Goal: Task Accomplishment & Management: Use online tool/utility

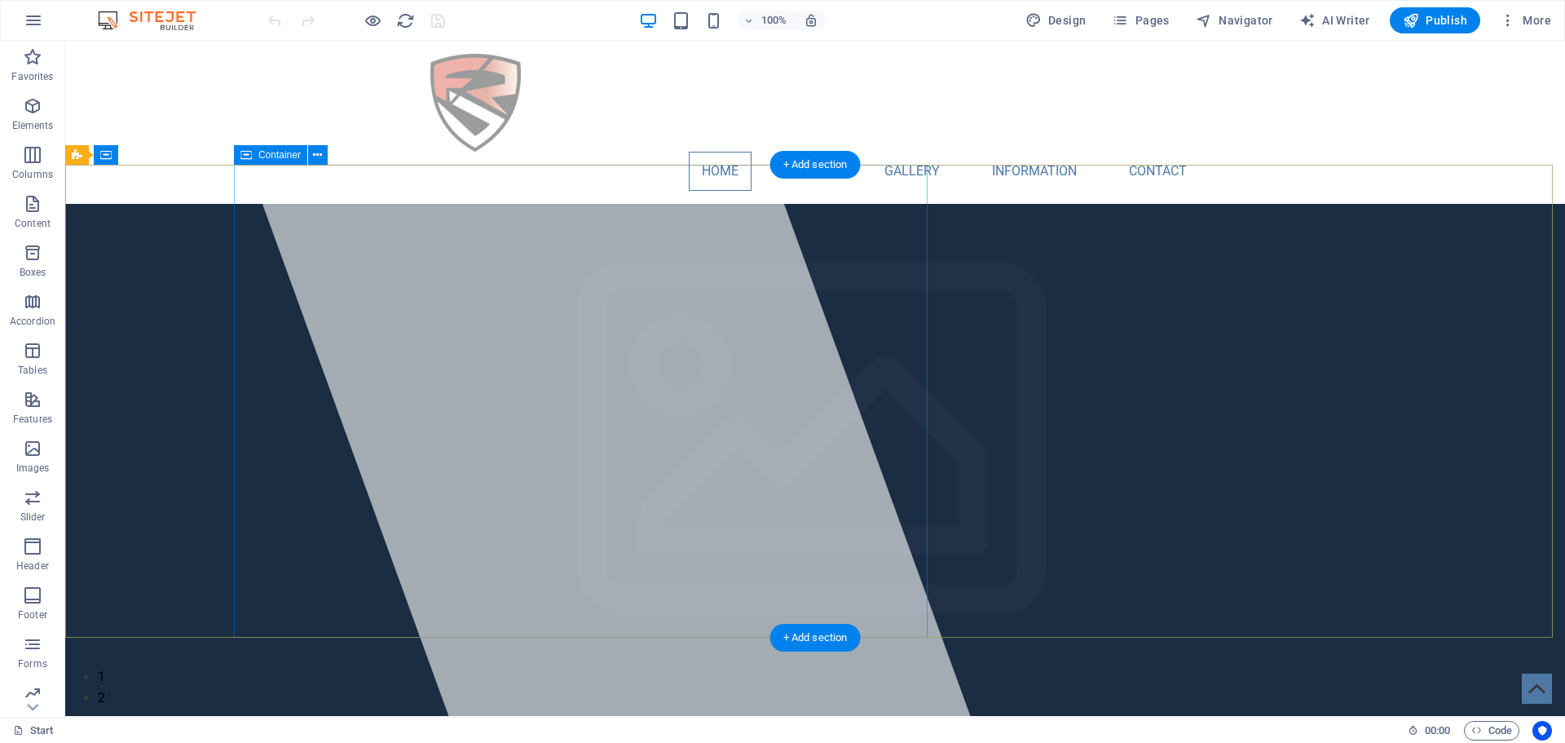
click at [819, 615] on div at bounding box center [587, 379] width 768 height 676
click at [802, 613] on div at bounding box center [587, 379] width 768 height 676
click at [797, 616] on div at bounding box center [587, 379] width 768 height 676
click at [510, 616] on div at bounding box center [587, 379] width 768 height 676
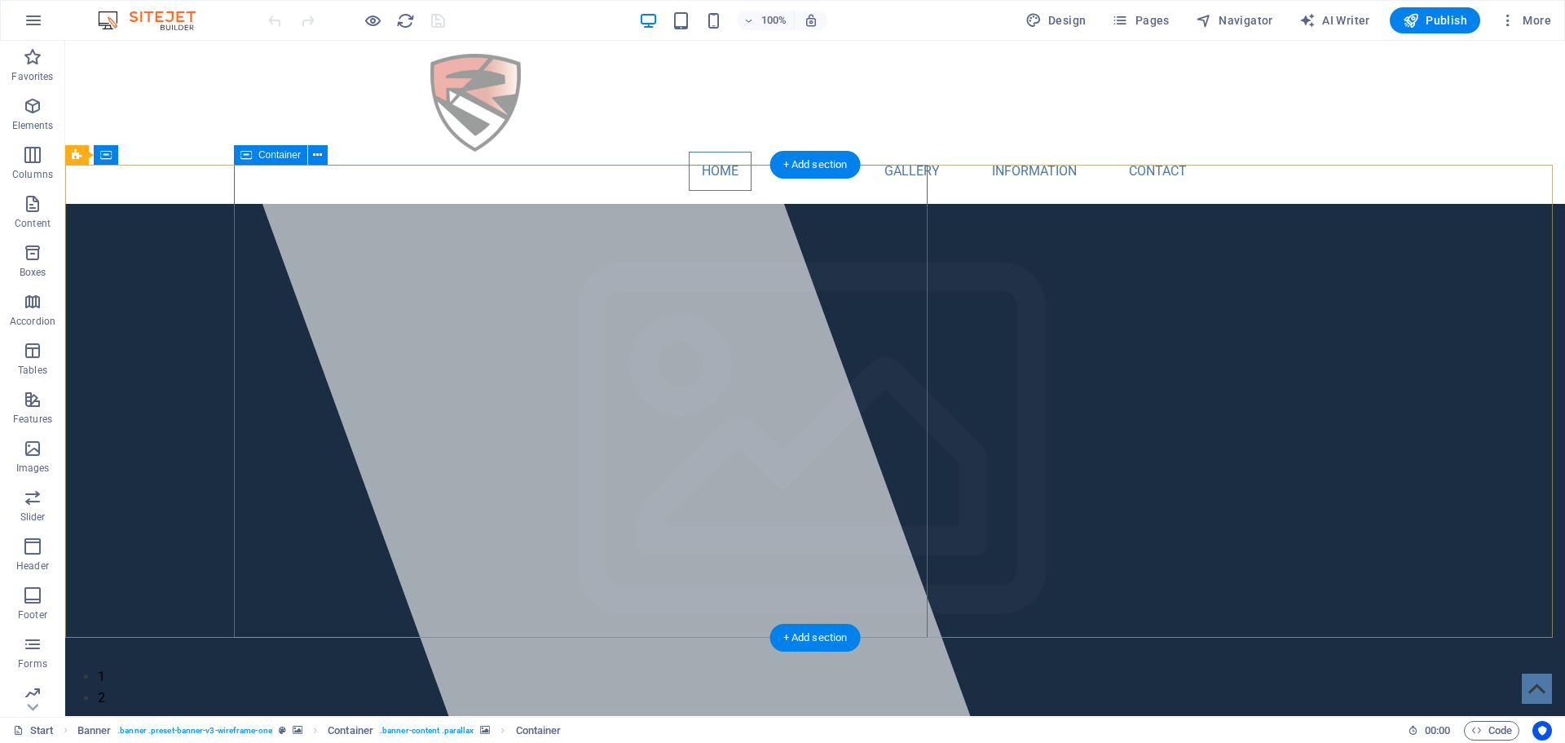
select select "%"
select select "px"
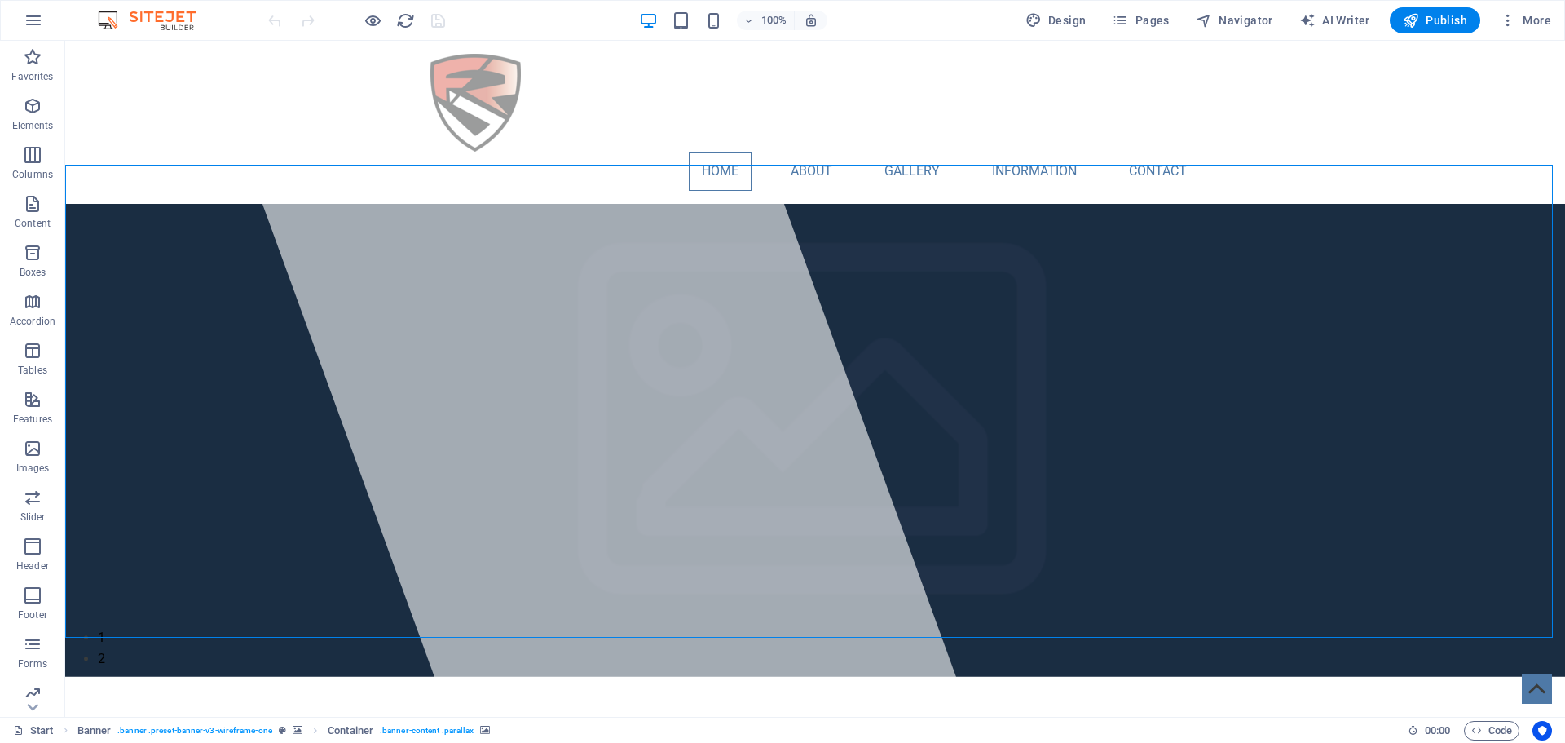
select select "px"
select select "fade"
select select "ms"
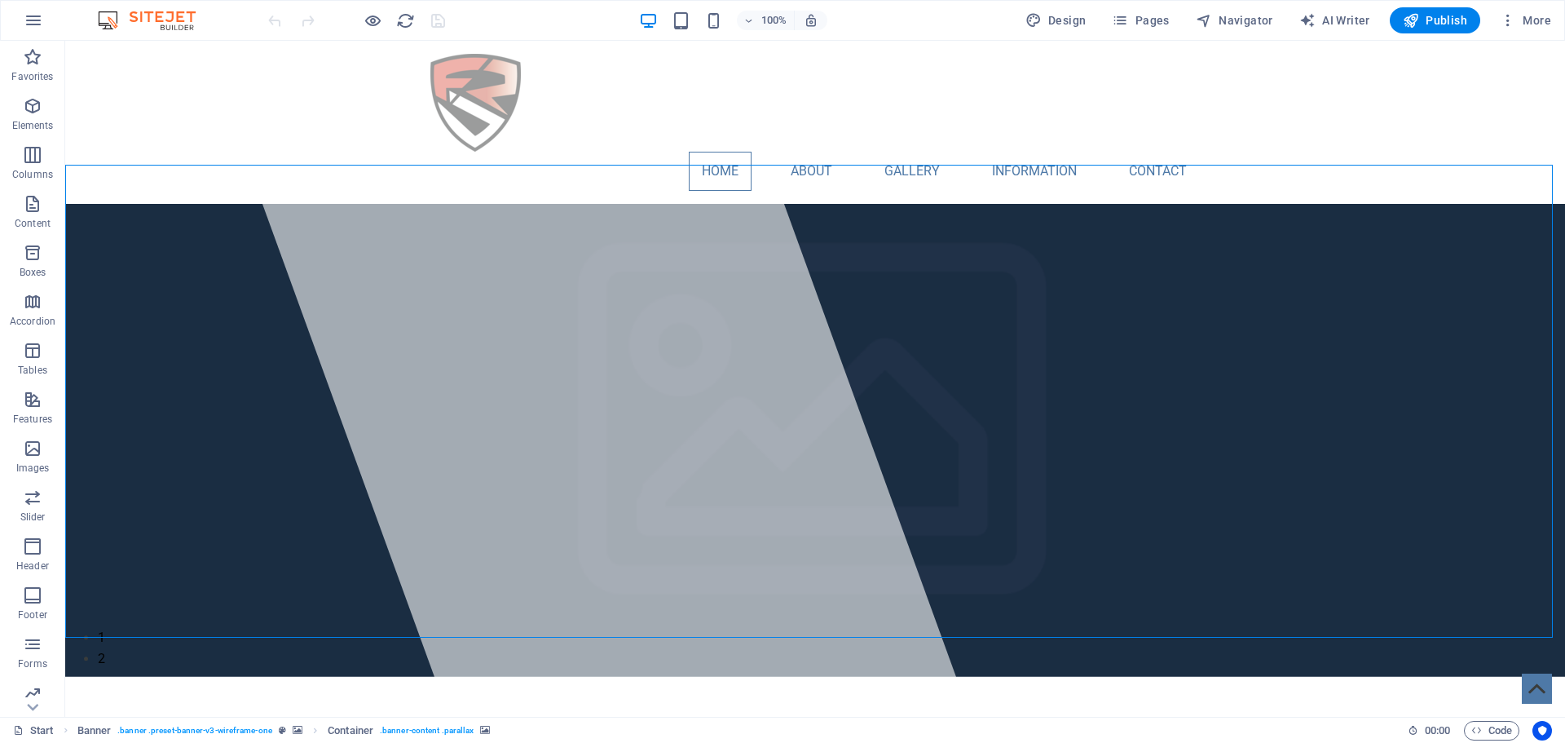
select select "s"
select select "progressive"
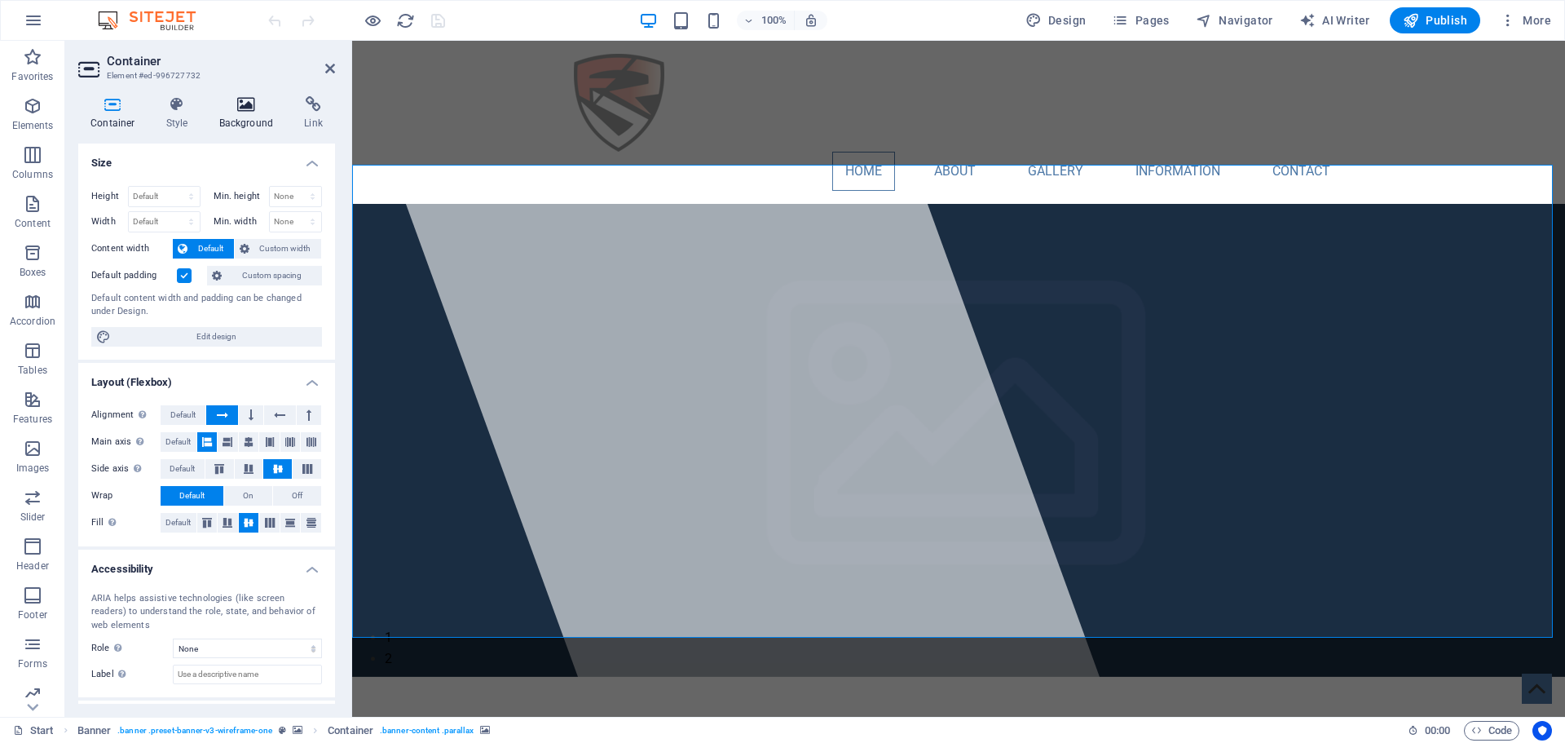
click at [251, 104] on icon at bounding box center [246, 104] width 79 height 16
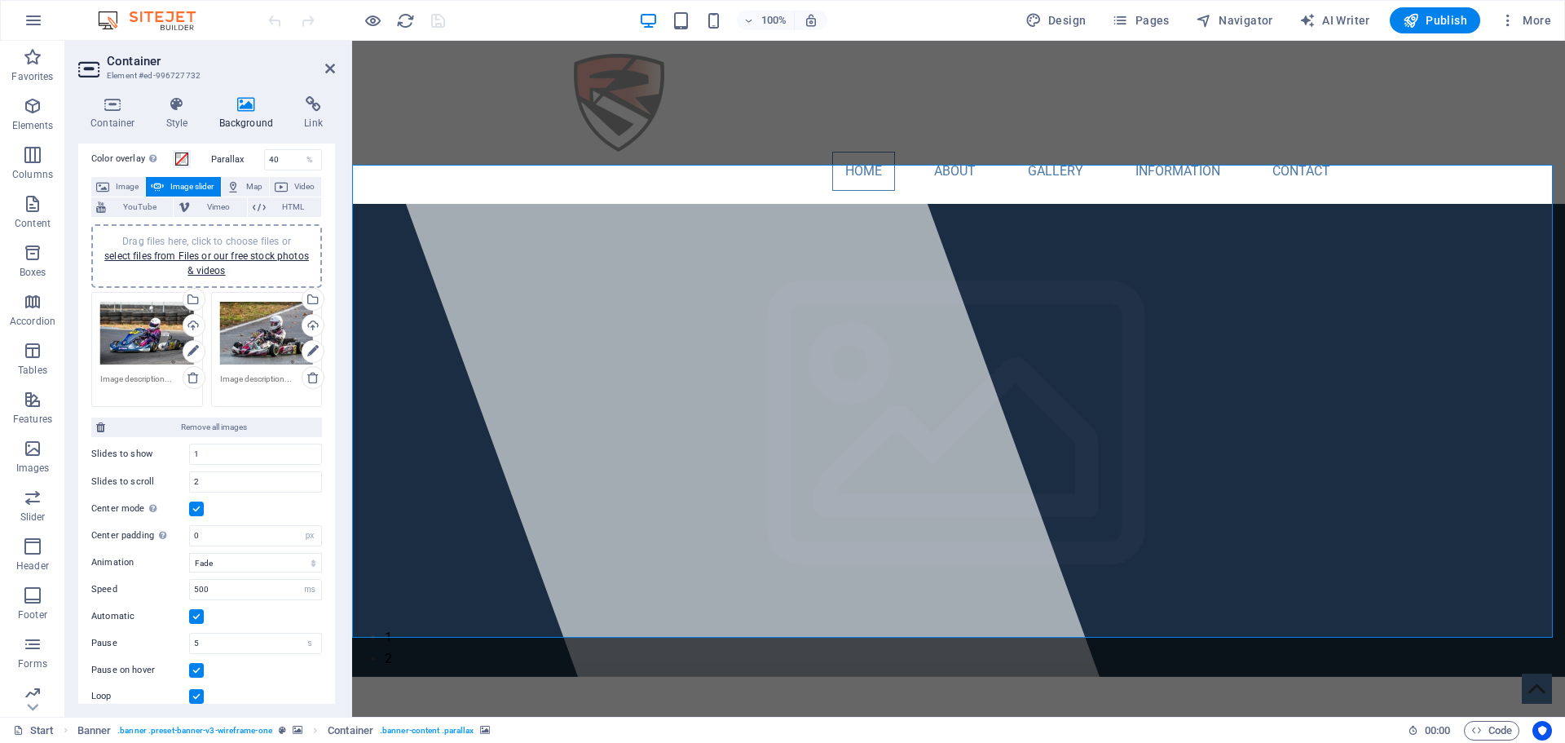
scroll to position [82, 0]
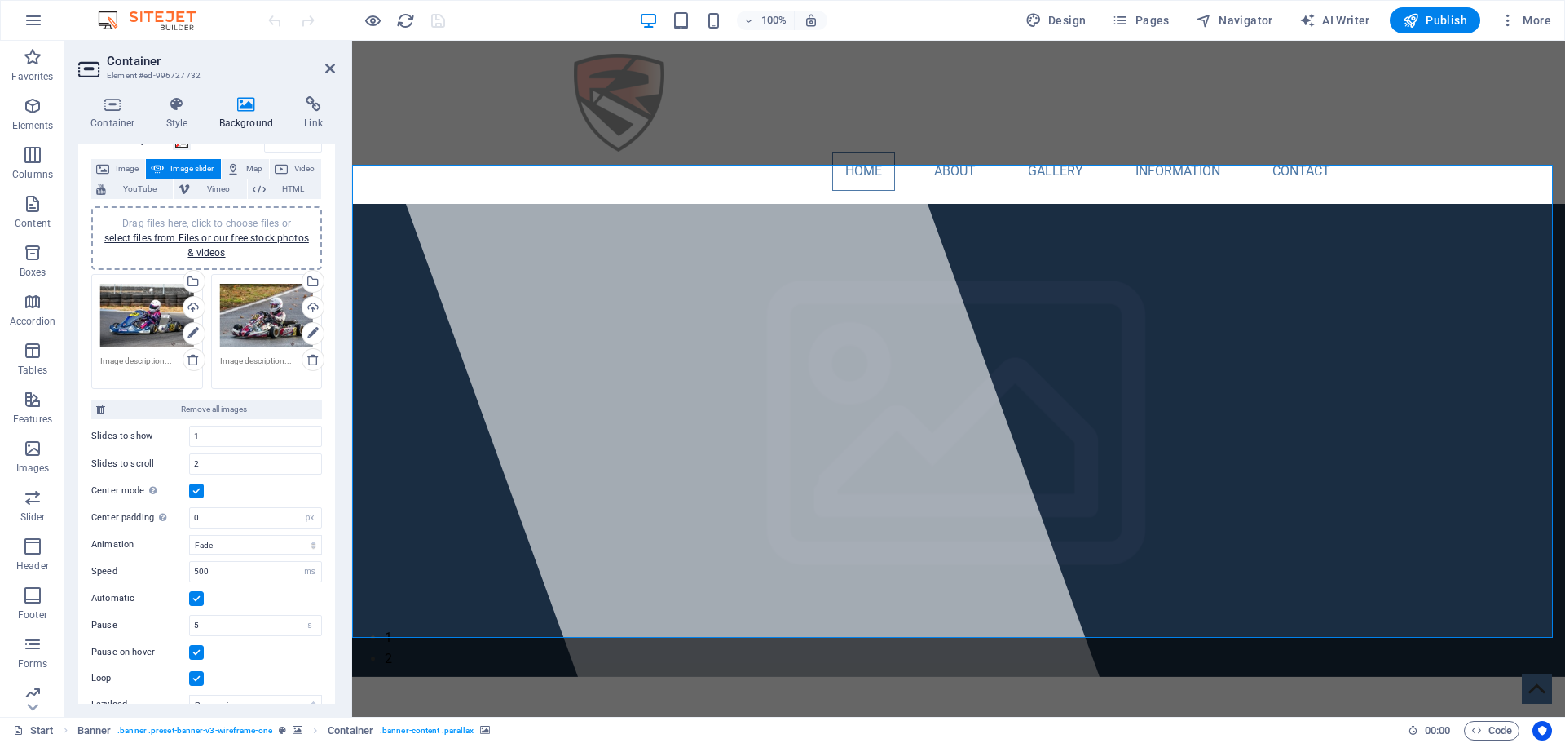
click at [196, 598] on label at bounding box center [196, 598] width 15 height 15
click at [0, 0] on input "Automatic" at bounding box center [0, 0] width 0 height 0
click at [195, 595] on label at bounding box center [196, 598] width 15 height 15
click at [0, 0] on input "Automatic" at bounding box center [0, 0] width 0 height 0
click at [214, 628] on input "5" at bounding box center [255, 625] width 131 height 20
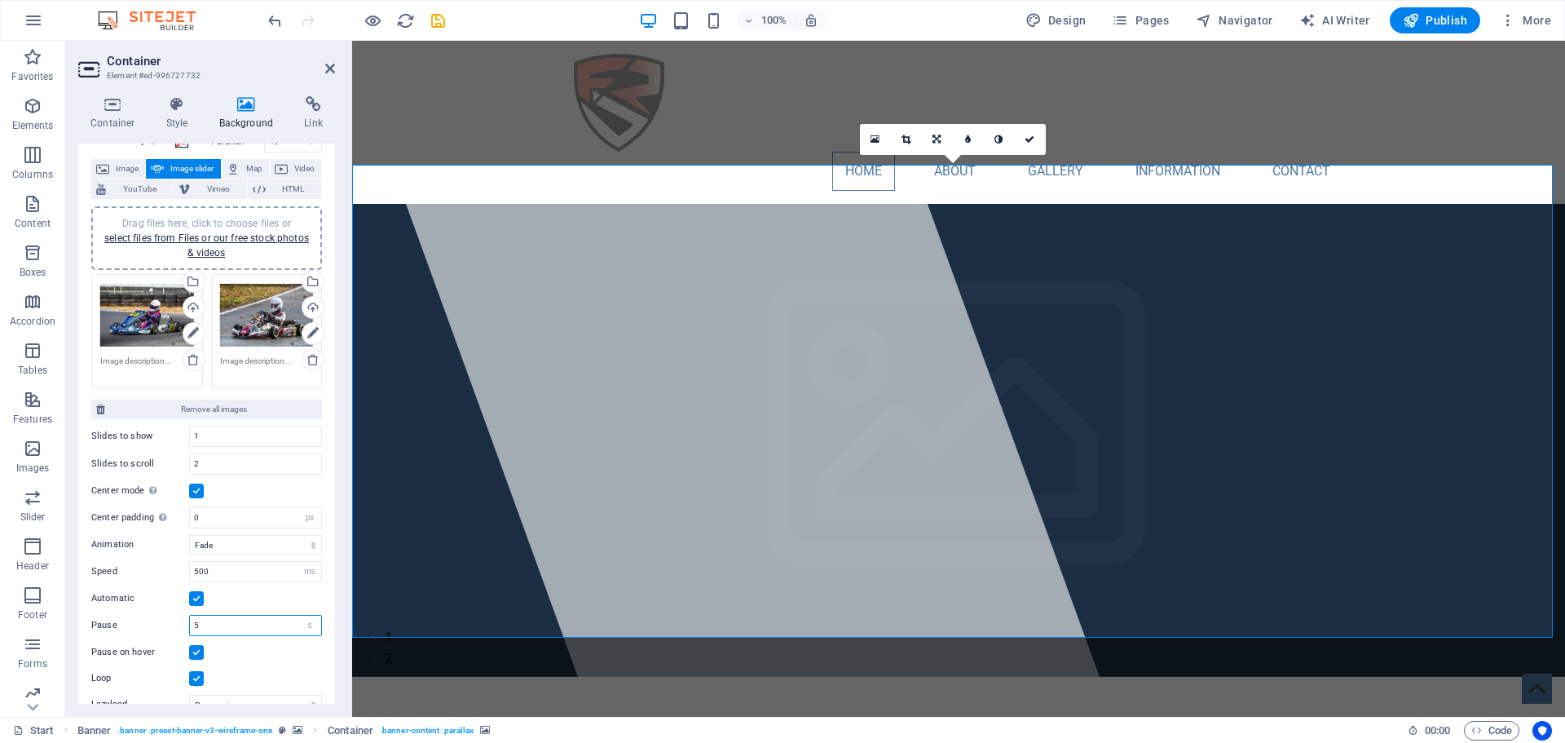
click at [214, 628] on input "5" at bounding box center [255, 625] width 131 height 20
type input "2"
click at [263, 662] on div "Animation Slide Fade Speed 500 s ms Automatic Pause 2 s ms Pause on hover Loop …" at bounding box center [206, 647] width 231 height 238
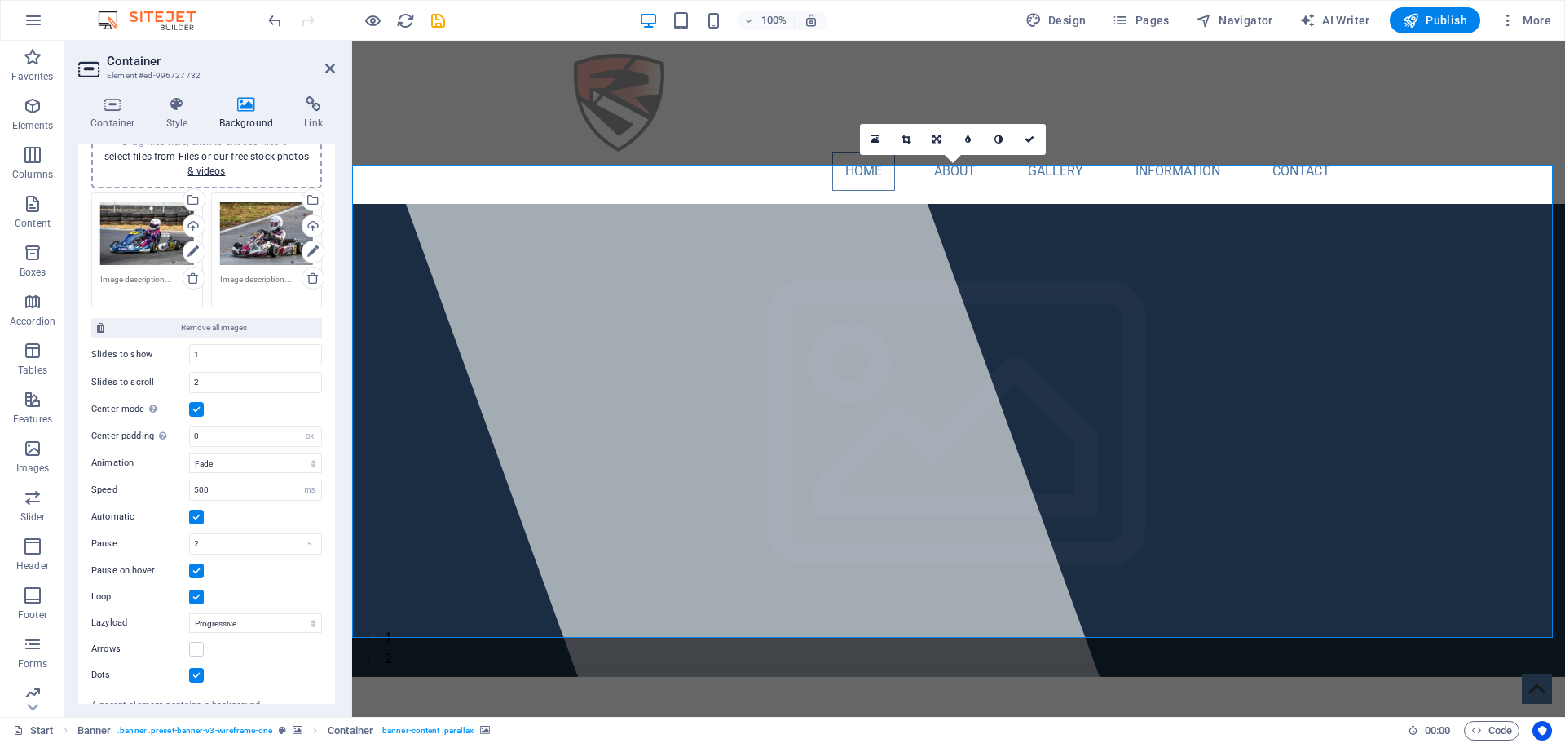
scroll to position [210, 0]
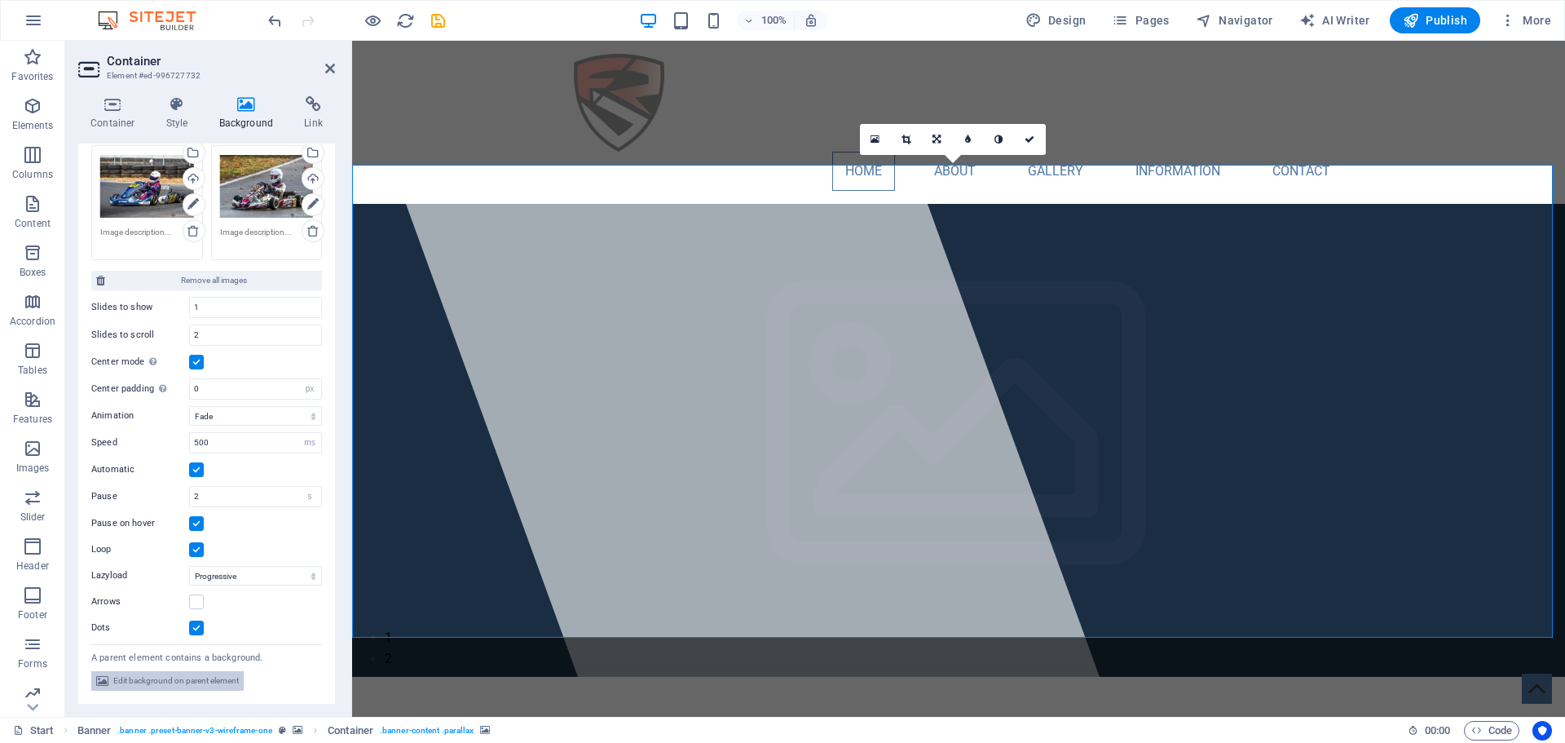
click at [222, 674] on span "Edit background on parent element" at bounding box center [176, 681] width 126 height 20
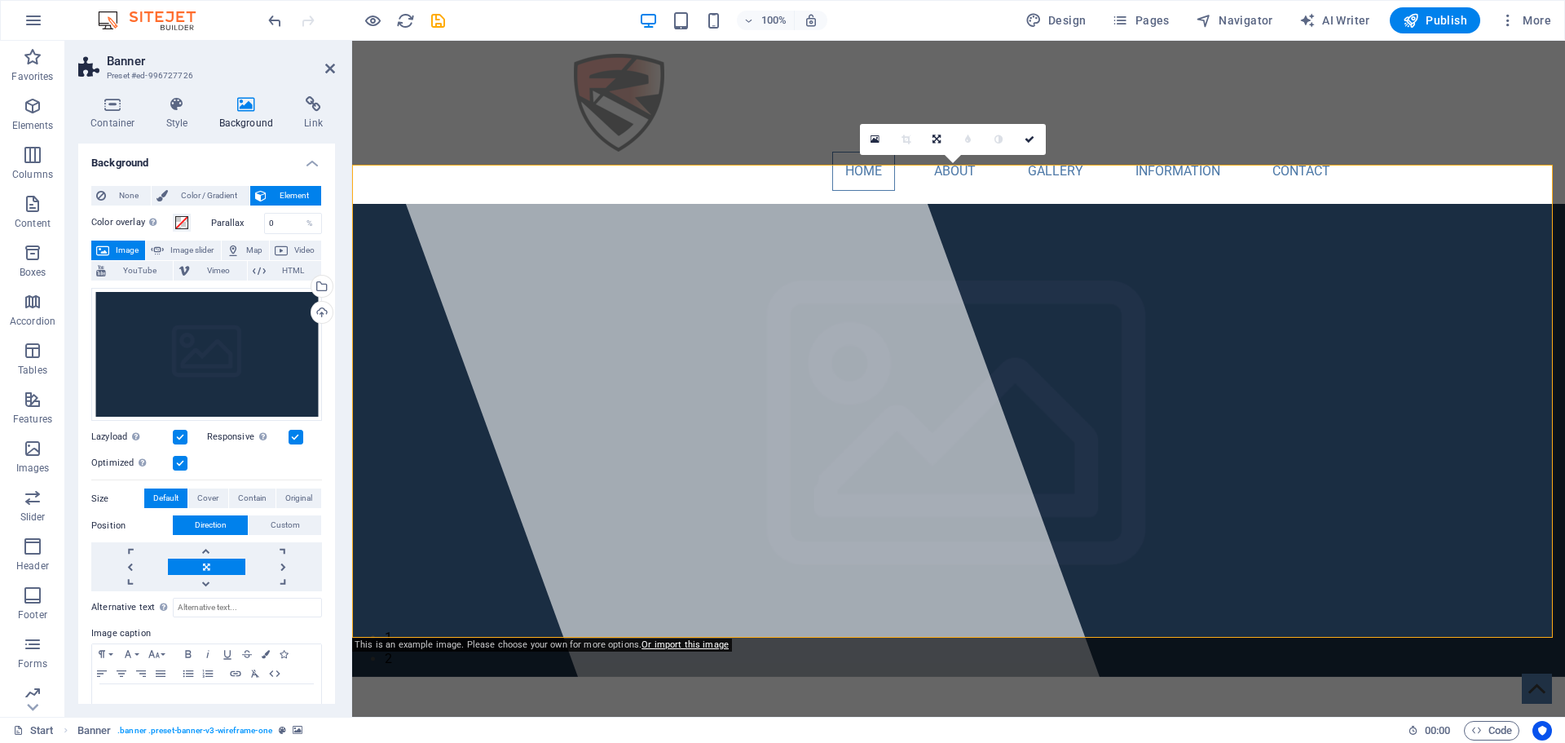
click at [257, 152] on h4 "Background" at bounding box center [206, 157] width 257 height 29
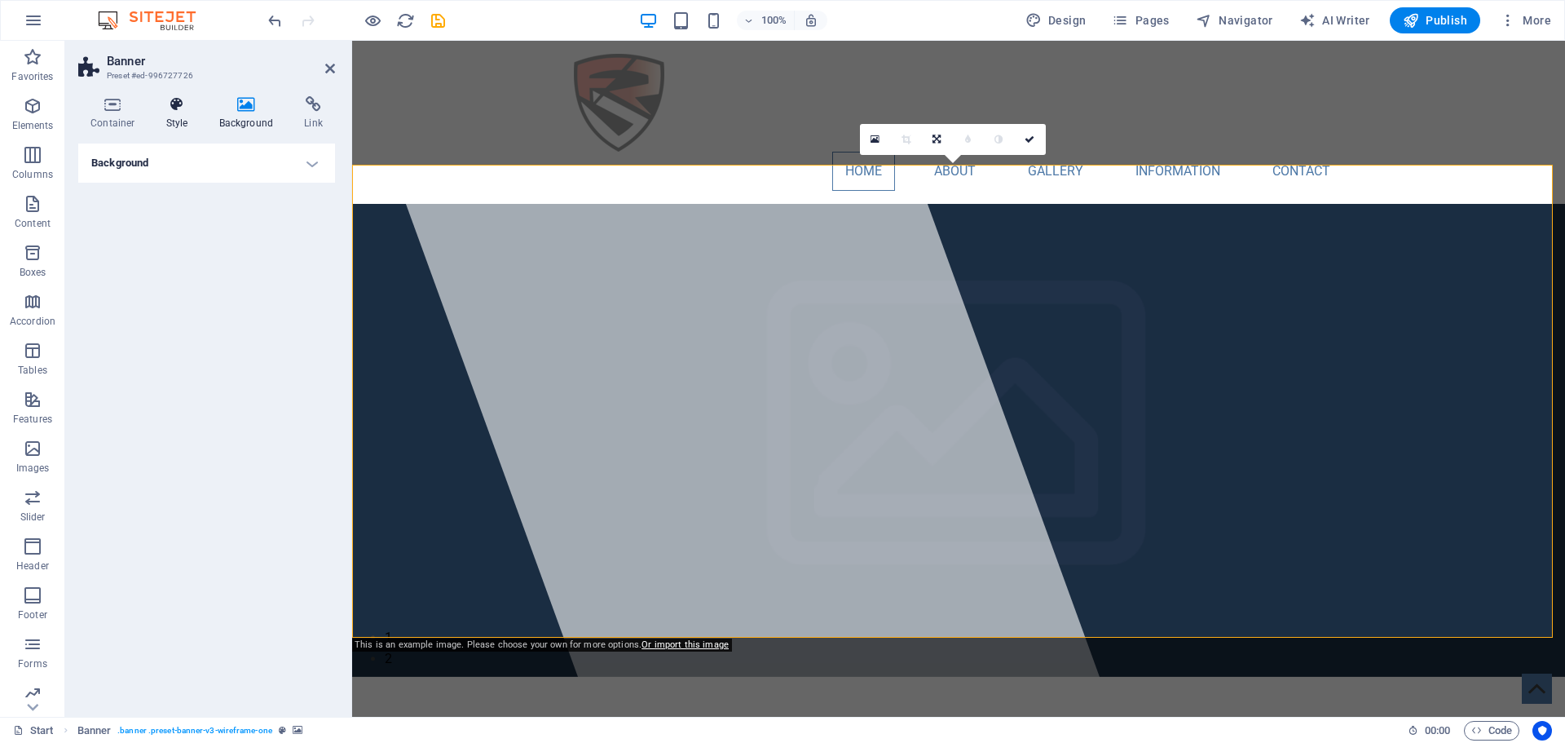
click at [165, 122] on h4 "Style" at bounding box center [180, 113] width 53 height 34
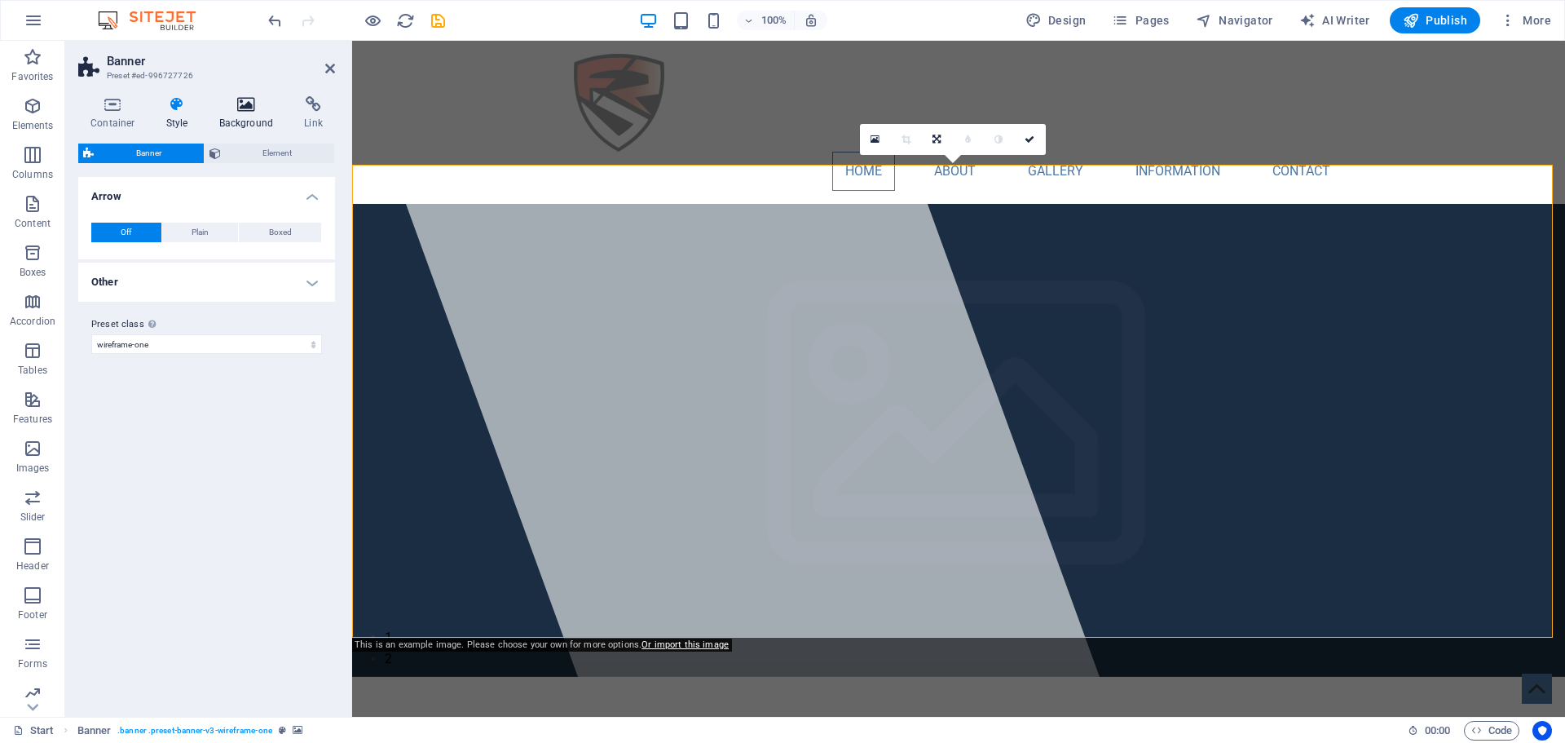
click at [254, 114] on h4 "Background" at bounding box center [250, 113] width 86 height 34
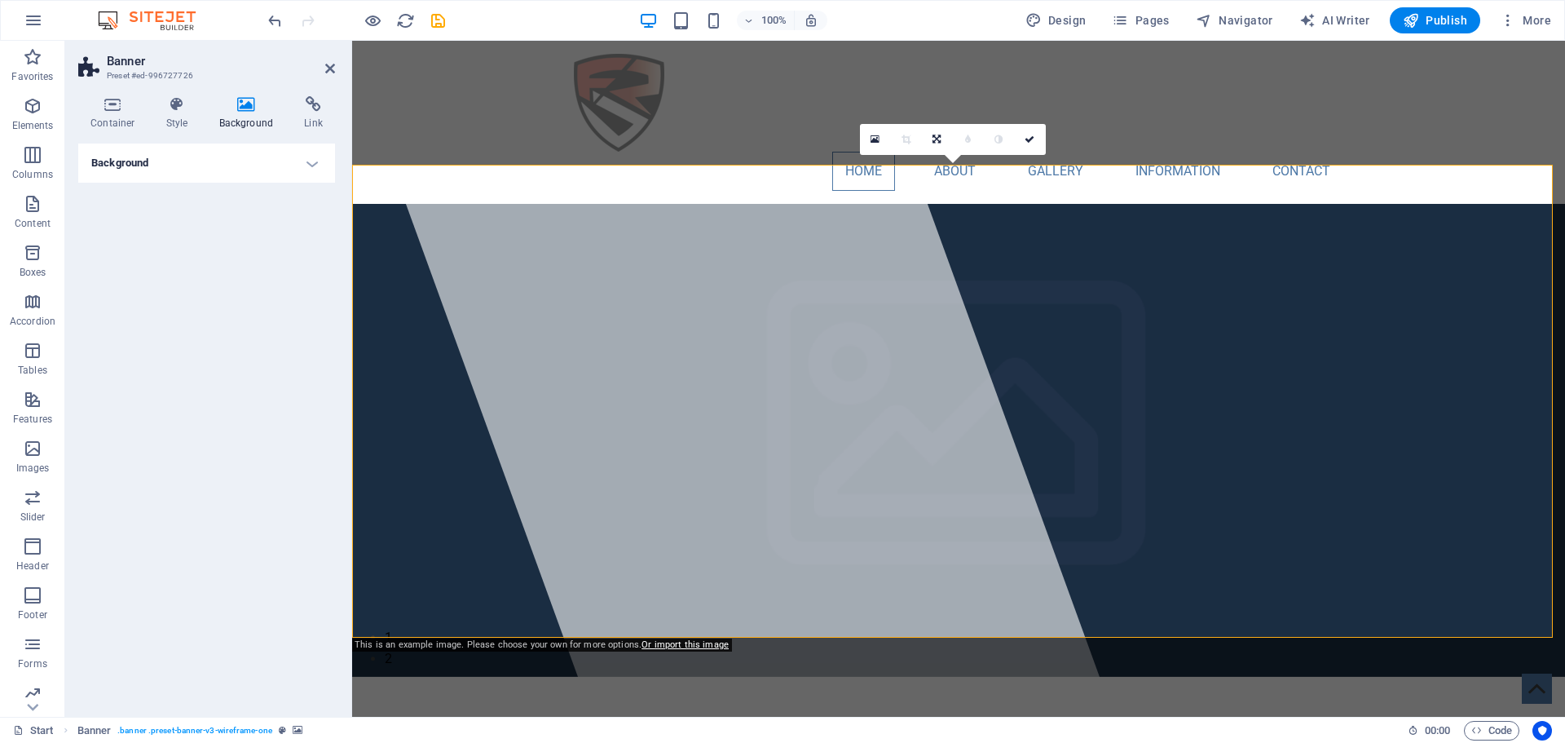
click at [279, 165] on h4 "Background" at bounding box center [206, 162] width 257 height 39
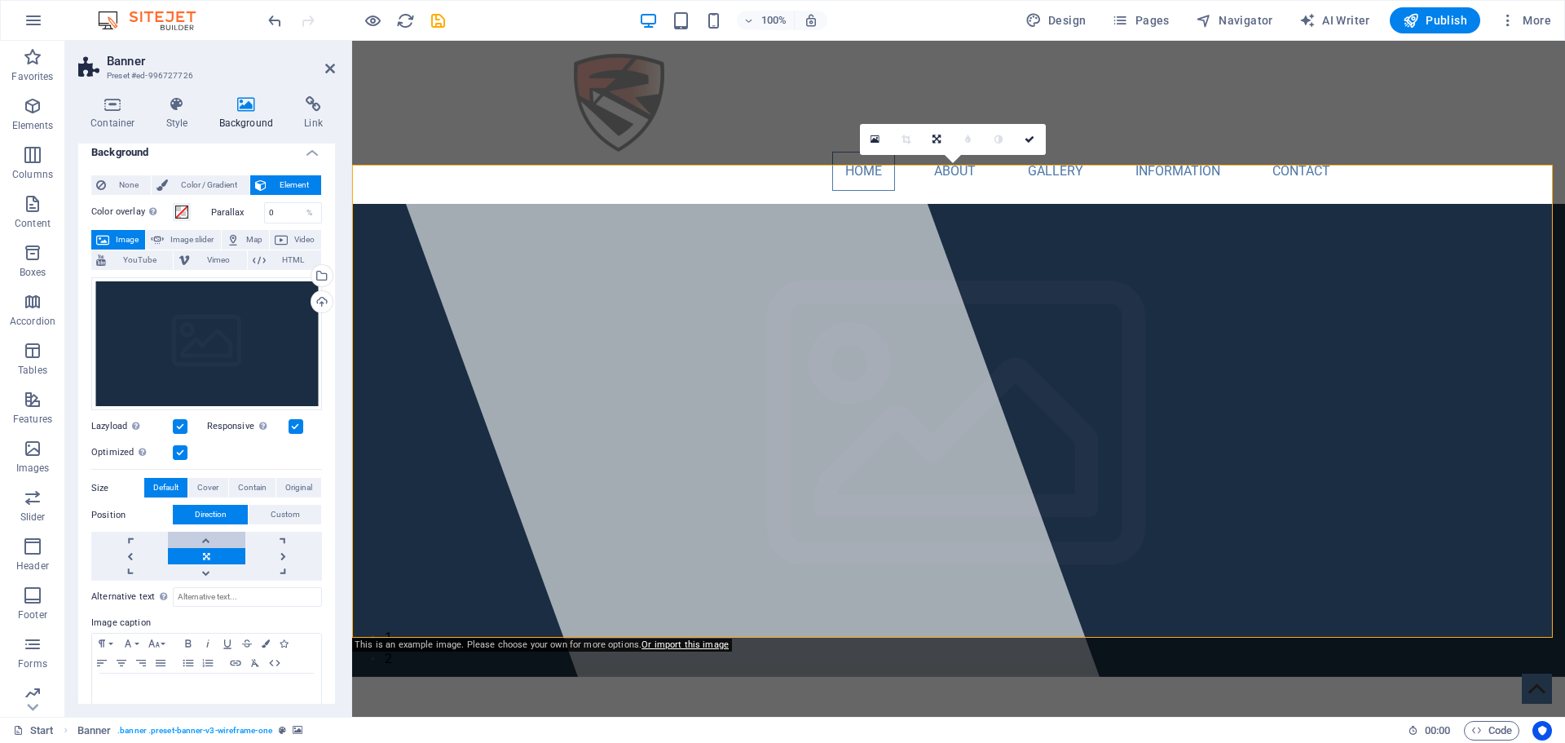
scroll to position [0, 0]
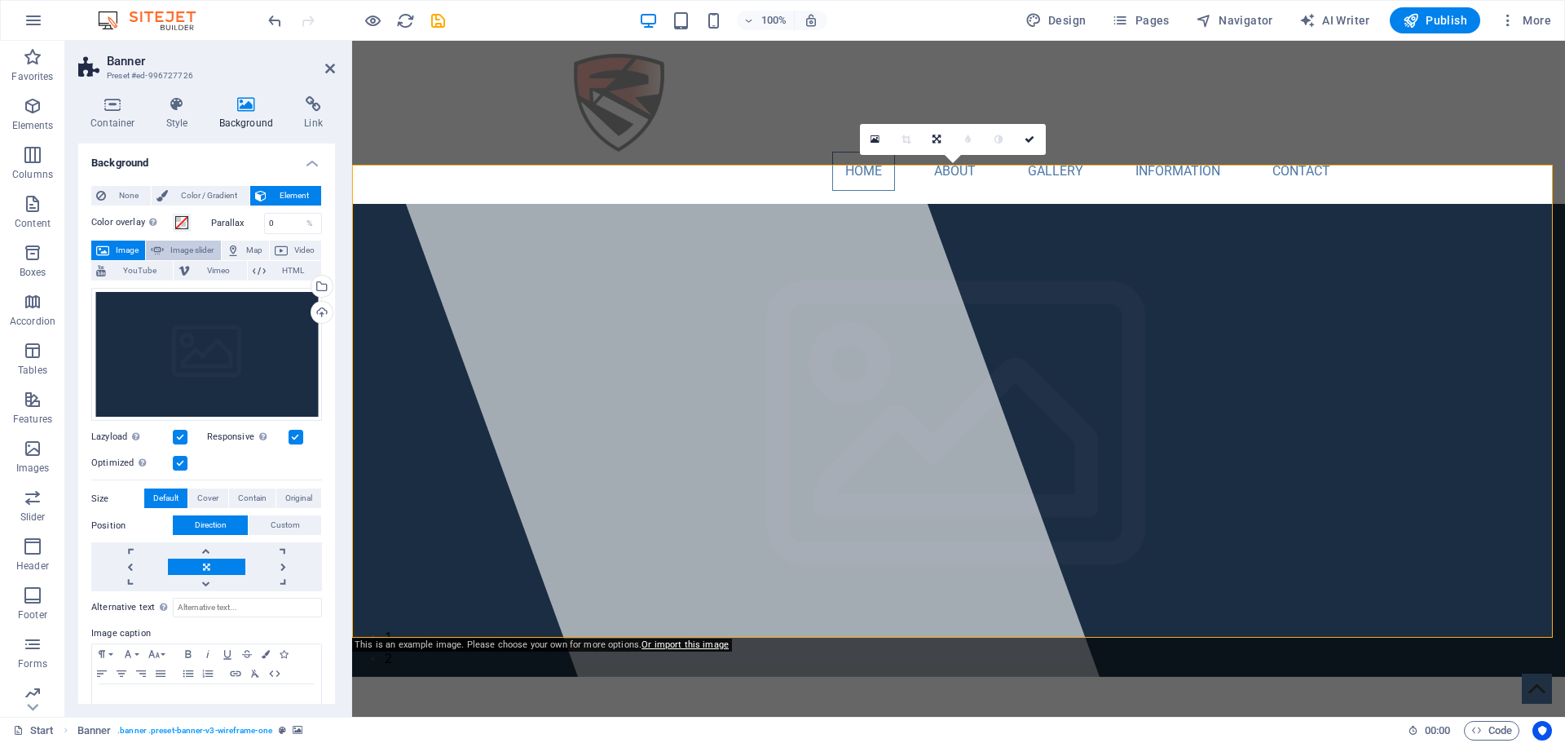
click at [174, 251] on span "Image slider" at bounding box center [192, 250] width 46 height 20
select select "ms"
select select "s"
select select "progressive"
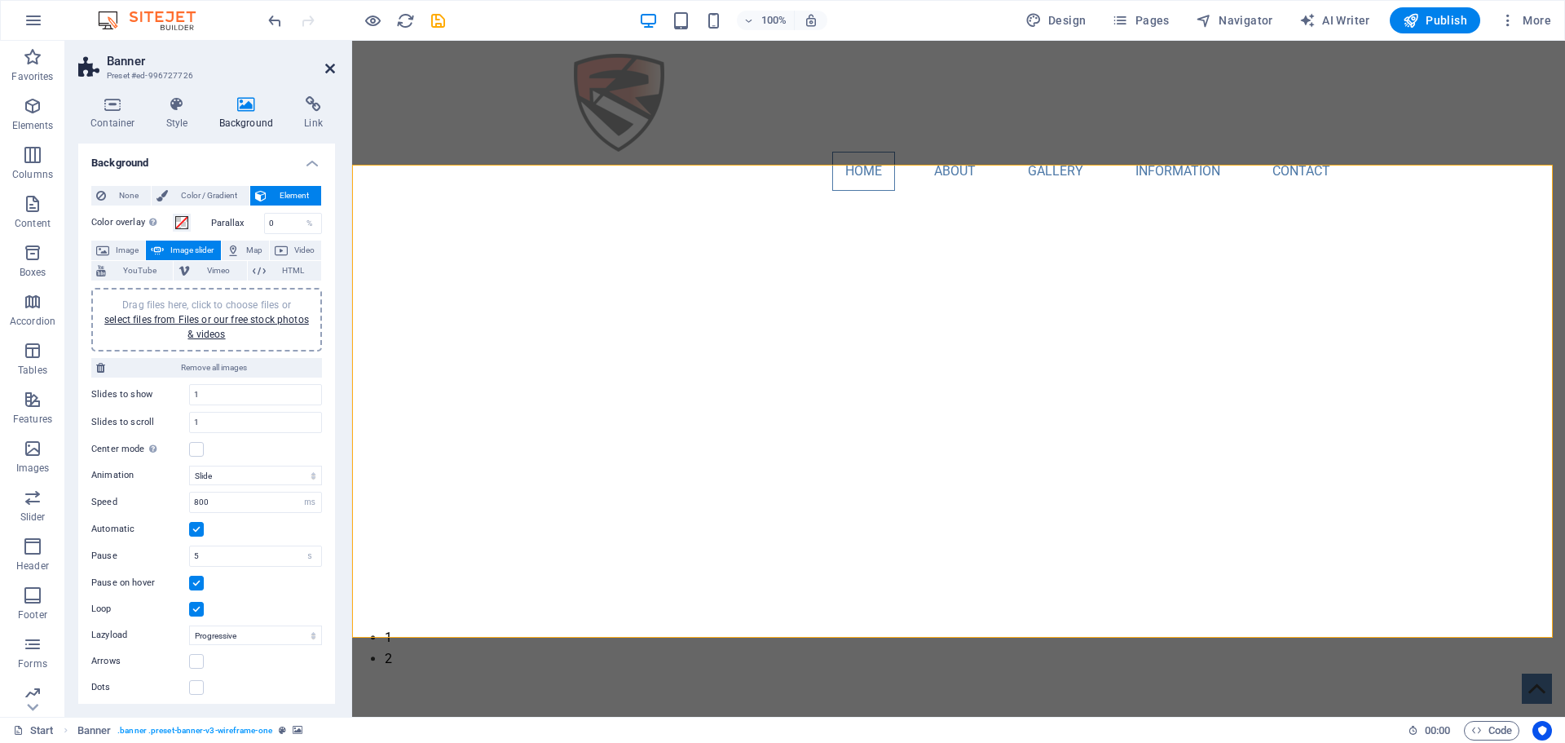
drag, startPoint x: 351, startPoint y: 68, endPoint x: 332, endPoint y: 69, distance: 19.6
click at [345, 67] on aside "Banner Preset #ed-996727726 Container Style Background Link Size Height Default…" at bounding box center [208, 379] width 287 height 676
click at [330, 69] on icon at bounding box center [330, 68] width 10 height 13
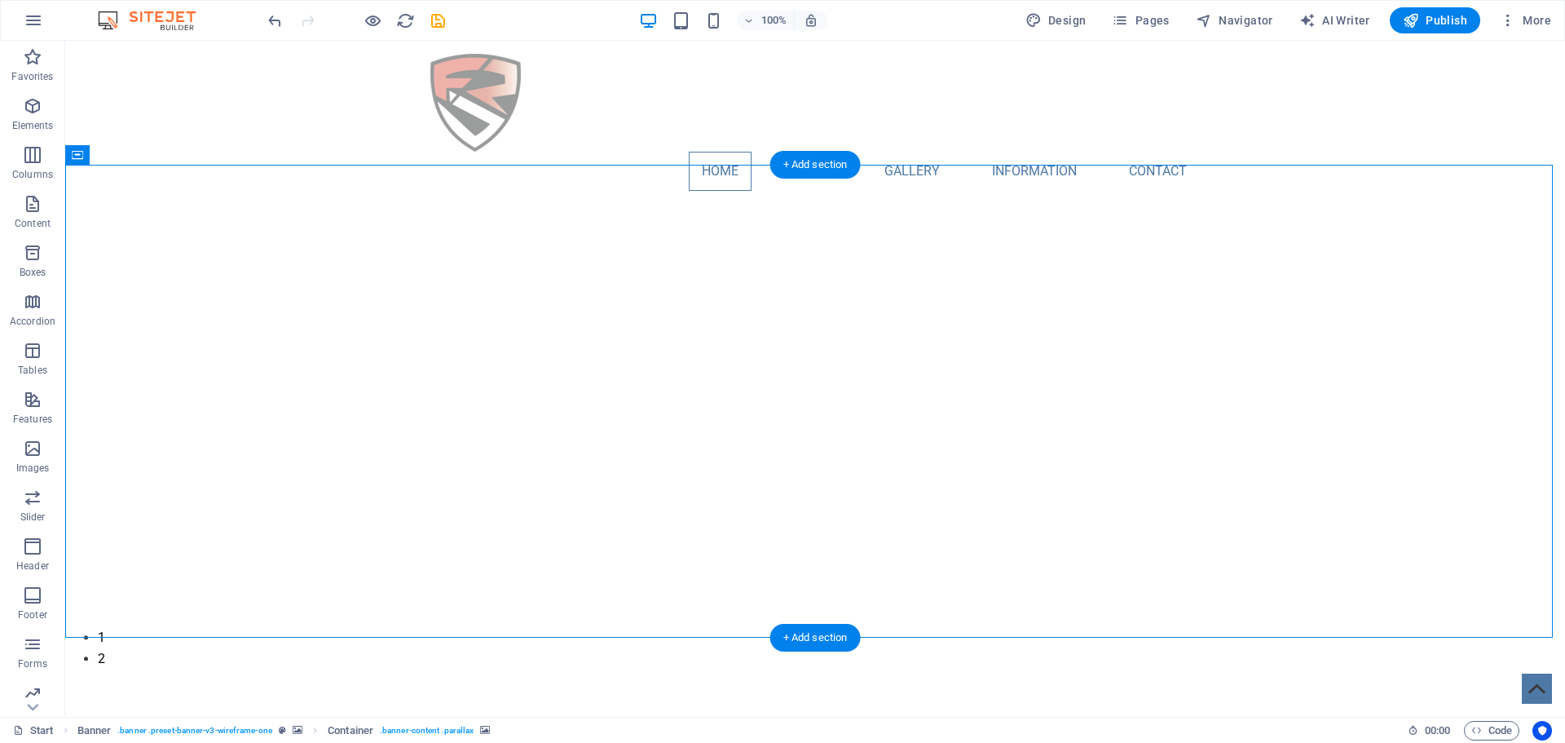
select select "px"
select select "fade"
select select "ms"
select select "s"
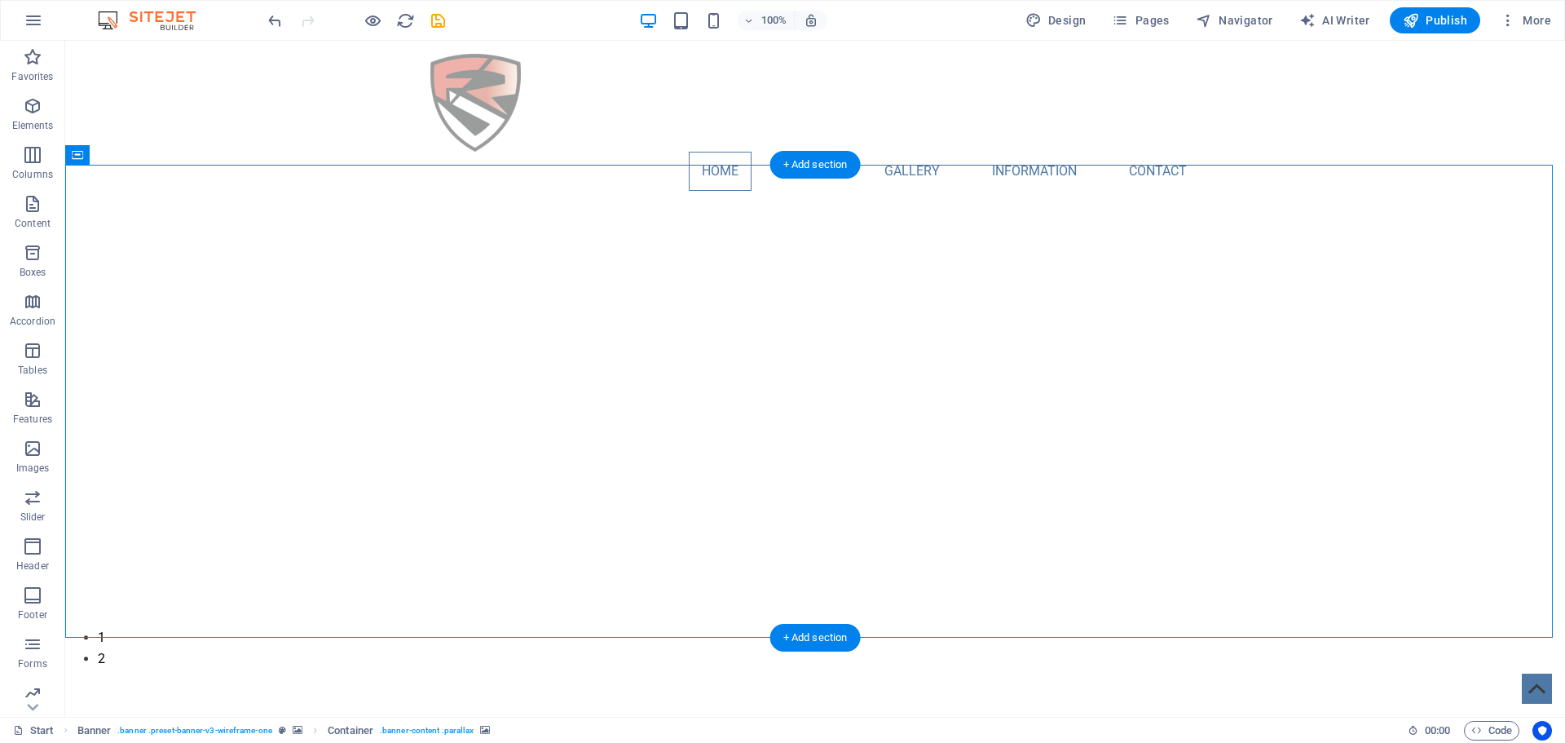
select select "progressive"
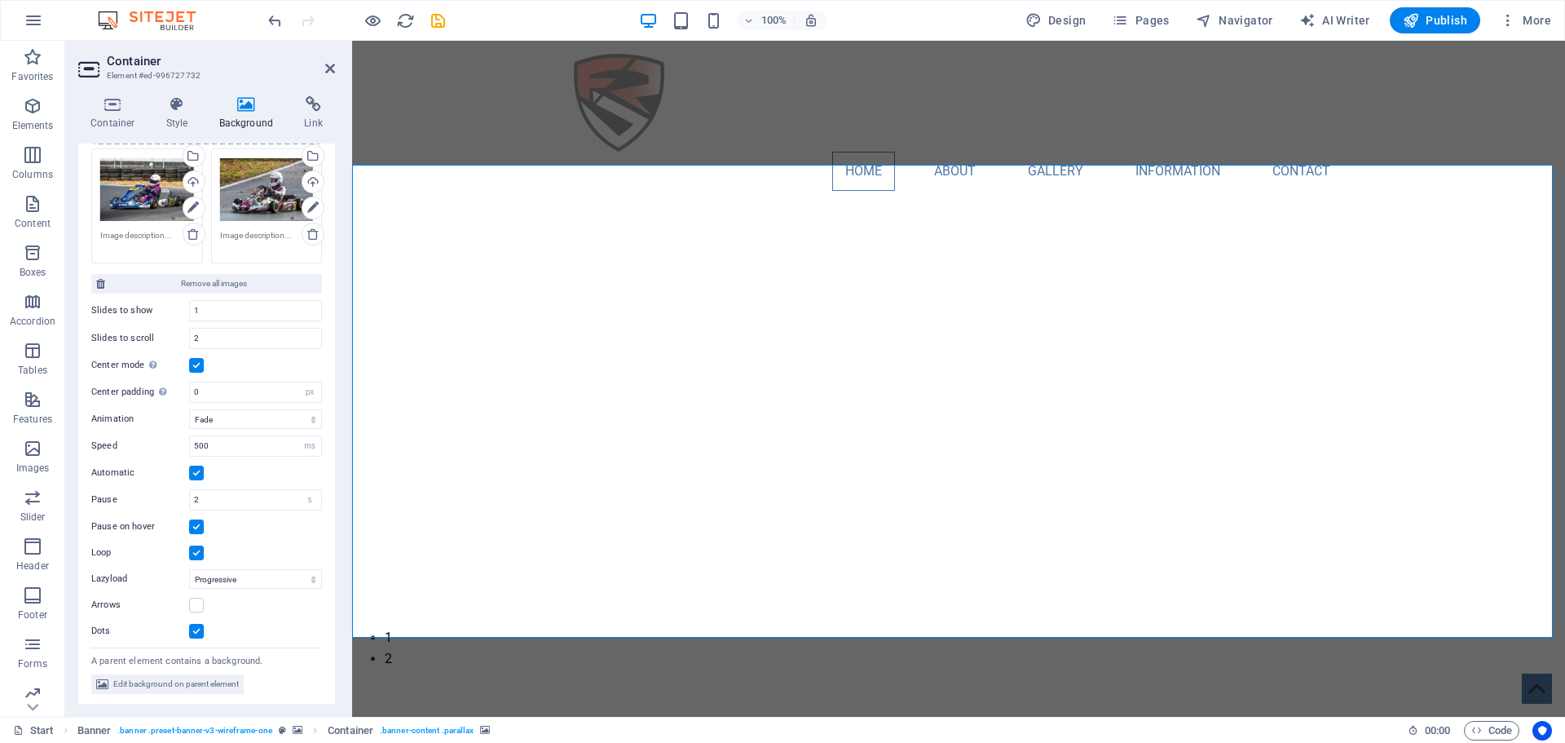
scroll to position [210, 0]
click at [201, 445] on input "500" at bounding box center [255, 443] width 131 height 20
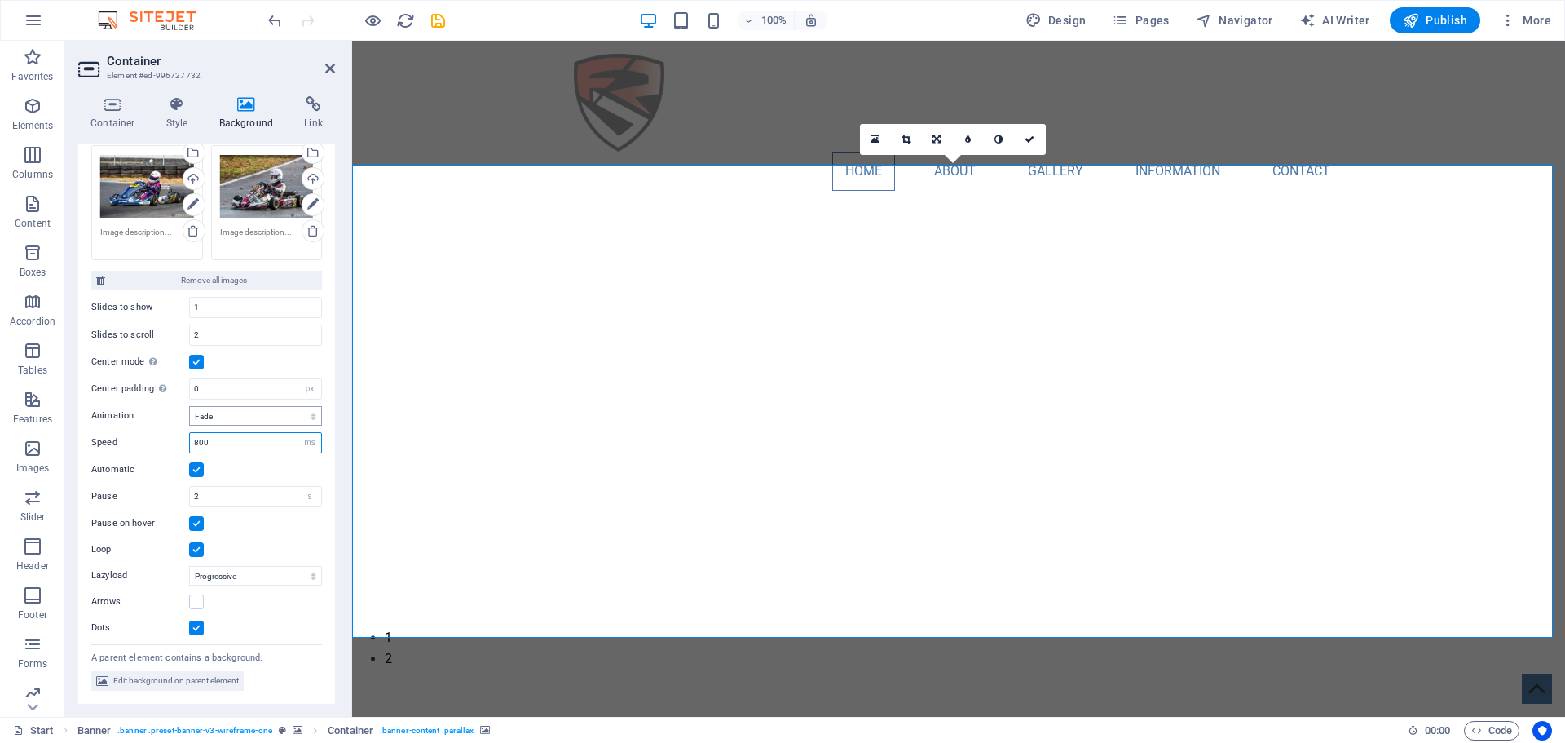
type input "800"
click at [195, 421] on select "Slide Fade" at bounding box center [255, 416] width 133 height 20
click at [143, 404] on div "Animation Slide Fade Speed 800 s ms Automatic Pause 2 s ms [PERSON_NAME] on hov…" at bounding box center [206, 518] width 231 height 238
click at [194, 608] on label at bounding box center [196, 601] width 15 height 15
click at [0, 0] on input "Arrows" at bounding box center [0, 0] width 0 height 0
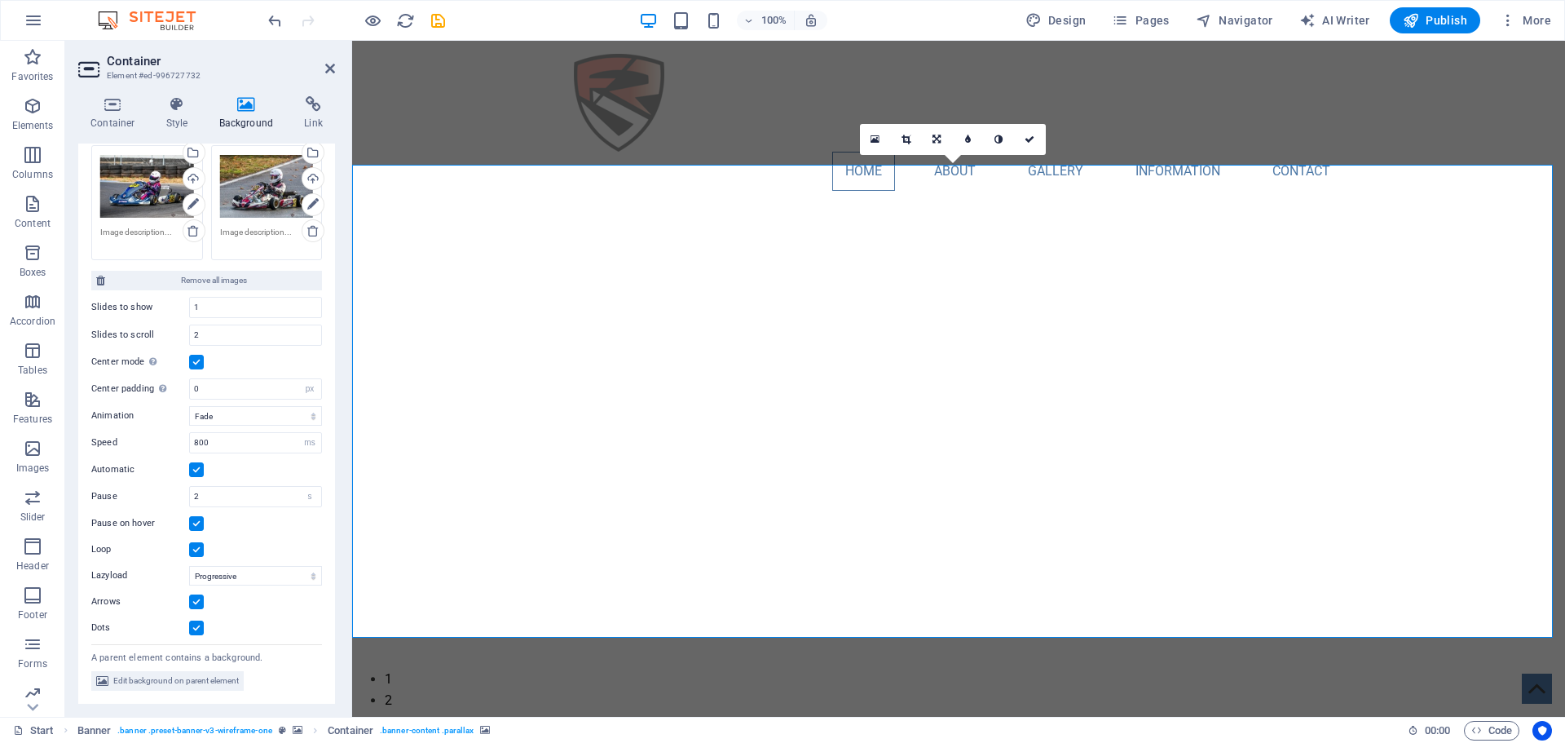
click at [352, 663] on button "button" at bounding box center [352, 663] width 0 height 0
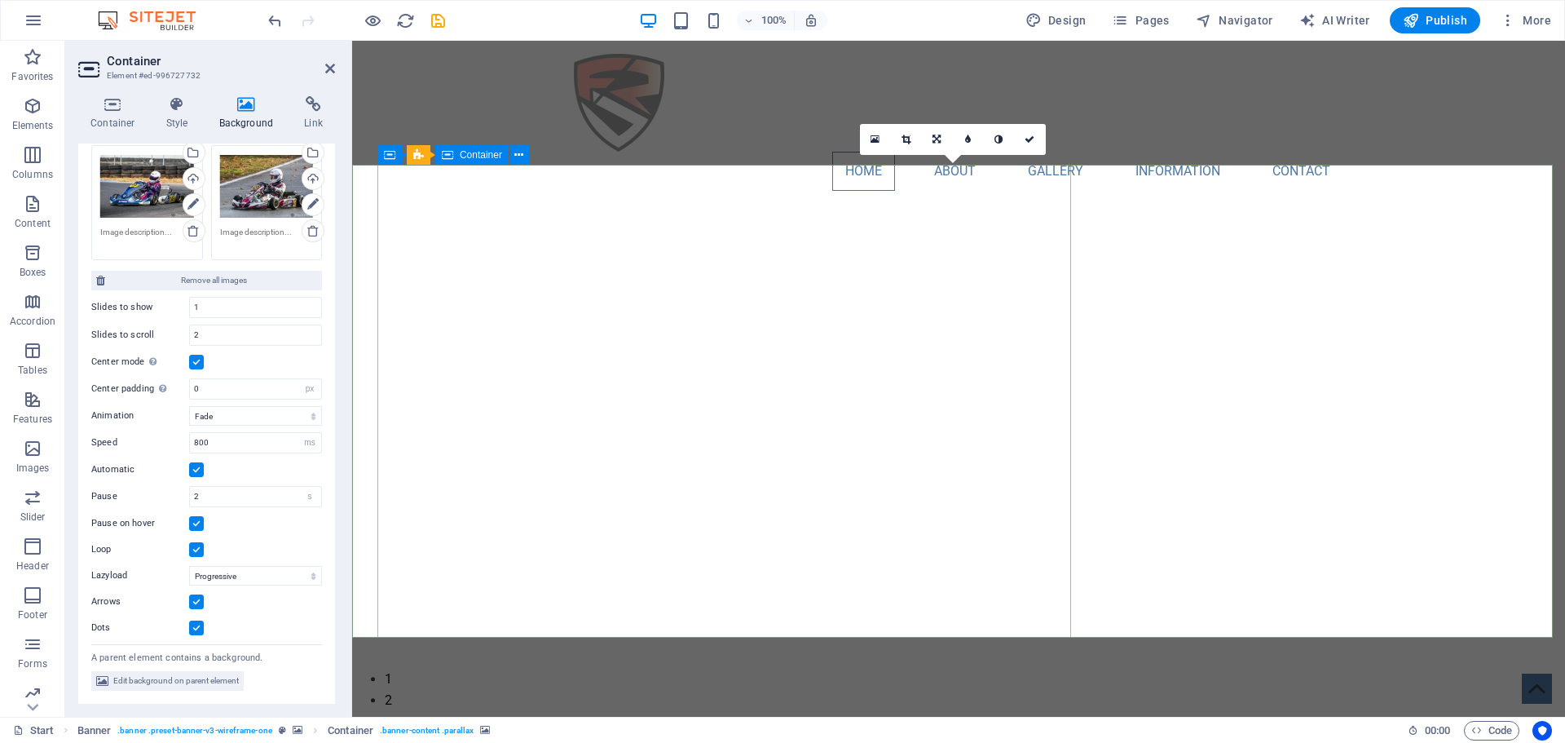
click at [498, 231] on div at bounding box center [730, 379] width 768 height 676
select select "%"
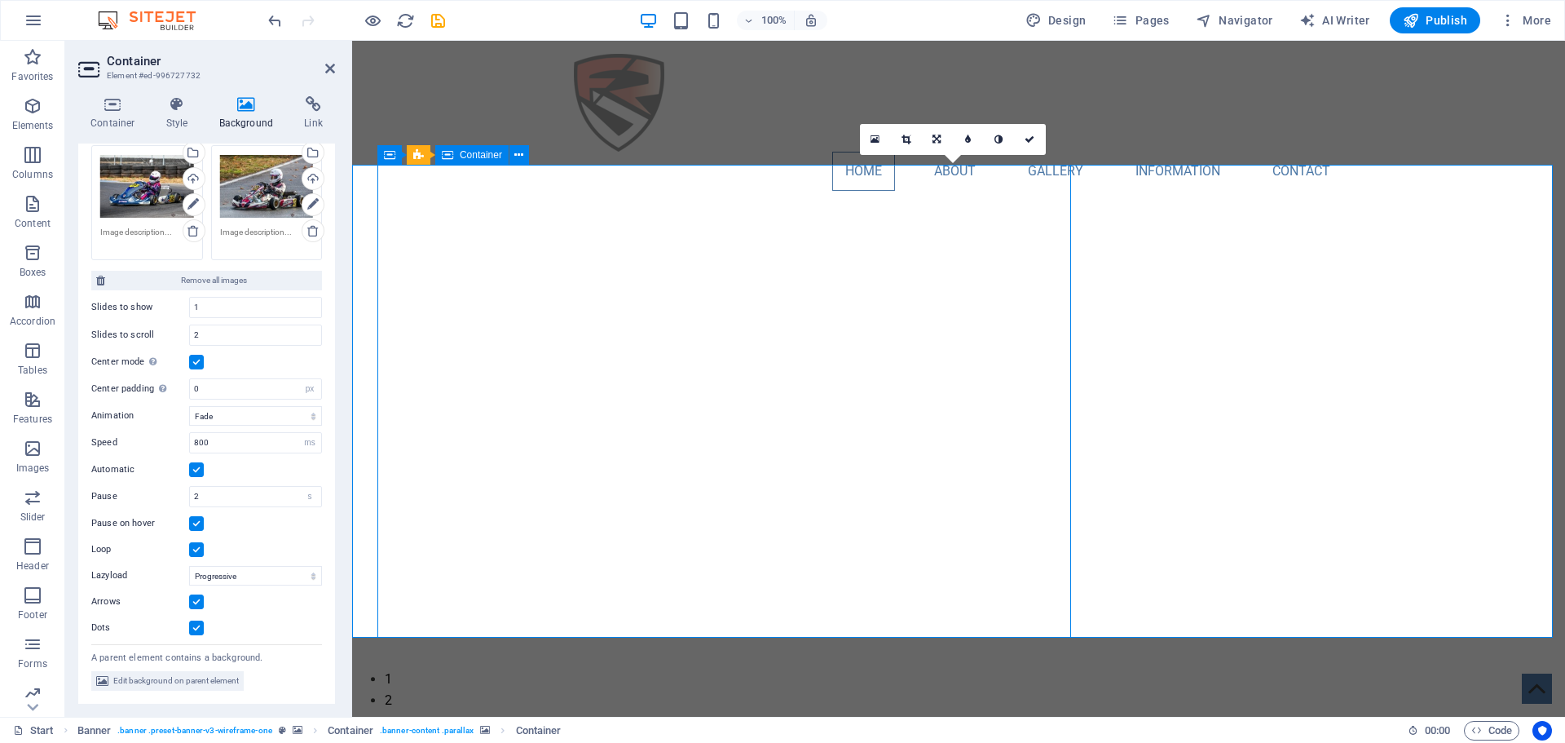
select select "px"
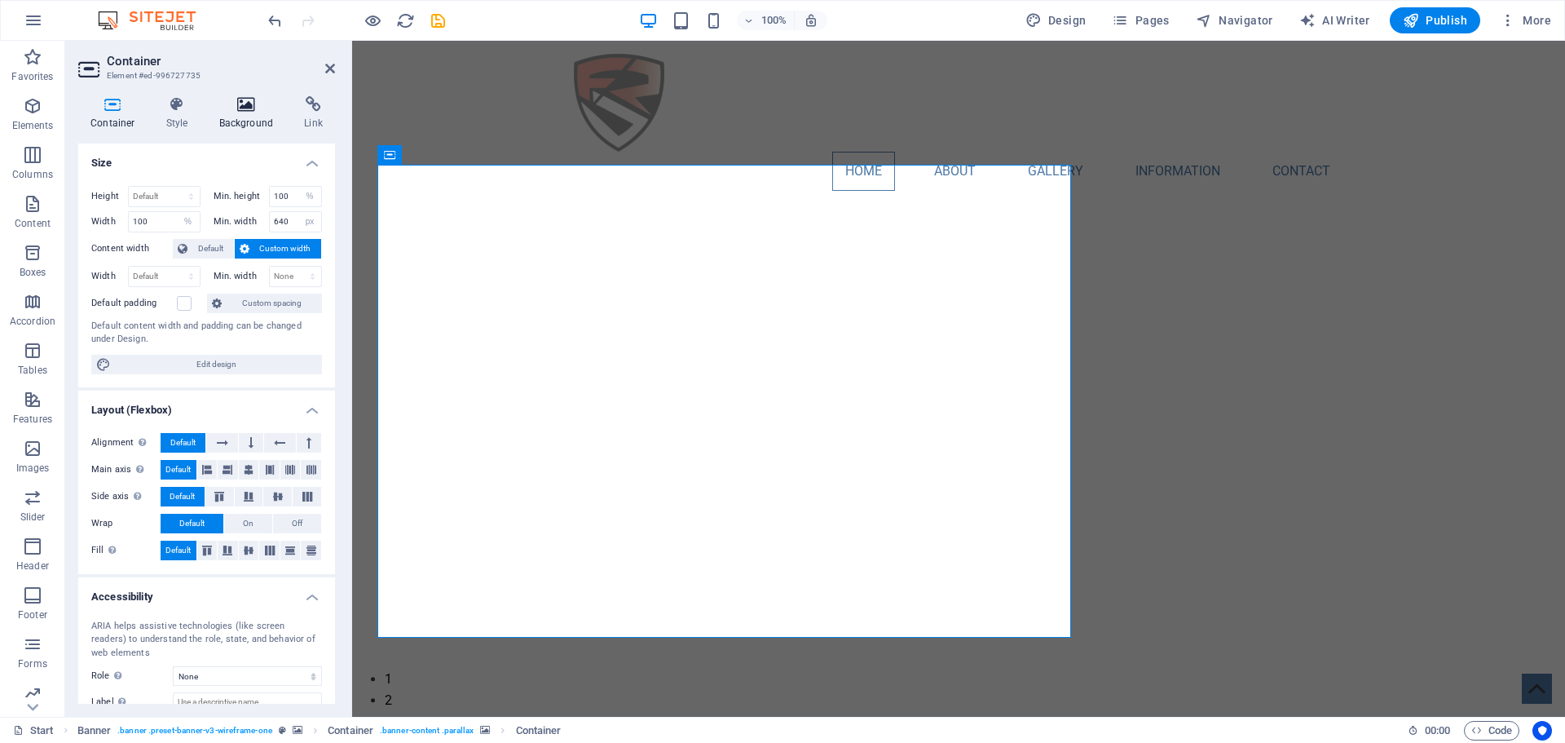
click at [250, 109] on icon at bounding box center [246, 104] width 79 height 16
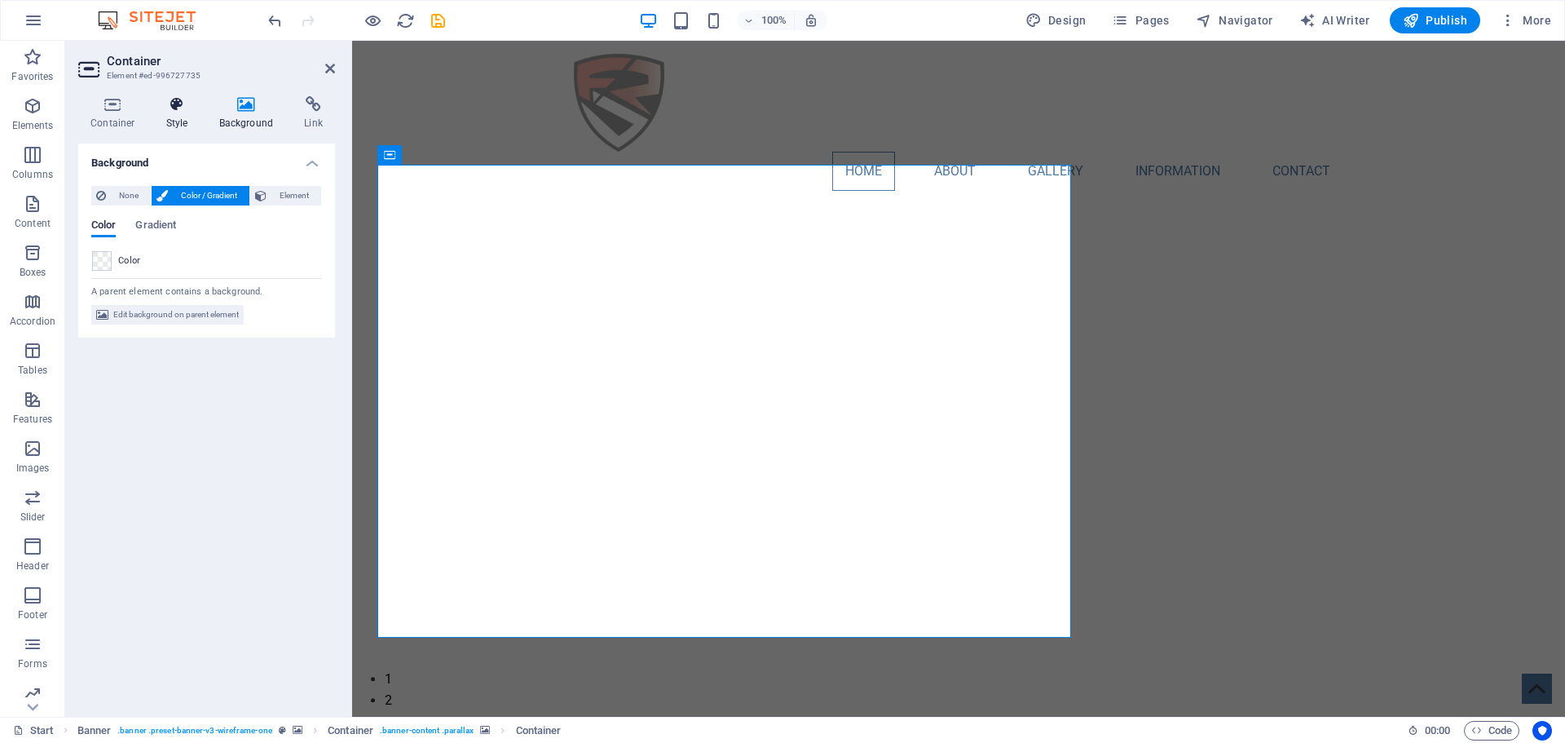
click at [177, 111] on icon at bounding box center [177, 104] width 46 height 16
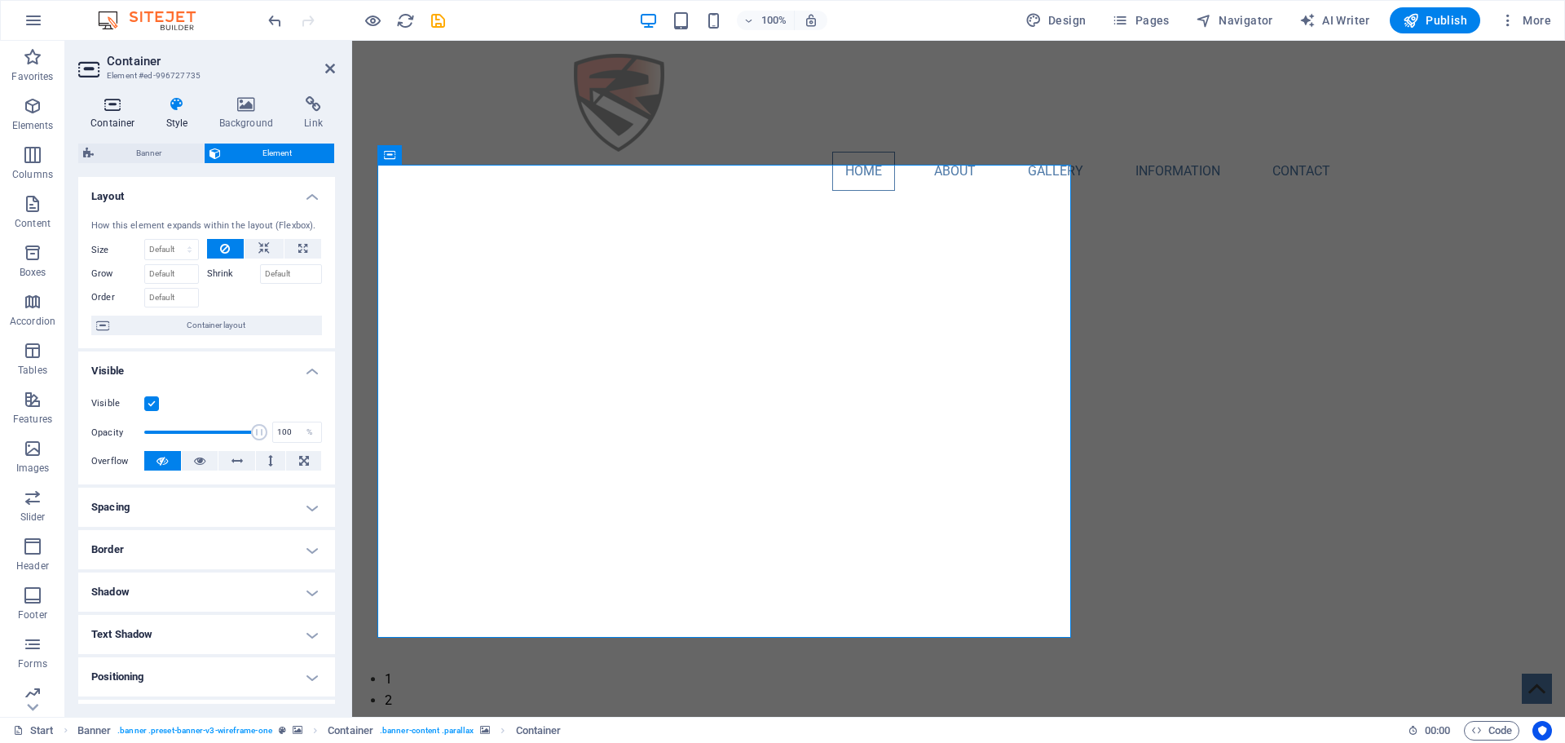
click at [115, 112] on h4 "Container" at bounding box center [116, 113] width 76 height 34
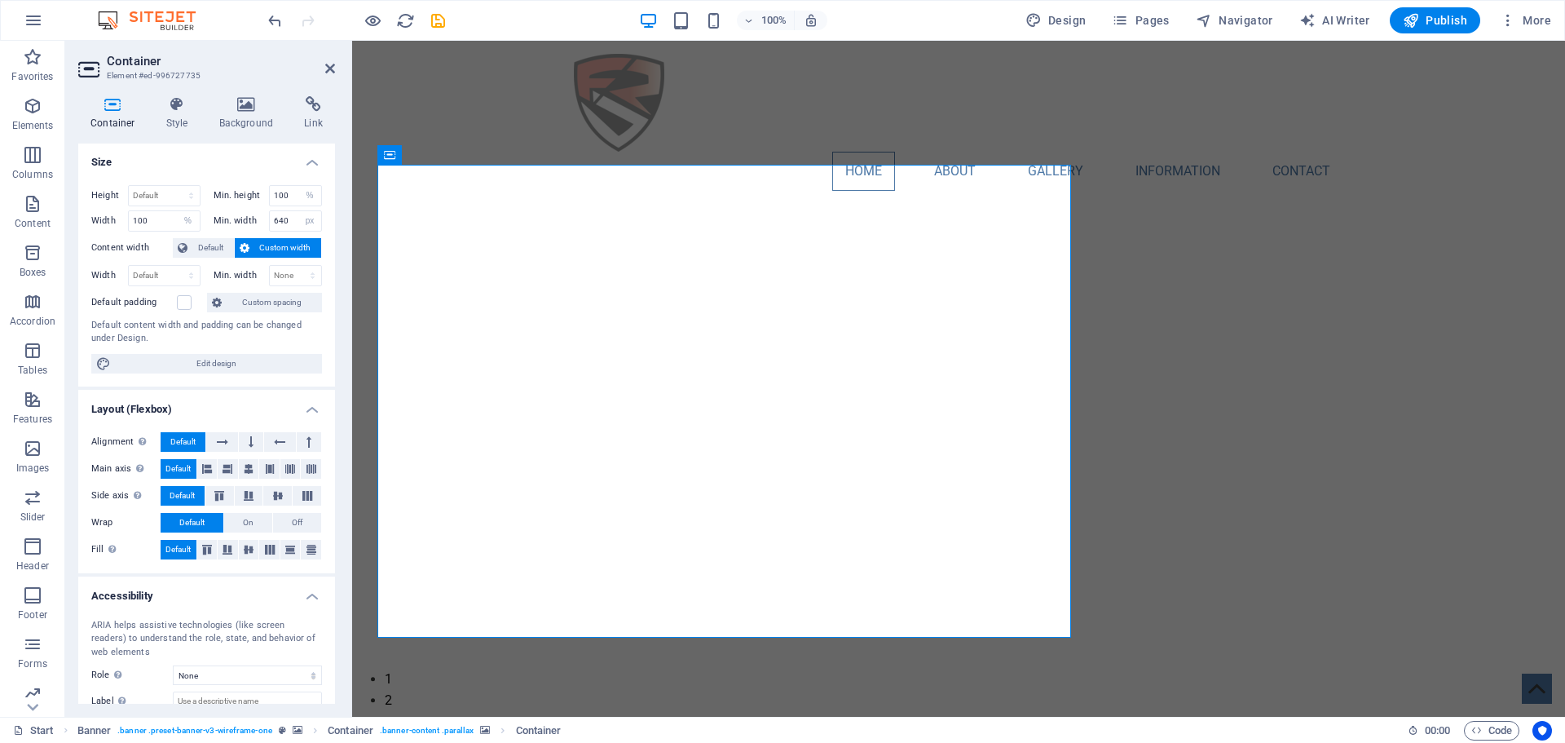
scroll to position [0, 0]
click at [174, 104] on icon at bounding box center [177, 104] width 46 height 16
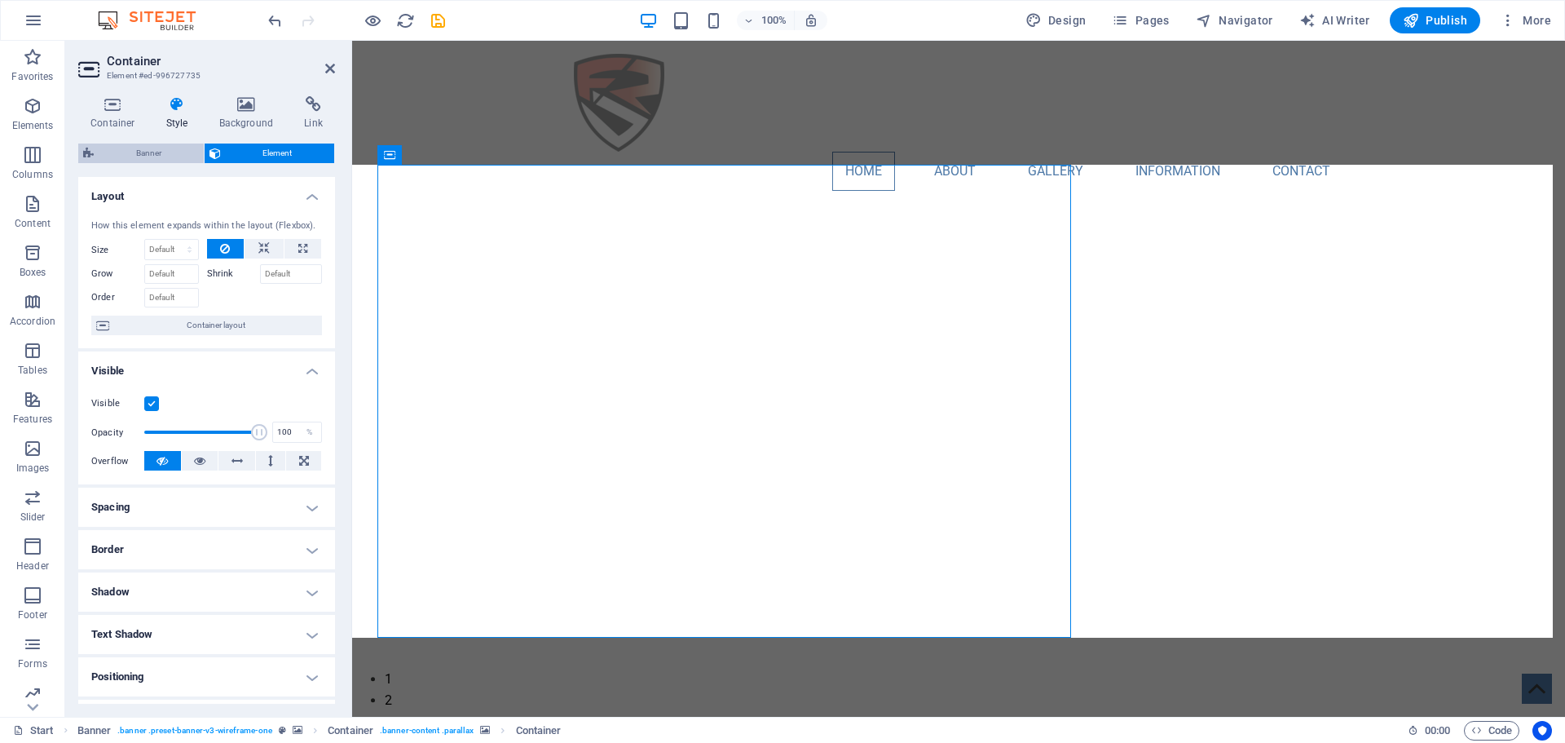
click at [179, 155] on span "Banner" at bounding box center [149, 153] width 100 height 20
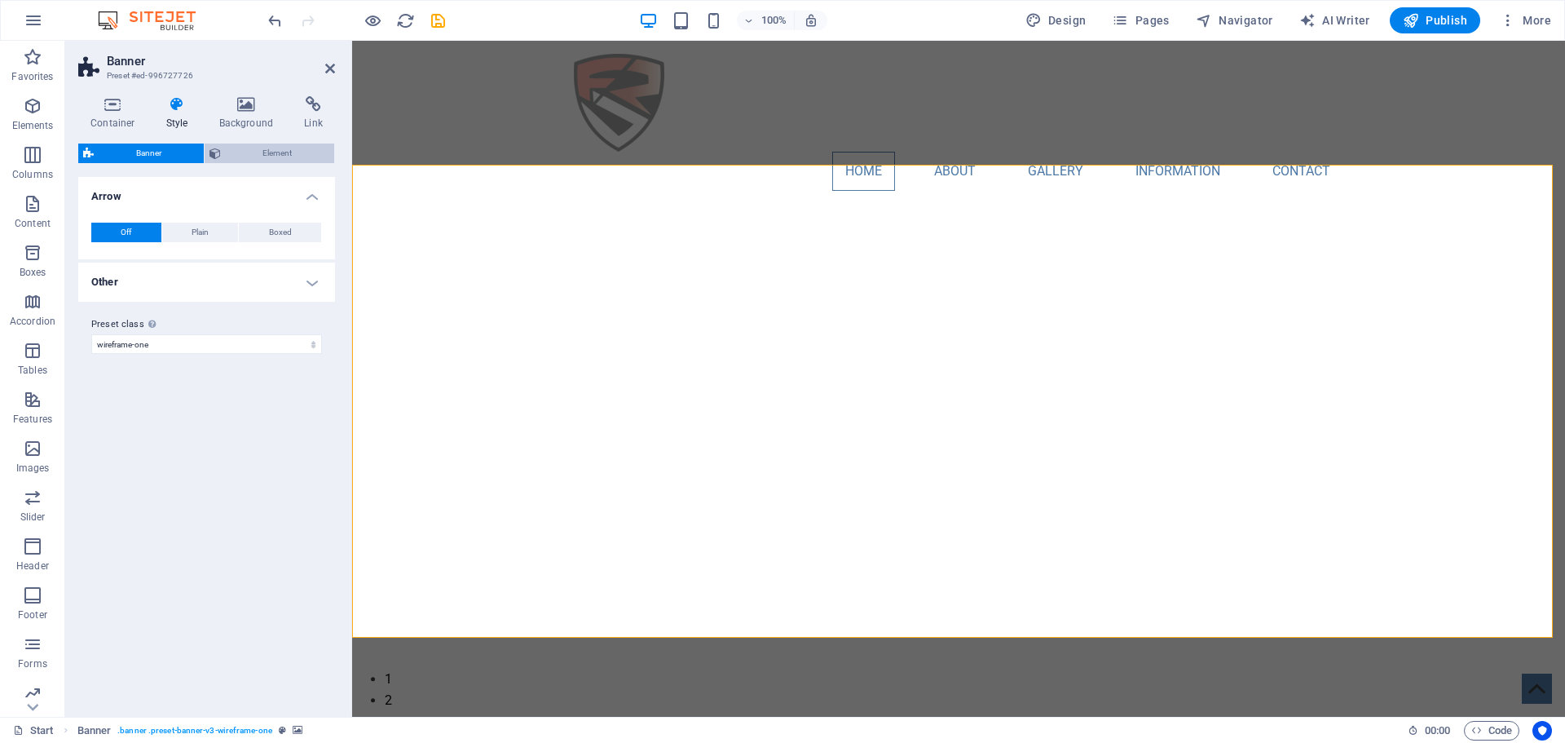
click at [262, 161] on span "Element" at bounding box center [278, 153] width 104 height 20
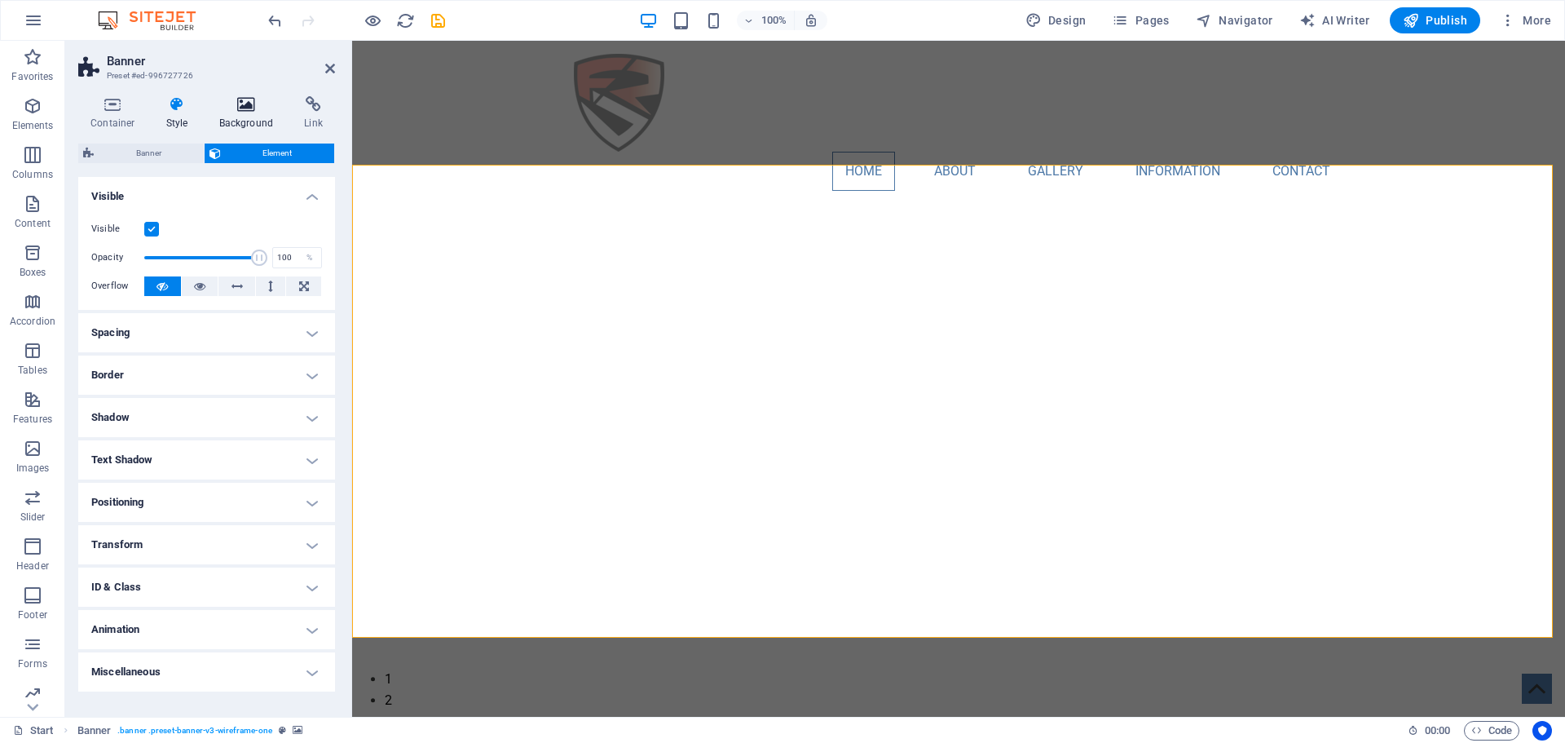
click at [254, 120] on h4 "Background" at bounding box center [250, 113] width 86 height 34
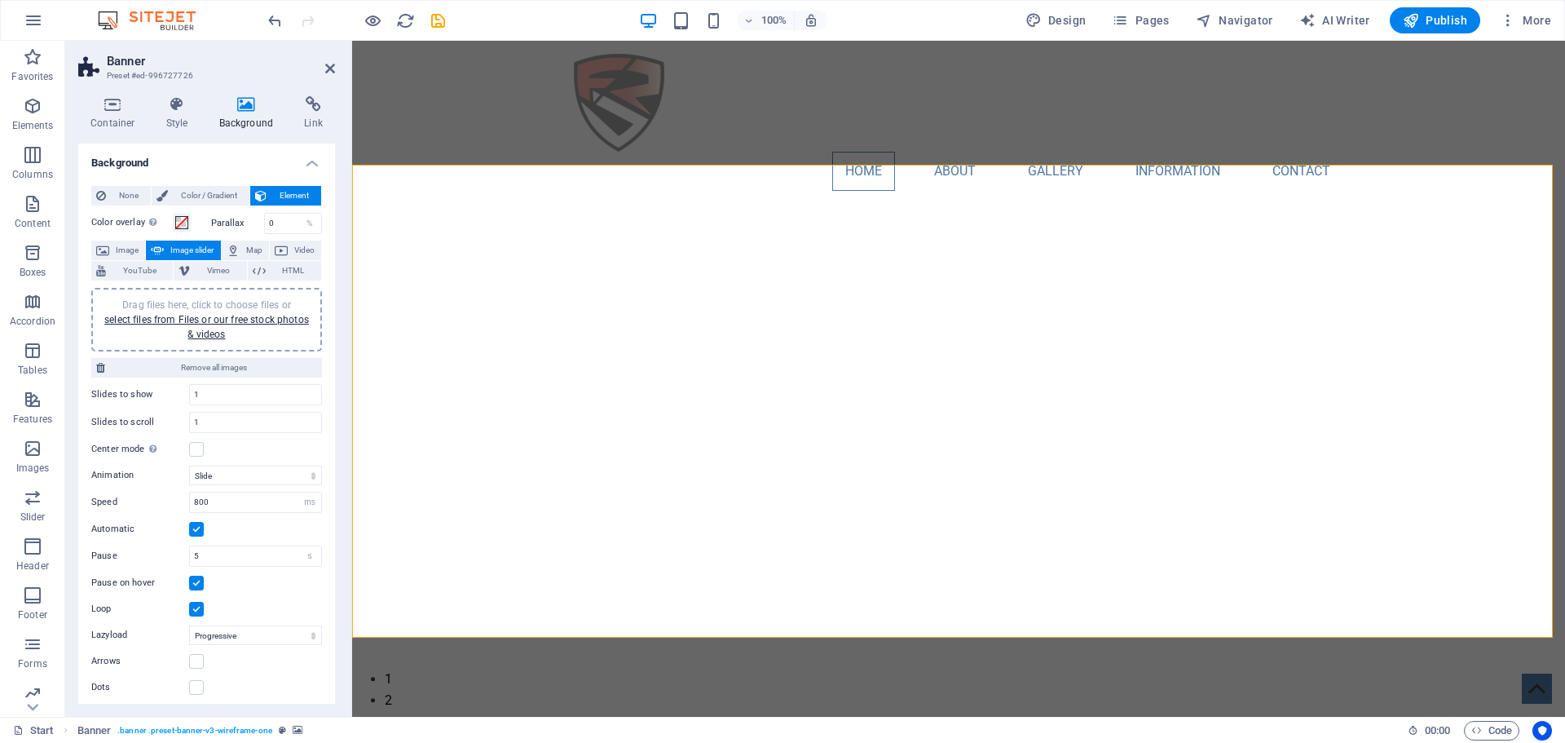
select select "px"
select select "fade"
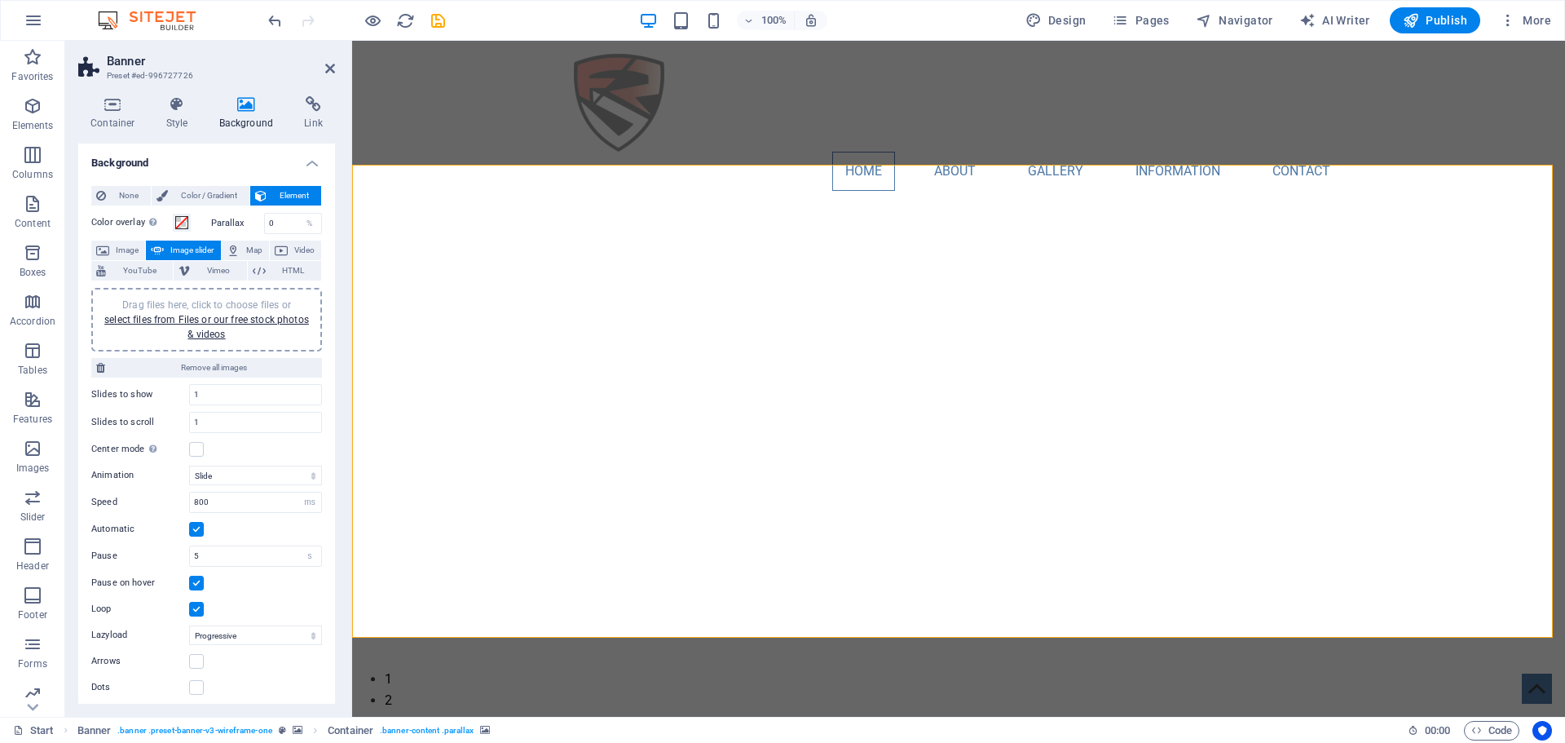
select select "ms"
select select "s"
select select "progressive"
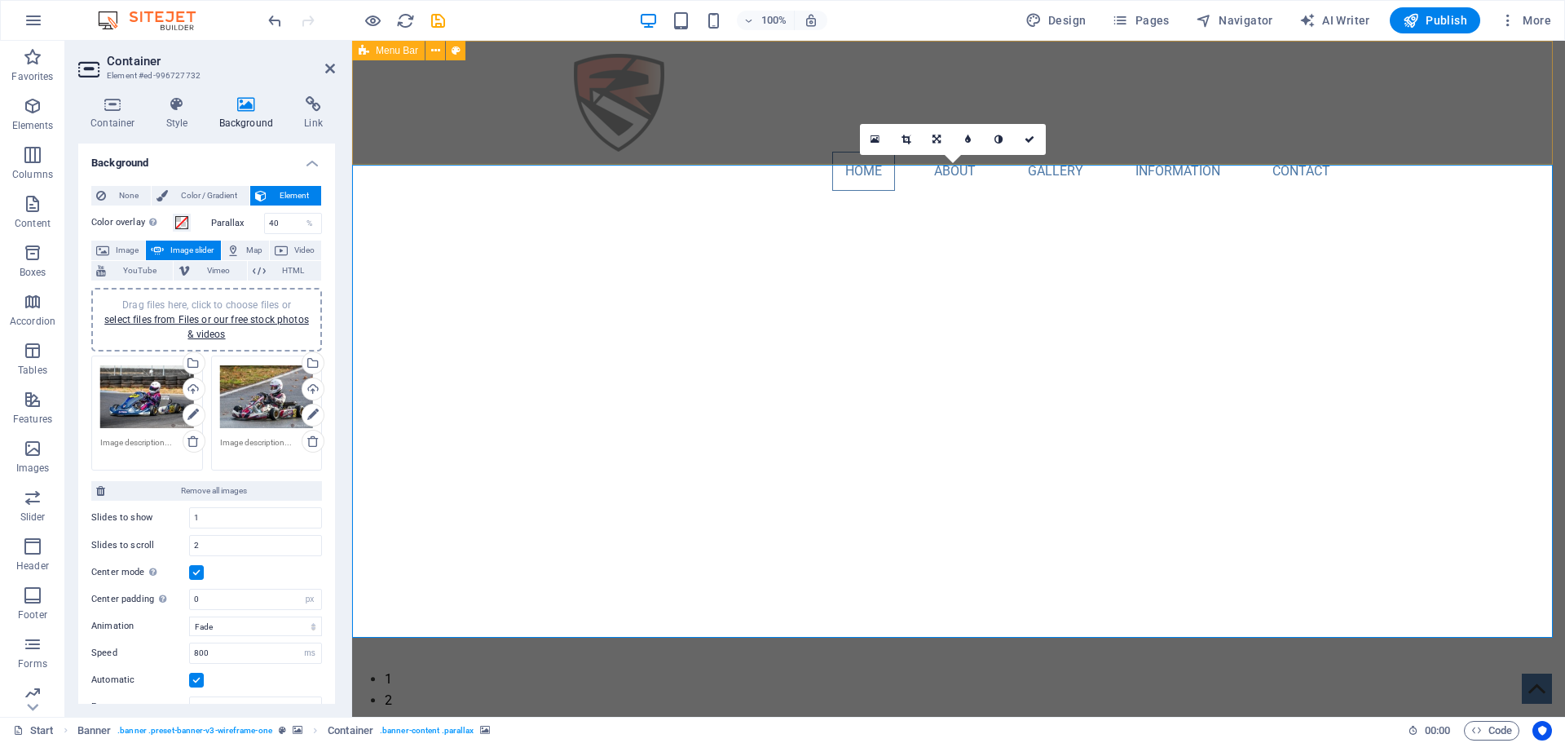
click at [734, 130] on div "Home About Gallery Information Contact Menu" at bounding box center [958, 122] width 1213 height 163
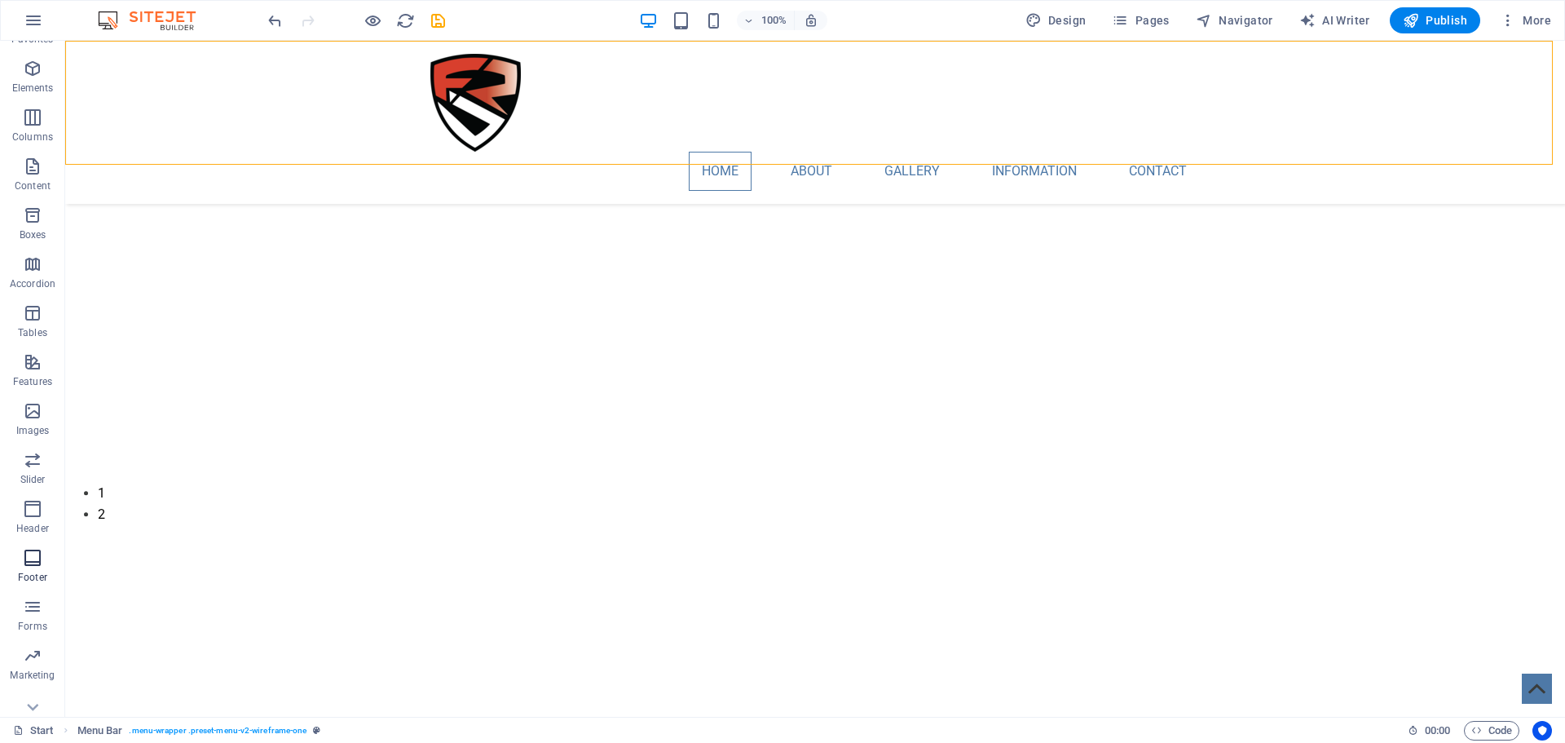
scroll to position [58, 0]
click at [1233, 24] on span "Navigator" at bounding box center [1234, 20] width 77 height 16
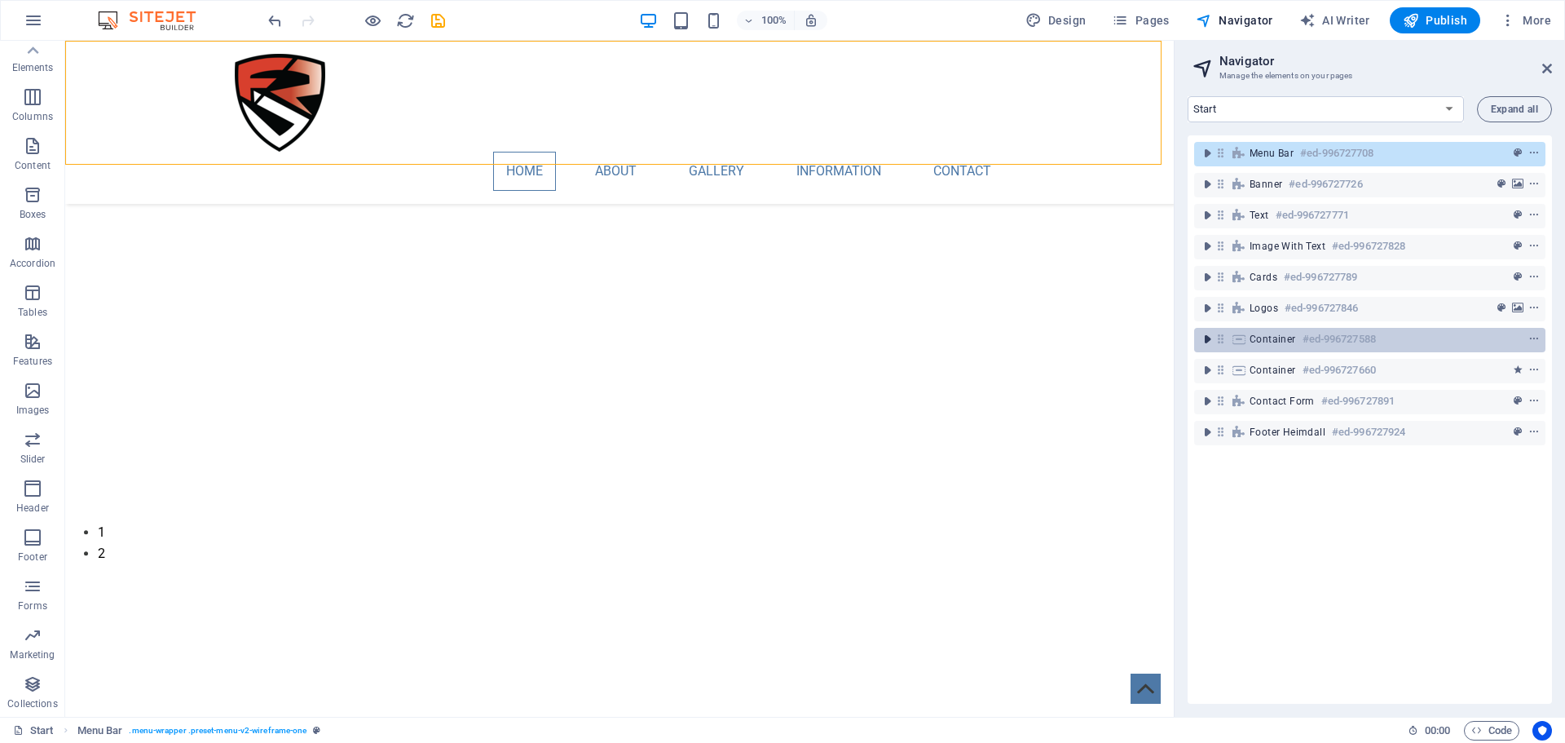
click at [1206, 343] on icon "toggle-expand" at bounding box center [1207, 339] width 16 height 16
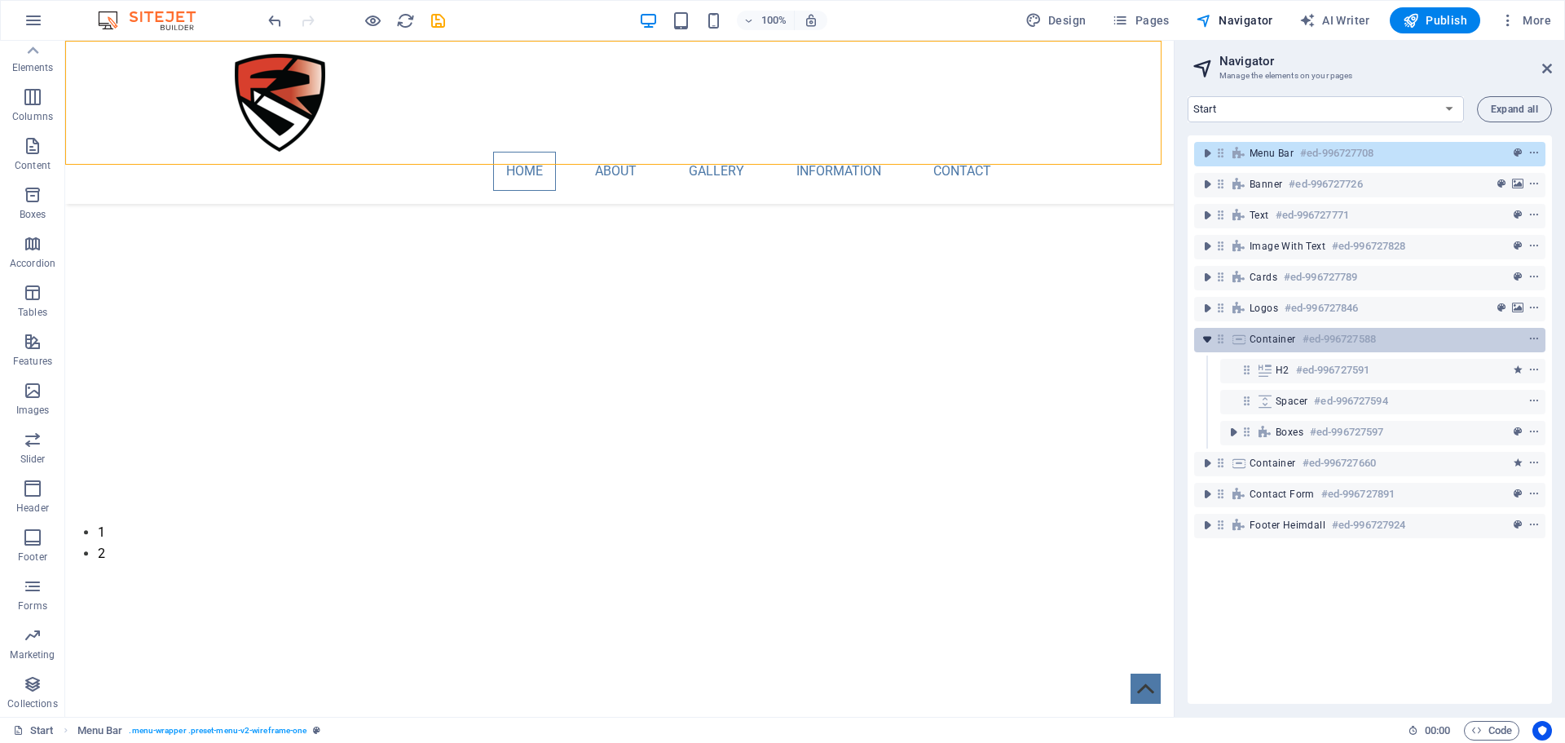
click at [1206, 343] on icon "toggle-expand" at bounding box center [1207, 339] width 16 height 16
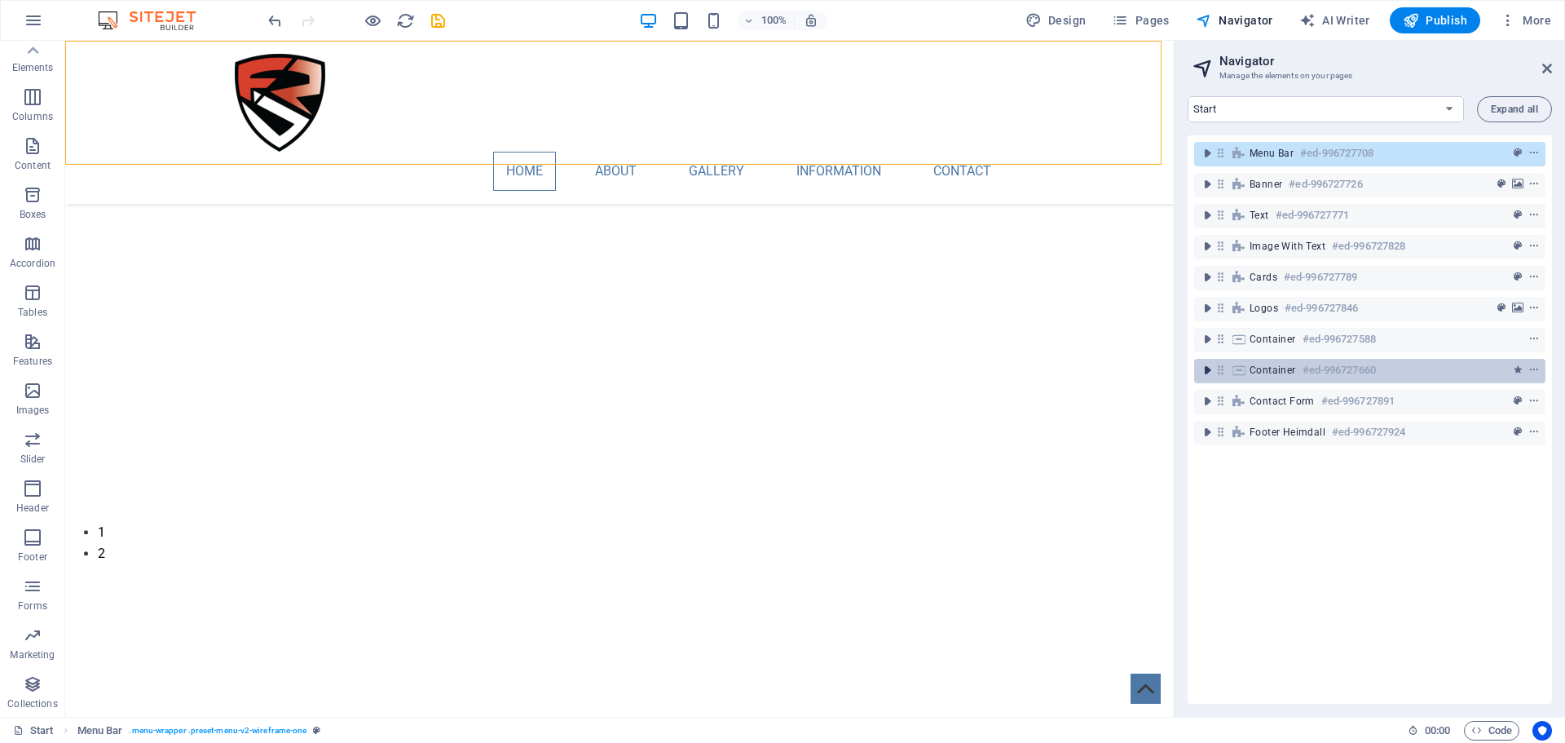
click at [1206, 372] on icon "toggle-expand" at bounding box center [1207, 370] width 16 height 16
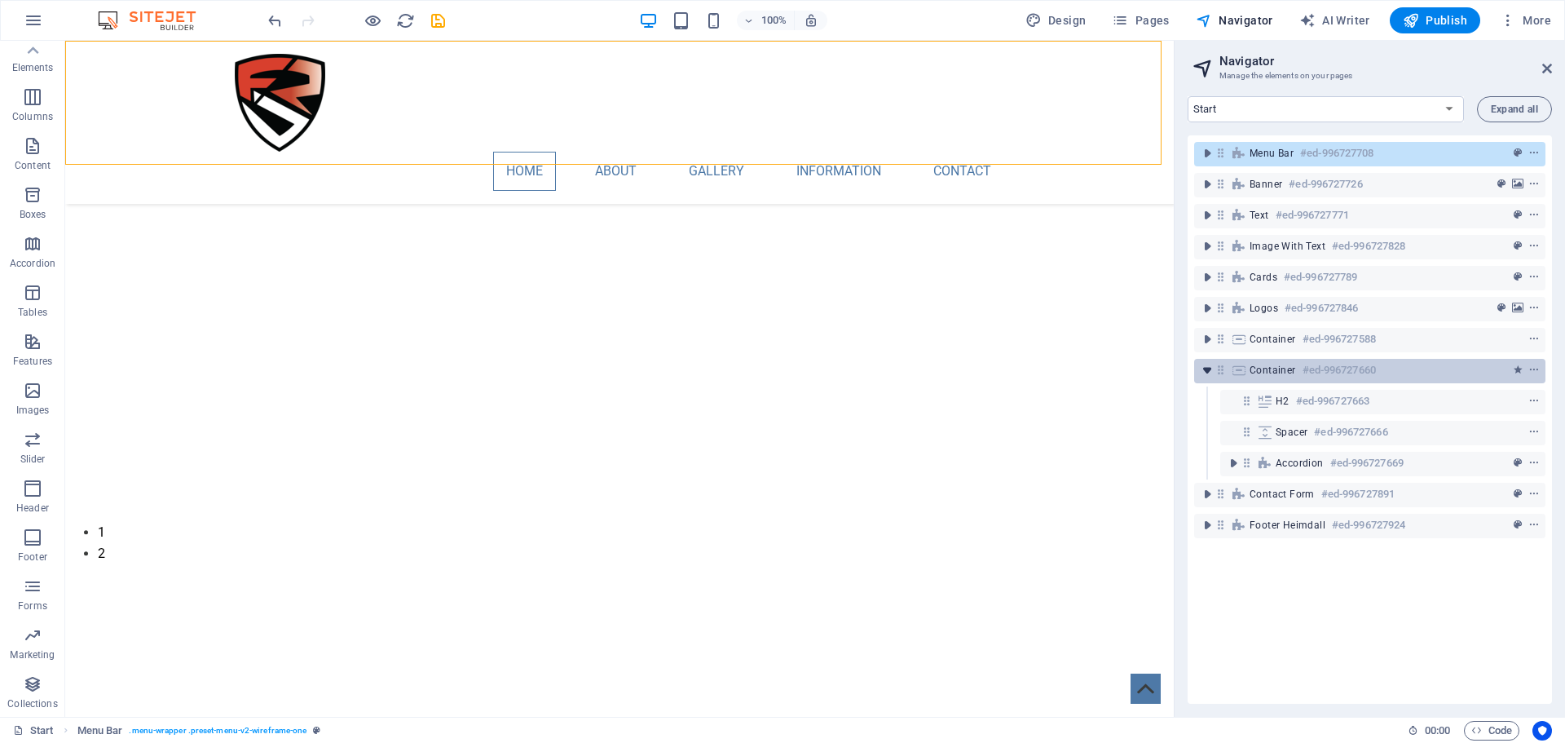
click at [1206, 372] on icon "toggle-expand" at bounding box center [1207, 370] width 16 height 16
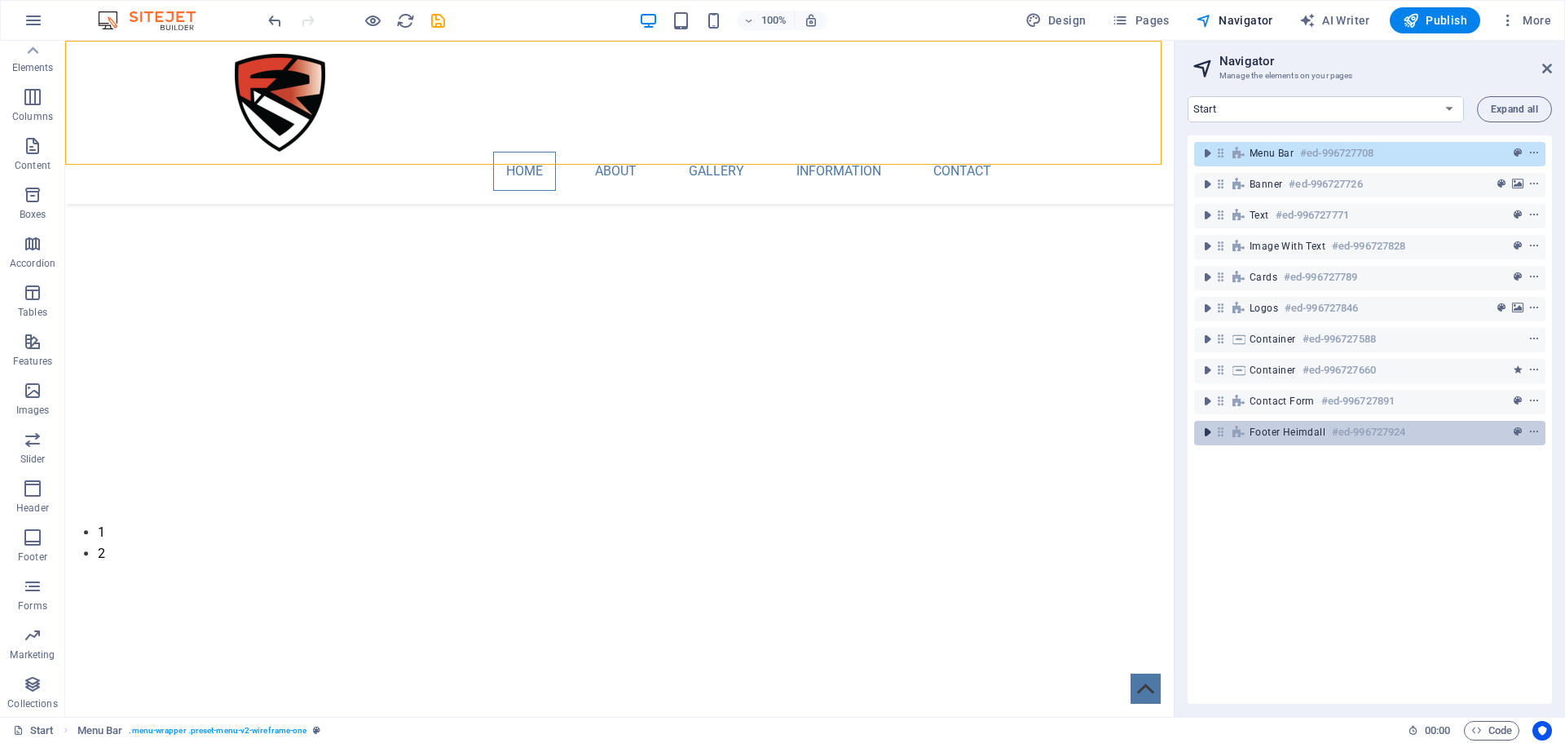
click at [1209, 433] on icon "toggle-expand" at bounding box center [1207, 432] width 16 height 16
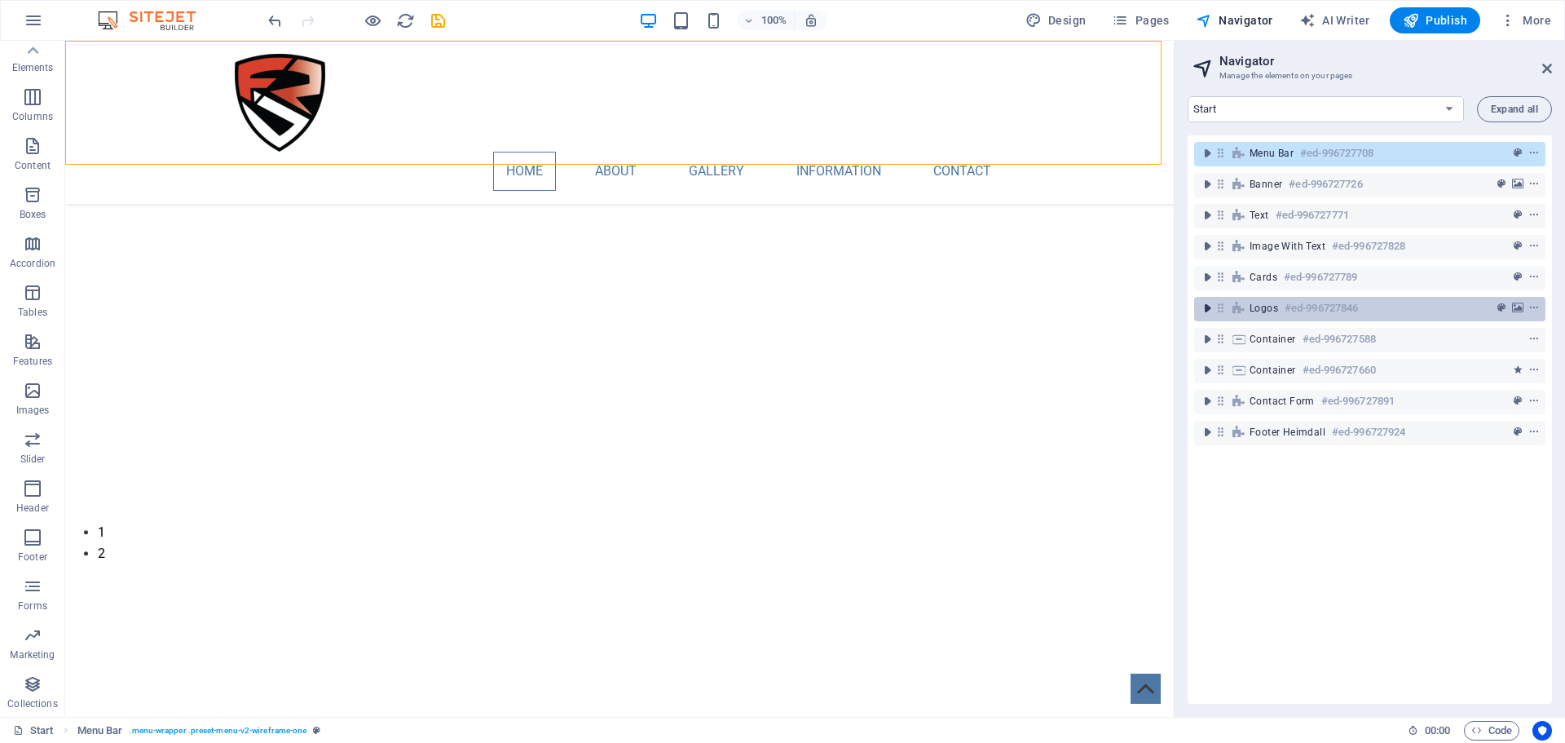
click at [1205, 315] on icon "toggle-expand" at bounding box center [1207, 308] width 16 height 16
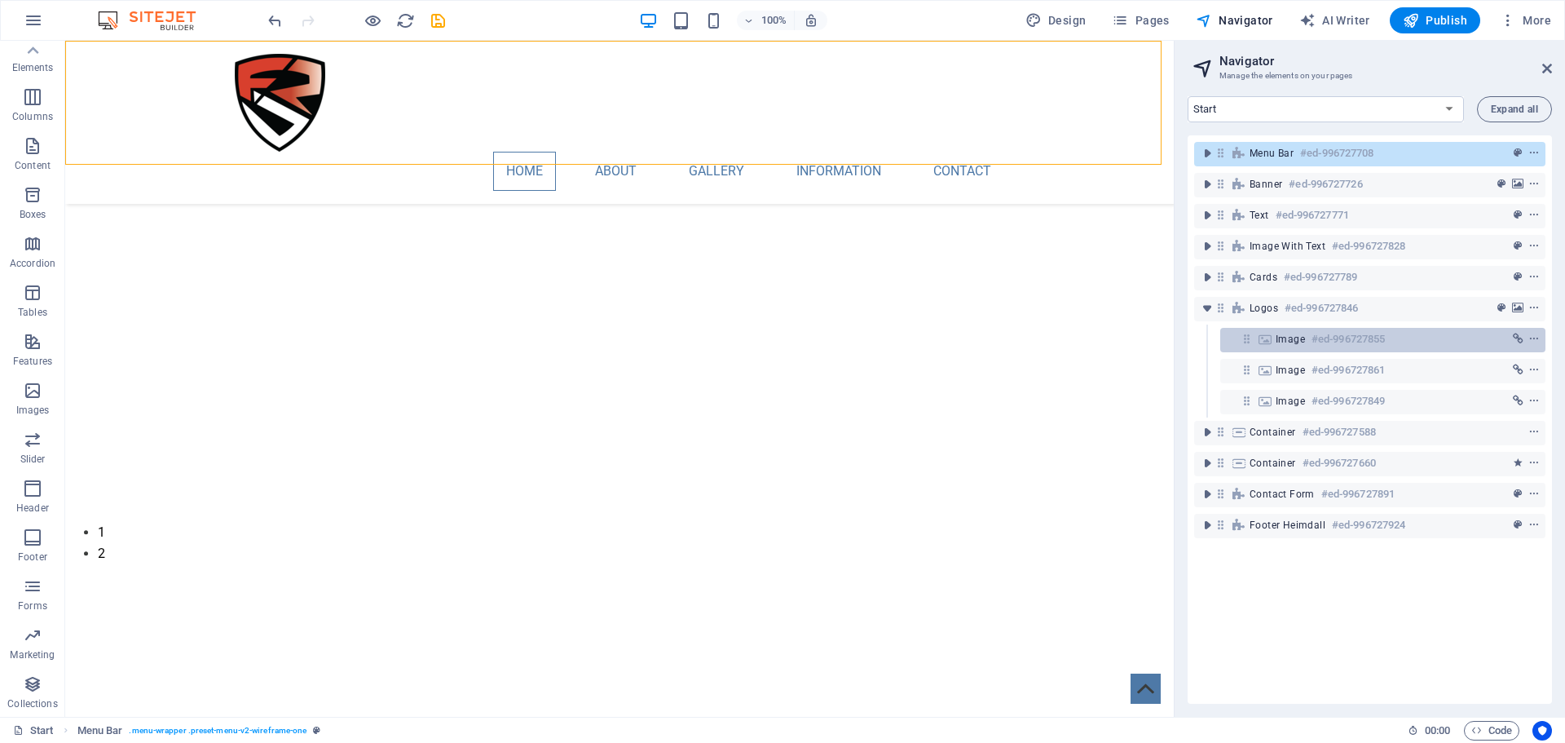
click at [1288, 346] on div "Image #ed-996727855" at bounding box center [1370, 339] width 188 height 20
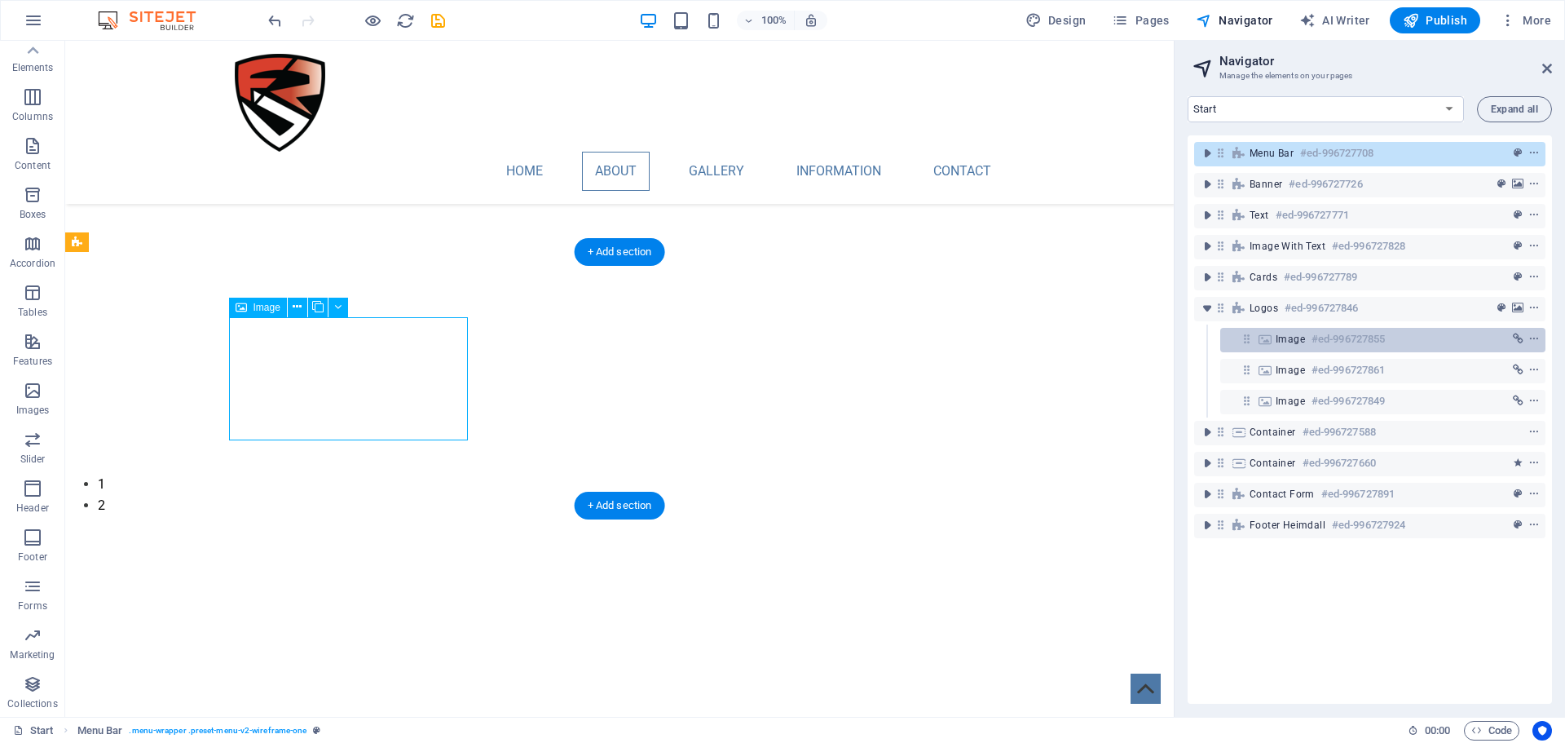
scroll to position [1446, 0]
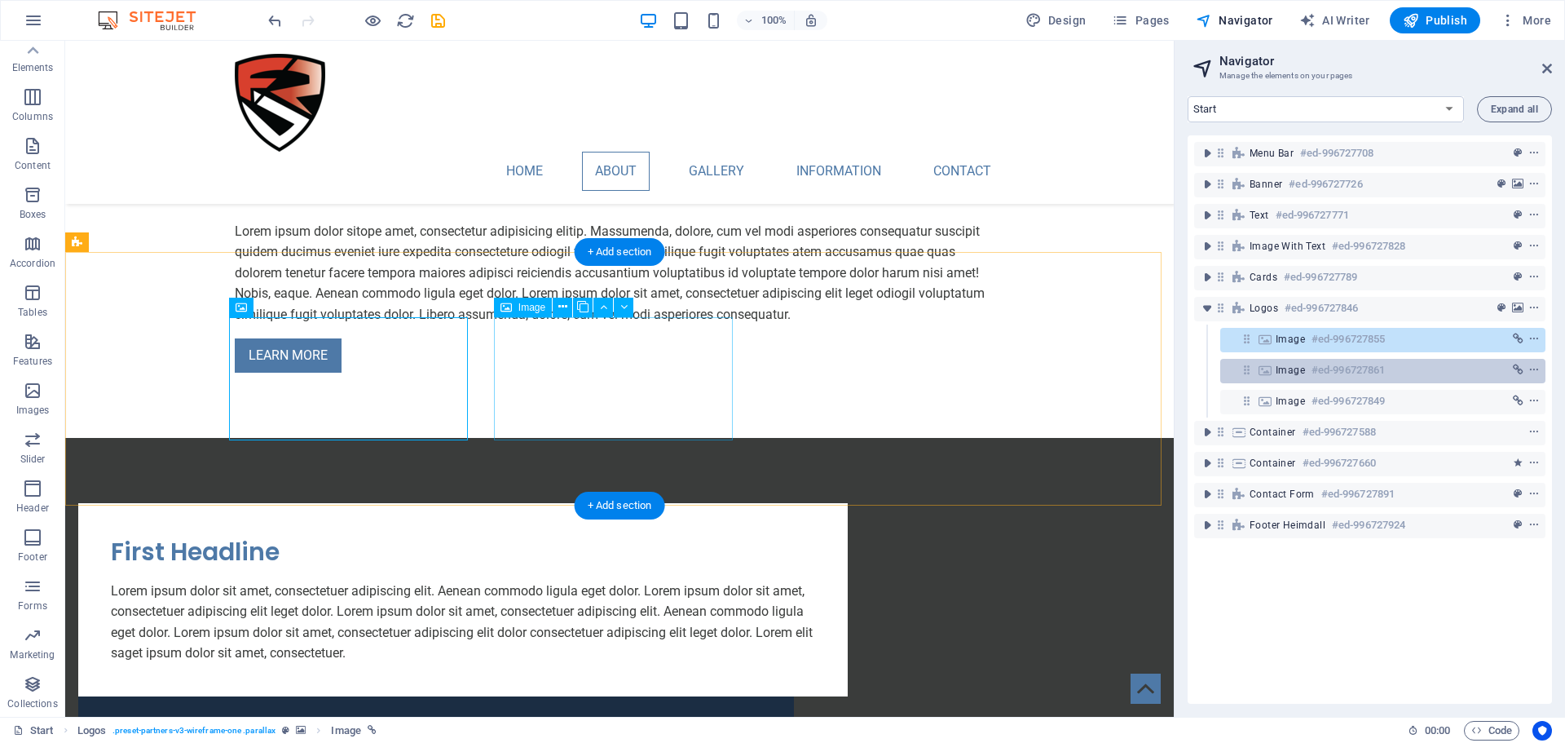
click at [1290, 367] on span "Image" at bounding box center [1290, 370] width 29 height 13
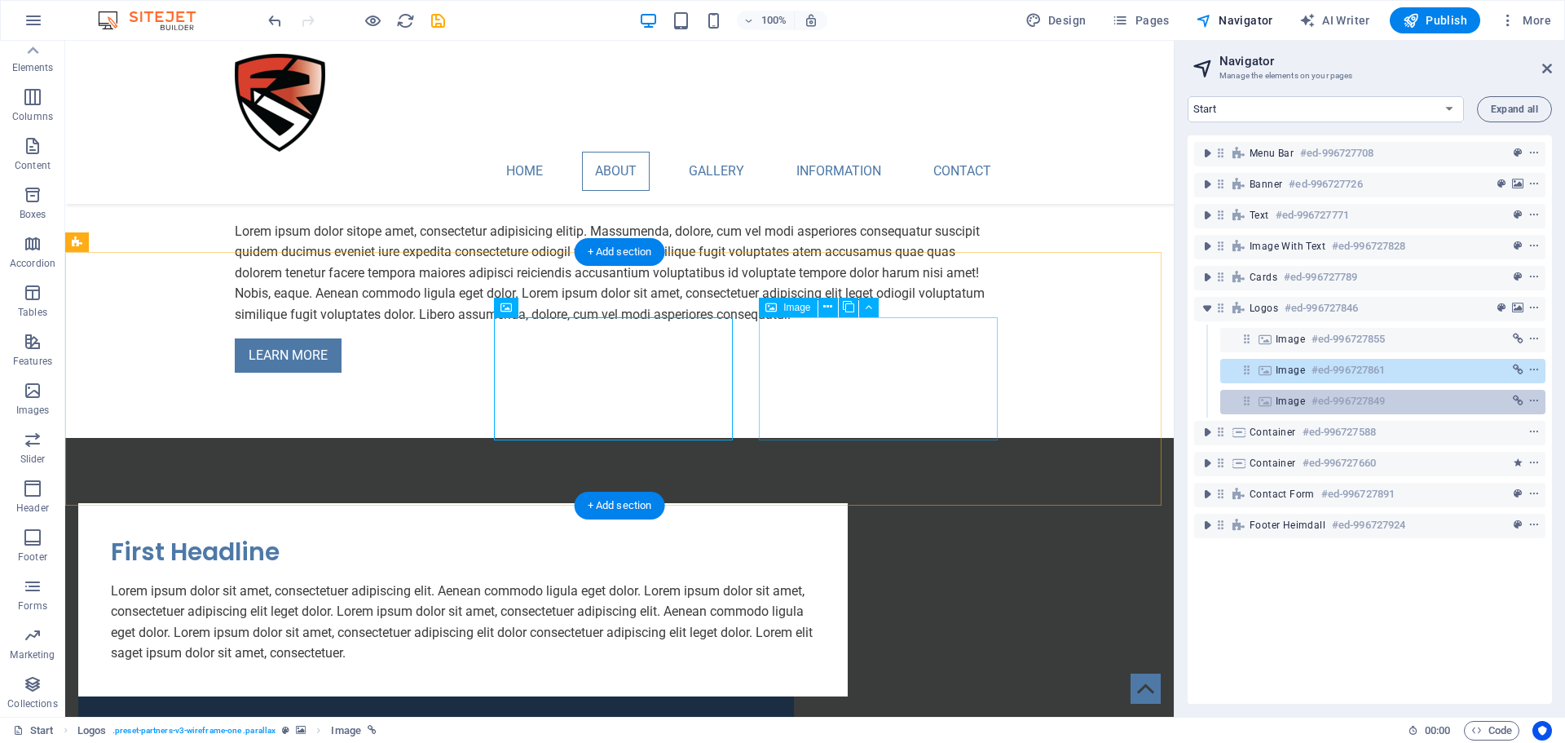
click at [1286, 397] on span "Image" at bounding box center [1290, 401] width 29 height 13
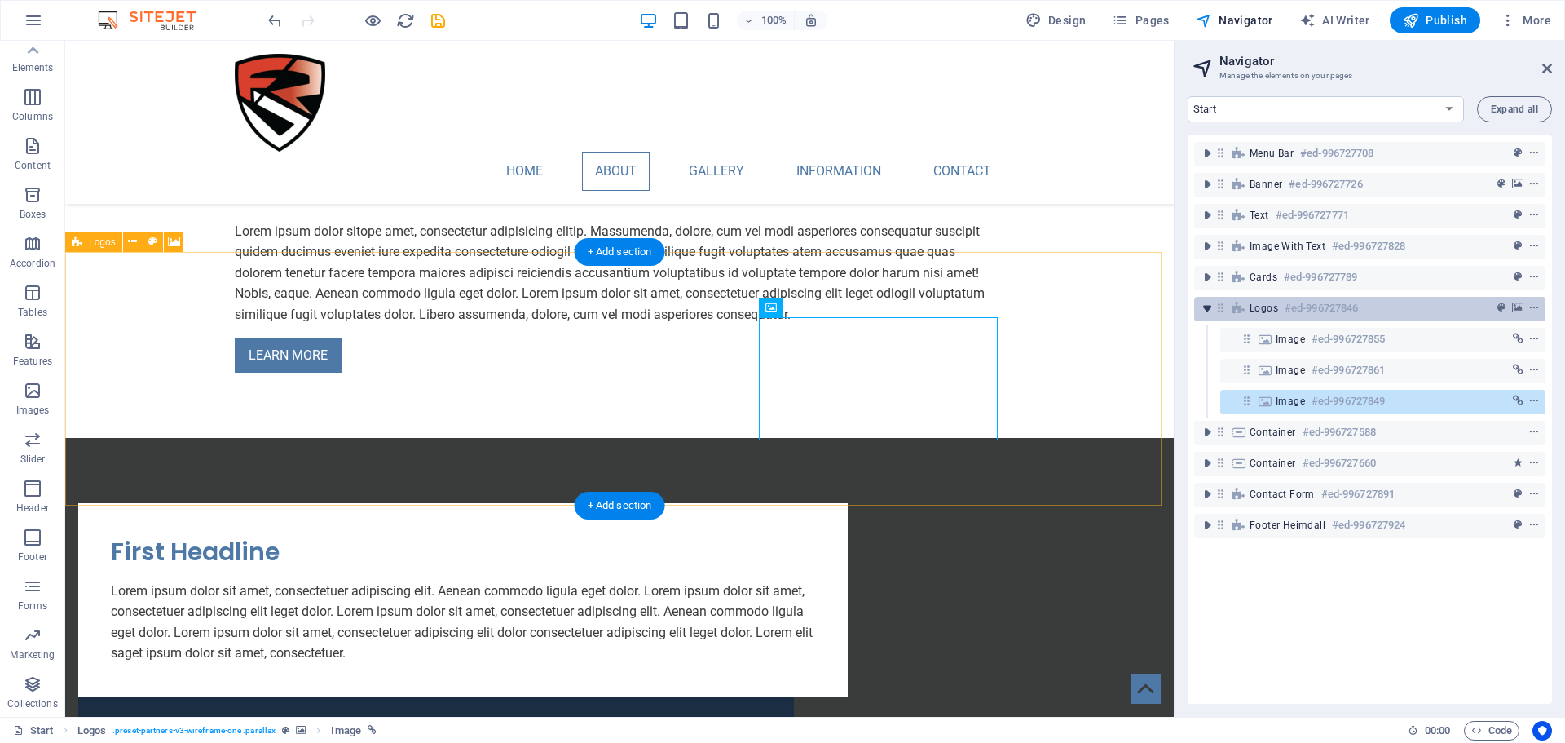
click at [1211, 314] on icon "toggle-expand" at bounding box center [1207, 308] width 16 height 16
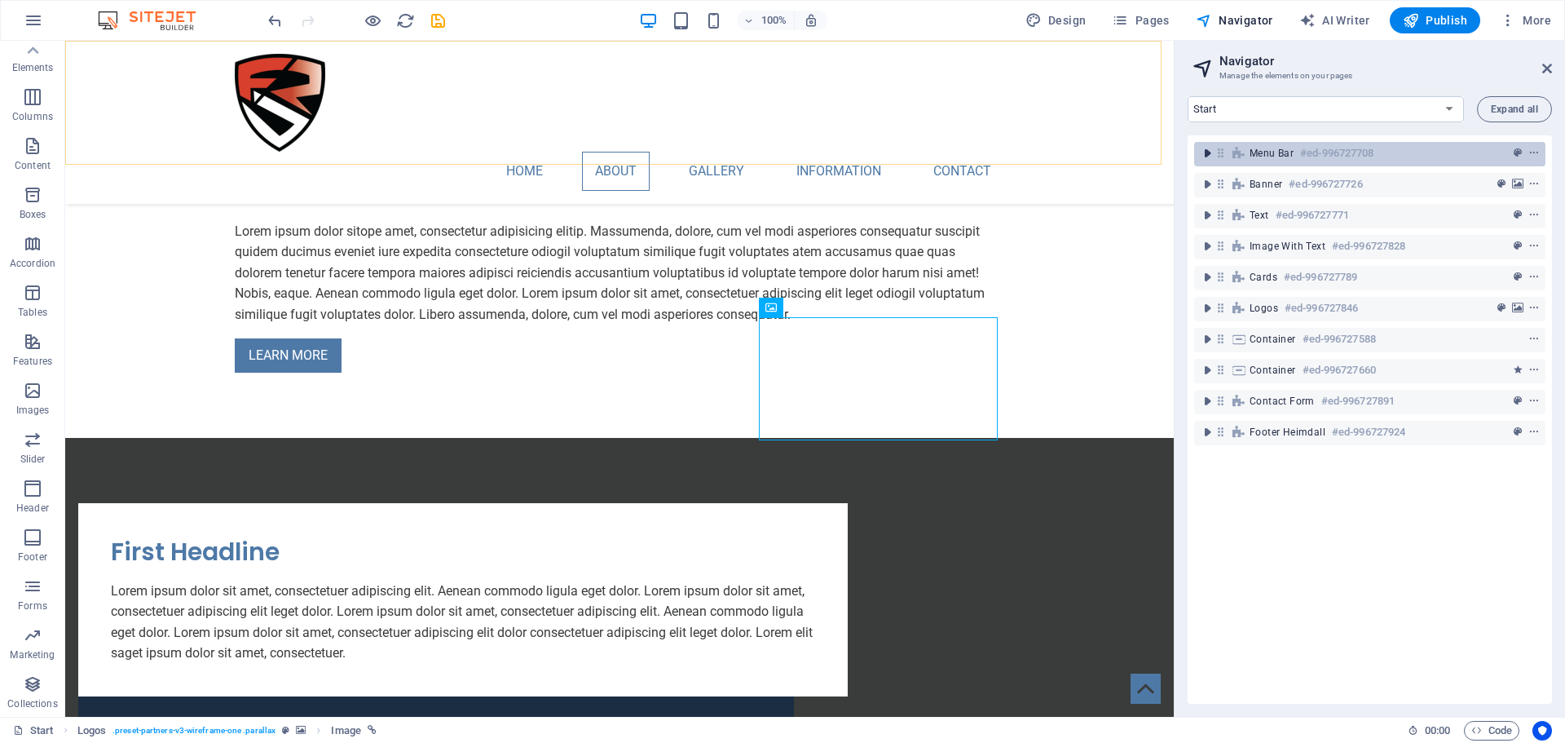
click at [1209, 155] on icon "toggle-expand" at bounding box center [1207, 153] width 16 height 16
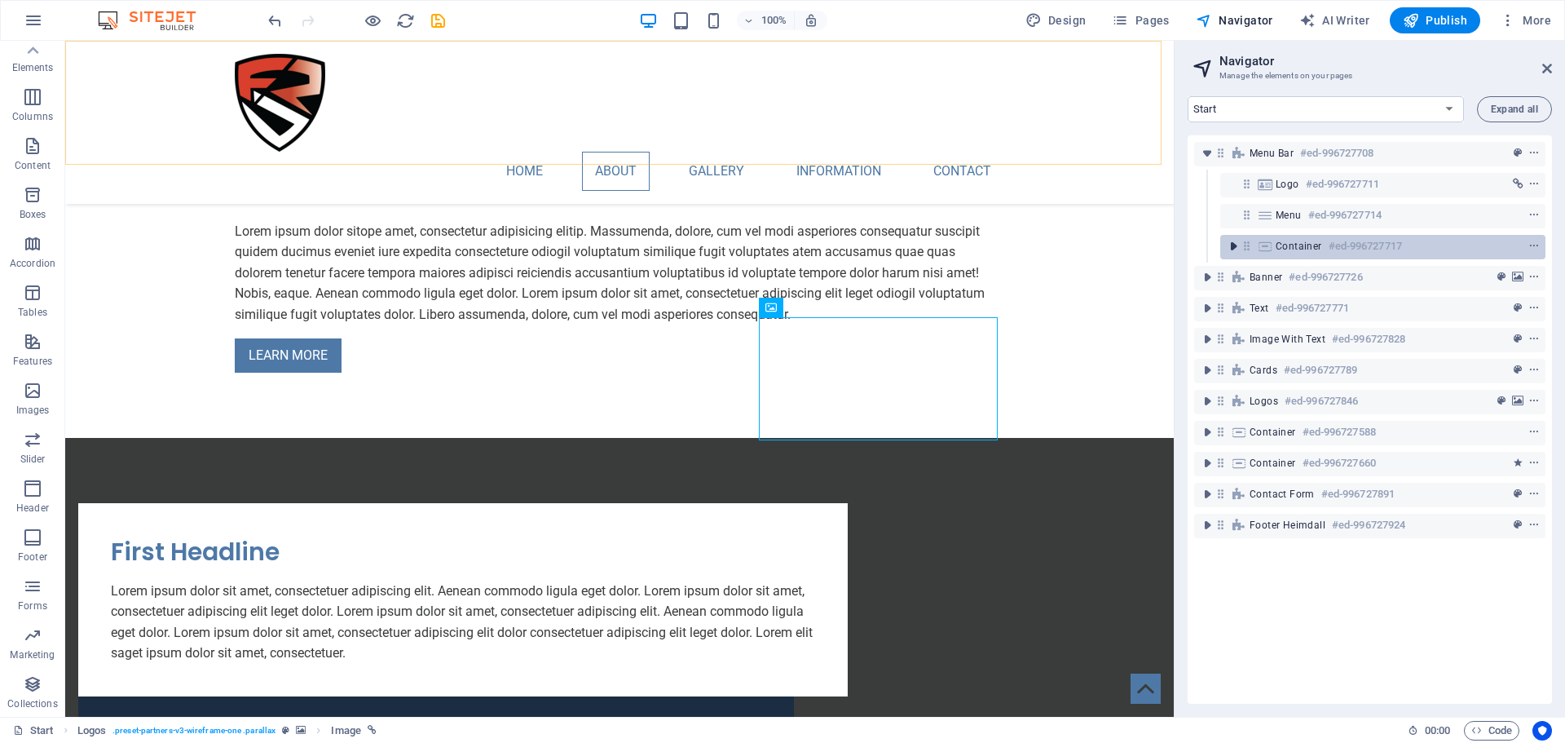
click at [1236, 246] on icon "toggle-expand" at bounding box center [1233, 246] width 16 height 16
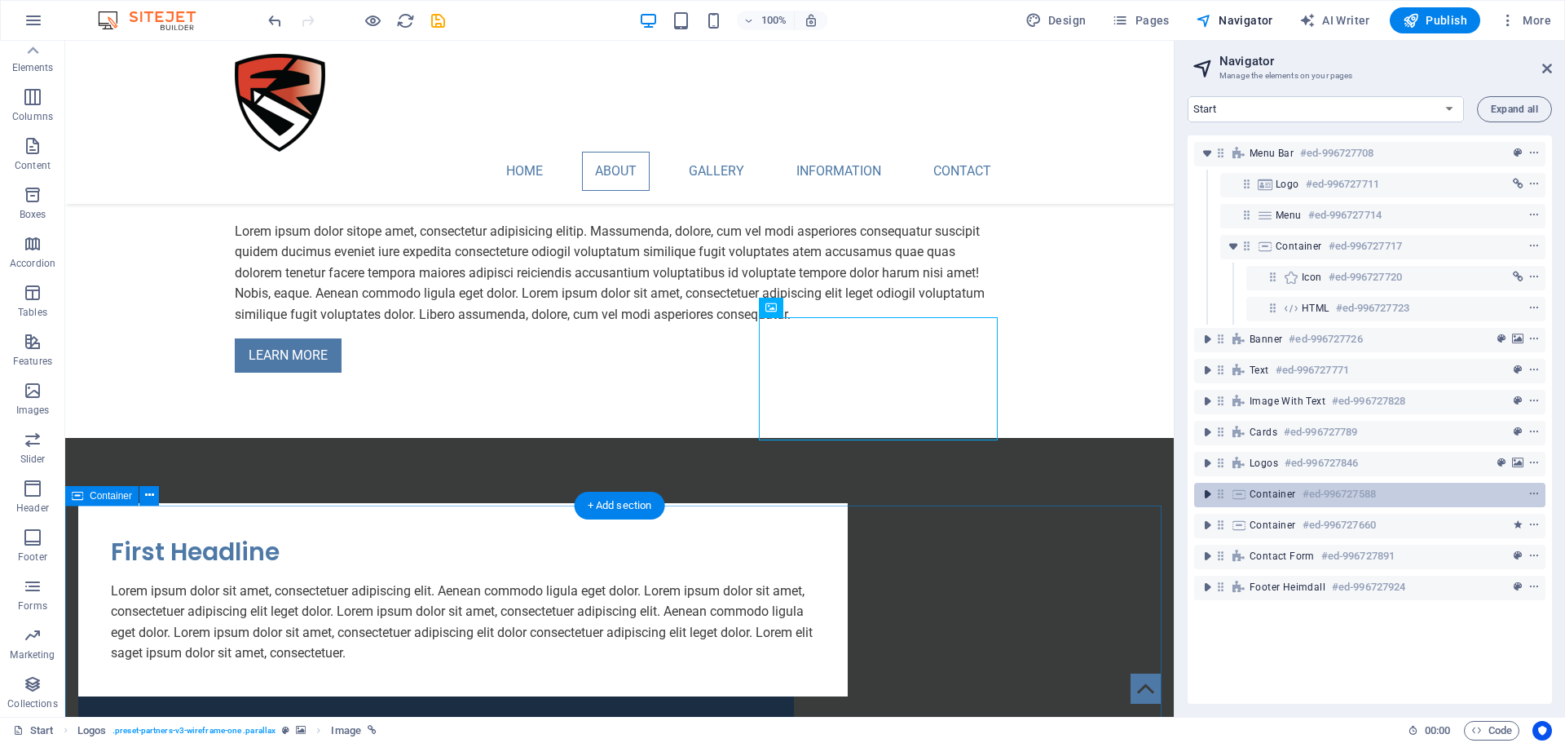
click at [1212, 493] on icon "toggle-expand" at bounding box center [1207, 494] width 16 height 16
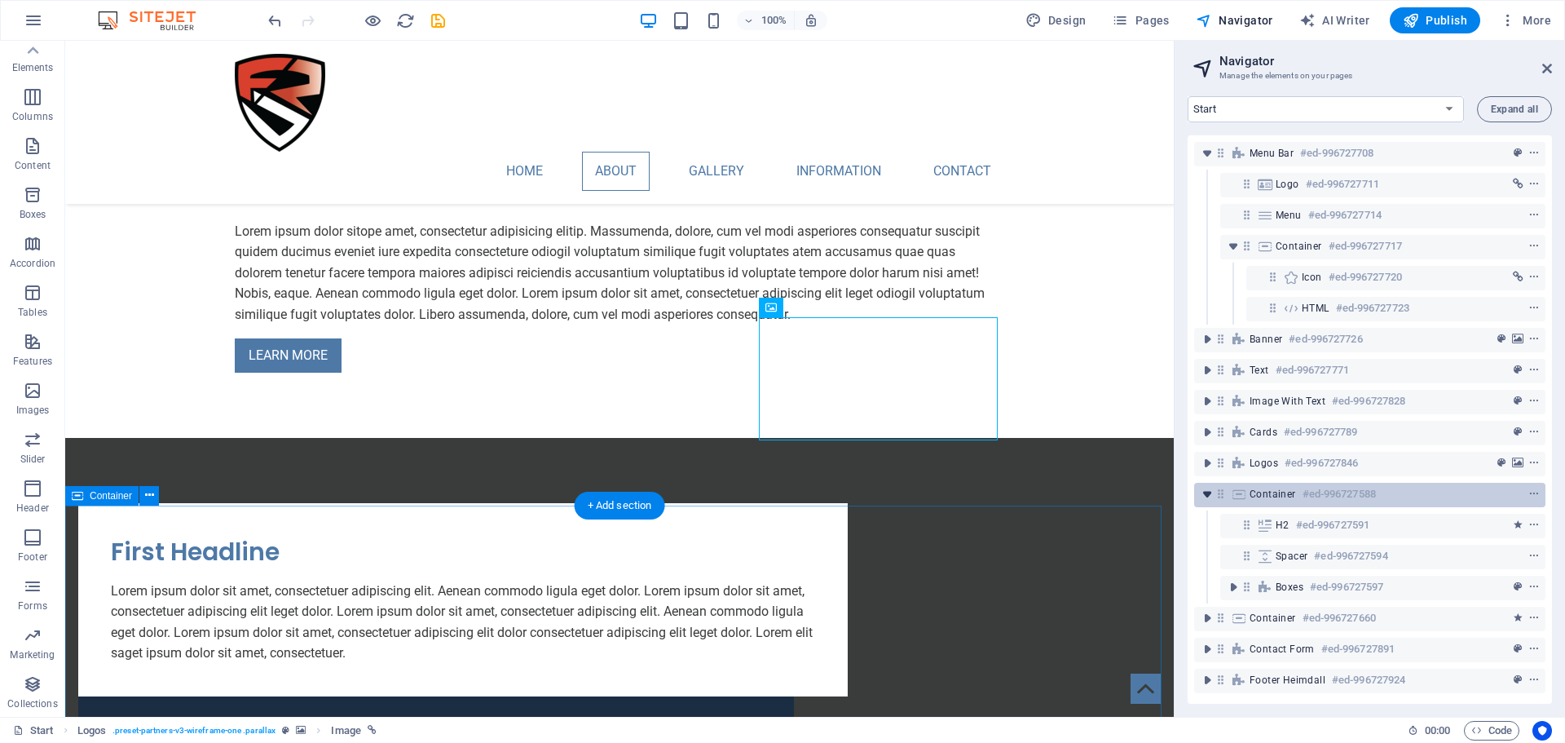
click at [1209, 491] on icon "toggle-expand" at bounding box center [1207, 494] width 16 height 16
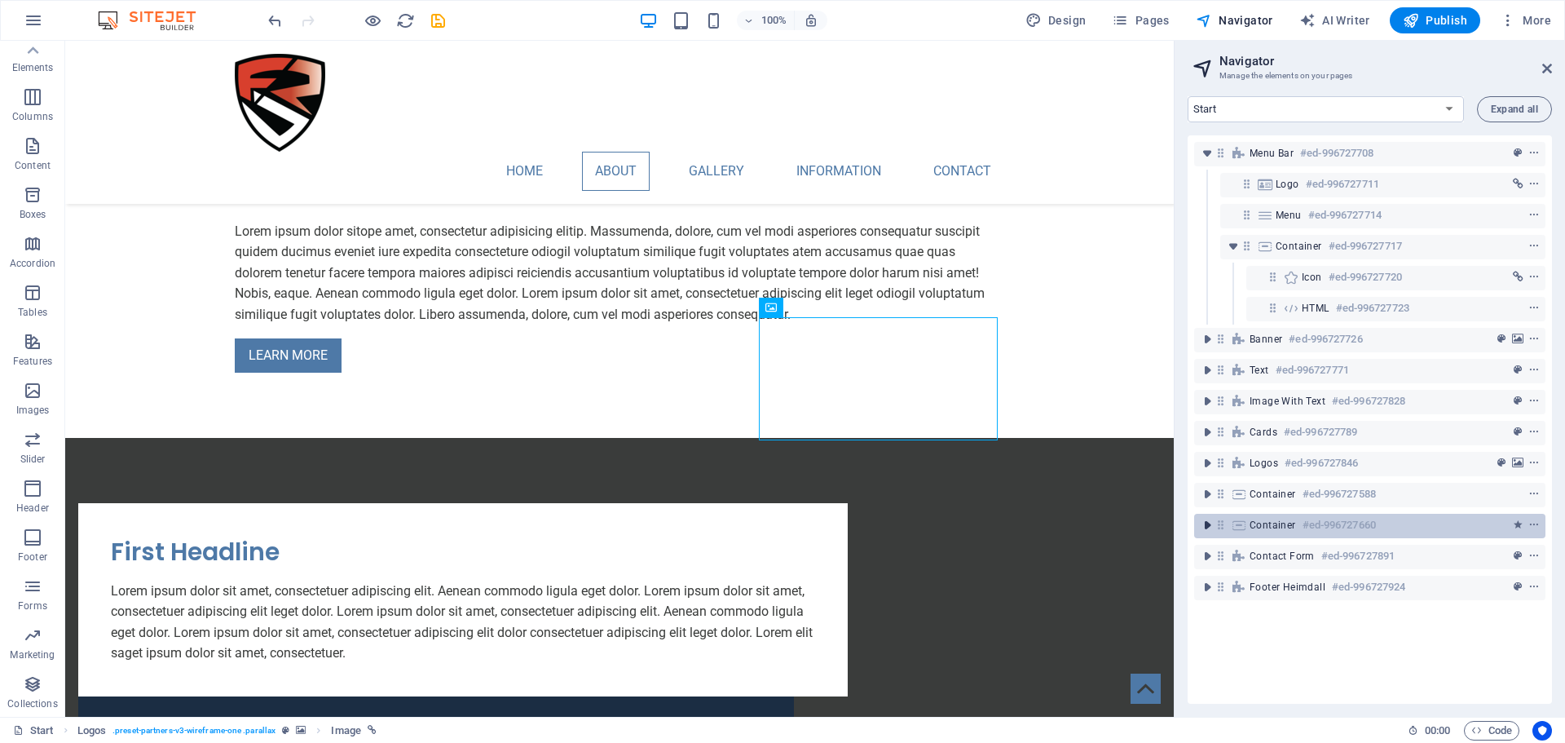
click at [1206, 529] on icon "toggle-expand" at bounding box center [1207, 525] width 16 height 16
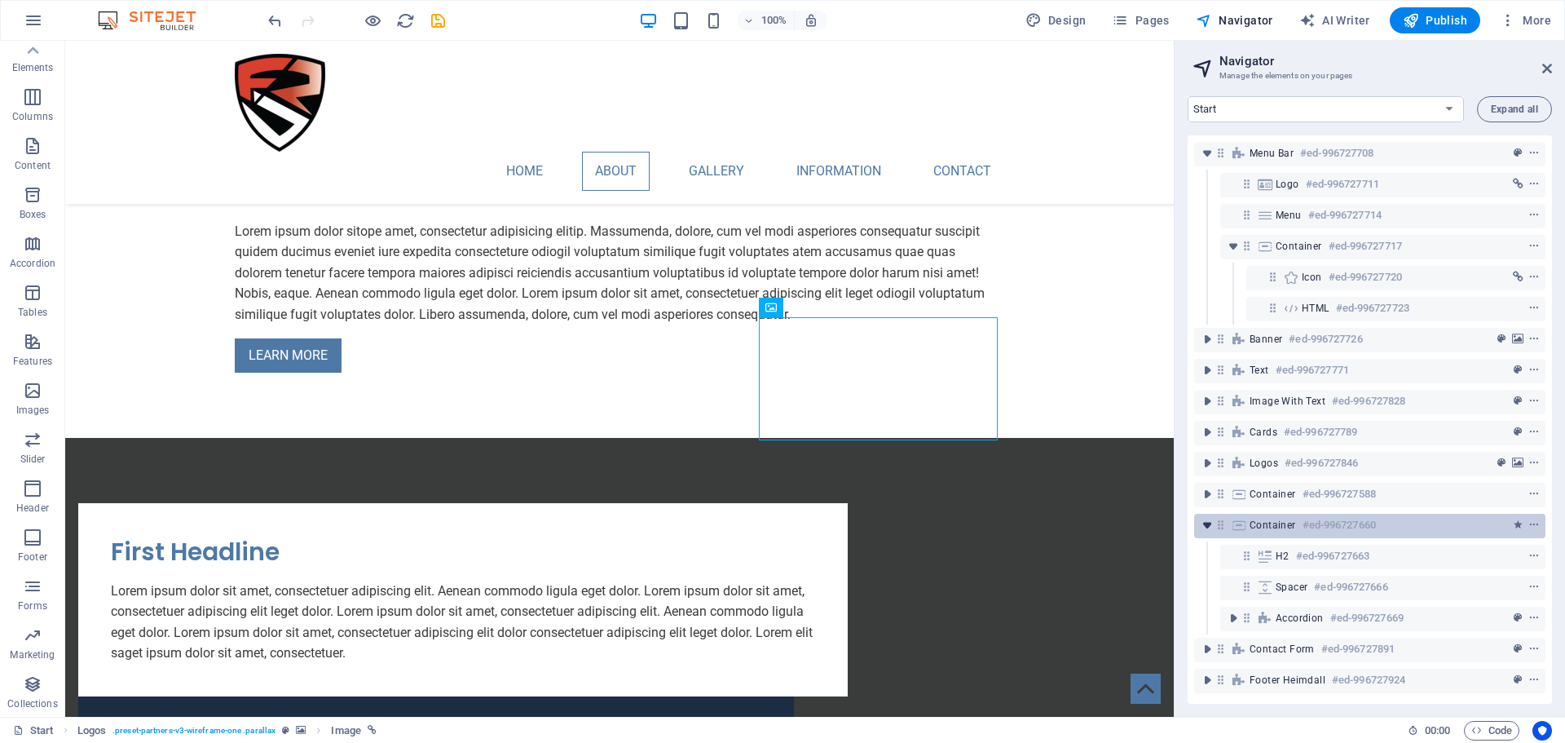
click at [1206, 529] on icon "toggle-expand" at bounding box center [1207, 525] width 16 height 16
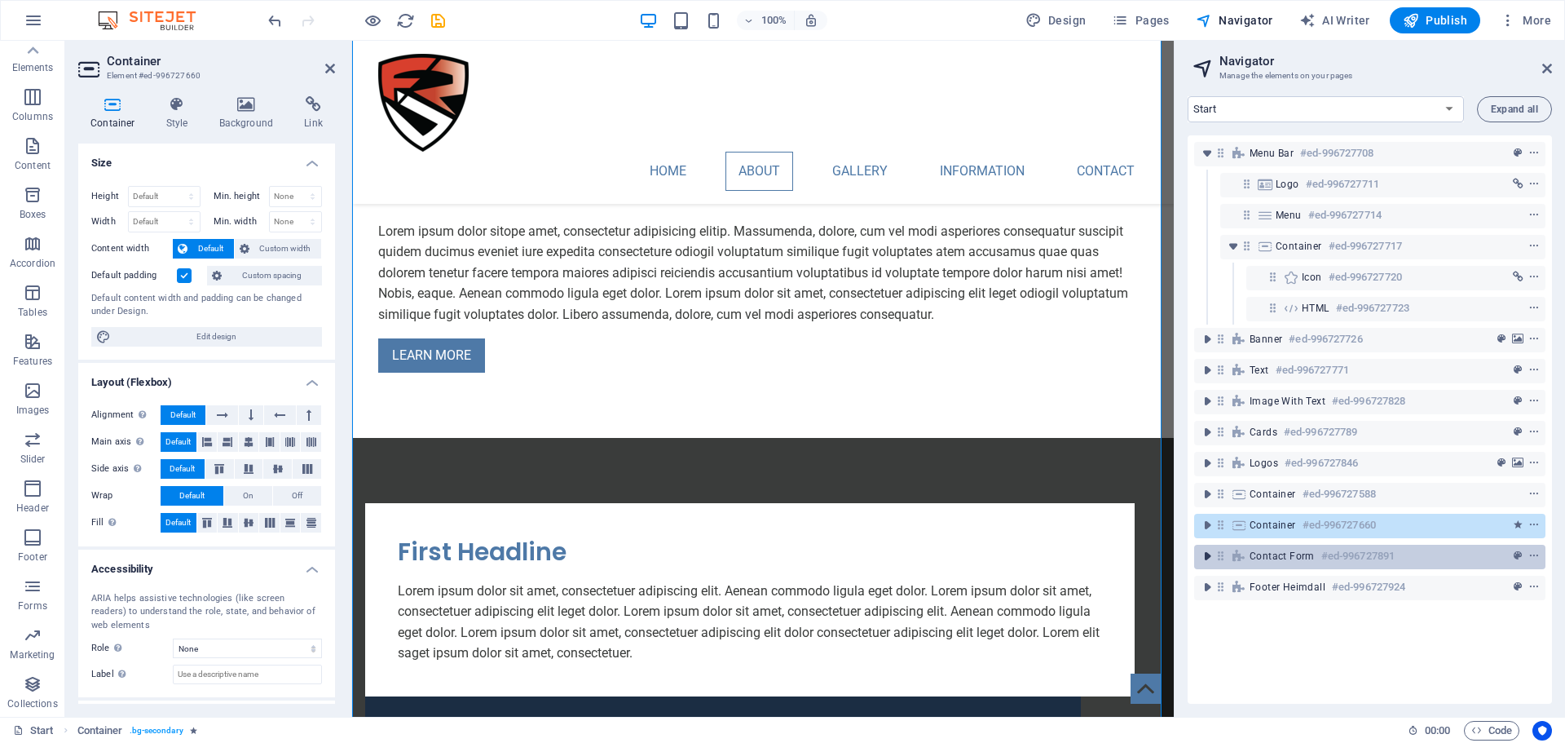
scroll to position [2475, 0]
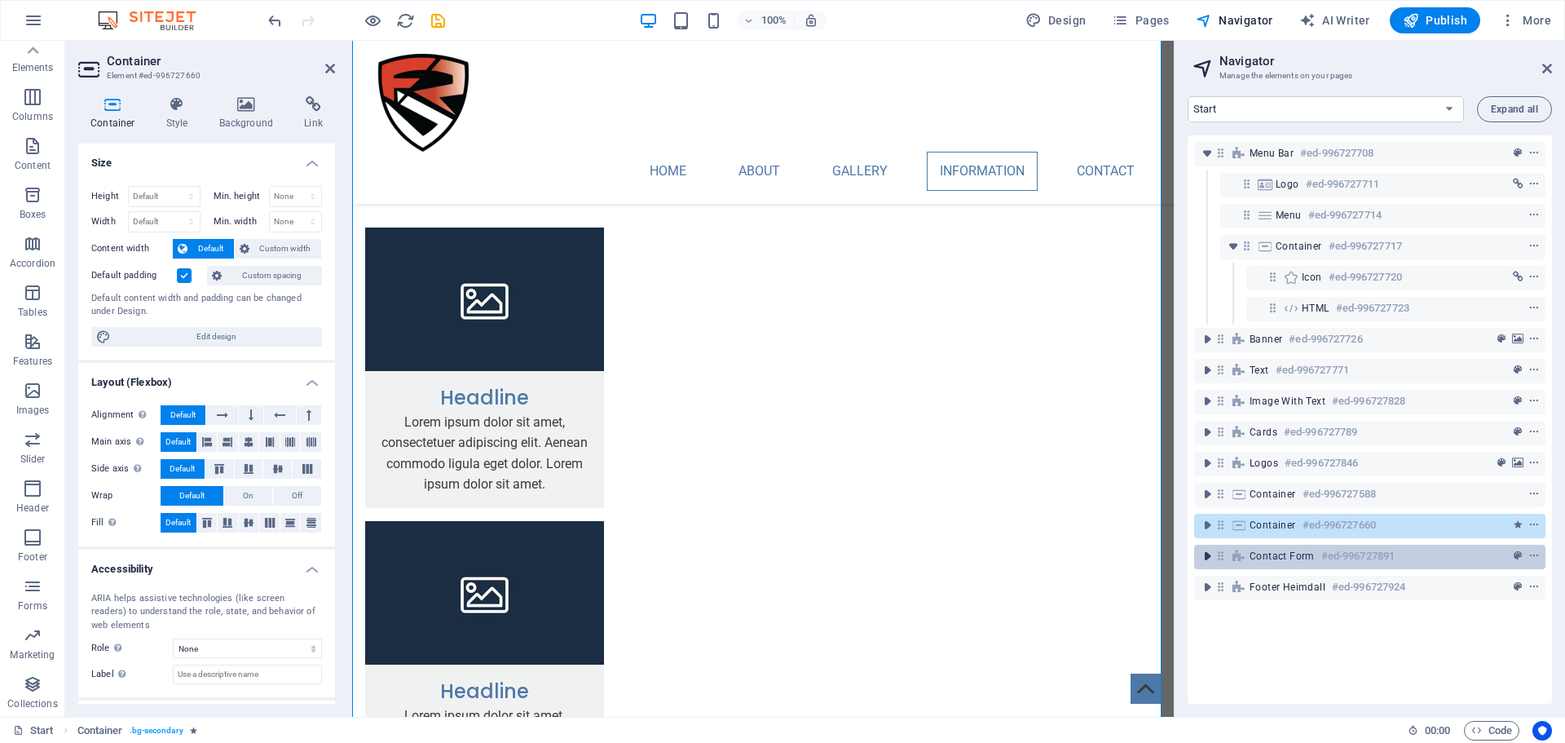
click at [1204, 557] on icon "toggle-expand" at bounding box center [1207, 556] width 16 height 16
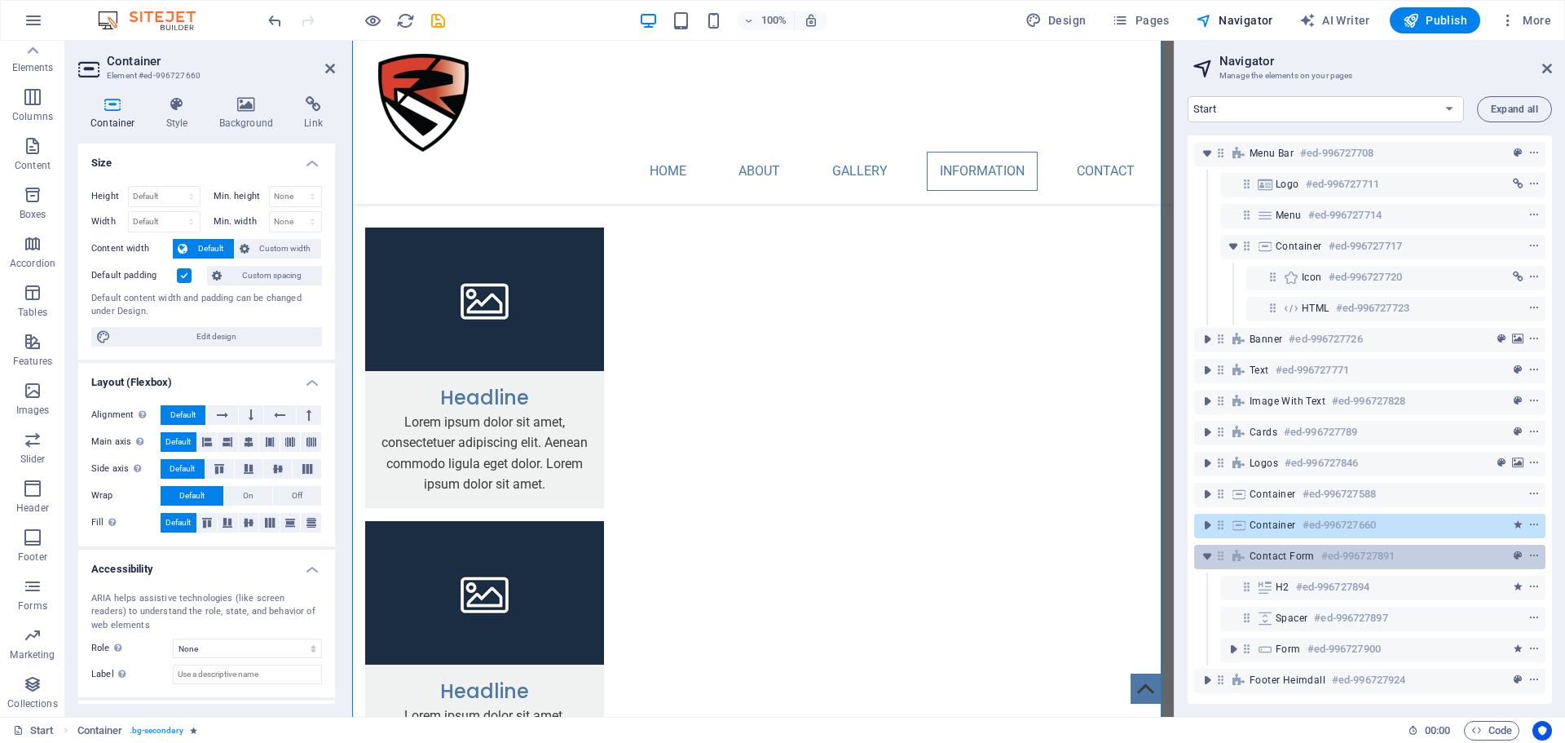
click at [1281, 552] on span "Contact Form" at bounding box center [1282, 555] width 65 height 13
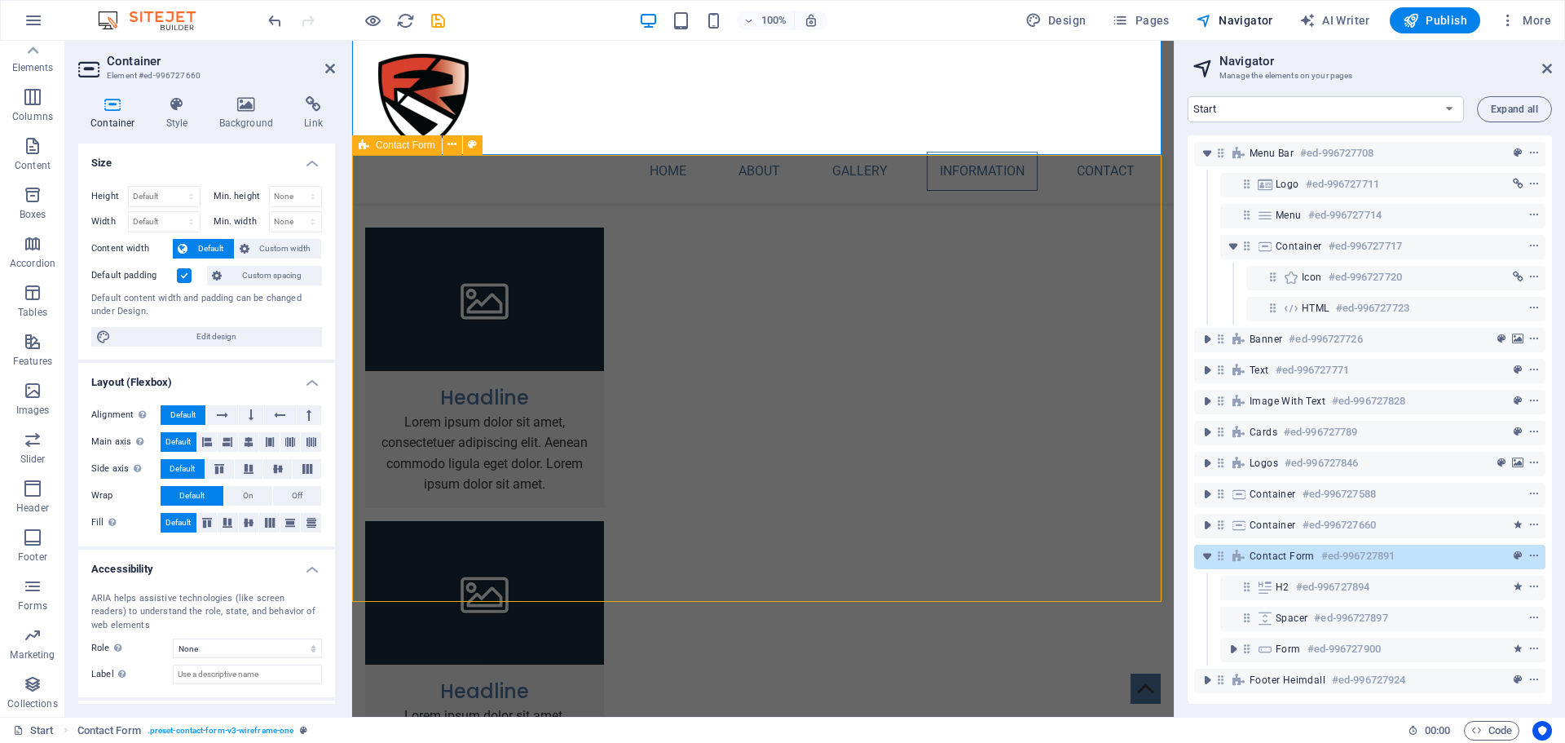
scroll to position [3125, 0]
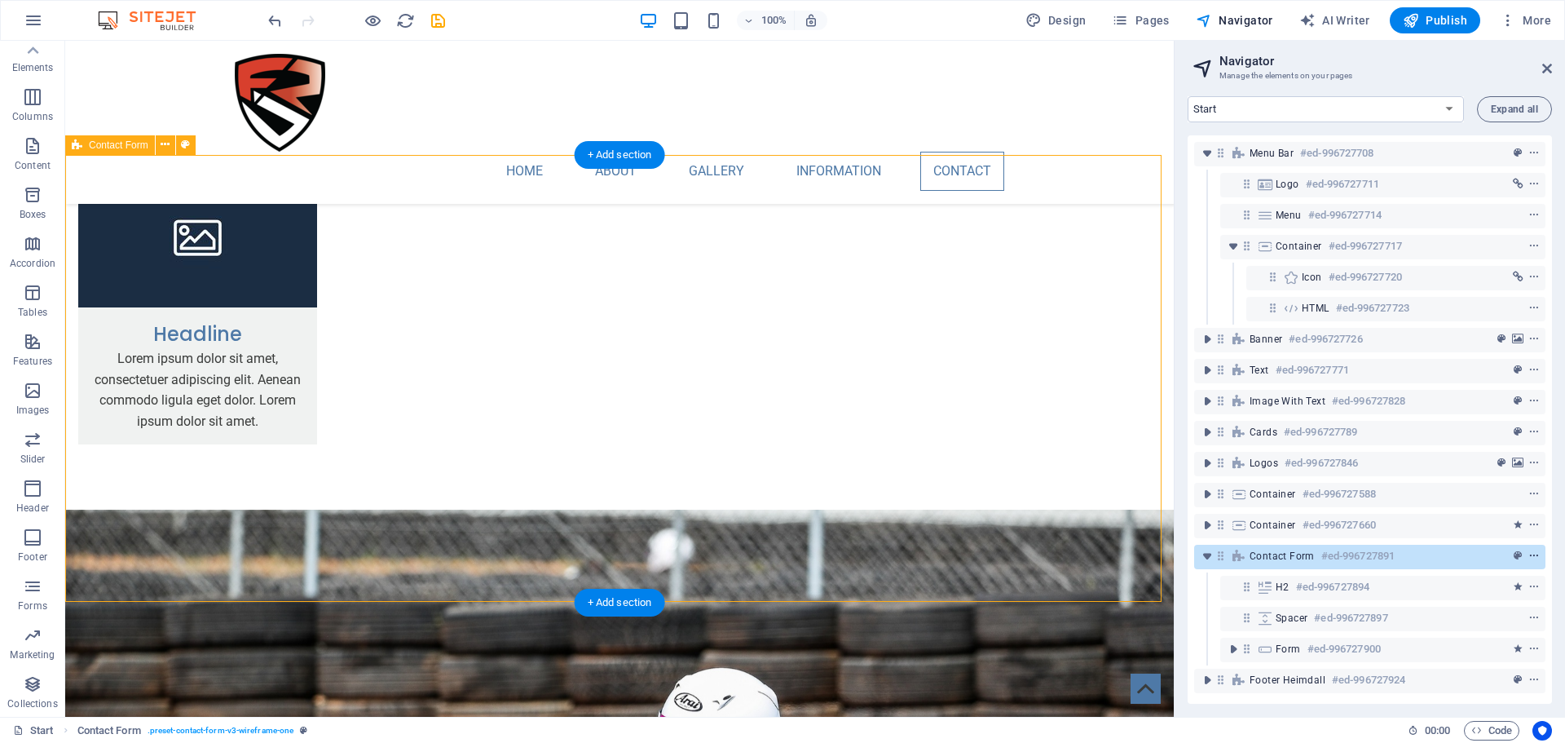
click at [1529, 558] on icon "context-menu" at bounding box center [1533, 555] width 11 height 11
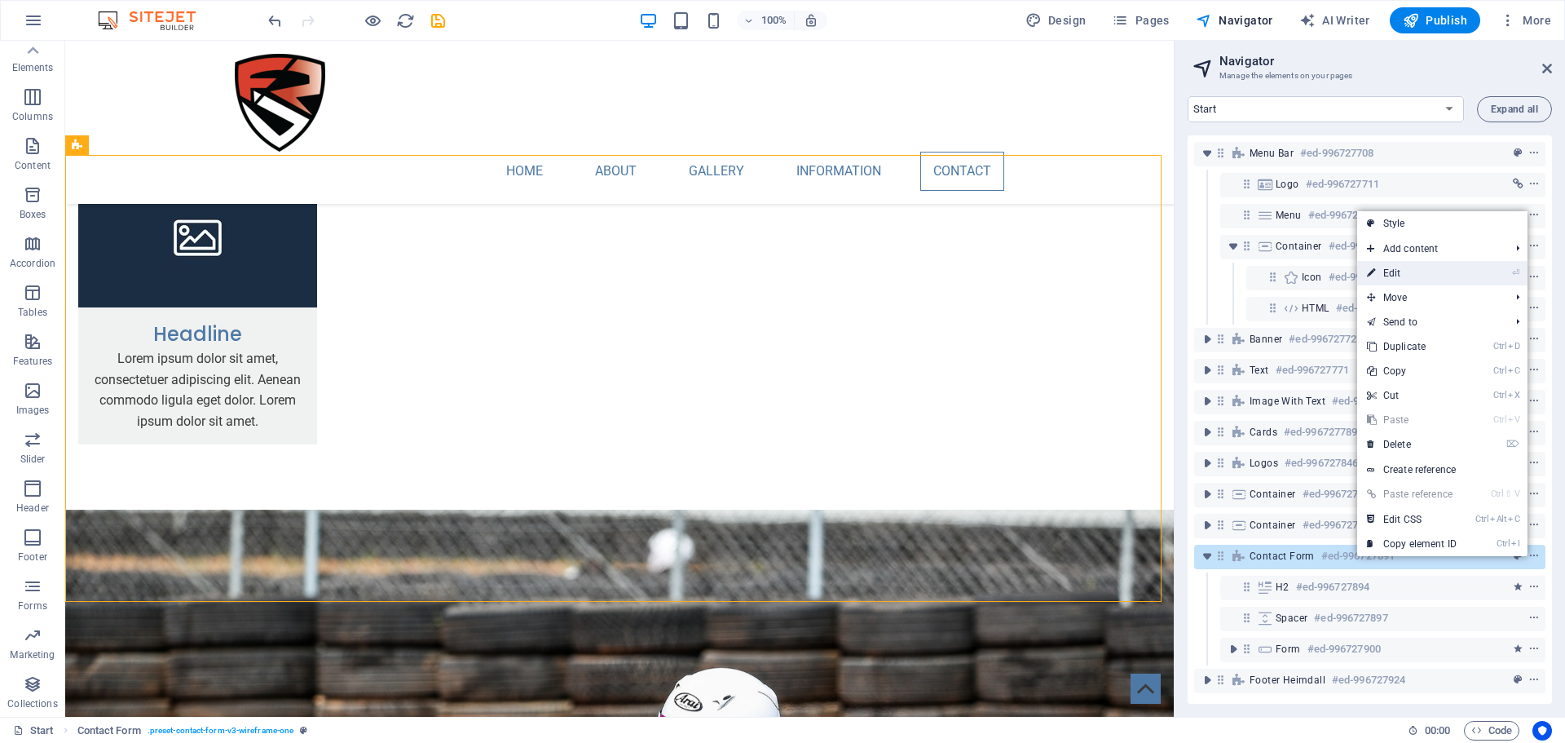
click at [1442, 280] on link "⏎ Edit" at bounding box center [1411, 273] width 109 height 24
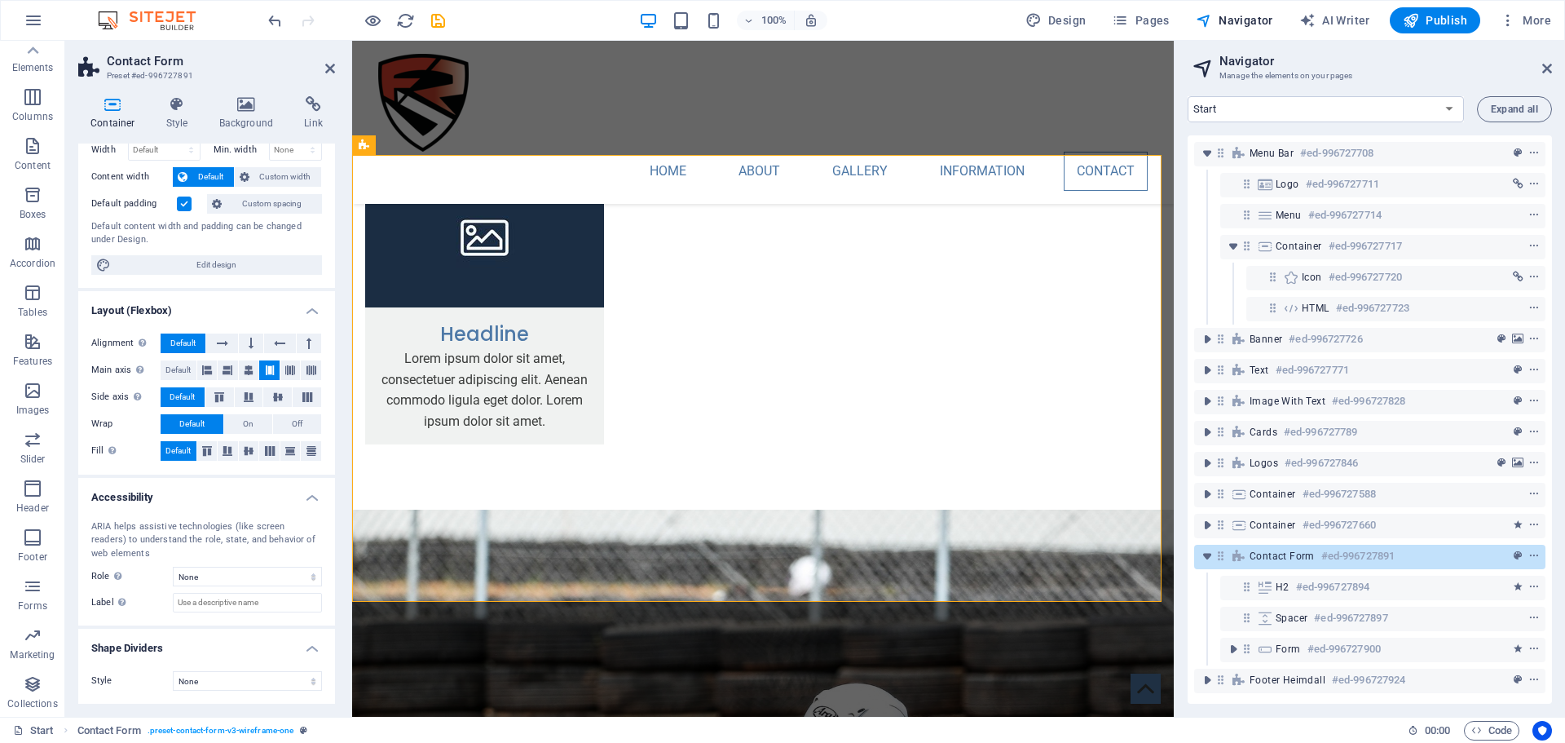
scroll to position [0, 0]
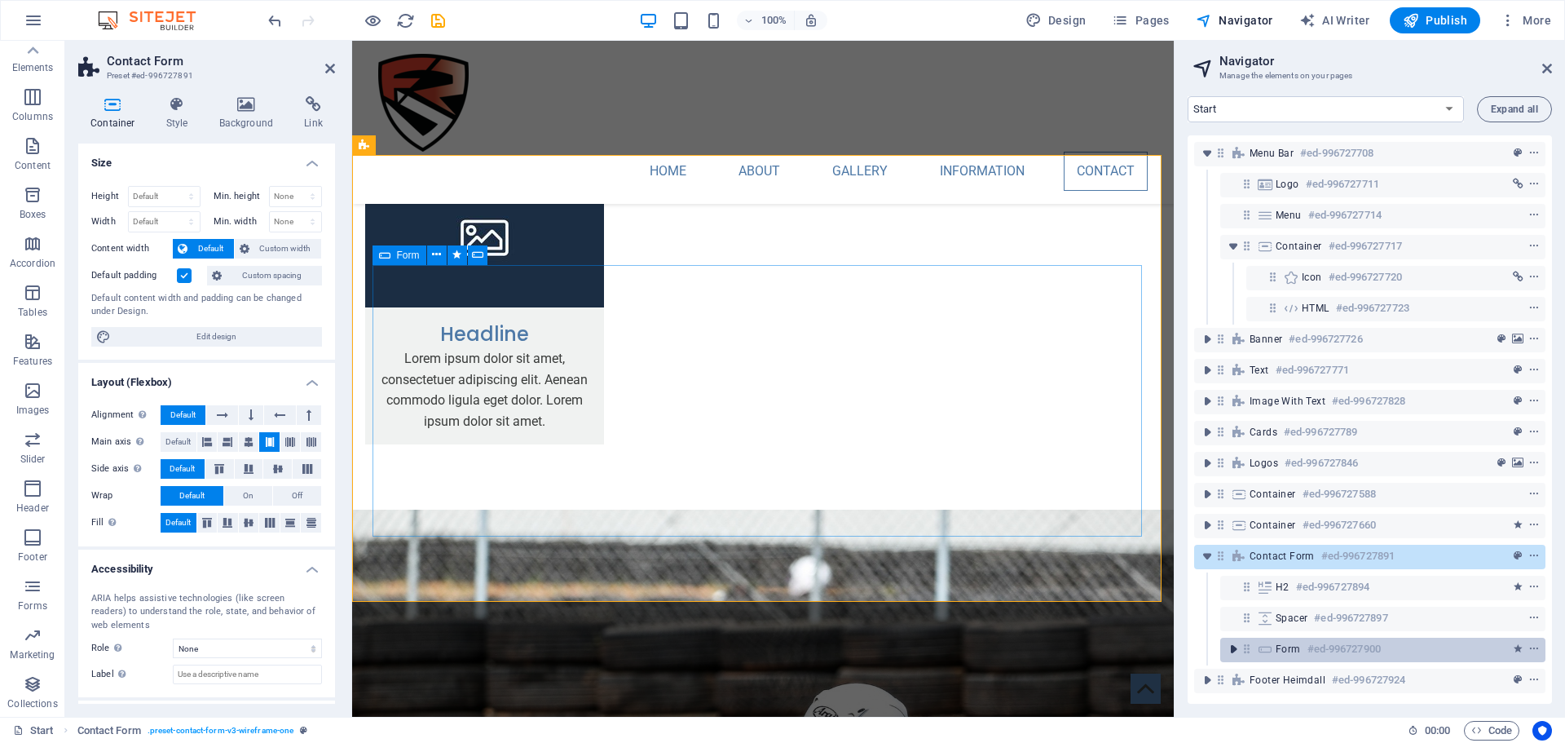
click at [1228, 650] on icon "toggle-expand" at bounding box center [1233, 649] width 16 height 16
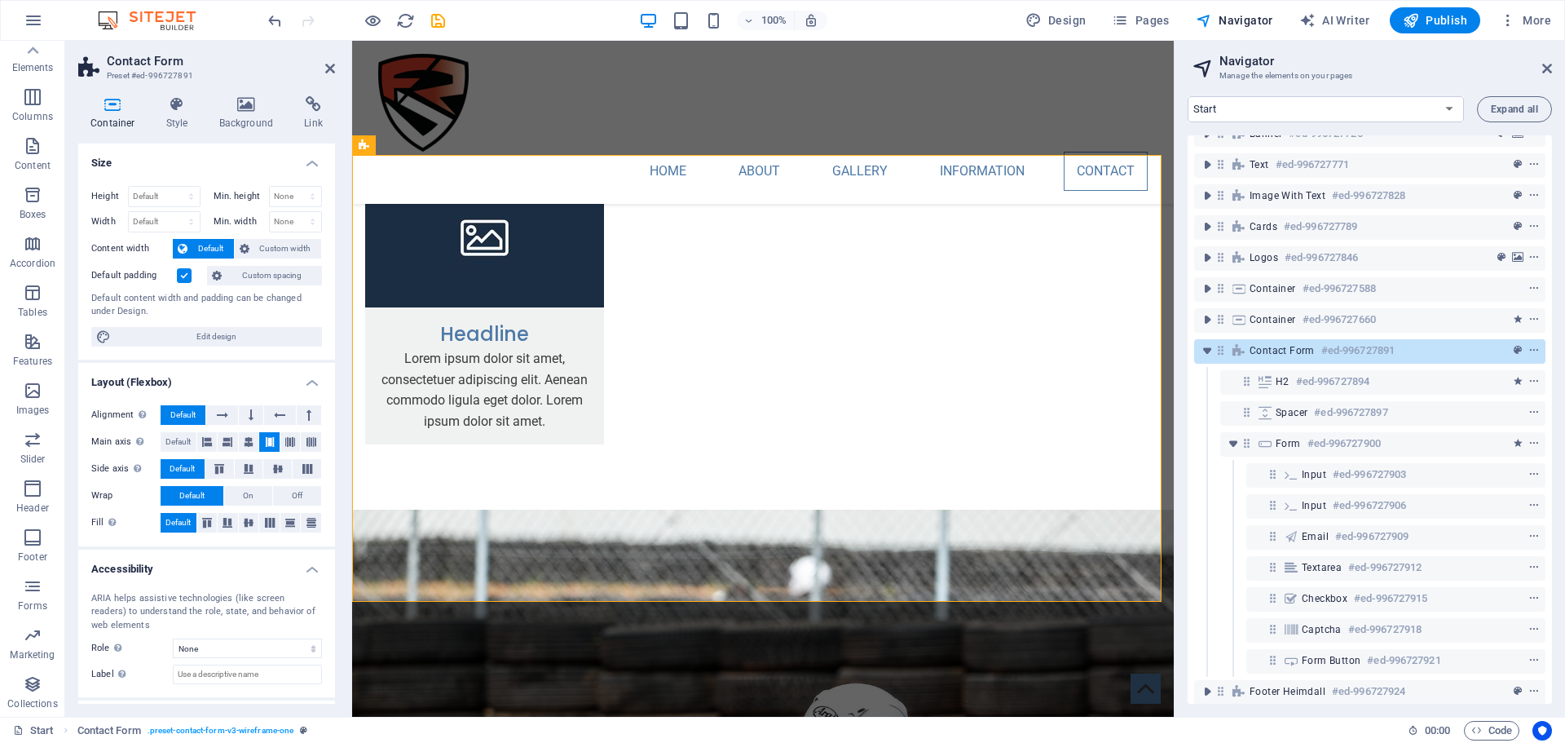
scroll to position [225, 0]
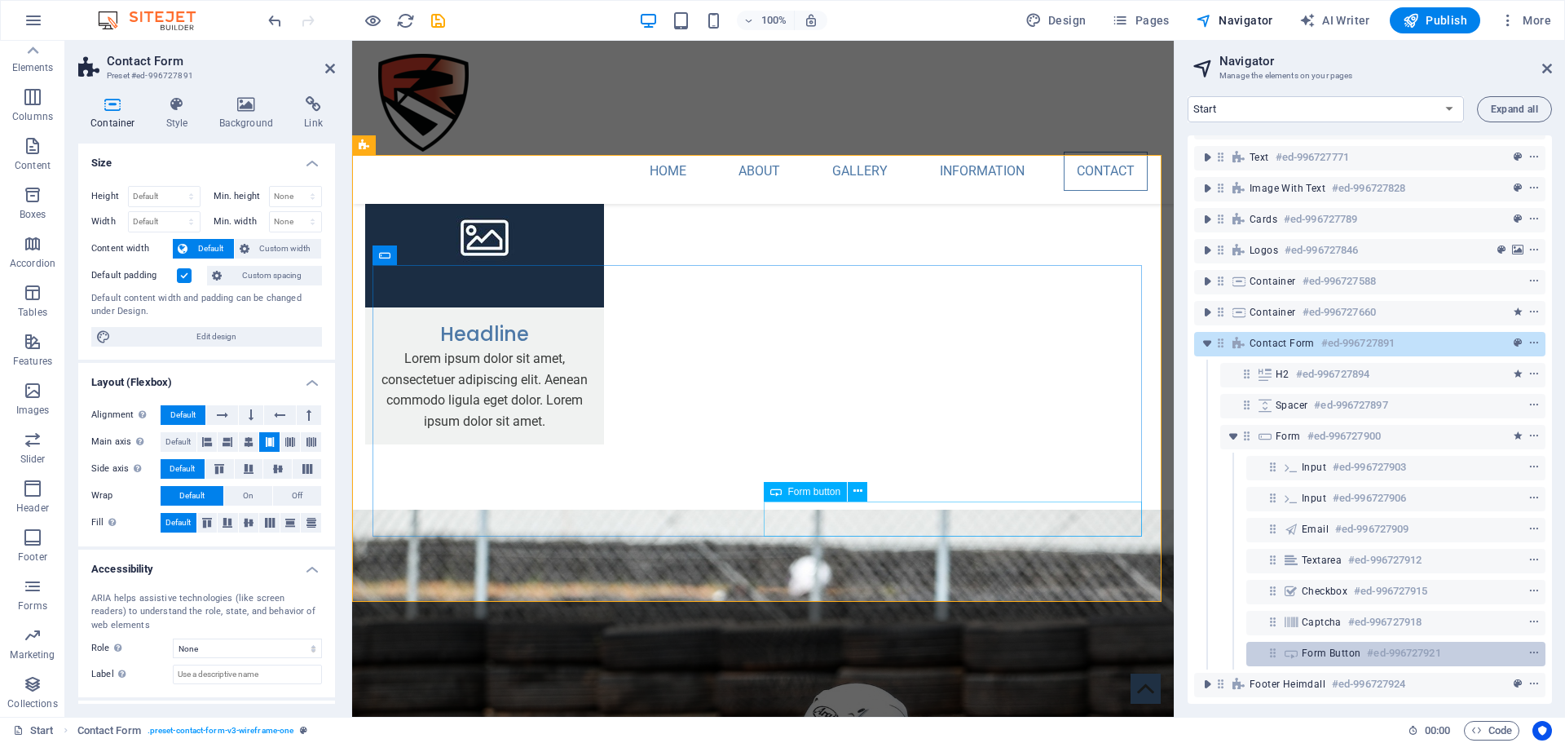
click at [1398, 649] on h6 "#ed-996727921" at bounding box center [1403, 653] width 73 height 20
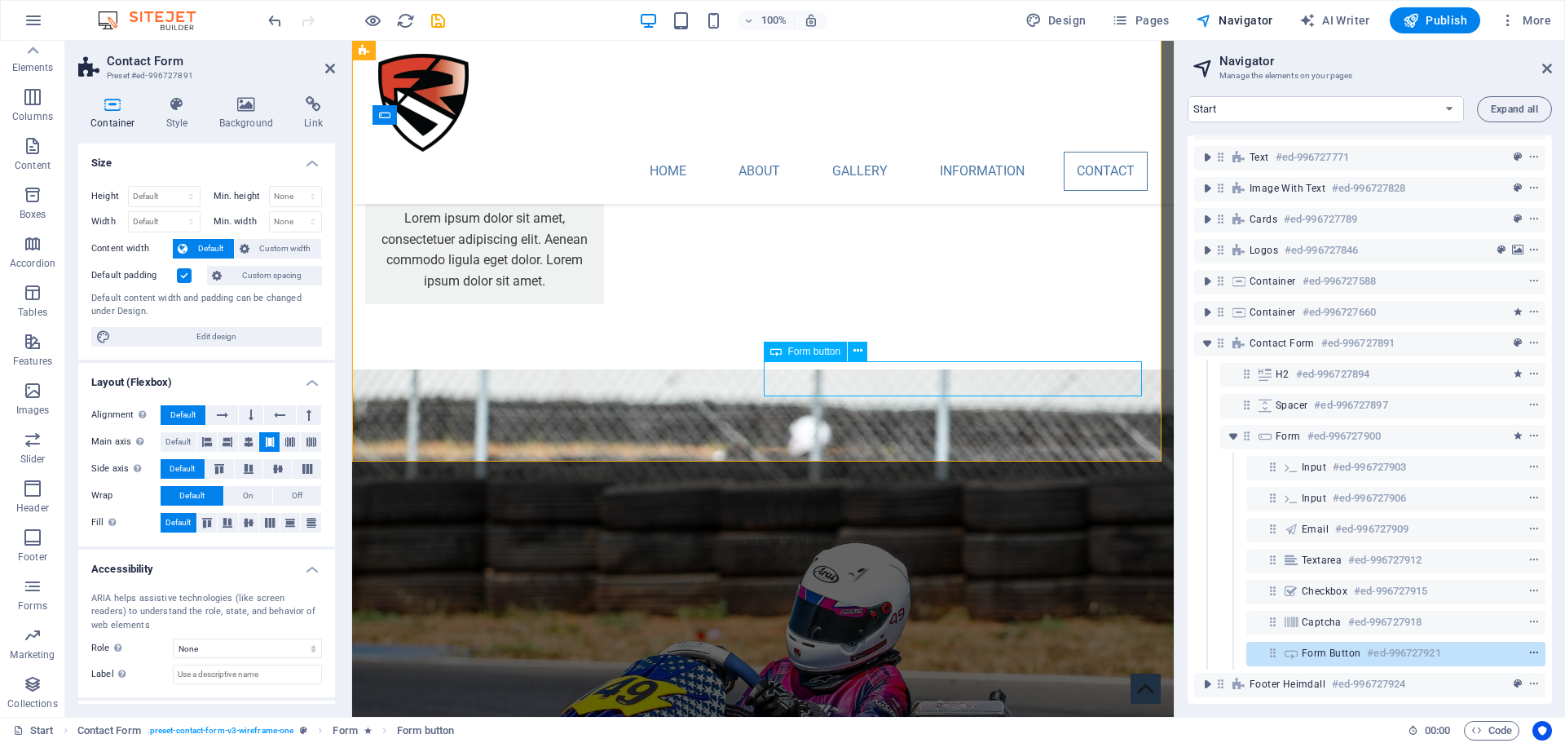
click at [1530, 647] on icon "context-menu" at bounding box center [1533, 652] width 11 height 11
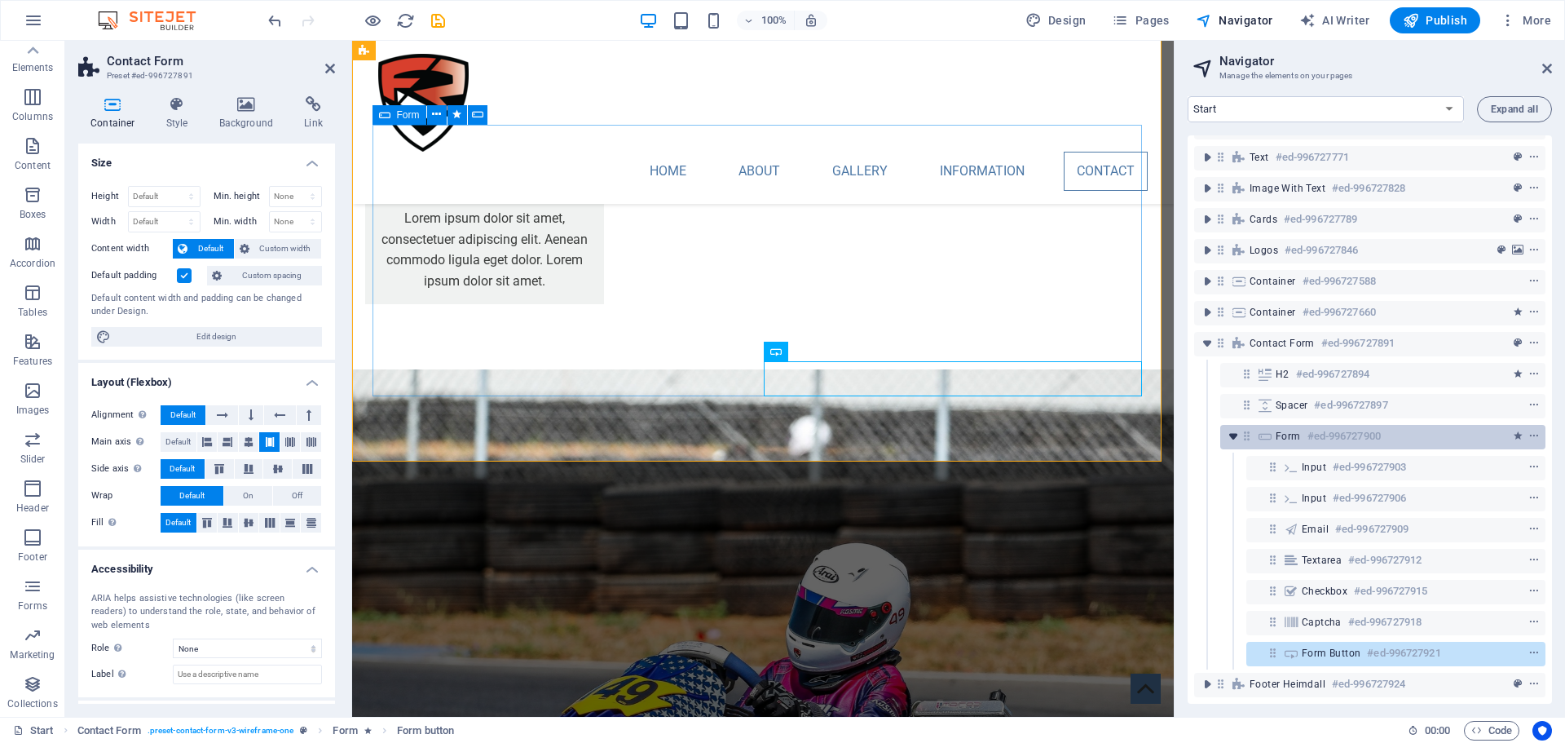
click at [1230, 428] on icon "toggle-expand" at bounding box center [1233, 436] width 16 height 16
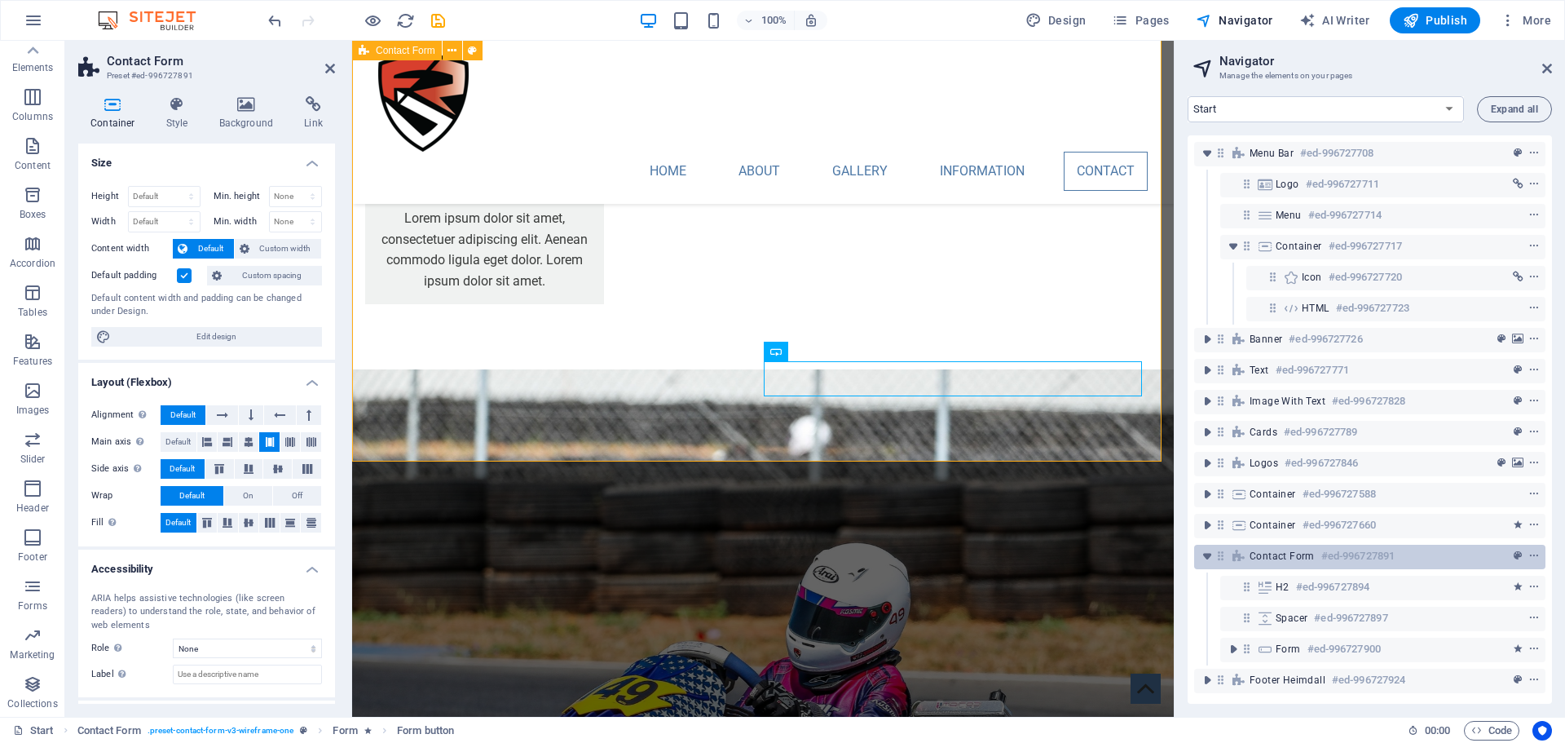
click at [1302, 549] on span "Contact Form" at bounding box center [1282, 555] width 65 height 13
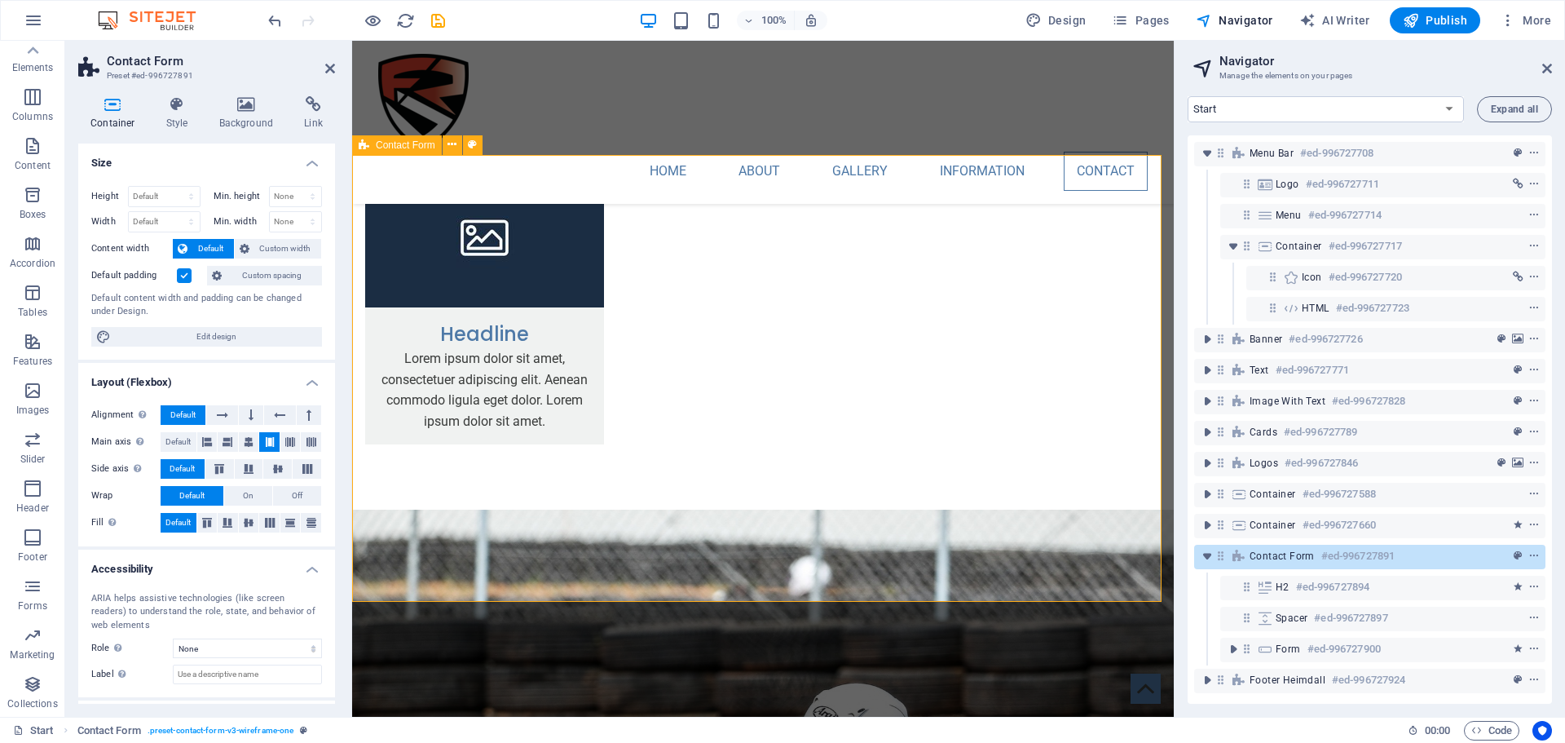
click at [1302, 549] on span "Contact Form" at bounding box center [1282, 555] width 65 height 13
click at [323, 112] on icon at bounding box center [313, 104] width 43 height 16
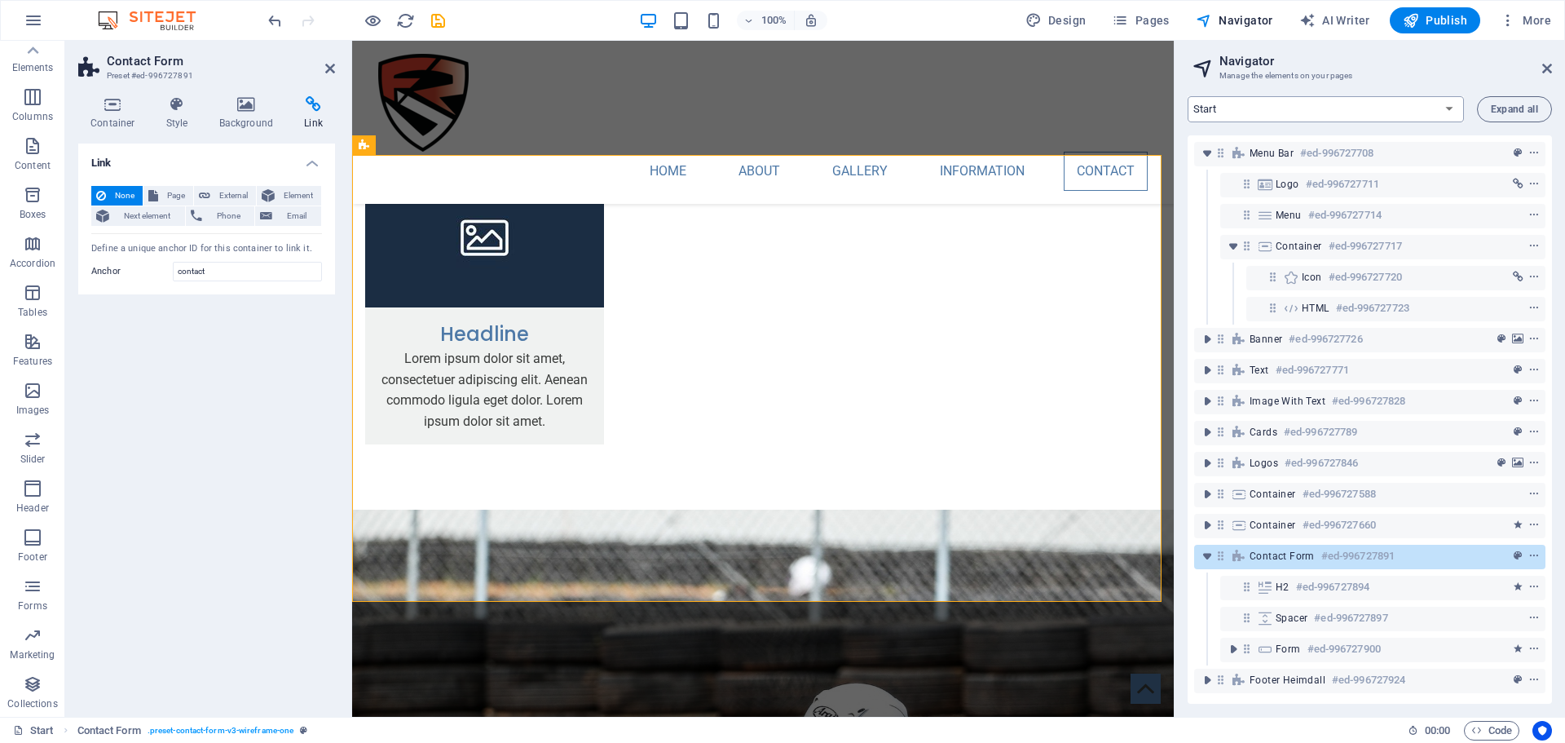
click at [1449, 109] on select "Start Subpage Legal Notice Privacy" at bounding box center [1326, 109] width 276 height 26
click at [1464, 83] on div "Start Subpage Legal Notice Privacy Expand all Menu Bar #ed-996727708 Logo #ed-9…" at bounding box center [1370, 399] width 390 height 633
click at [1530, 22] on span "More" at bounding box center [1525, 20] width 51 height 16
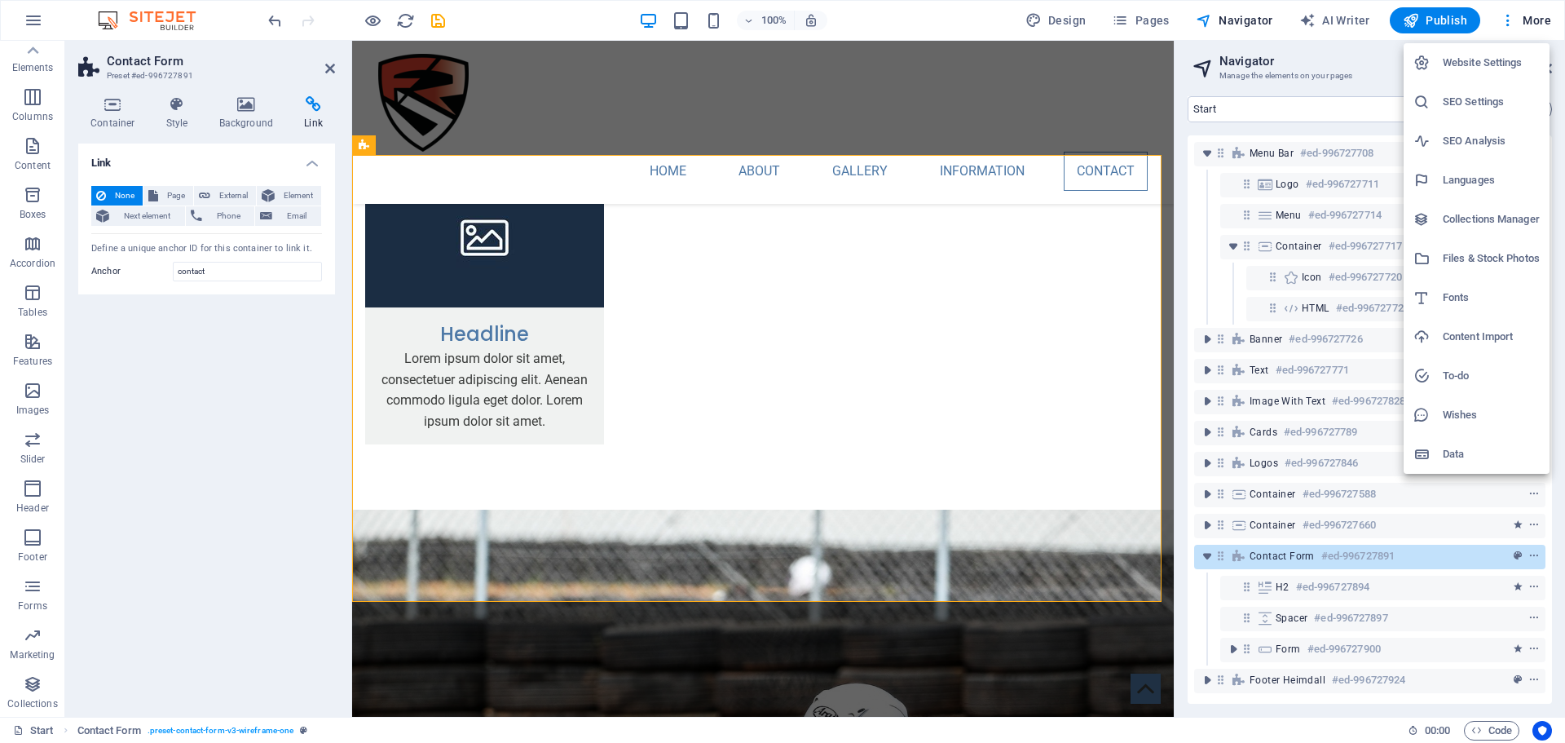
click at [1461, 418] on h6 "Wishes" at bounding box center [1491, 415] width 97 height 20
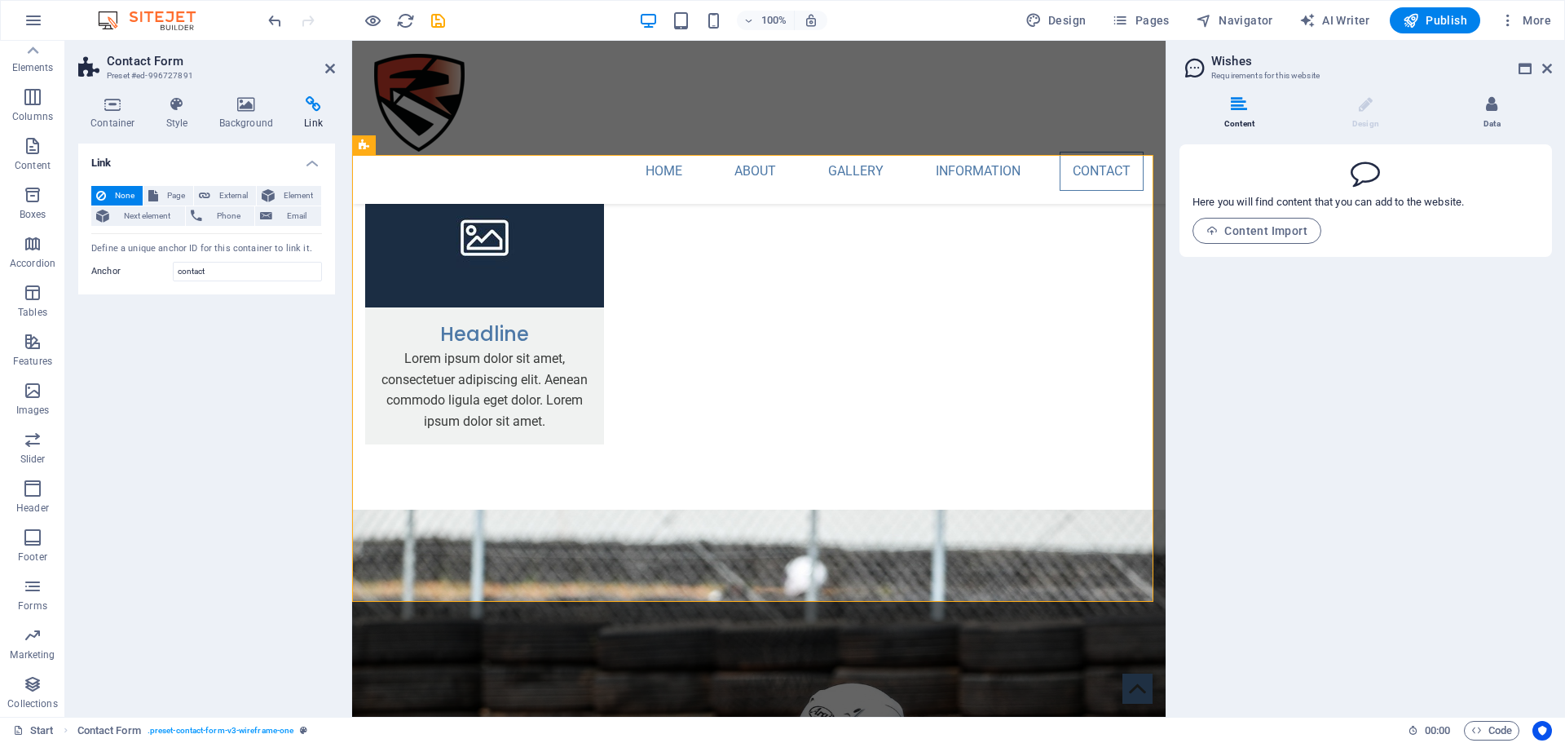
click at [1483, 100] on li "Data" at bounding box center [1492, 113] width 120 height 35
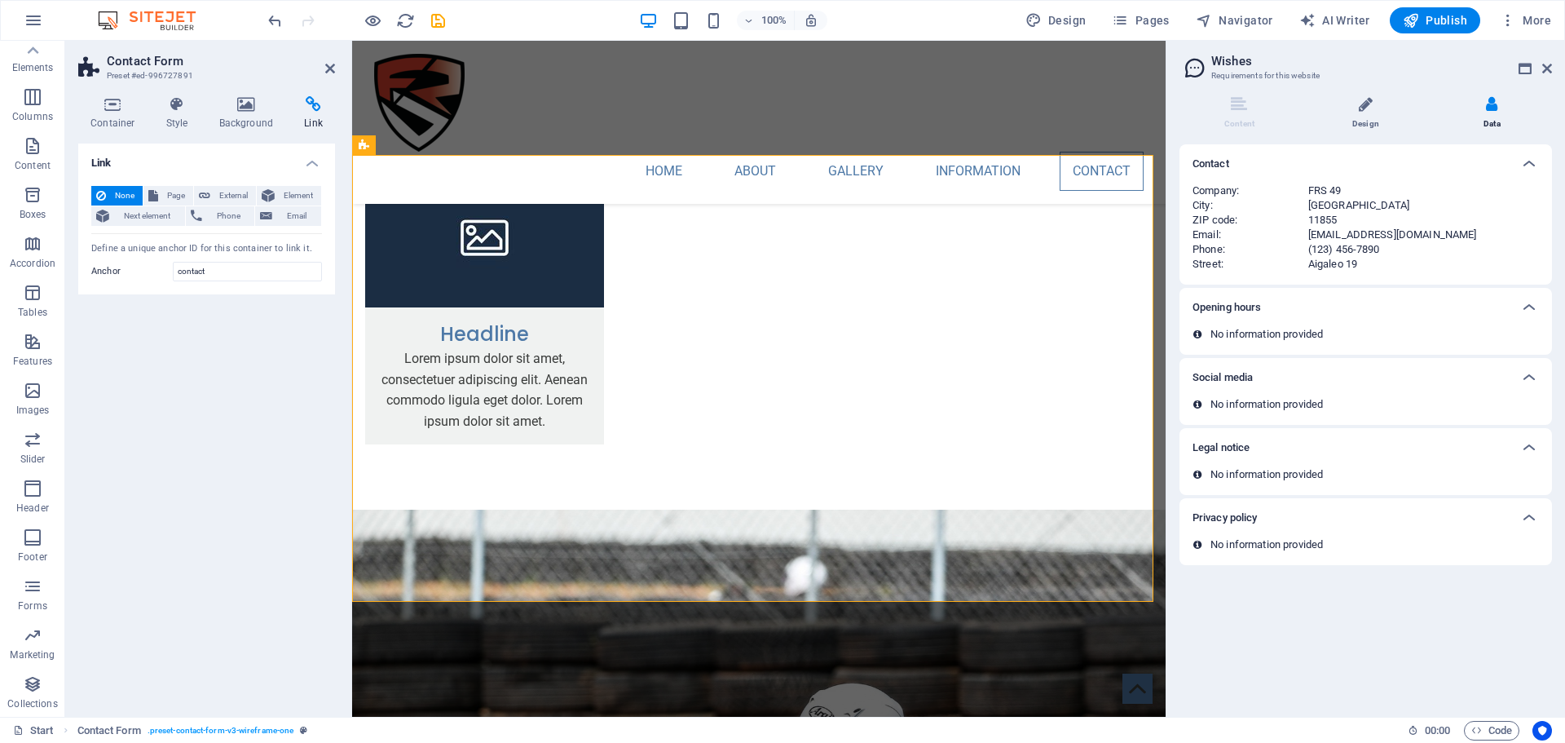
click at [1360, 121] on li "Design" at bounding box center [1369, 113] width 126 height 35
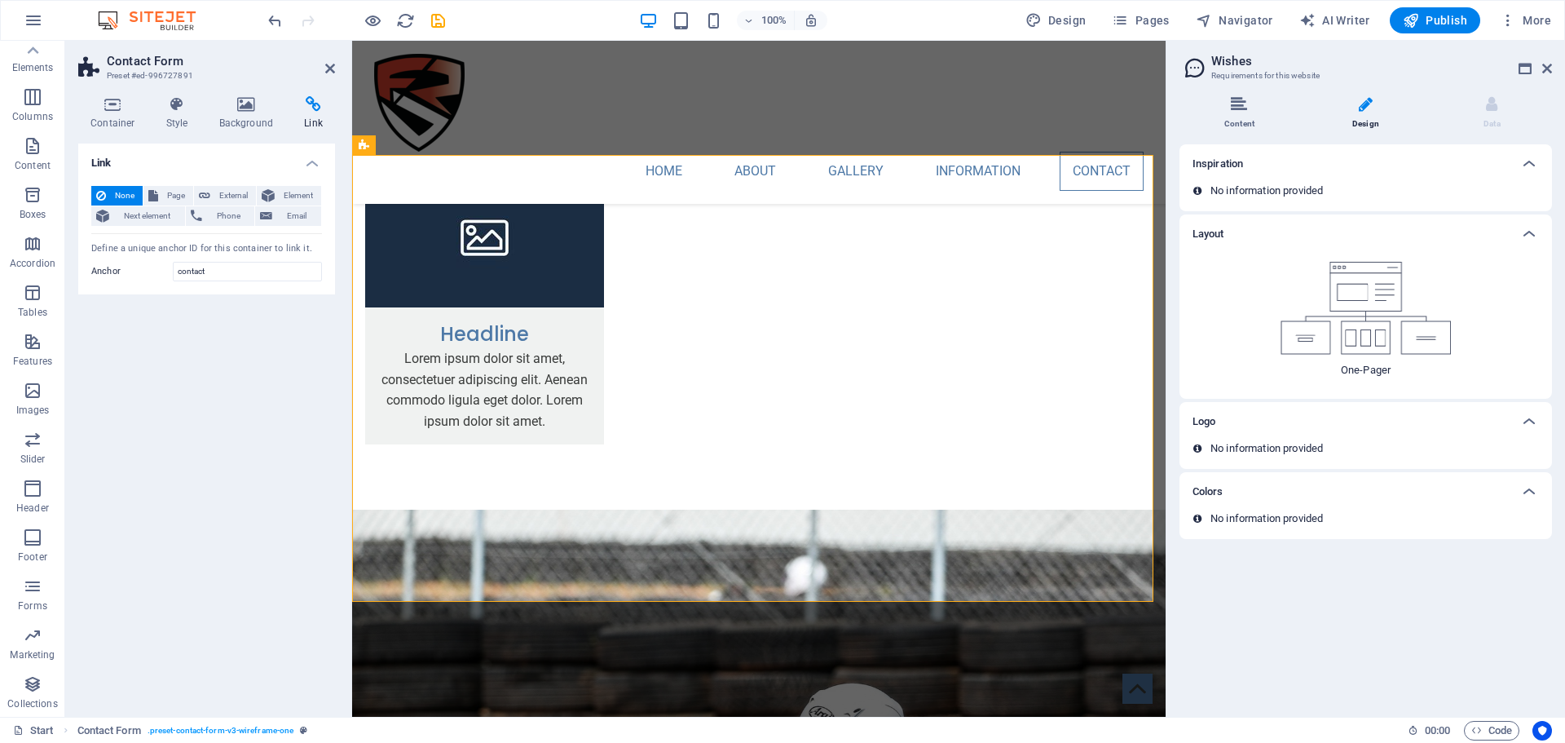
click at [1241, 116] on span at bounding box center [1239, 114] width 4 height 4
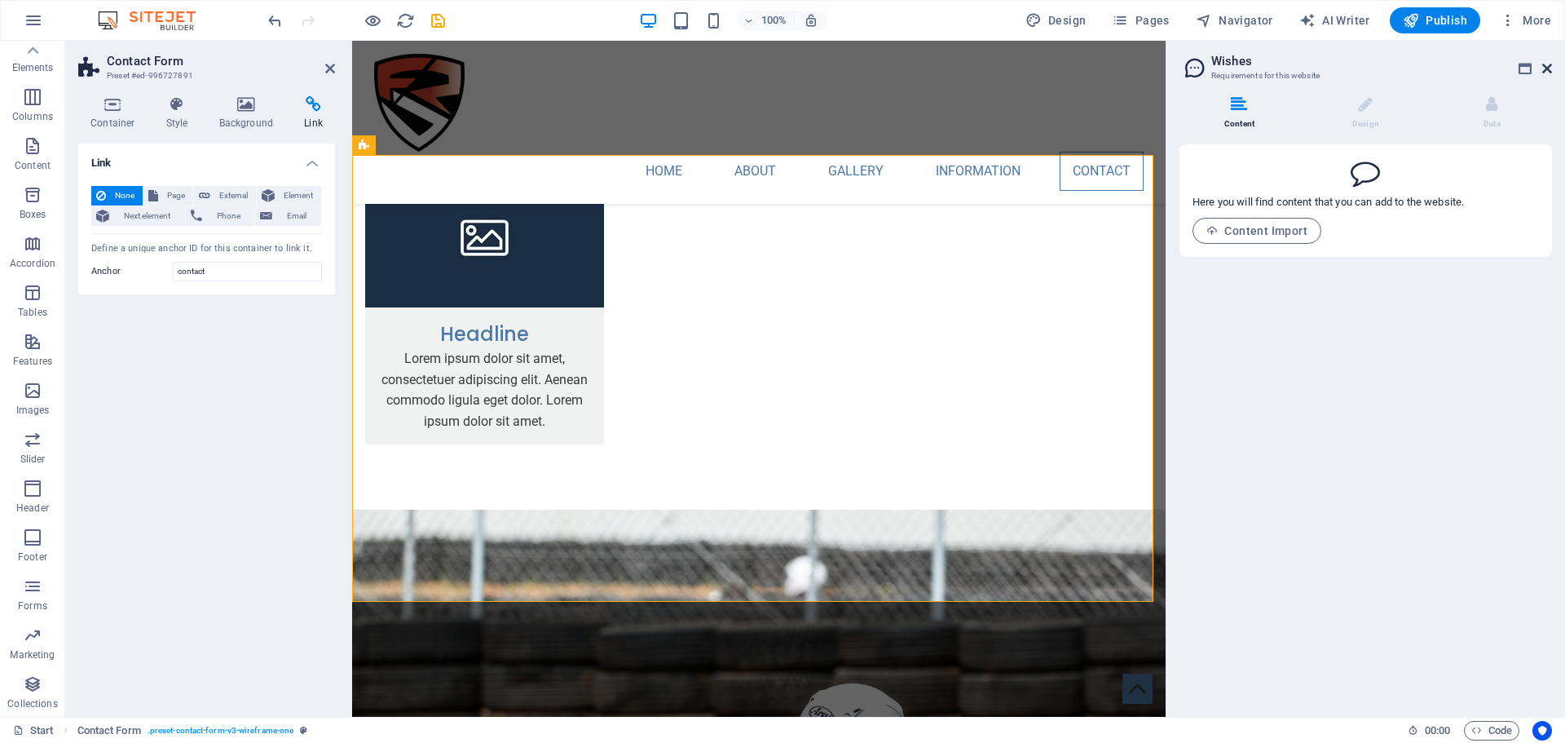
click at [1546, 68] on icon at bounding box center [1547, 68] width 10 height 13
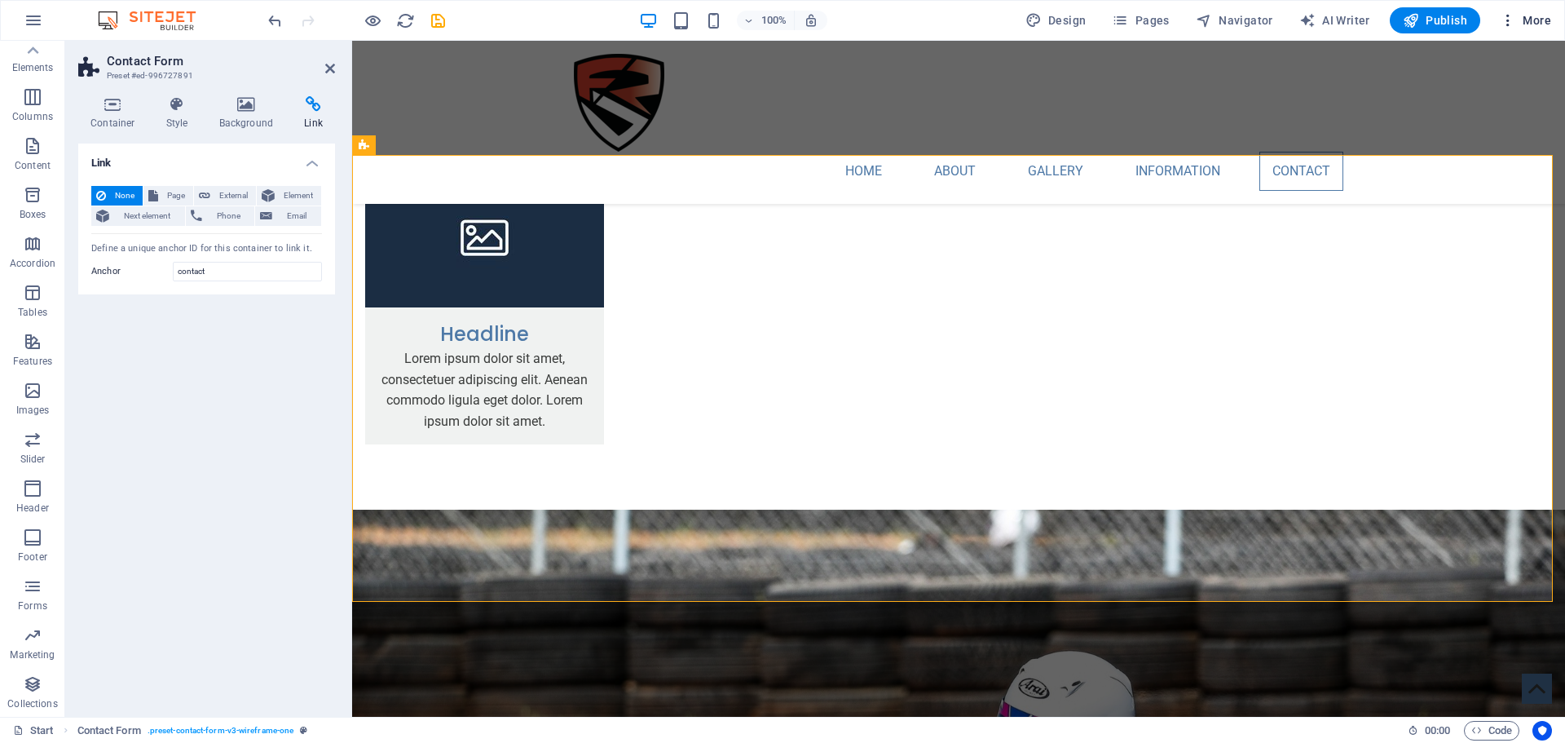
click at [1546, 23] on span "More" at bounding box center [1525, 20] width 51 height 16
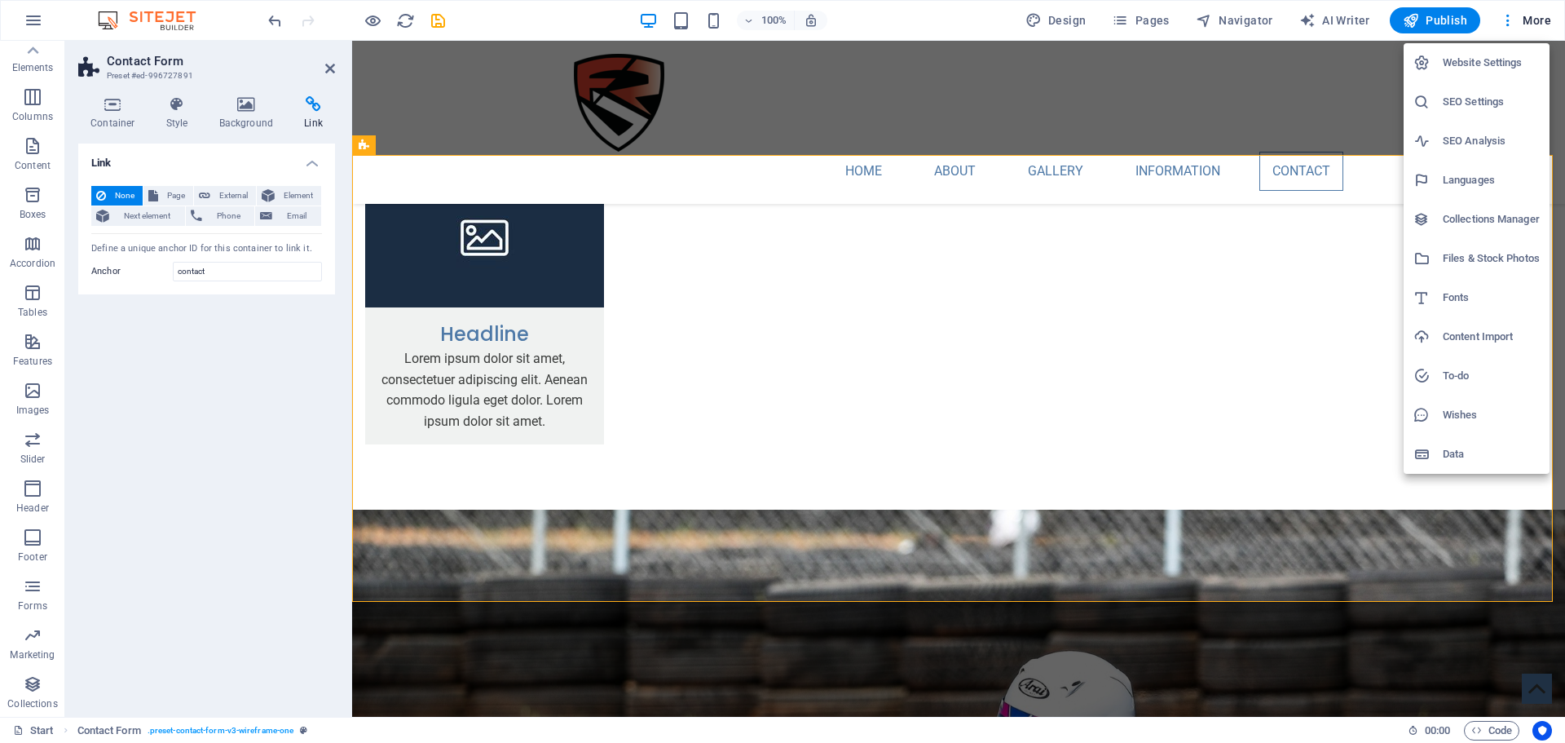
click at [1447, 379] on h6 "To-do" at bounding box center [1491, 376] width 97 height 20
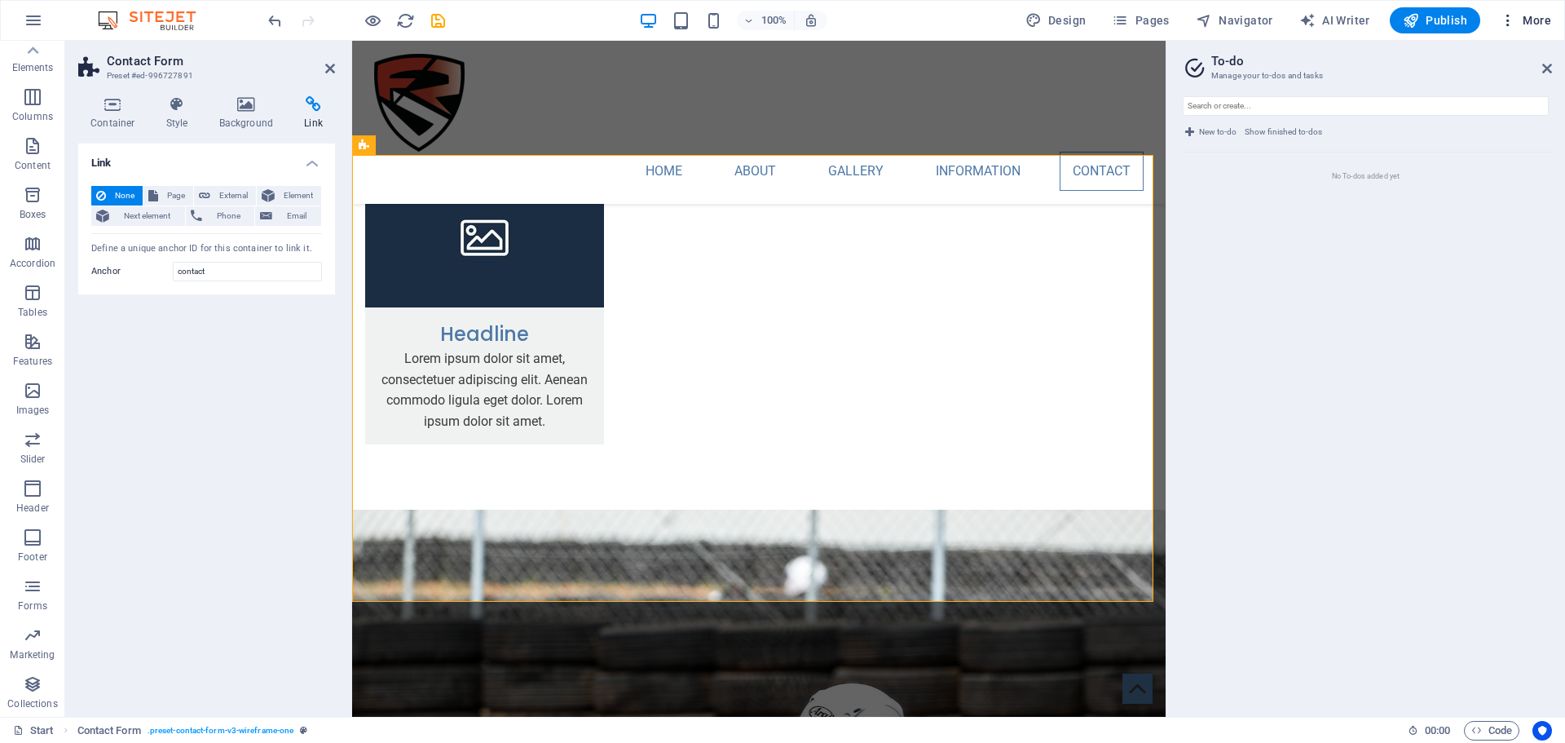
click at [1542, 26] on span "More" at bounding box center [1525, 20] width 51 height 16
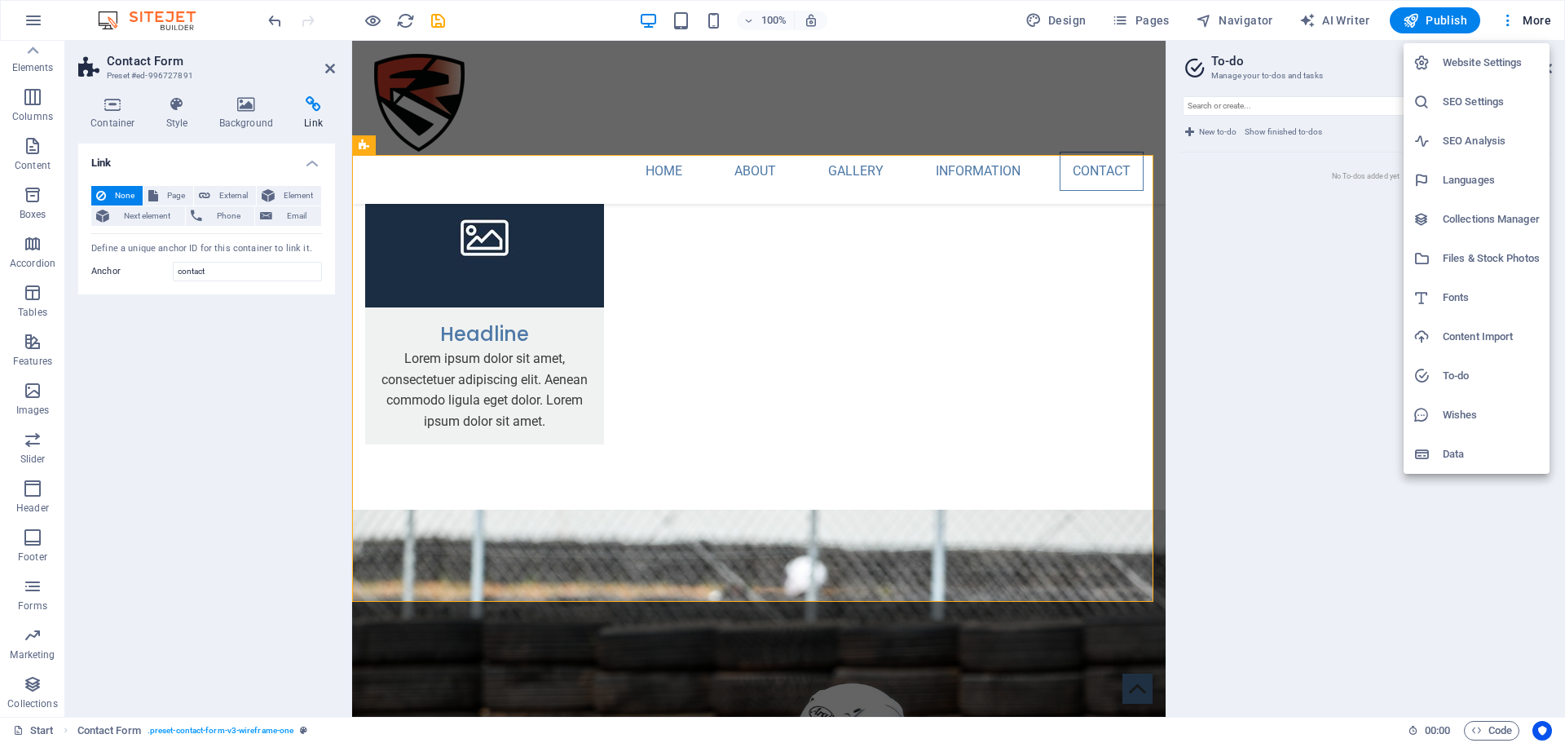
click at [1492, 337] on h6 "Content Import" at bounding box center [1491, 337] width 97 height 20
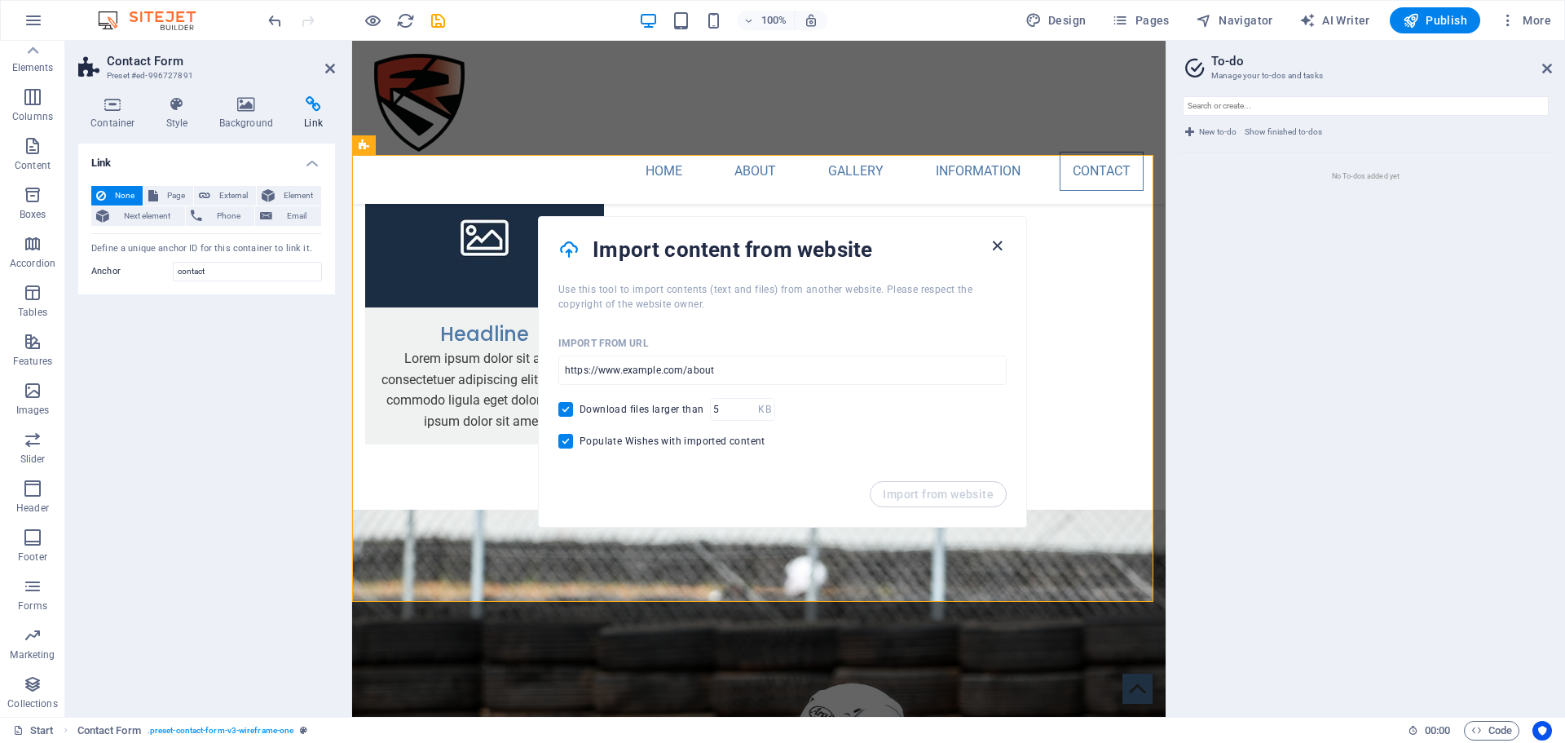
click at [998, 242] on icon "button" at bounding box center [997, 245] width 19 height 19
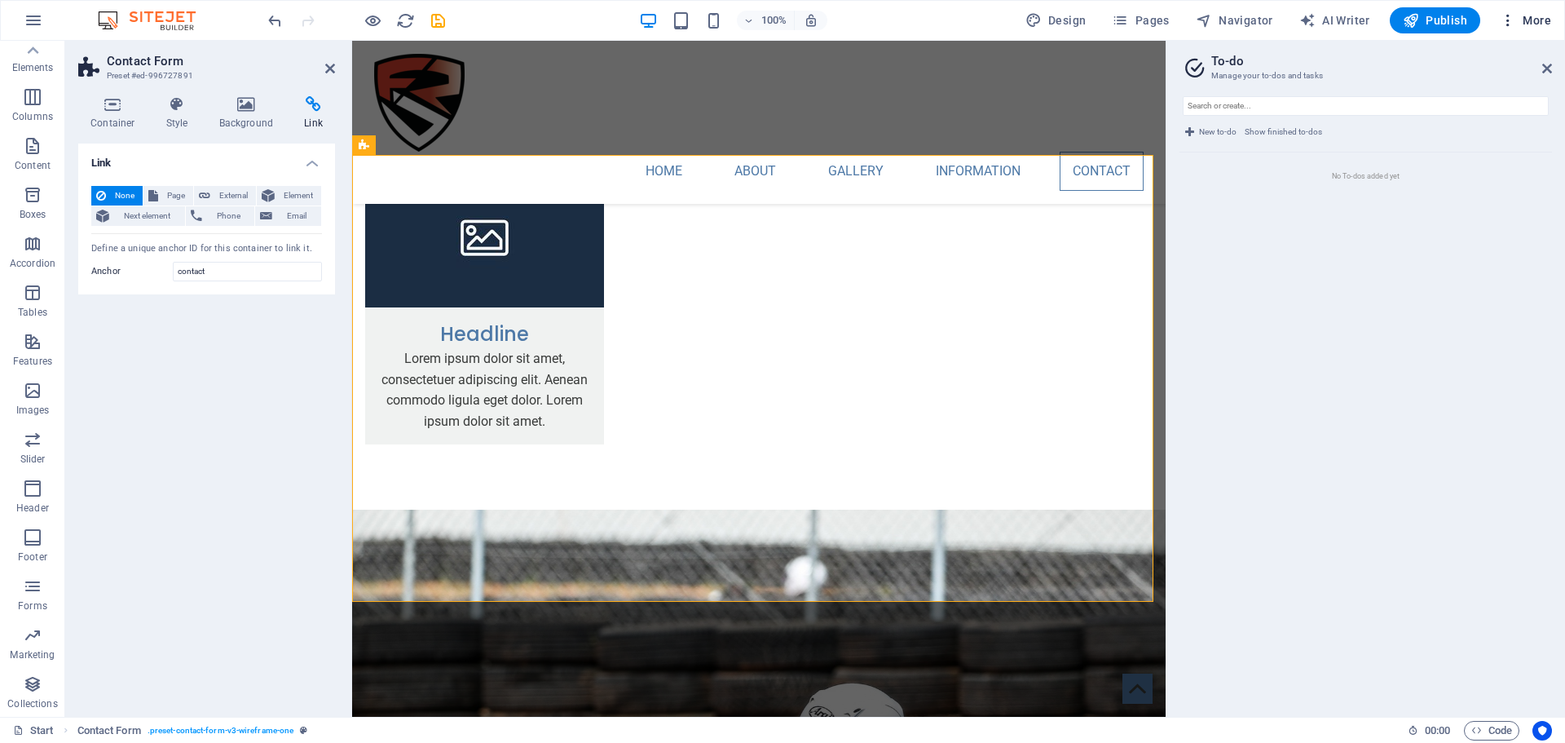
click at [1532, 20] on span "More" at bounding box center [1525, 20] width 51 height 16
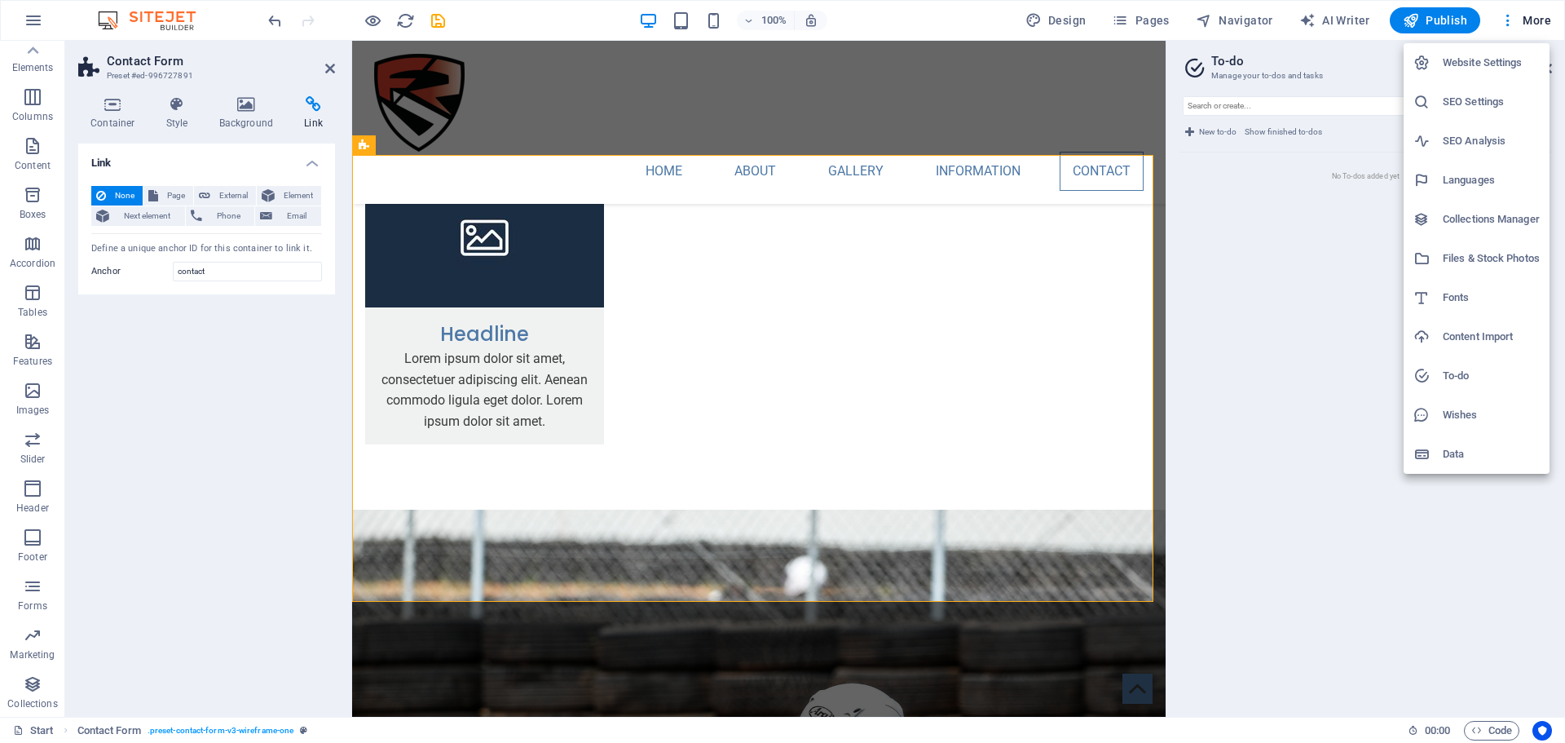
click at [1463, 109] on h6 "SEO Settings" at bounding box center [1491, 102] width 97 height 20
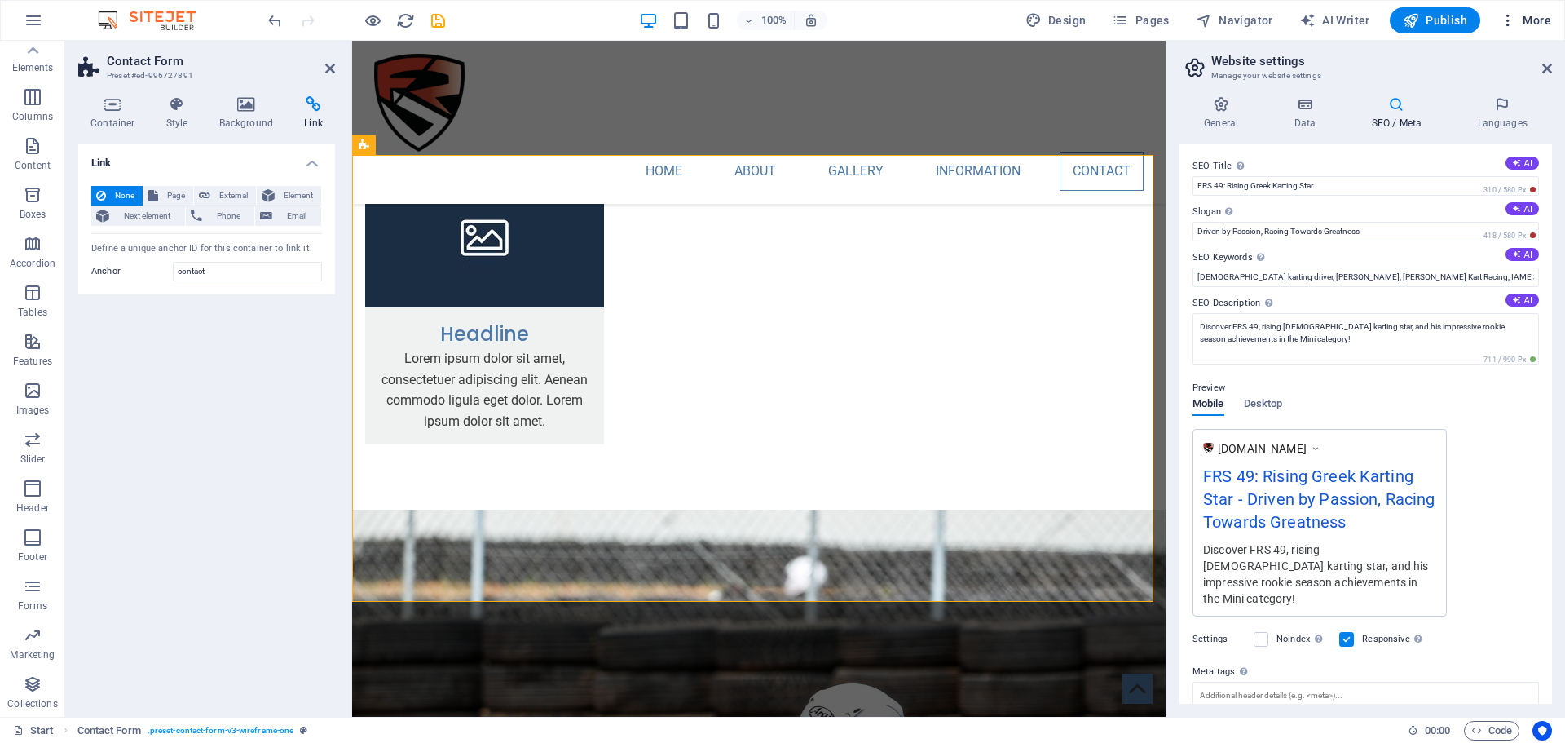
click at [1541, 12] on span "More" at bounding box center [1525, 20] width 51 height 16
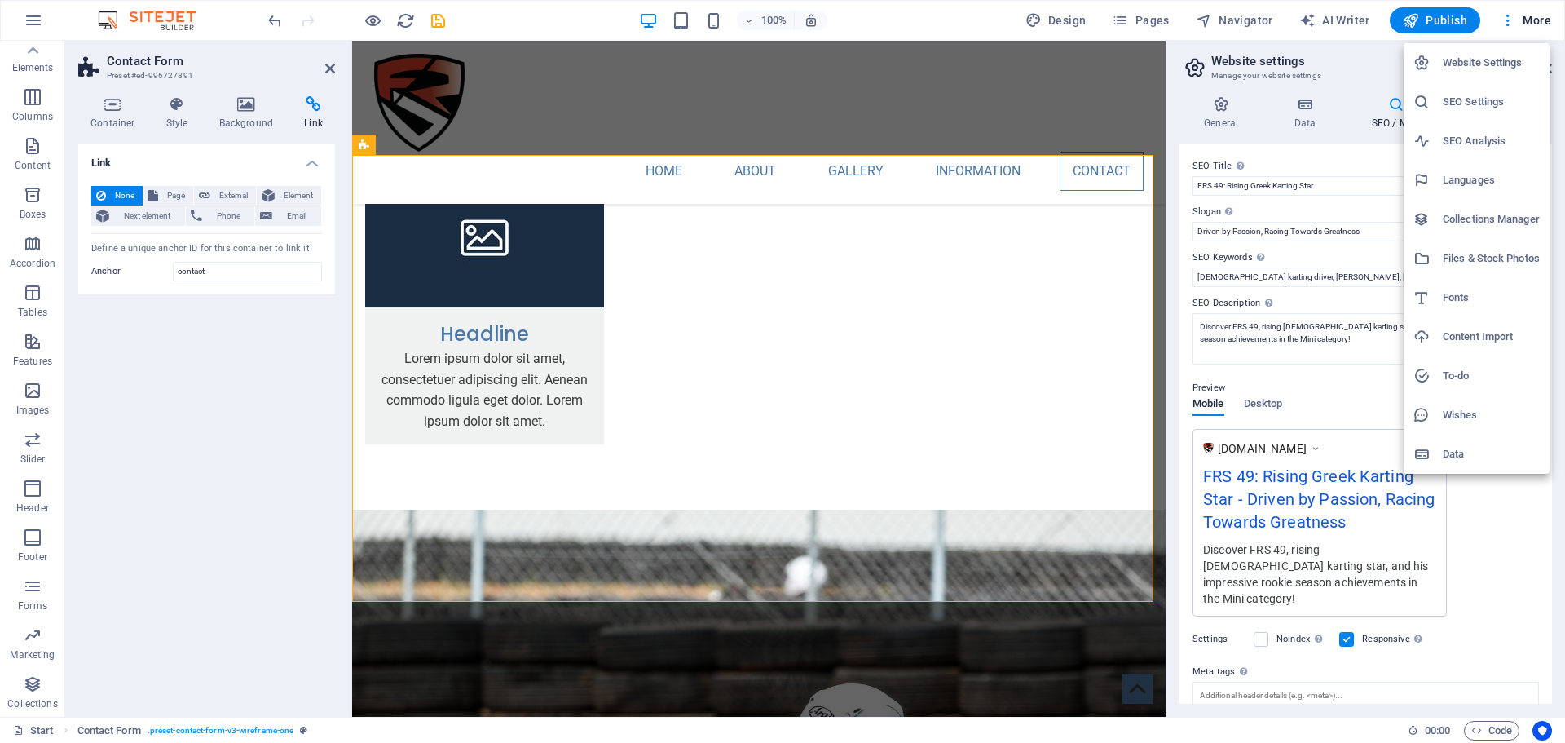
click at [1519, 56] on h6 "Website Settings" at bounding box center [1491, 63] width 97 height 20
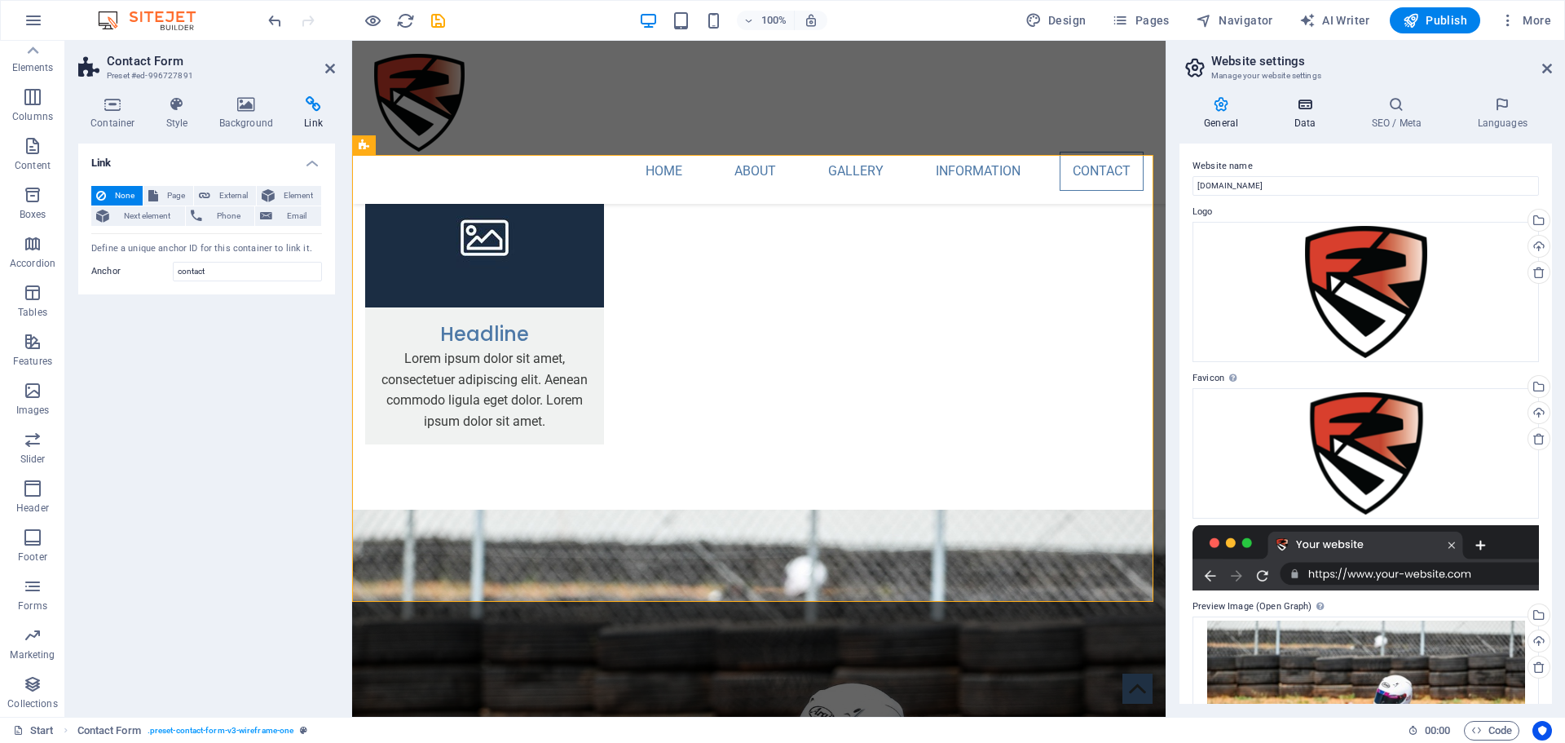
click at [1311, 104] on icon at bounding box center [1304, 104] width 71 height 16
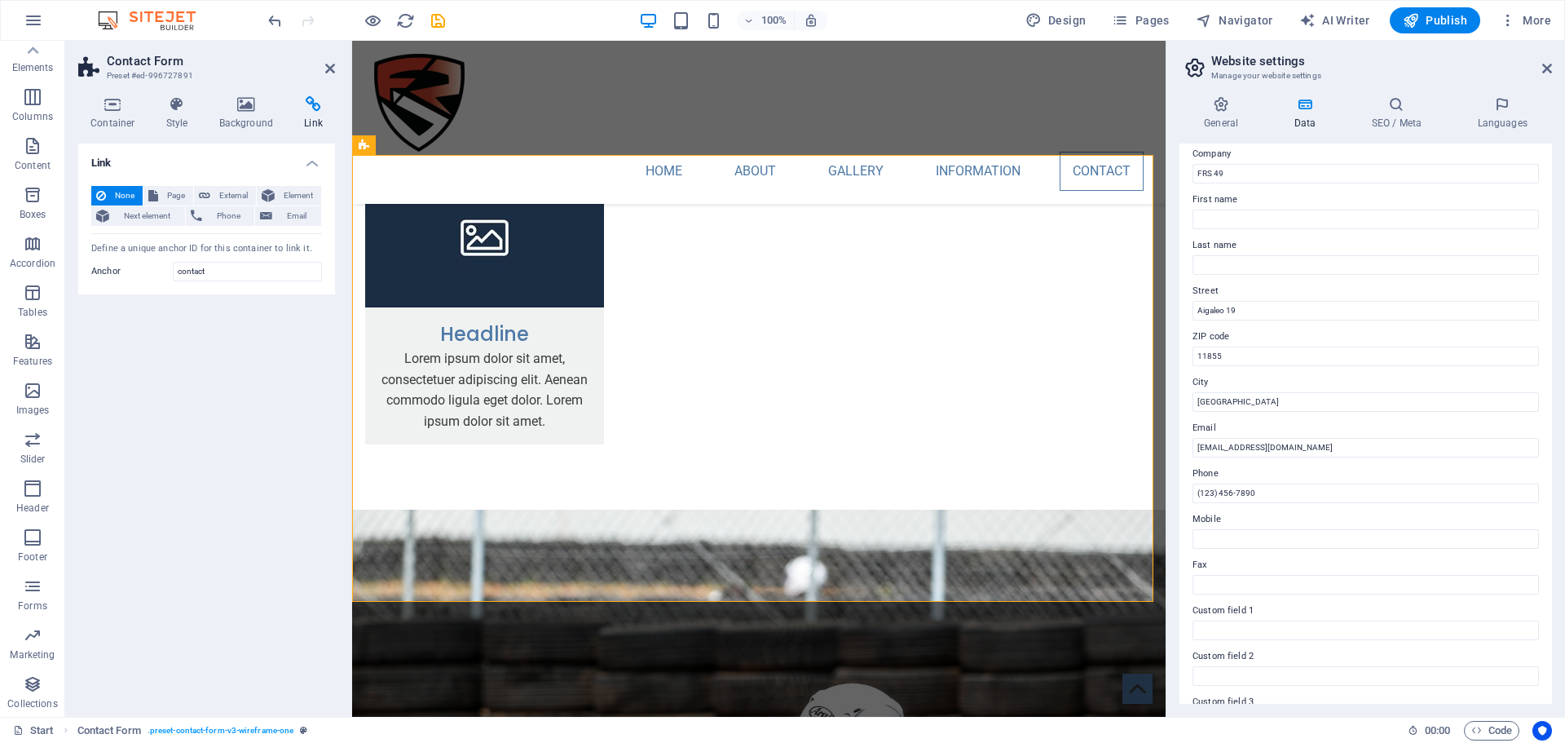
scroll to position [0, 0]
click at [1397, 110] on icon at bounding box center [1396, 104] width 99 height 16
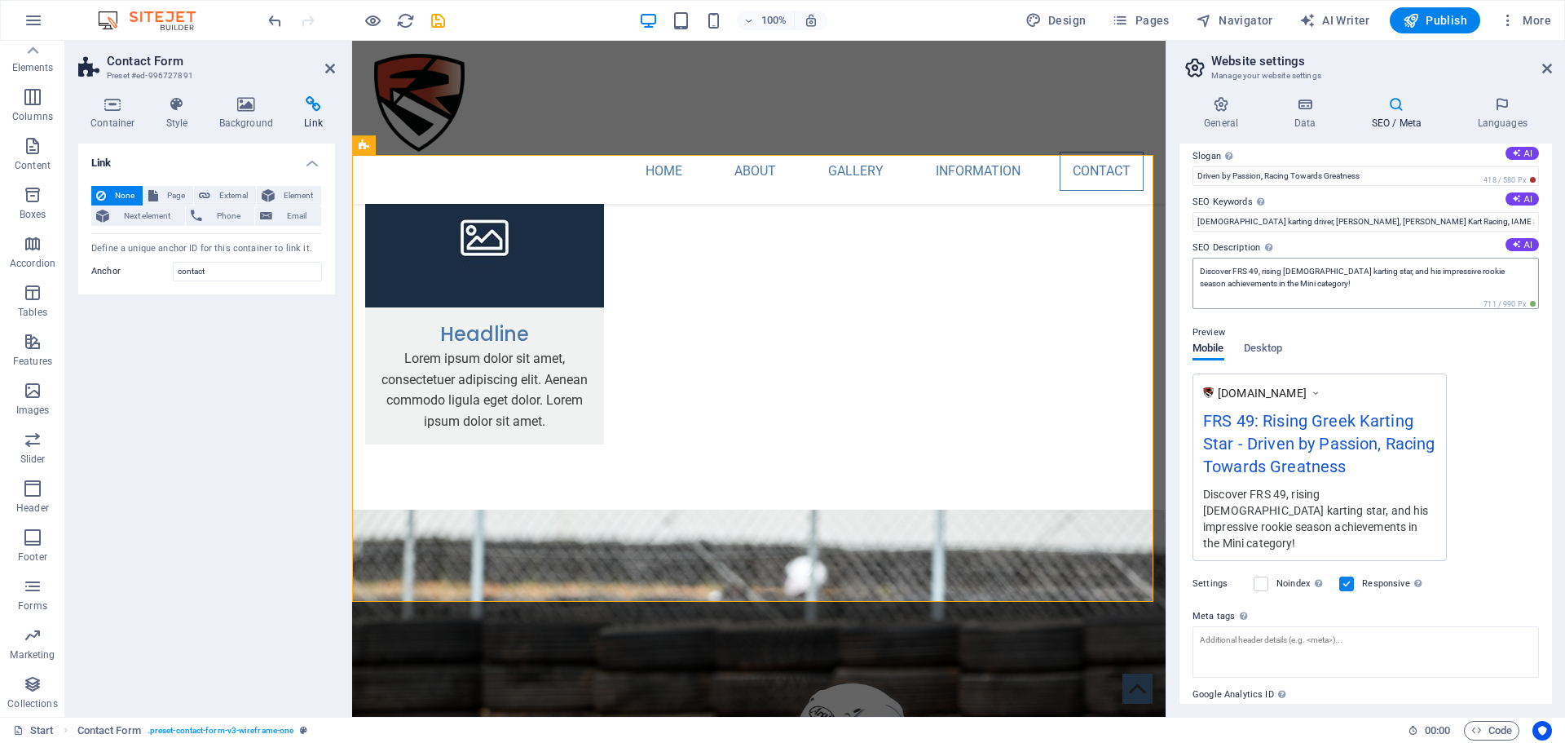
scroll to position [118, 0]
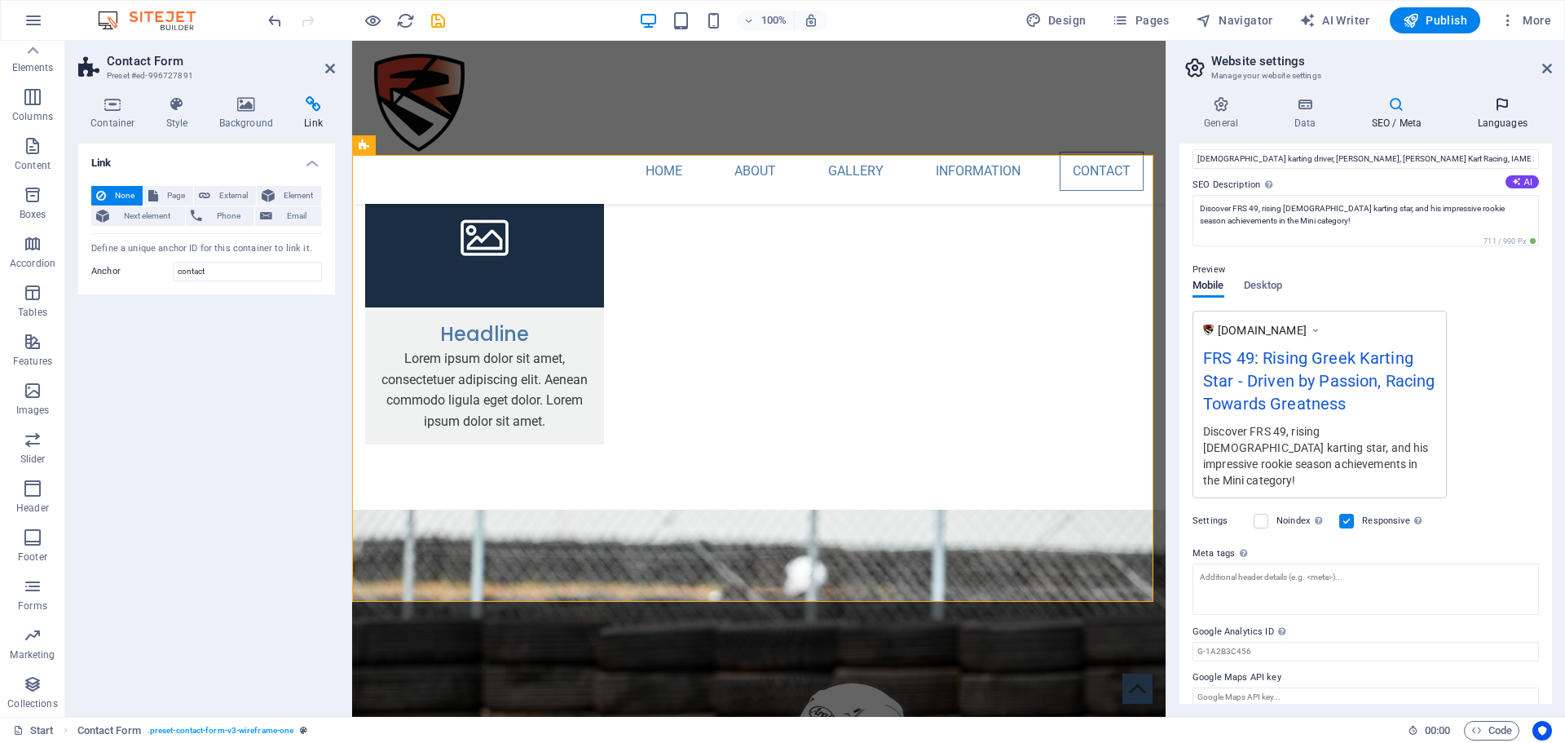
click at [1484, 118] on h4 "Languages" at bounding box center [1502, 113] width 99 height 34
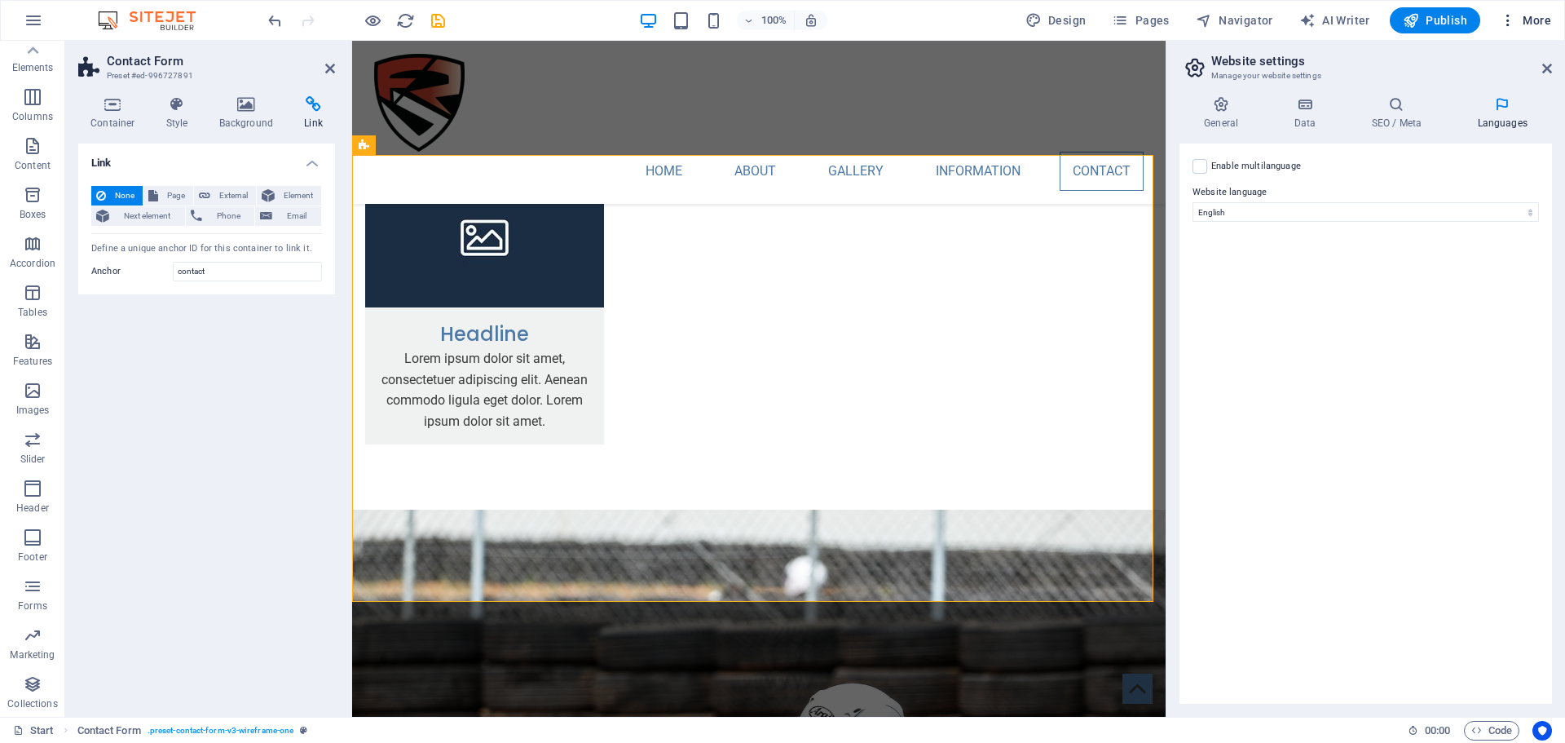
click at [1534, 26] on span "More" at bounding box center [1525, 20] width 51 height 16
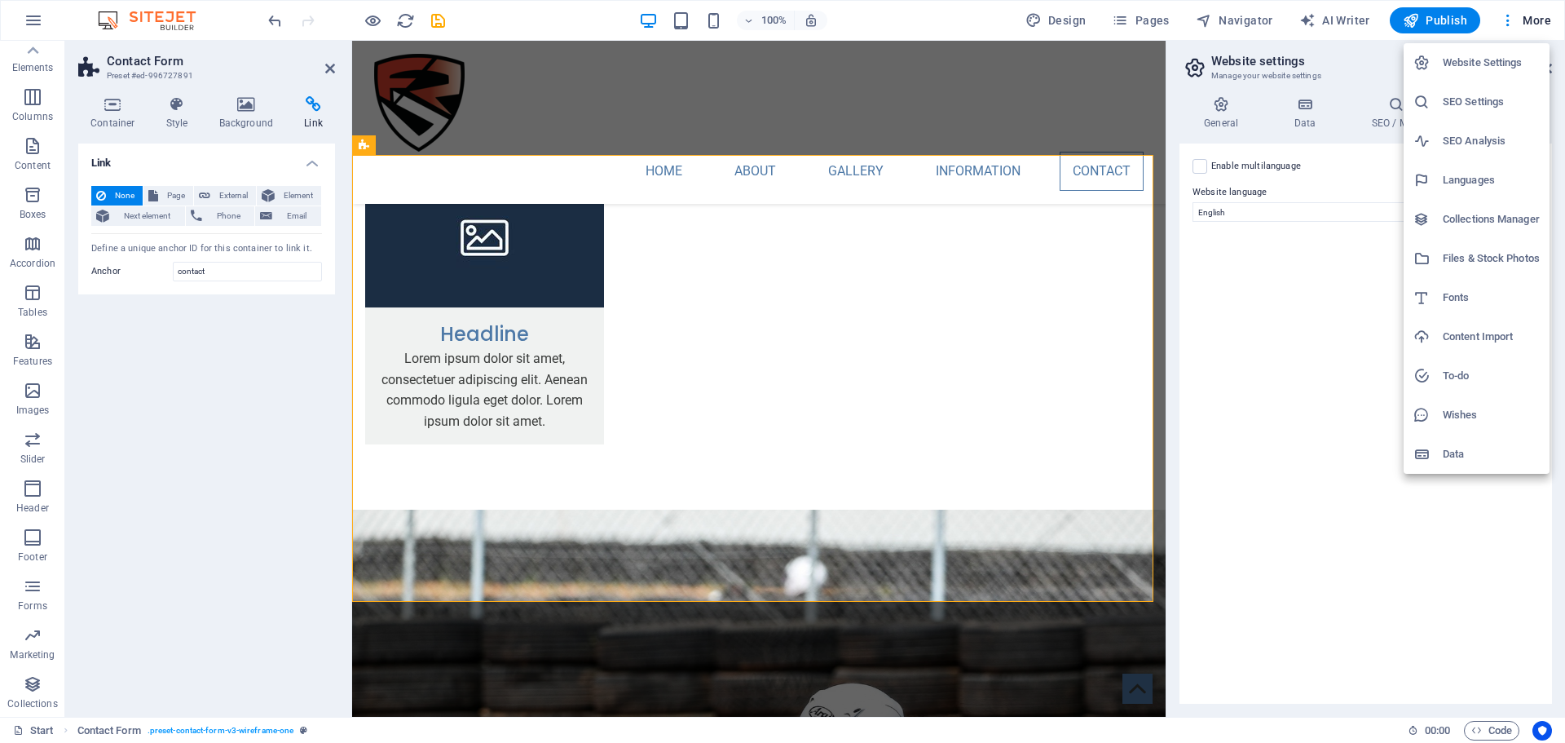
click at [1502, 91] on li "SEO Settings" at bounding box center [1477, 101] width 146 height 39
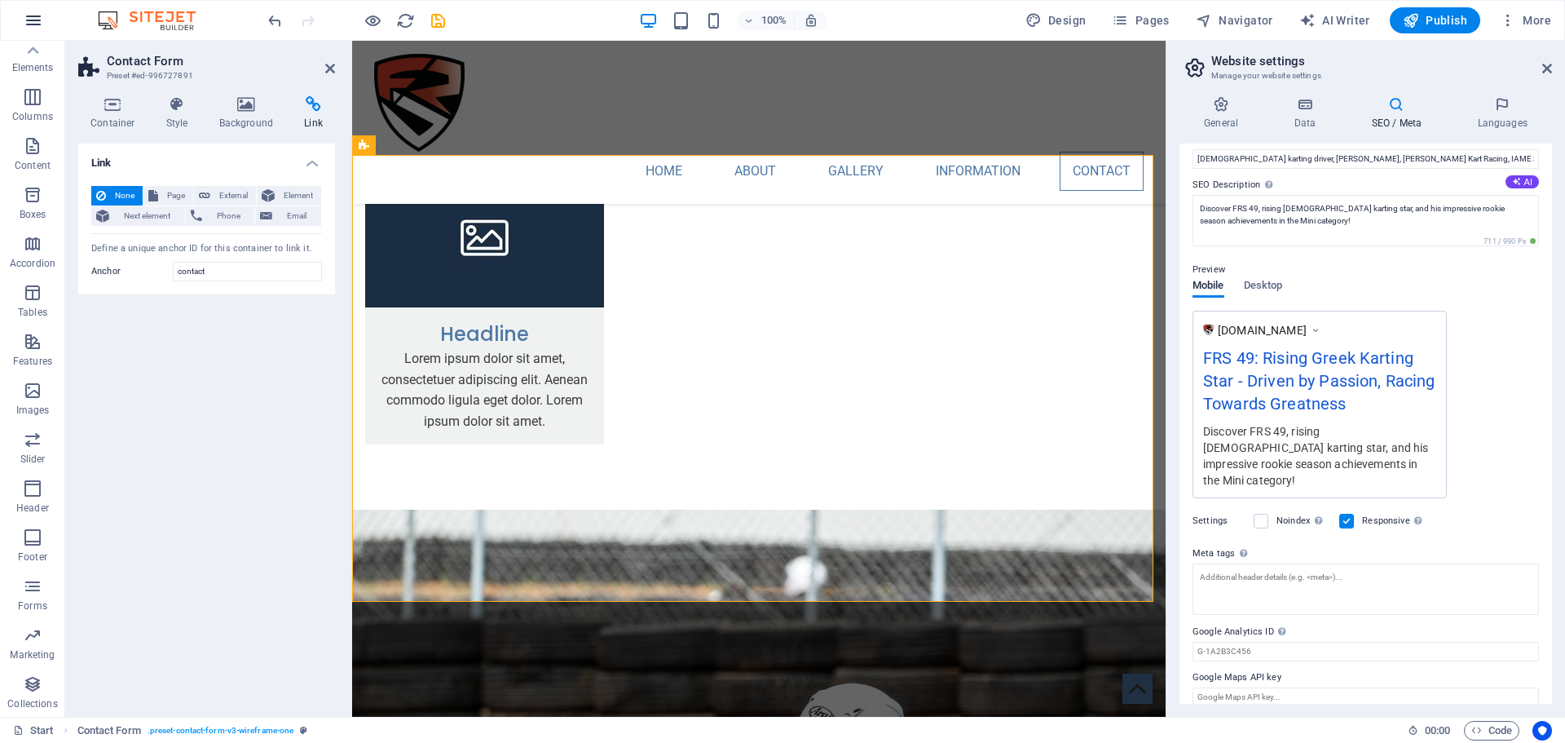
click at [37, 24] on icon "button" at bounding box center [34, 21] width 20 height 20
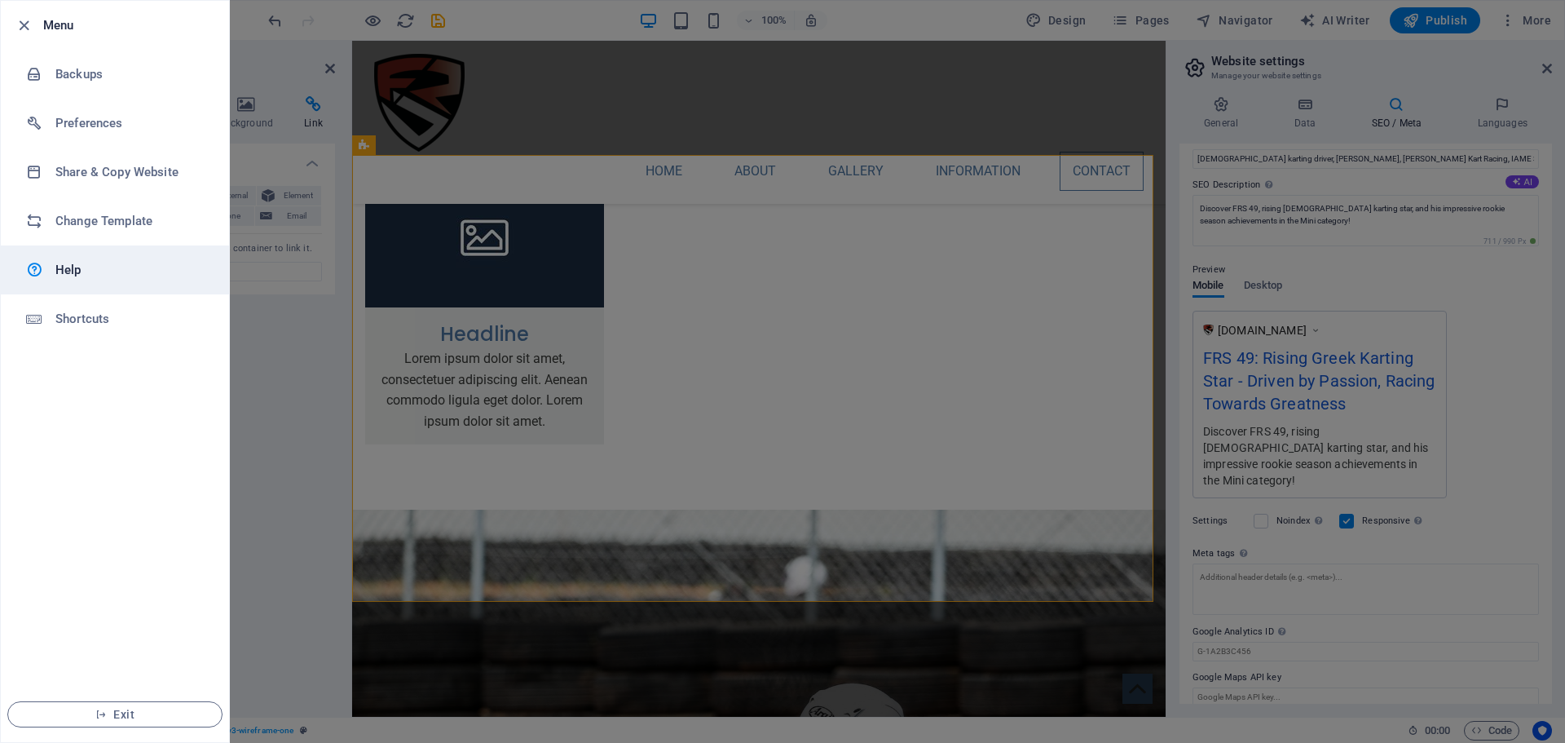
click at [79, 260] on h6 "Help" at bounding box center [130, 270] width 151 height 20
click at [602, 197] on div at bounding box center [782, 371] width 1565 height 743
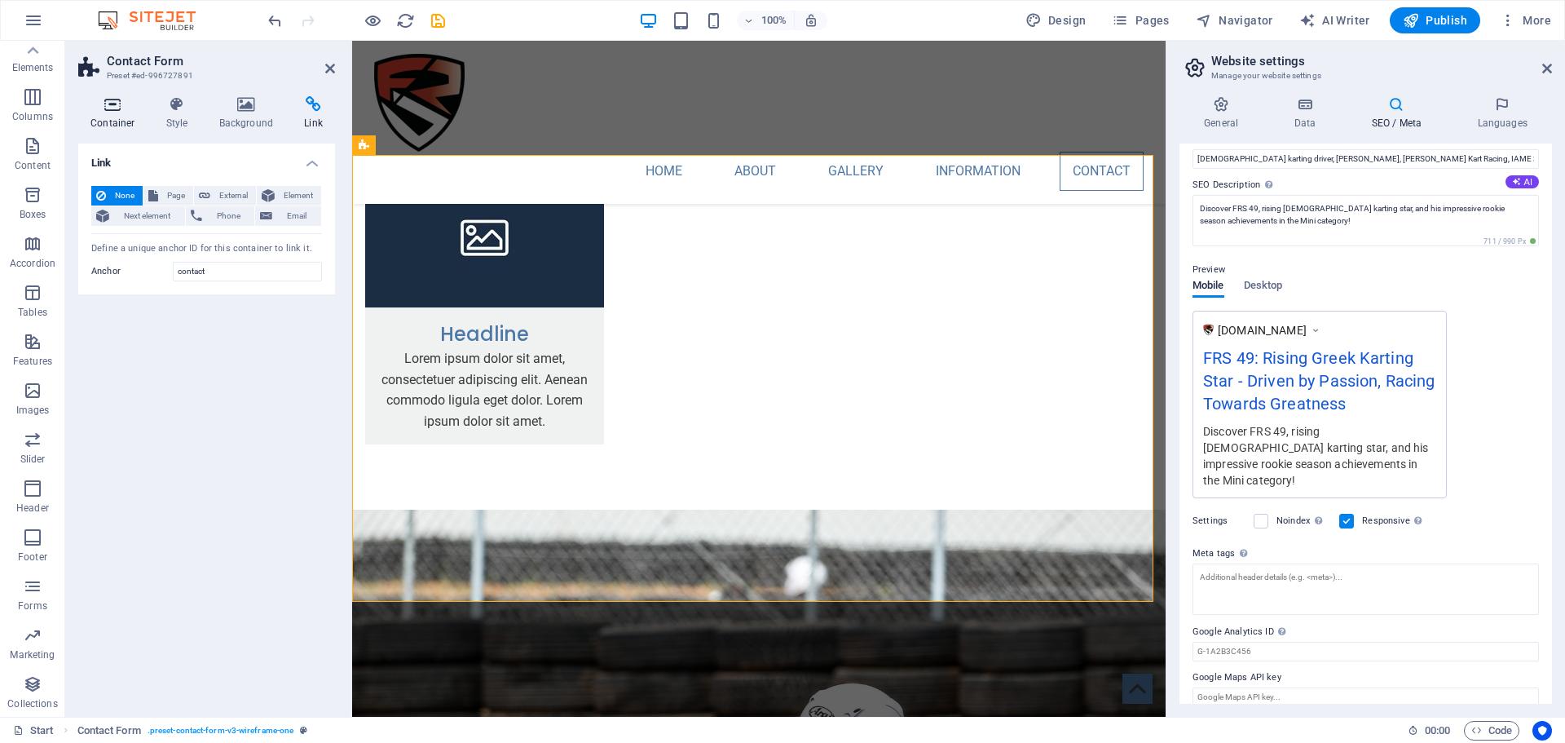
click at [119, 110] on icon at bounding box center [112, 104] width 69 height 16
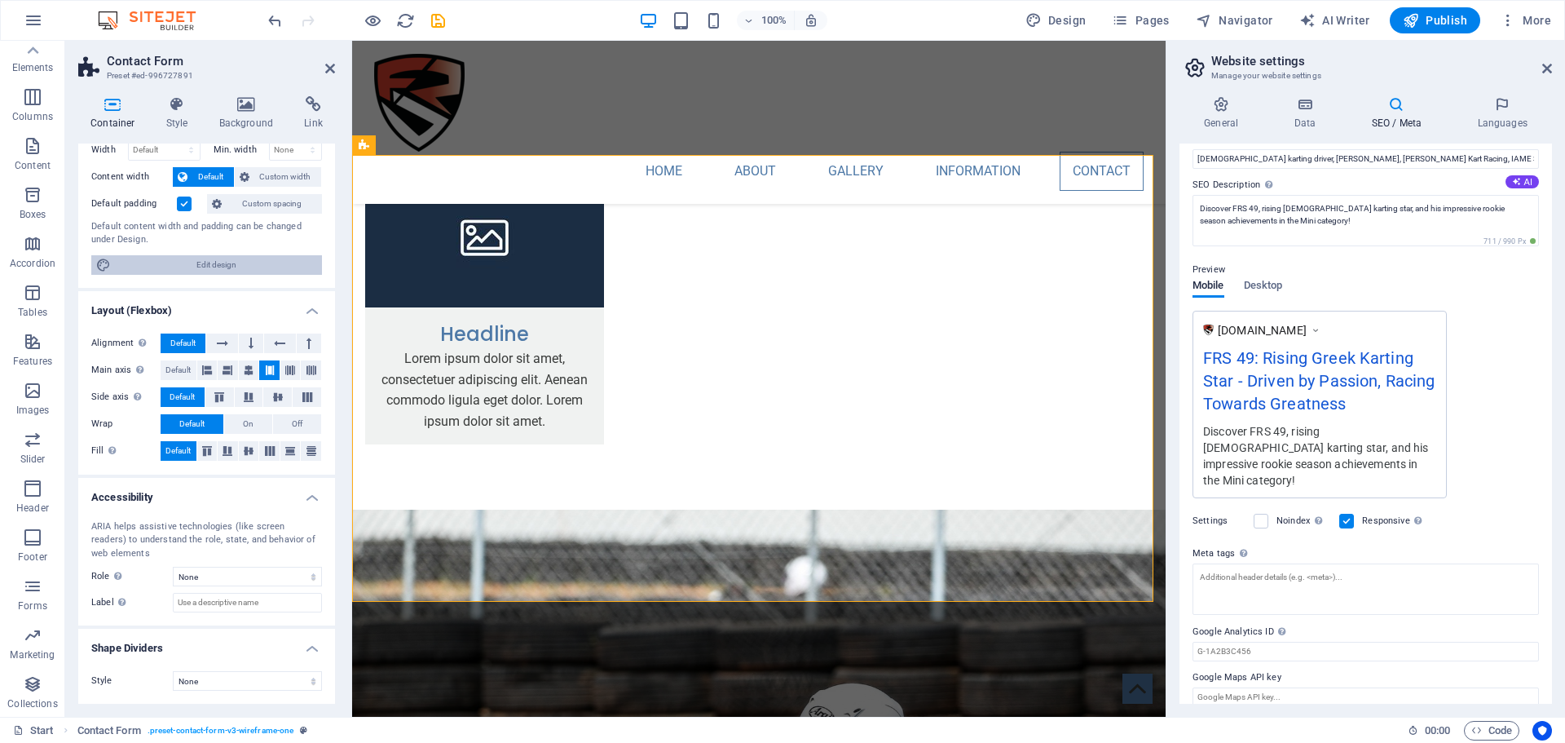
scroll to position [0, 0]
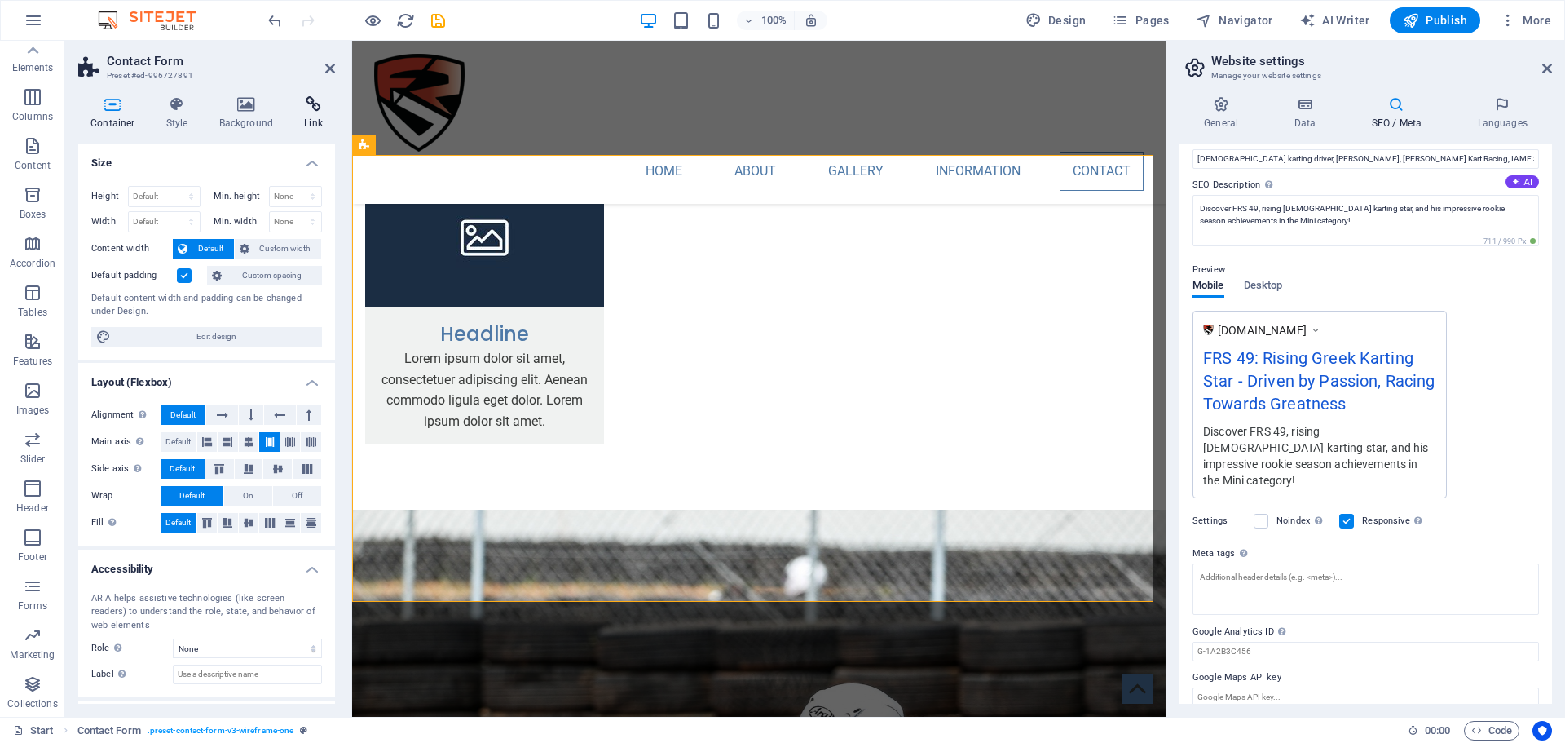
click at [316, 117] on h4 "Link" at bounding box center [313, 113] width 43 height 34
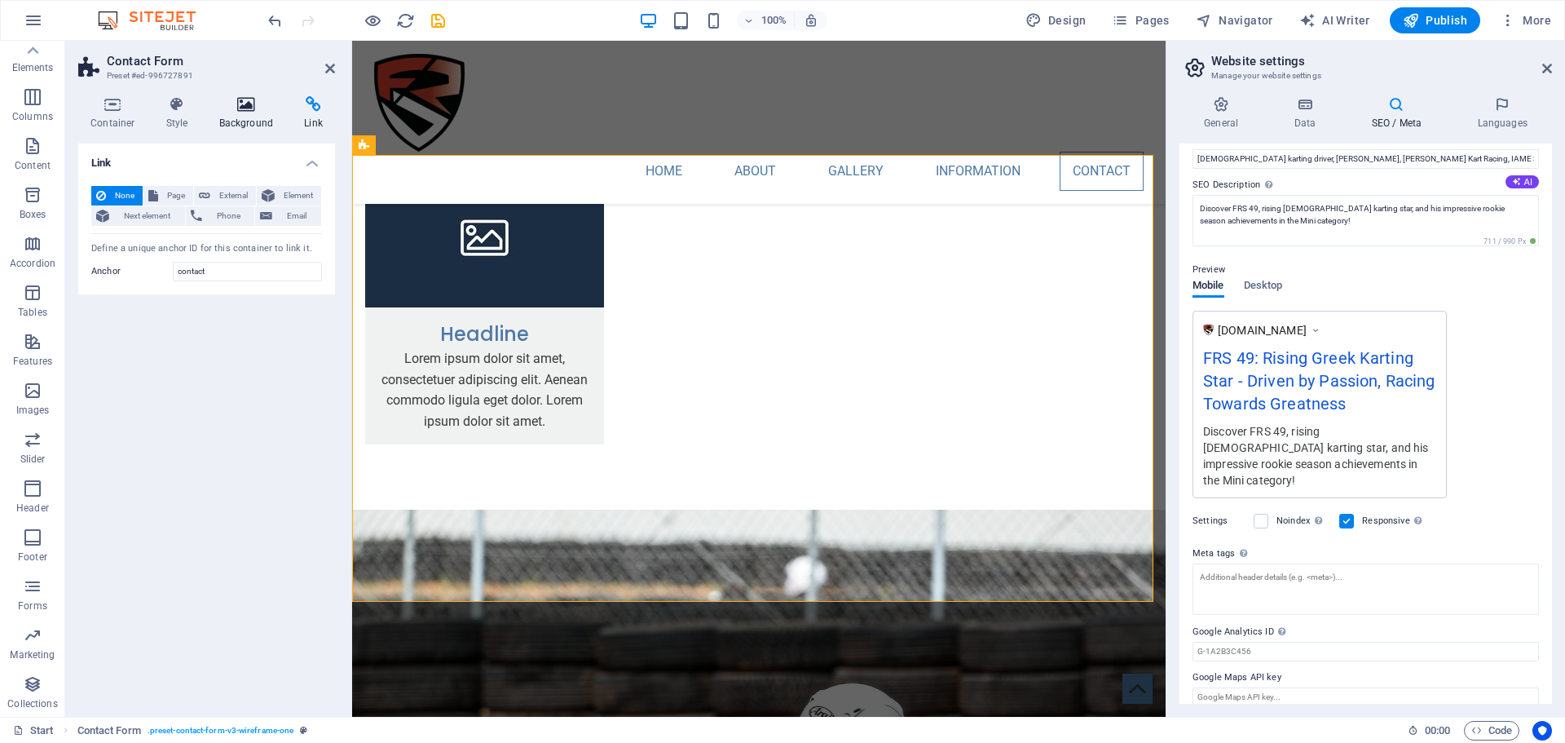
click at [243, 102] on icon at bounding box center [246, 104] width 79 height 16
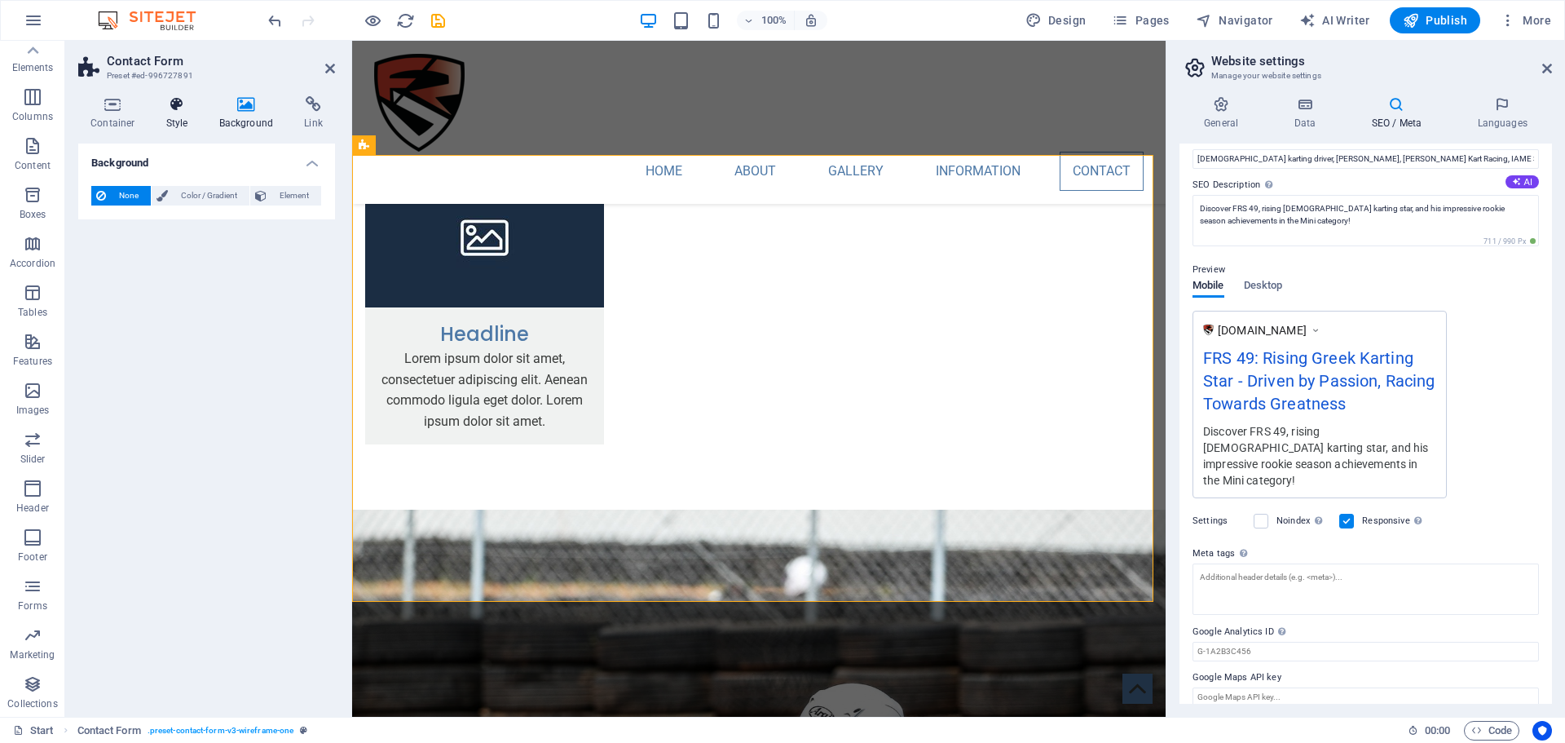
click at [184, 99] on icon at bounding box center [177, 104] width 46 height 16
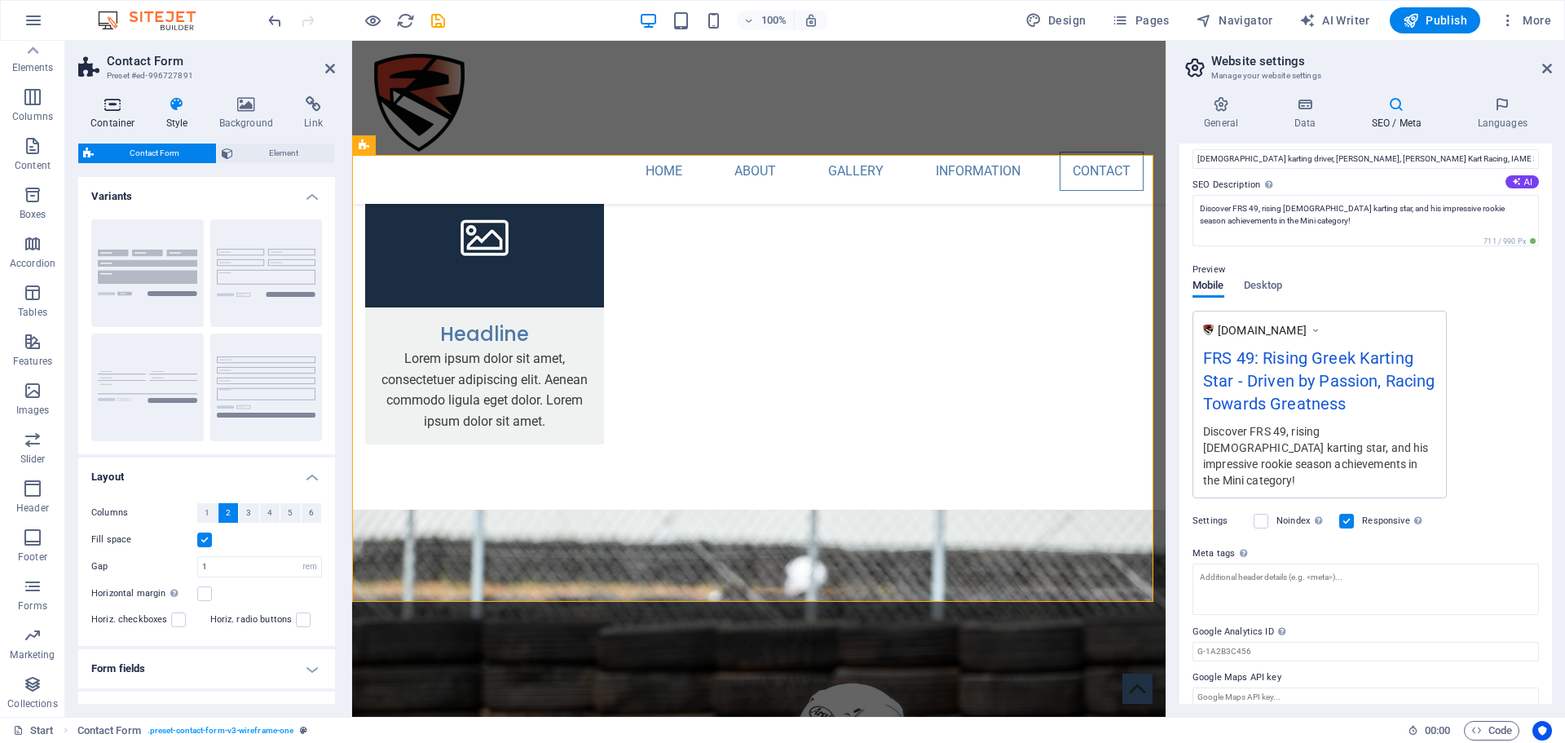
click at [118, 109] on icon at bounding box center [112, 104] width 69 height 16
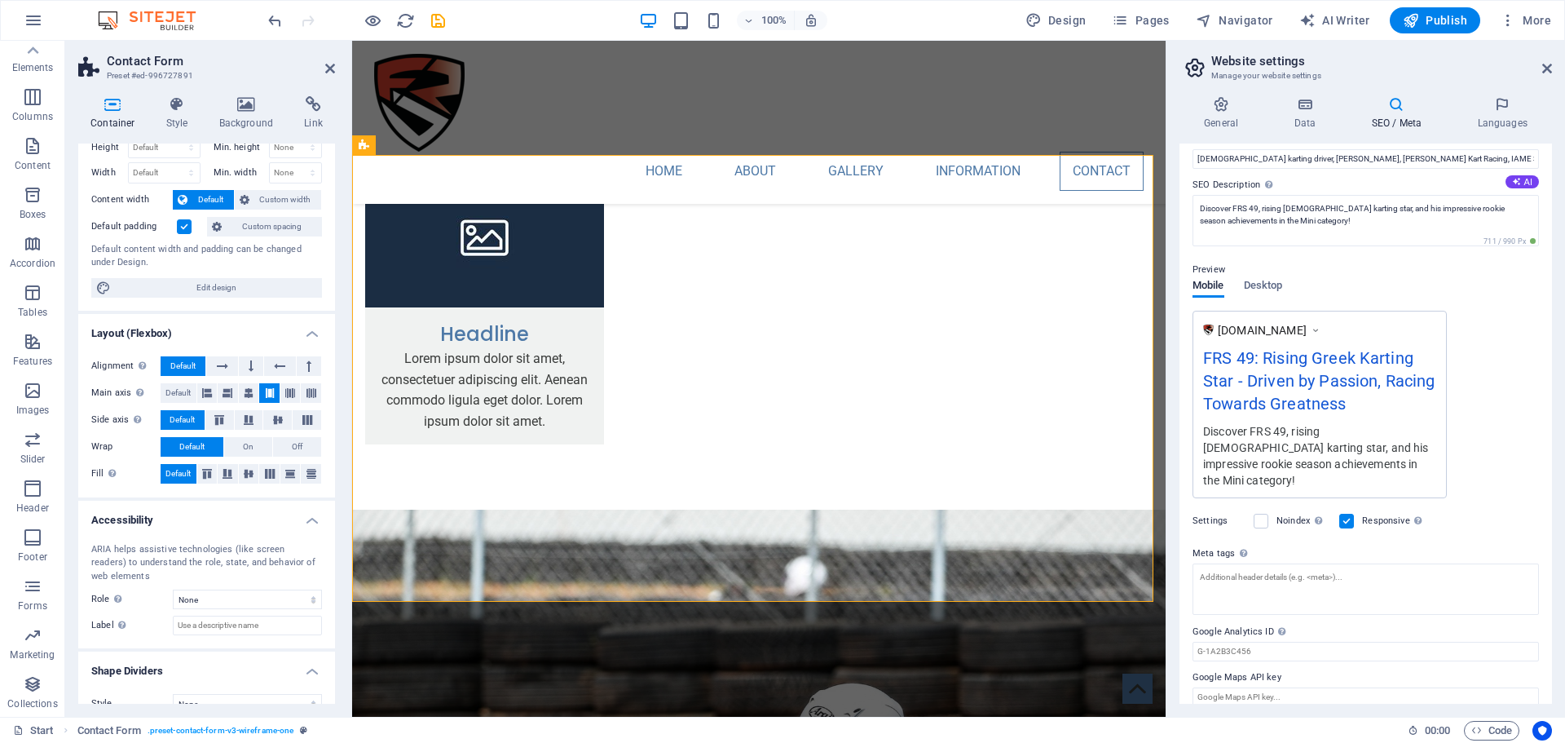
scroll to position [72, 0]
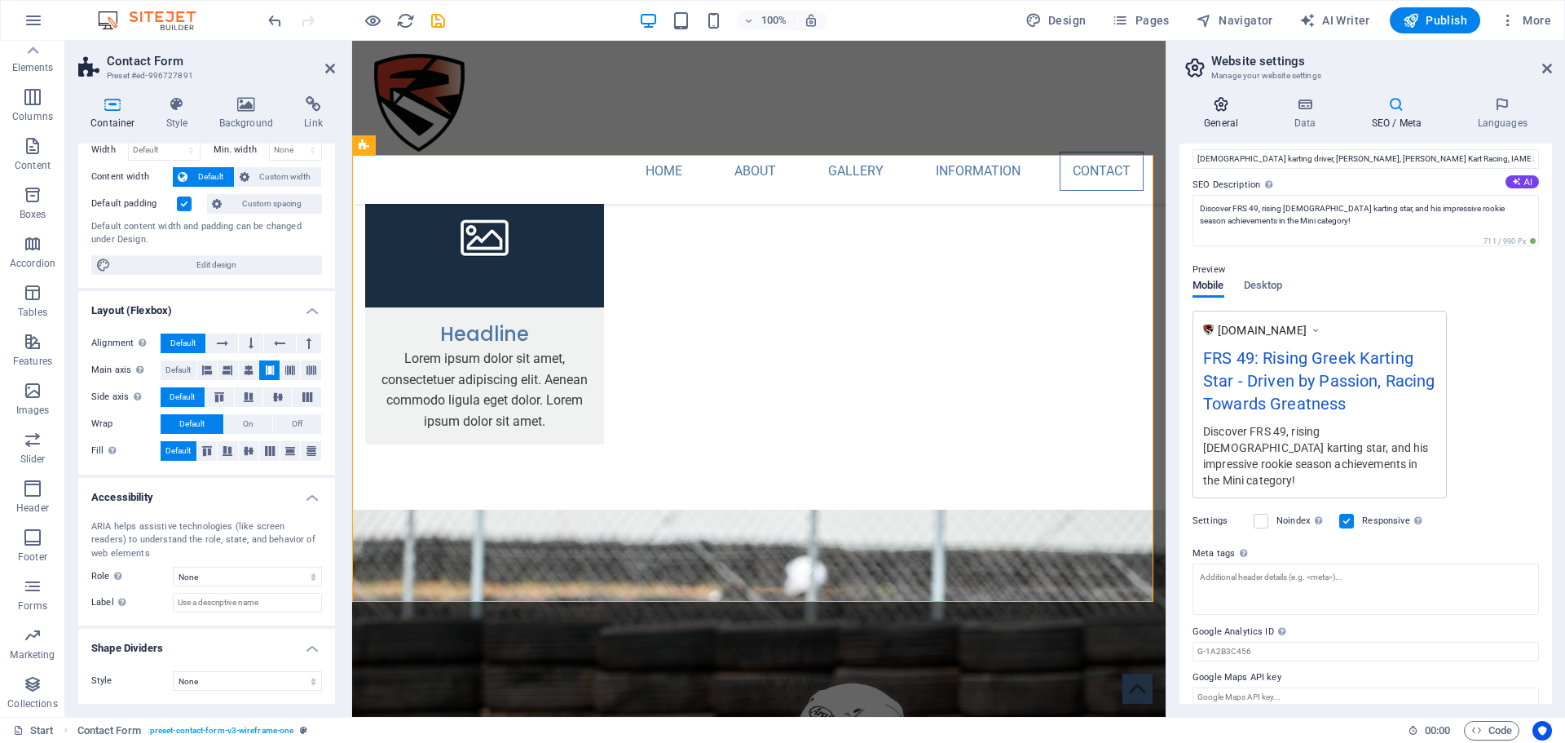
click at [1212, 125] on h4 "General" at bounding box center [1225, 113] width 90 height 34
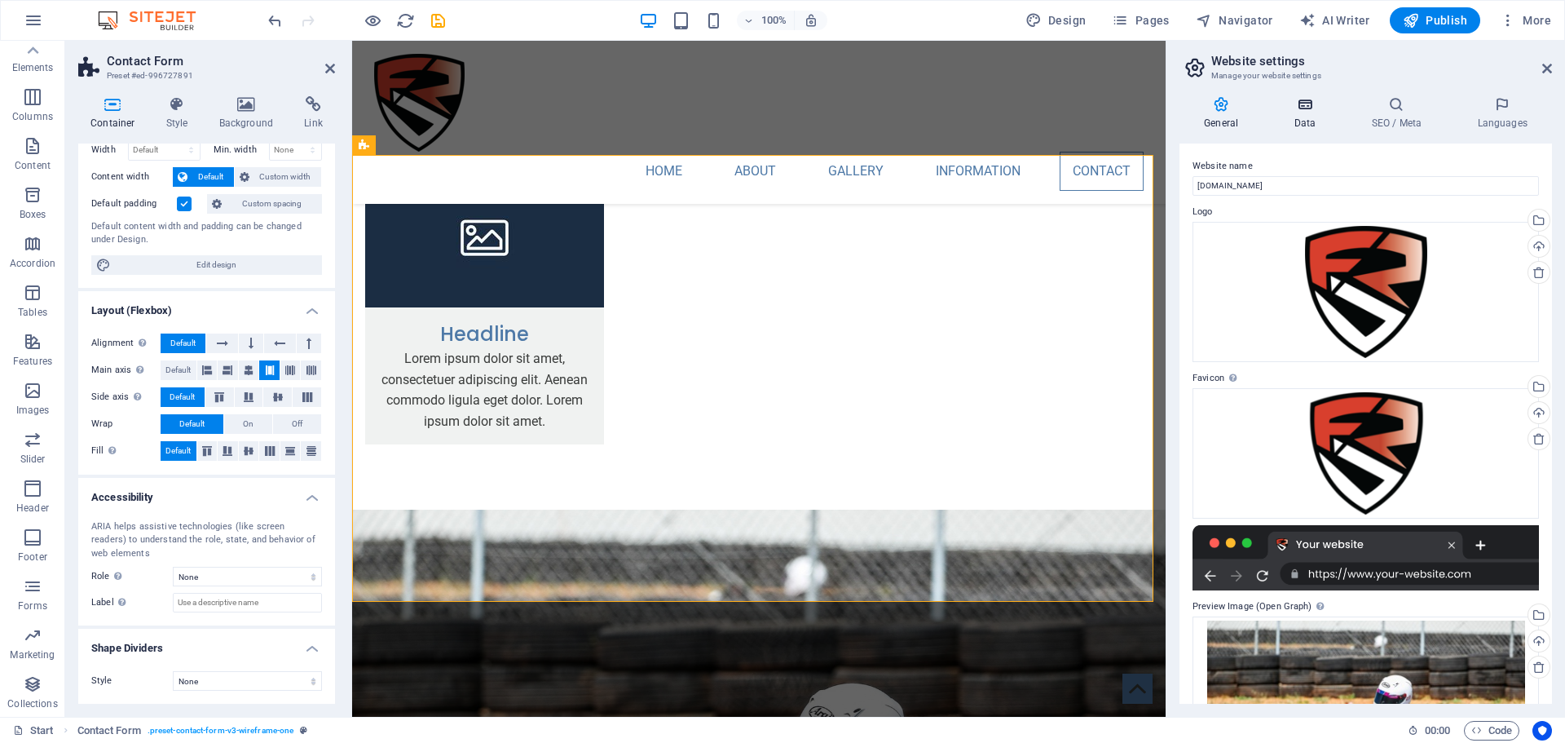
scroll to position [82, 0]
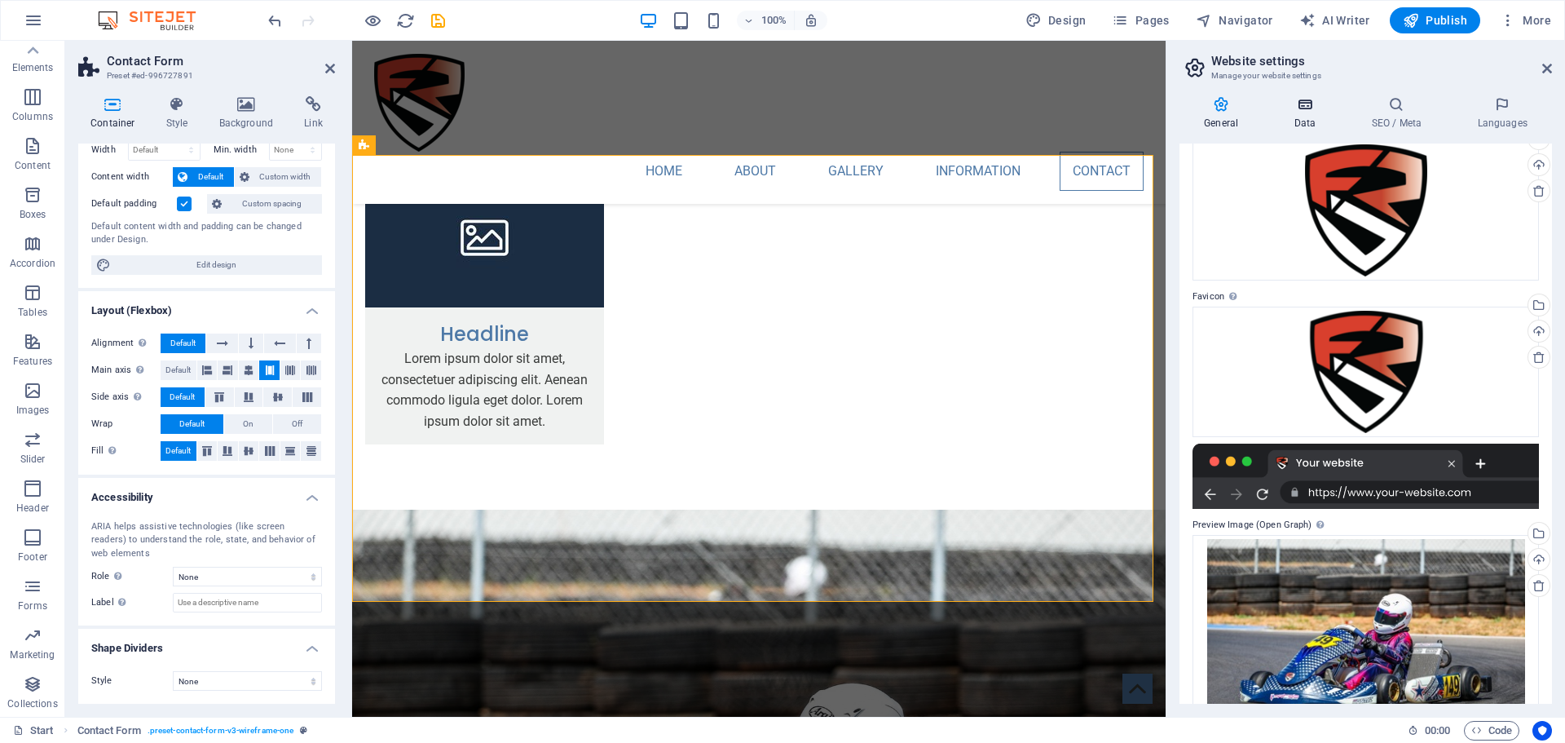
click at [1300, 98] on icon at bounding box center [1304, 104] width 71 height 16
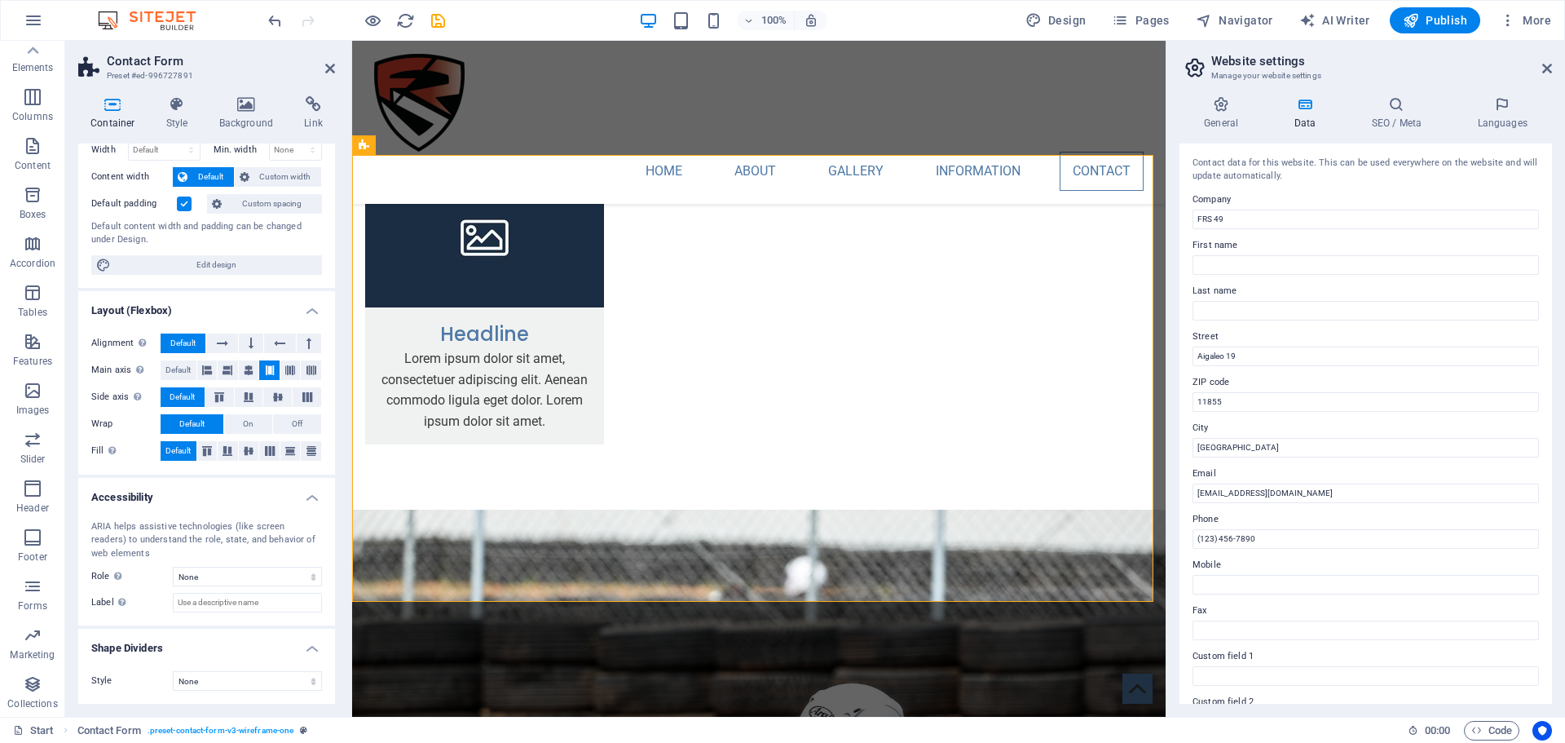
scroll to position [0, 0]
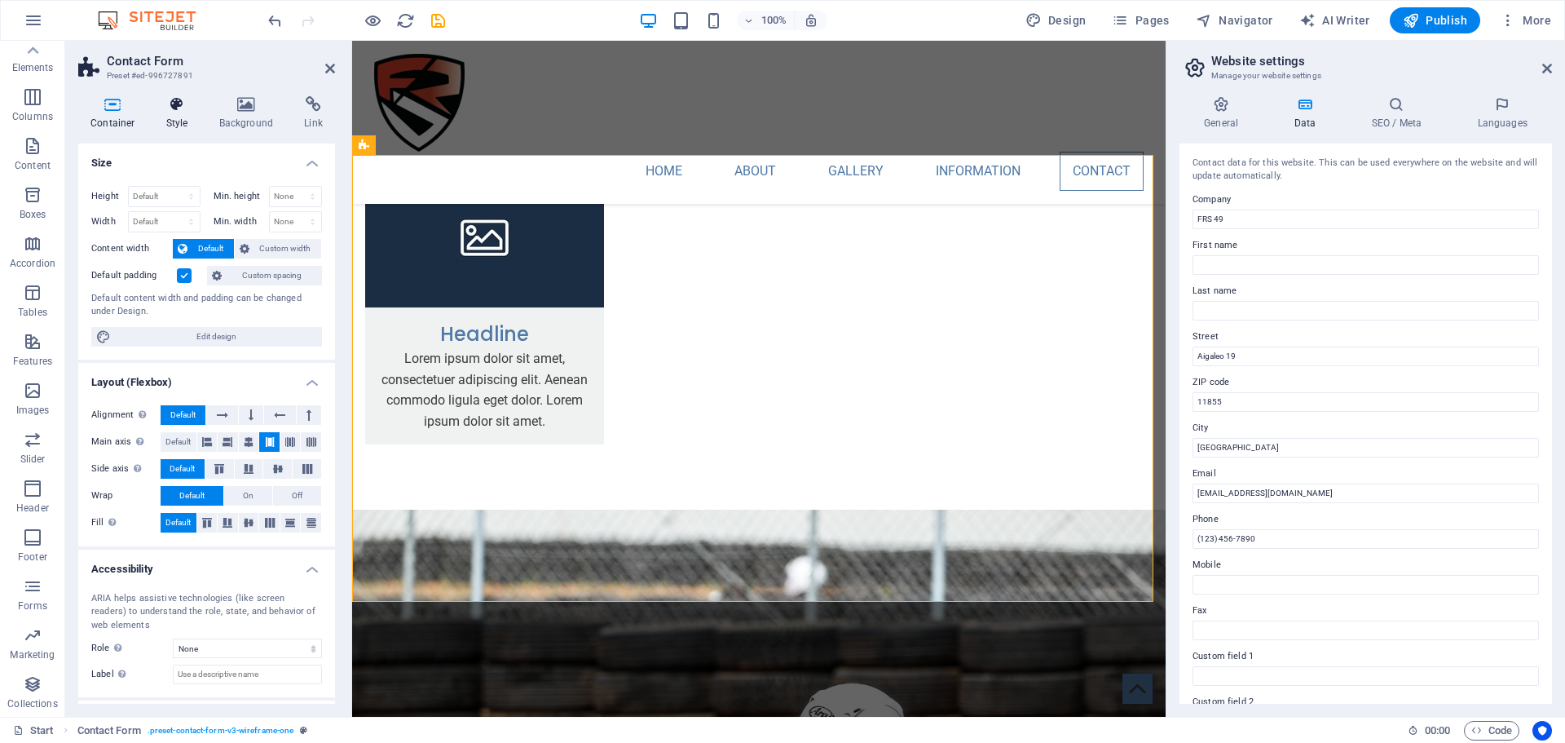
click at [184, 130] on h4 "Style" at bounding box center [180, 113] width 53 height 34
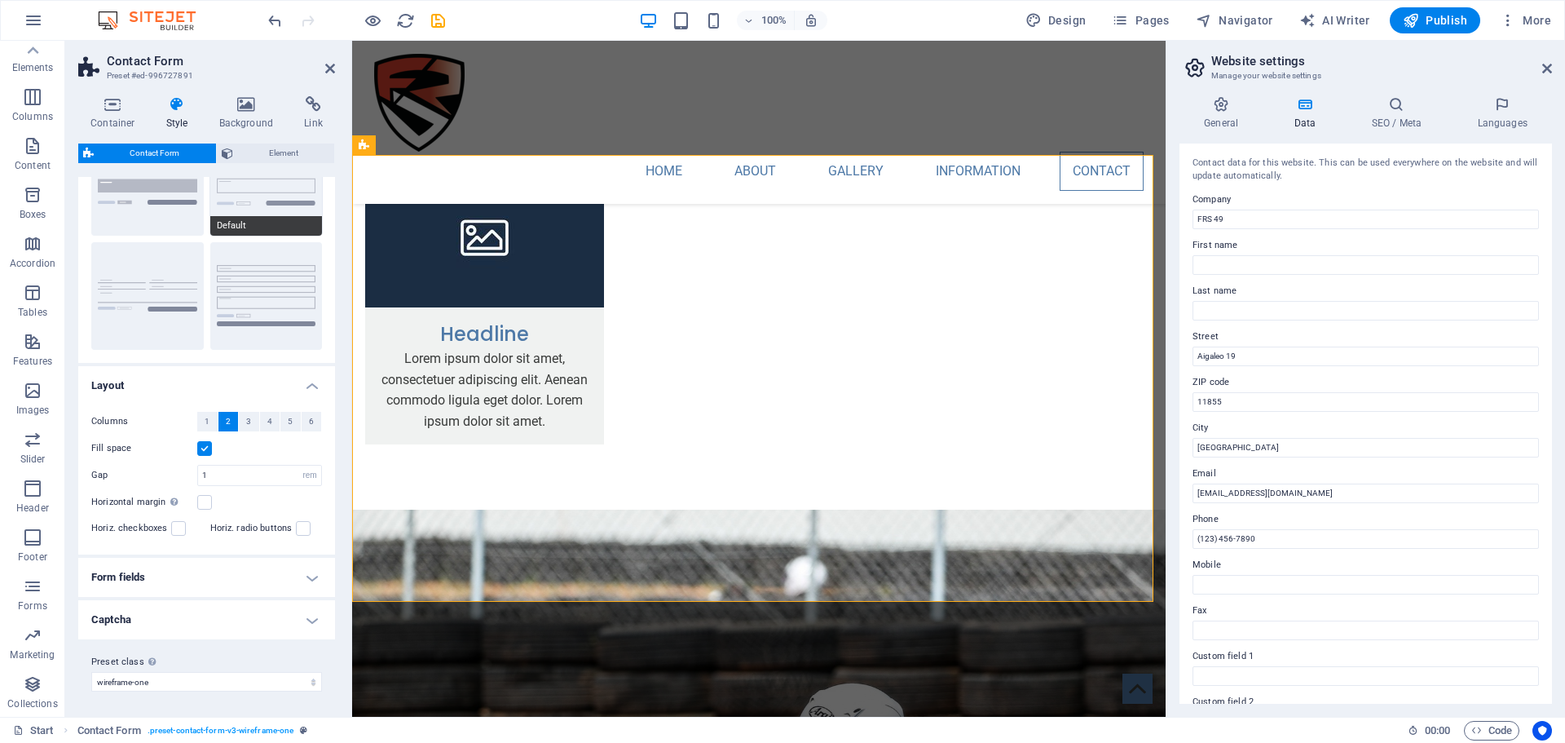
scroll to position [92, 0]
click at [296, 576] on h4 "Form fields" at bounding box center [206, 576] width 257 height 39
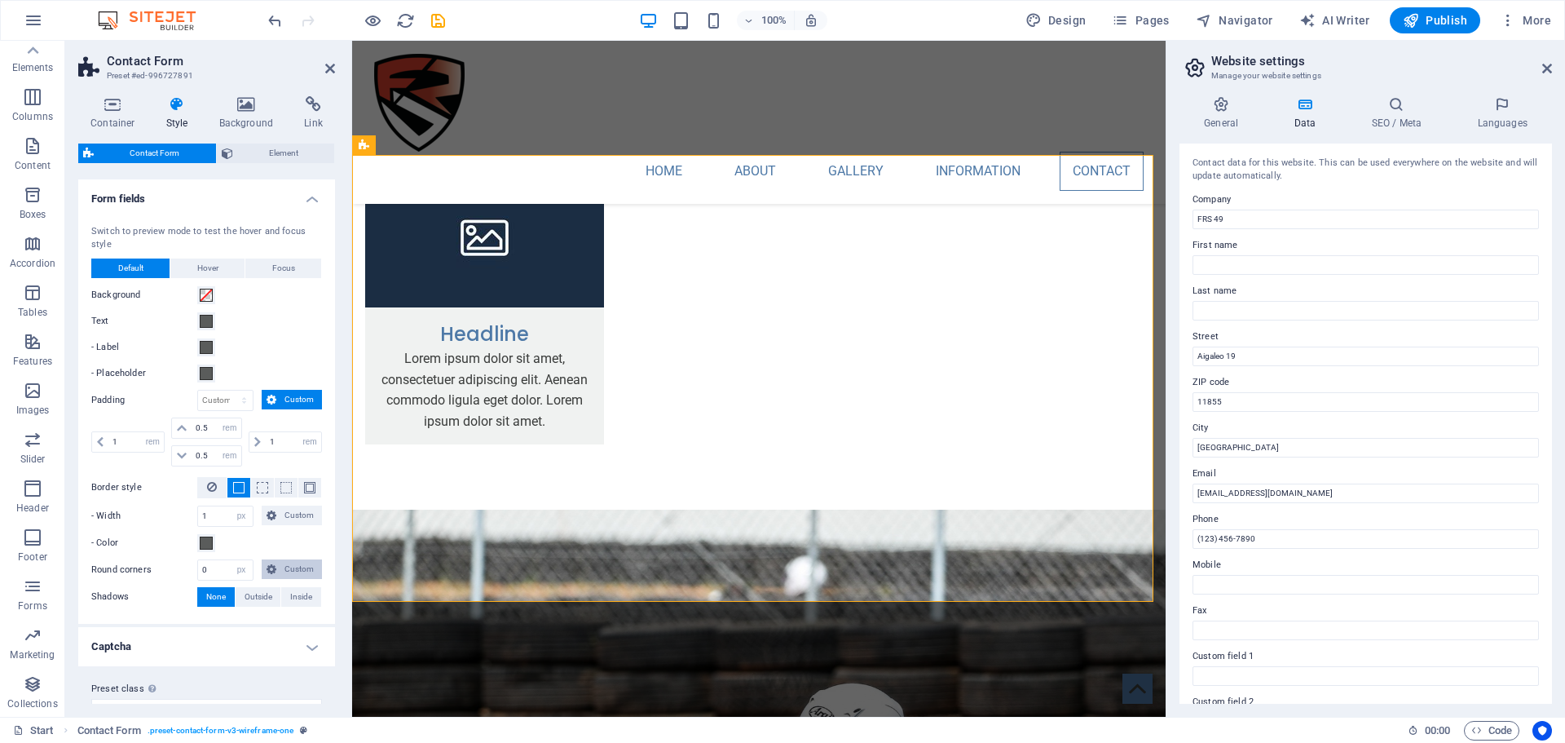
scroll to position [497, 0]
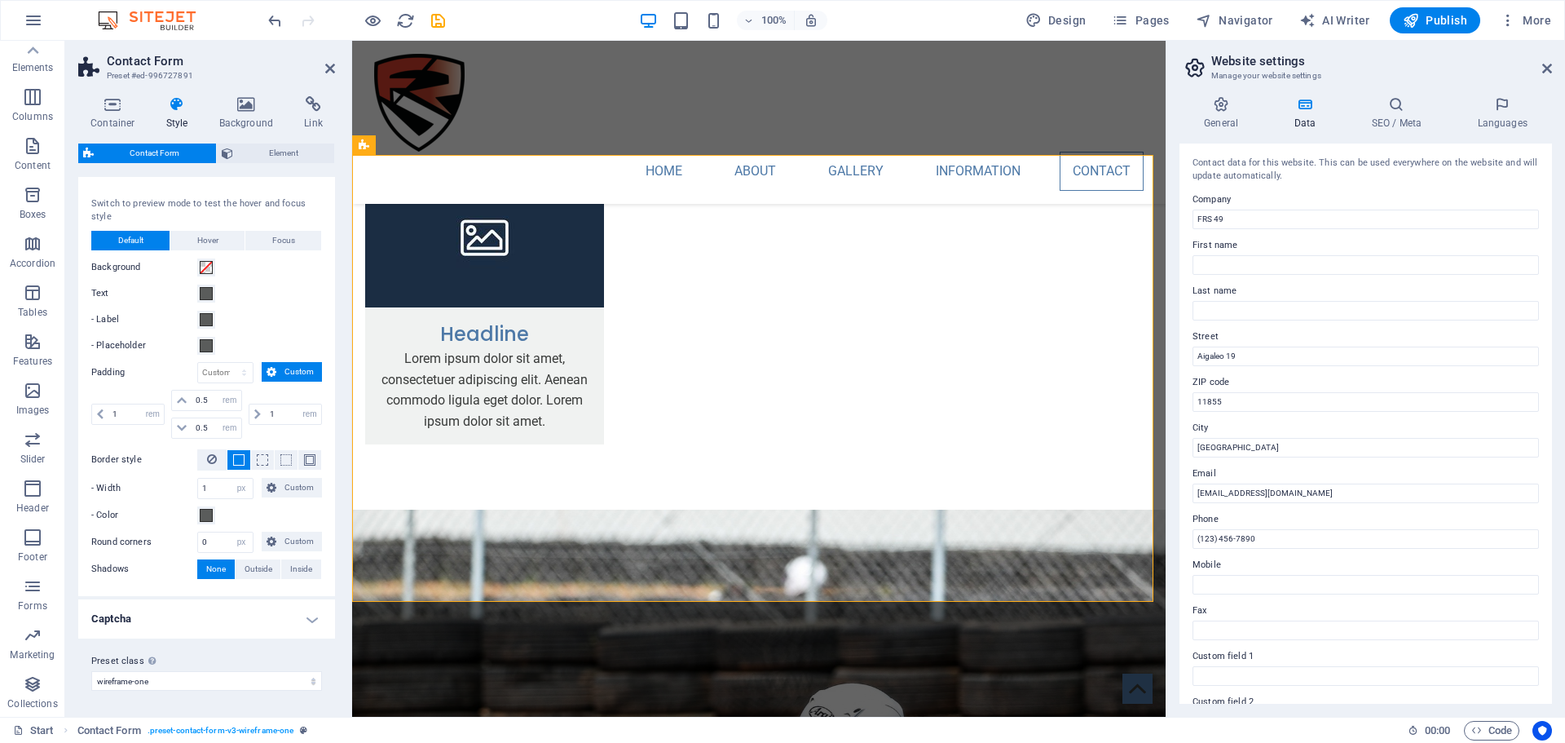
click at [302, 609] on h4 "Captcha" at bounding box center [206, 618] width 257 height 39
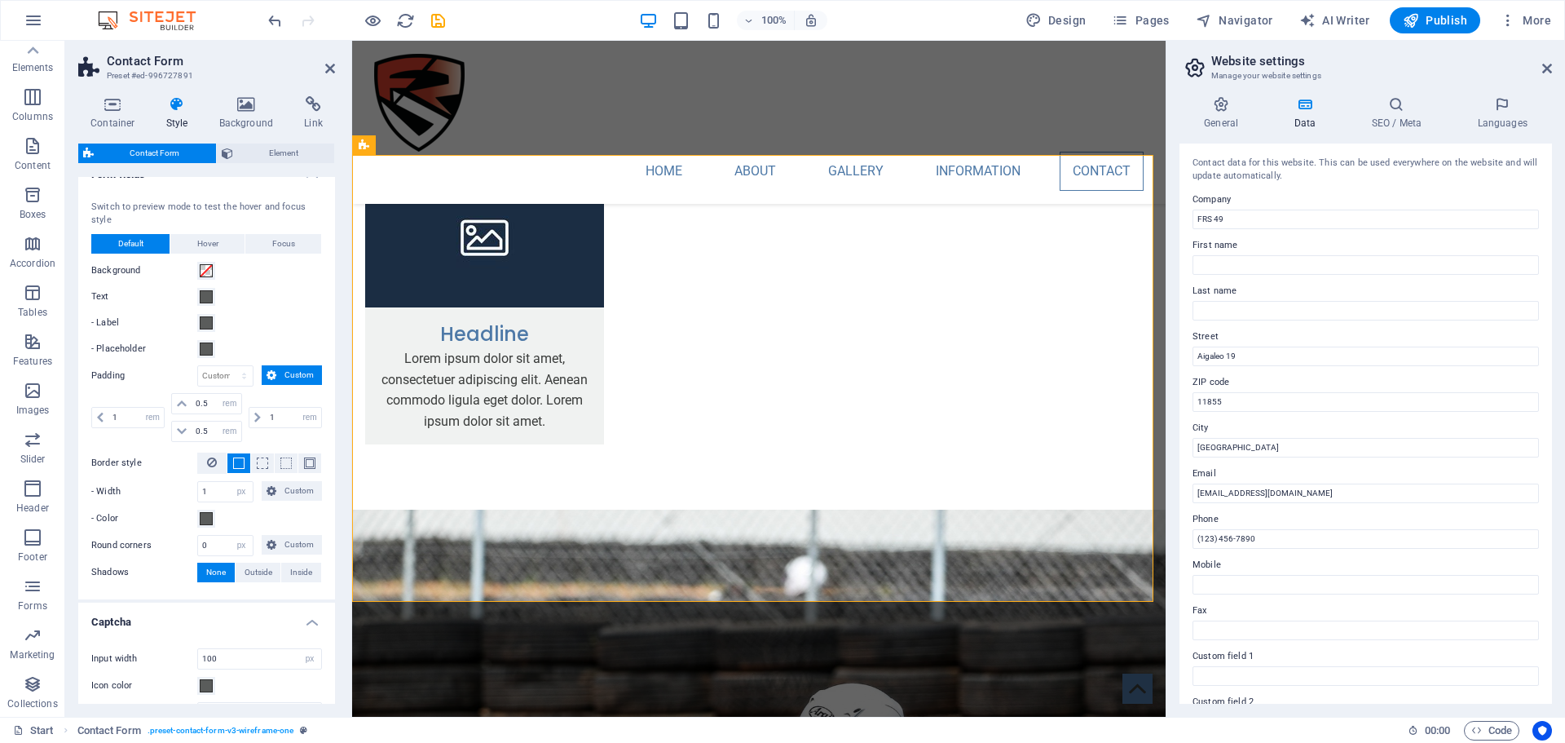
scroll to position [269, 0]
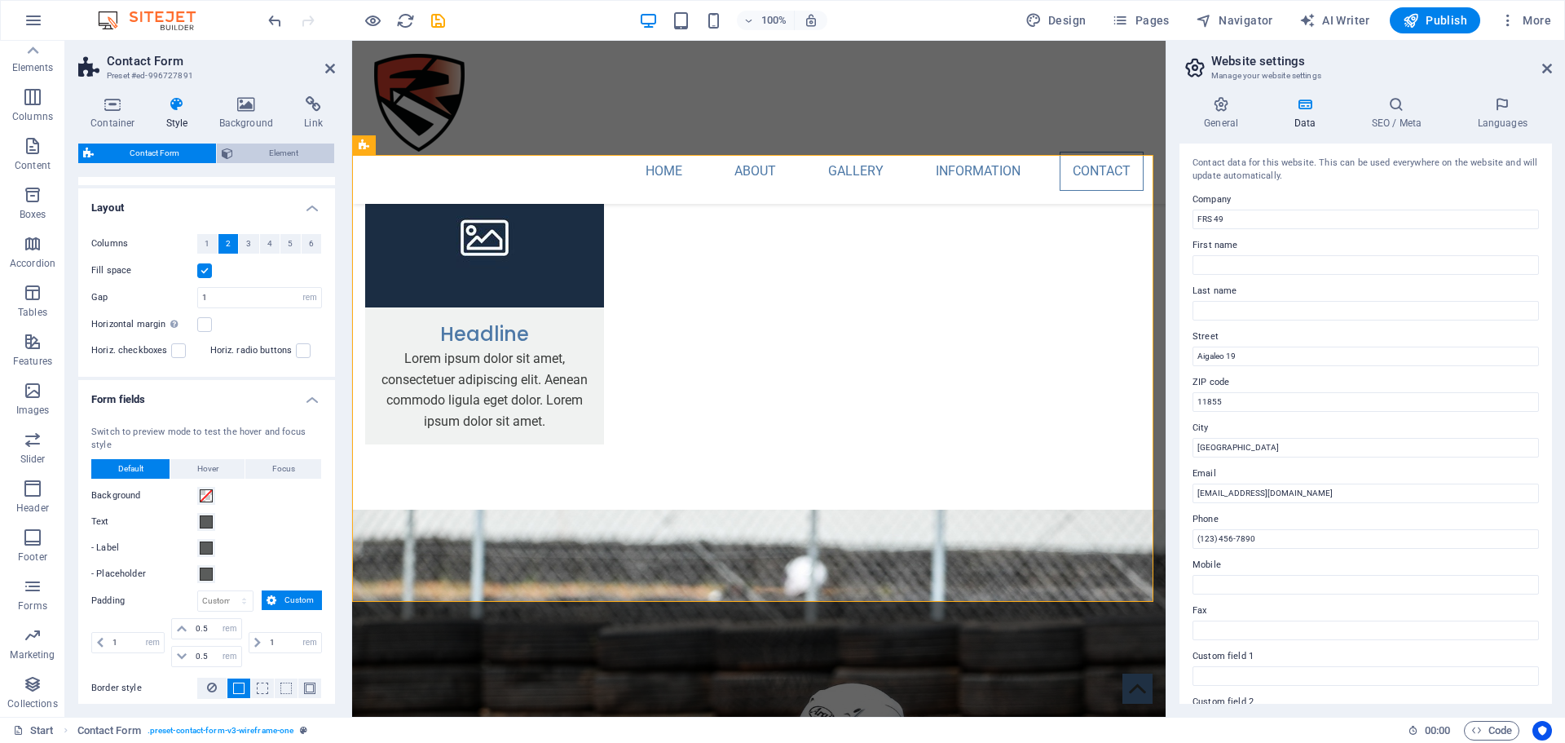
click at [266, 154] on span "Element" at bounding box center [284, 153] width 92 height 20
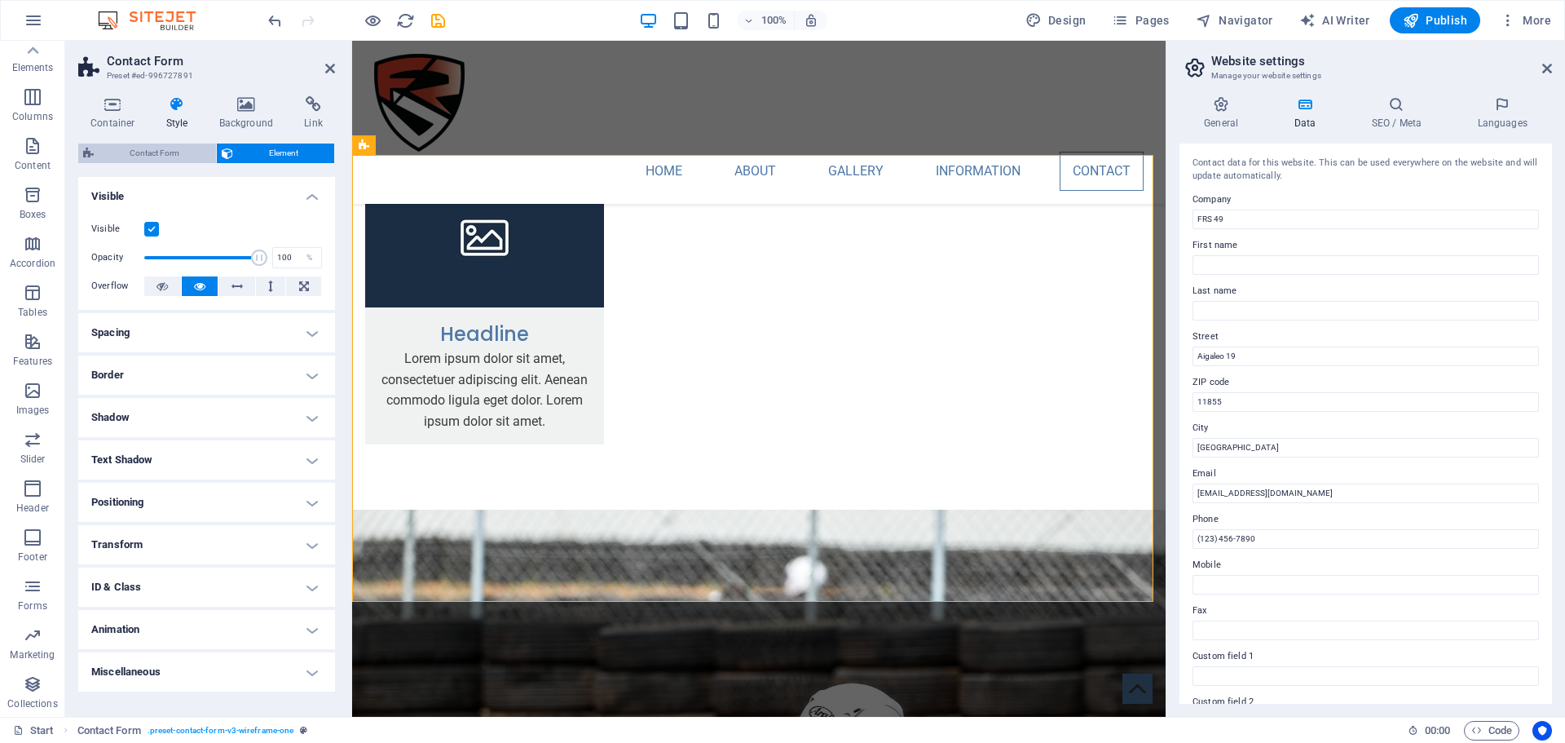
click at [133, 153] on span "Contact Form" at bounding box center [155, 153] width 112 height 20
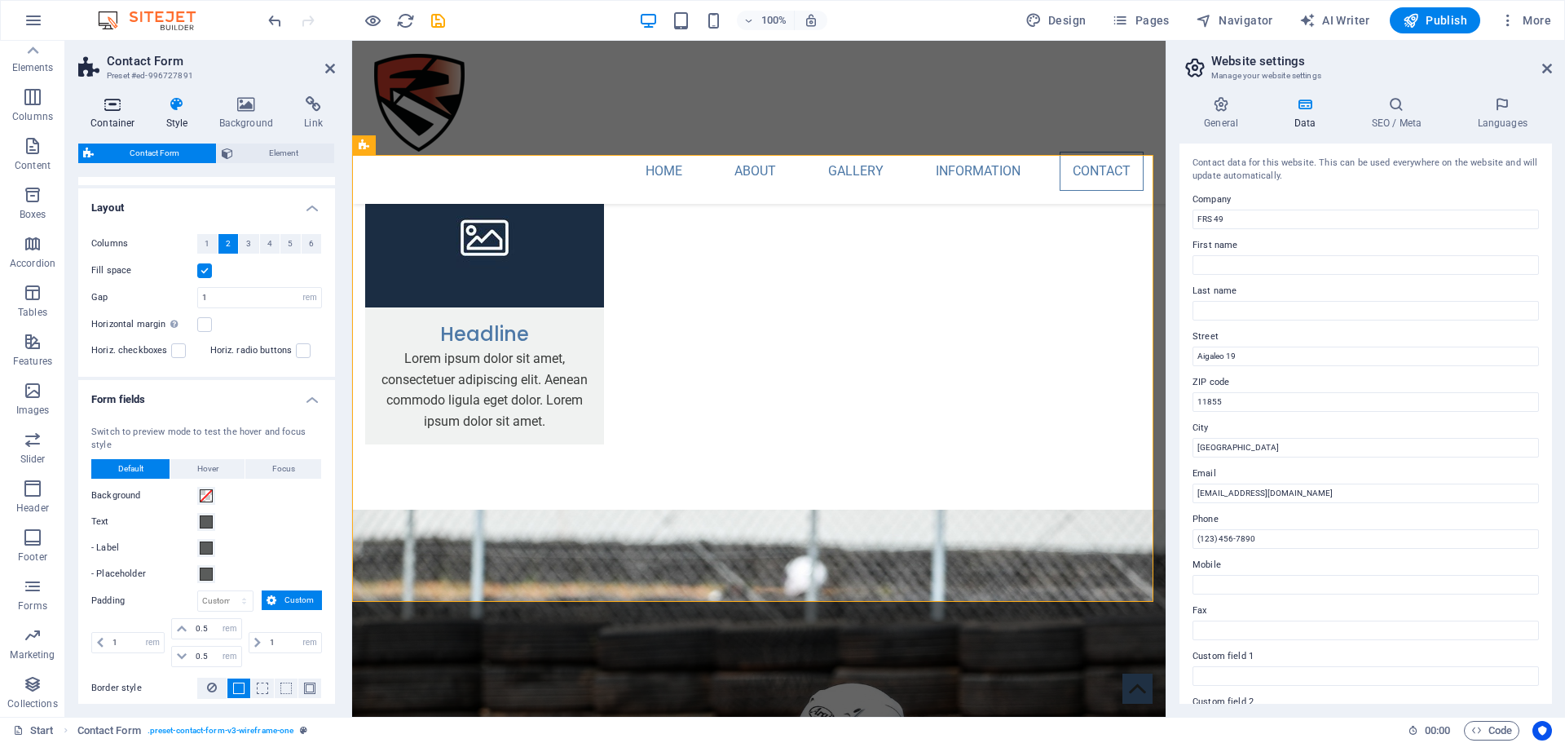
click at [113, 126] on h4 "Container" at bounding box center [116, 113] width 76 height 34
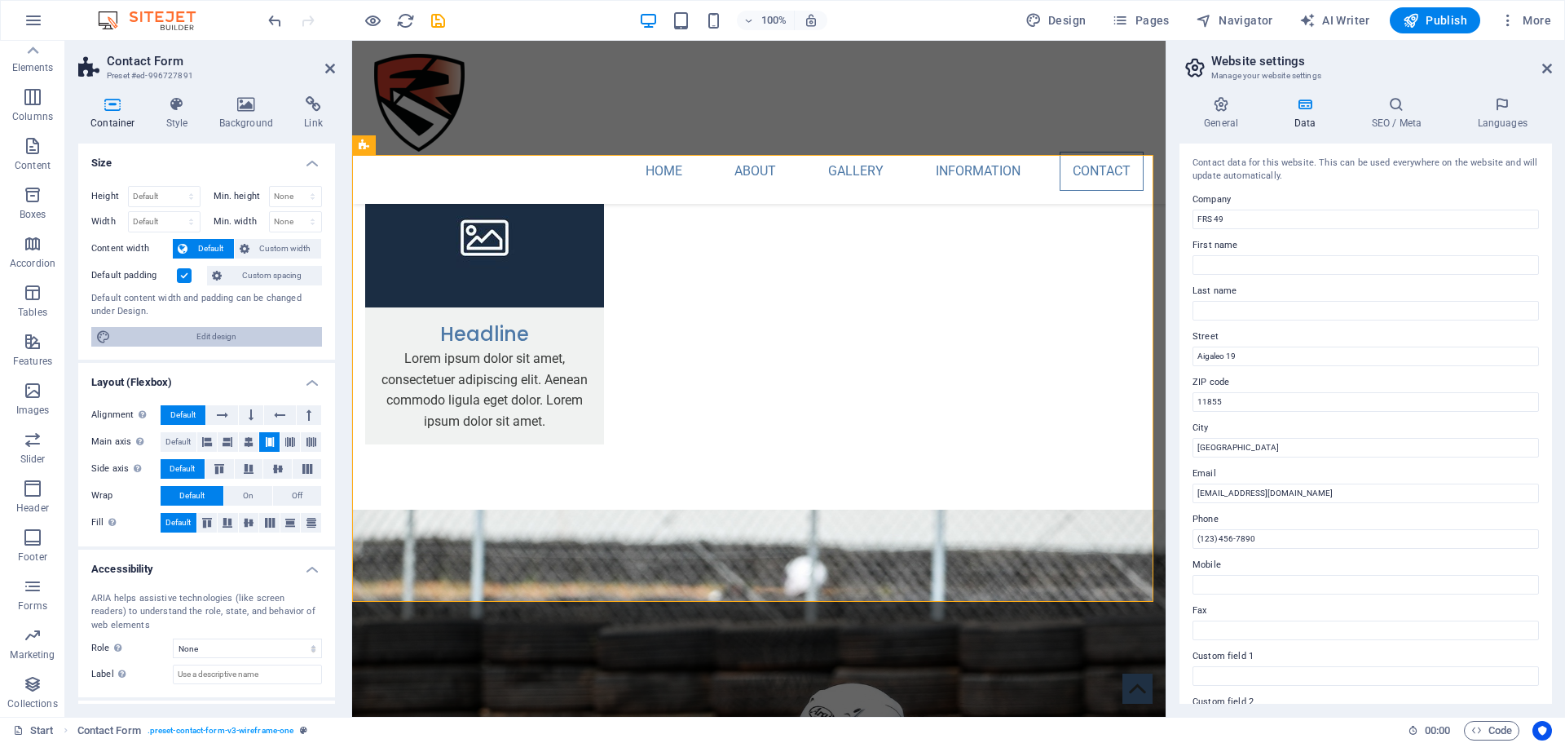
scroll to position [72, 0]
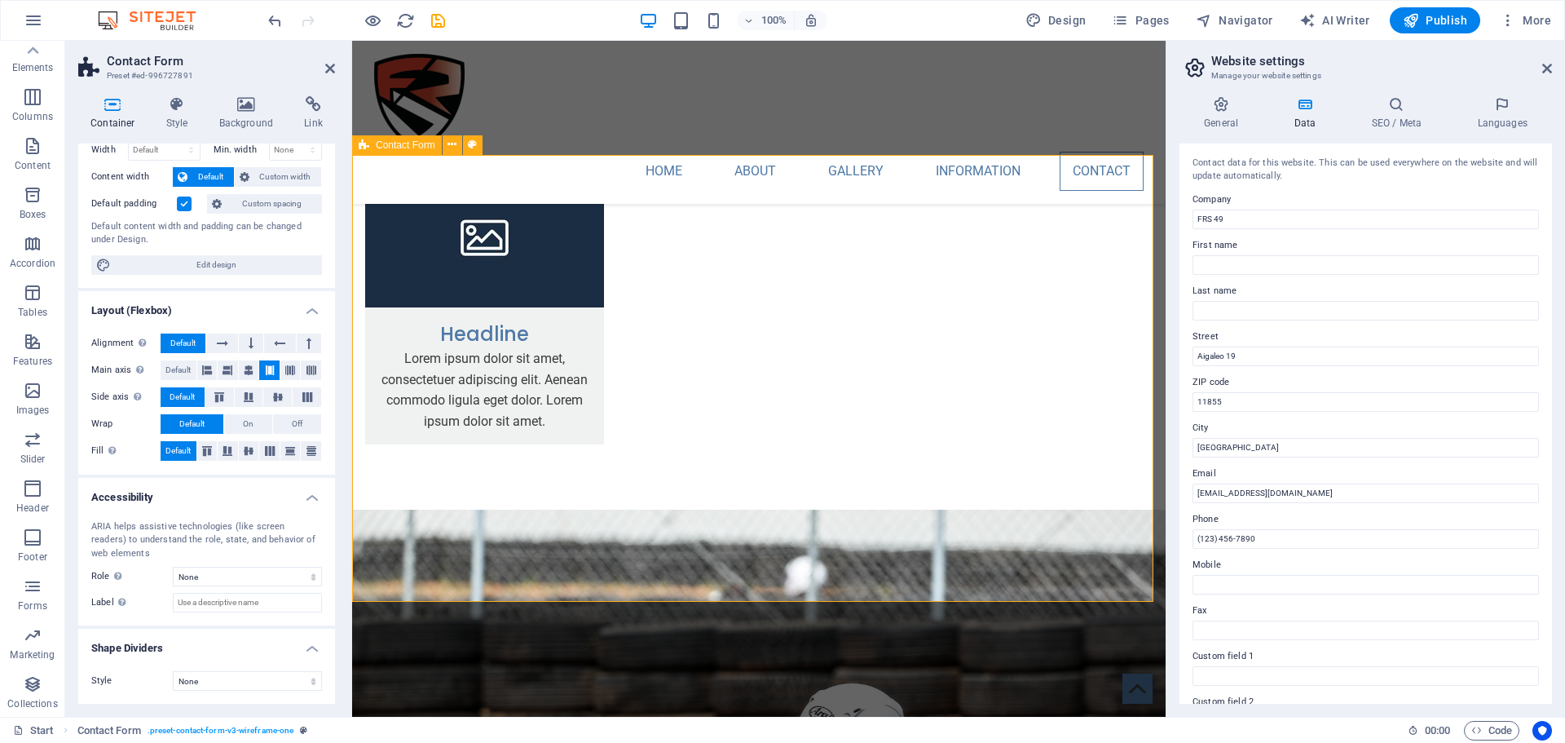
click at [381, 143] on span "Contact Form" at bounding box center [406, 145] width 60 height 10
click at [451, 145] on icon at bounding box center [452, 144] width 9 height 17
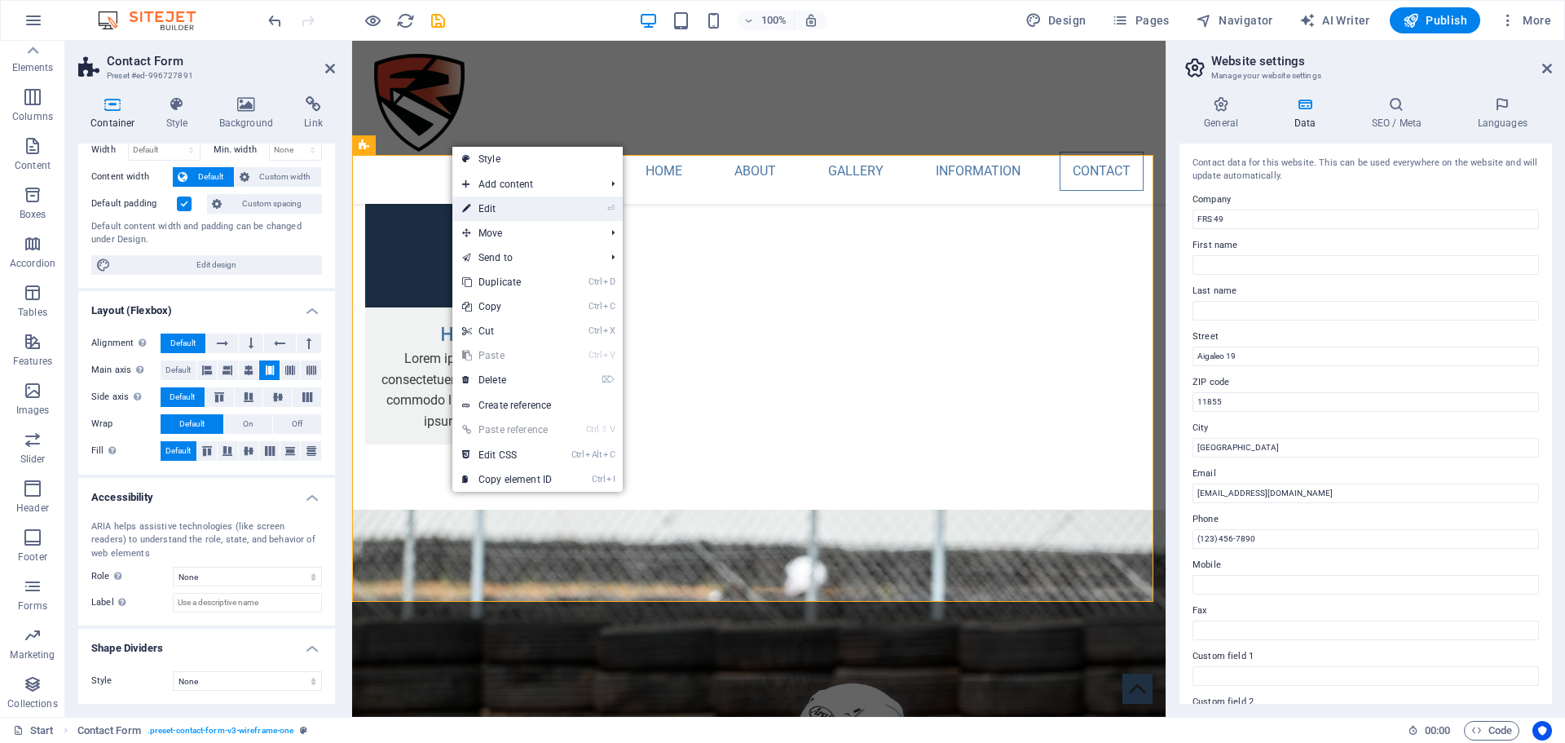
click at [514, 205] on link "⏎ Edit" at bounding box center [506, 208] width 109 height 24
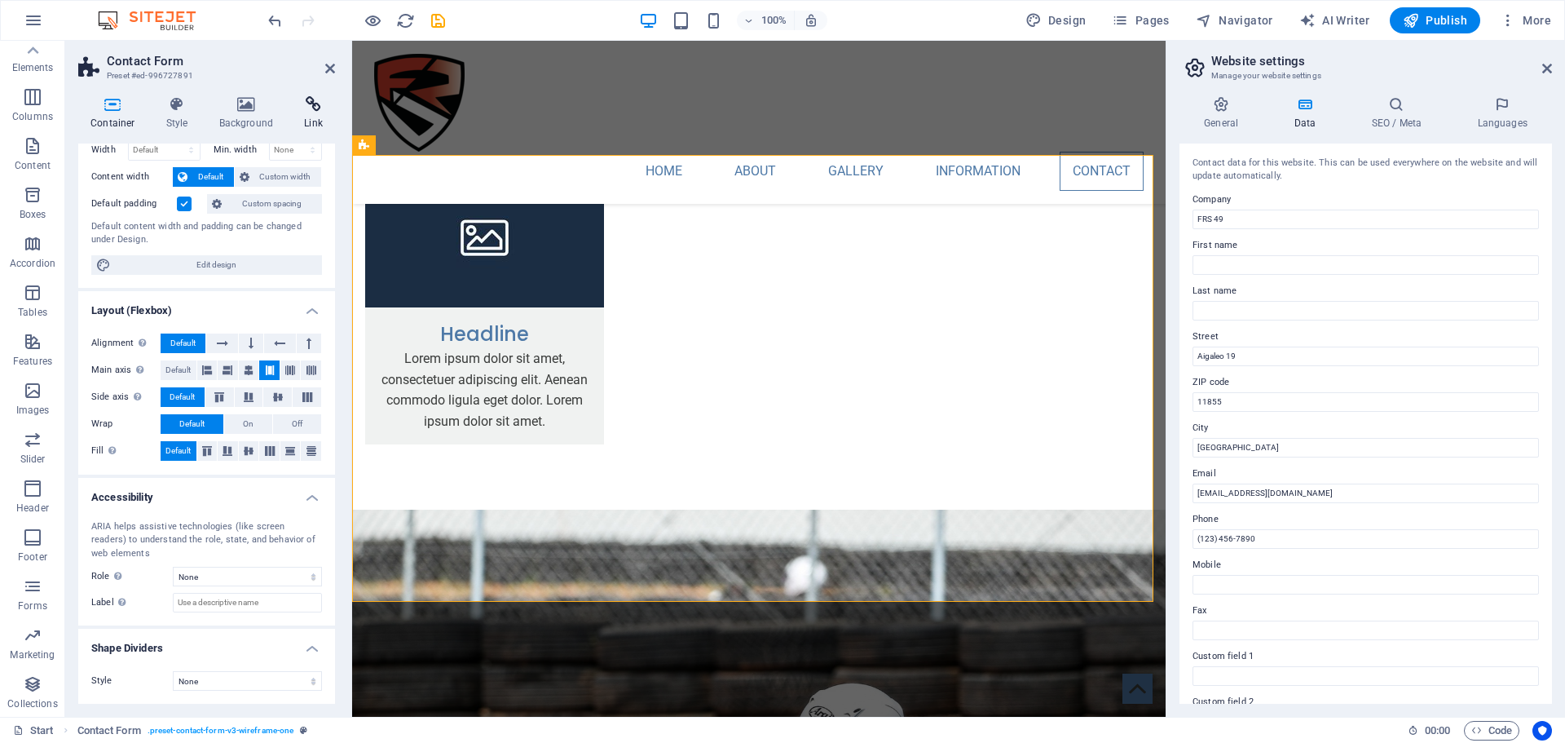
click at [317, 112] on h4 "Link" at bounding box center [313, 113] width 43 height 34
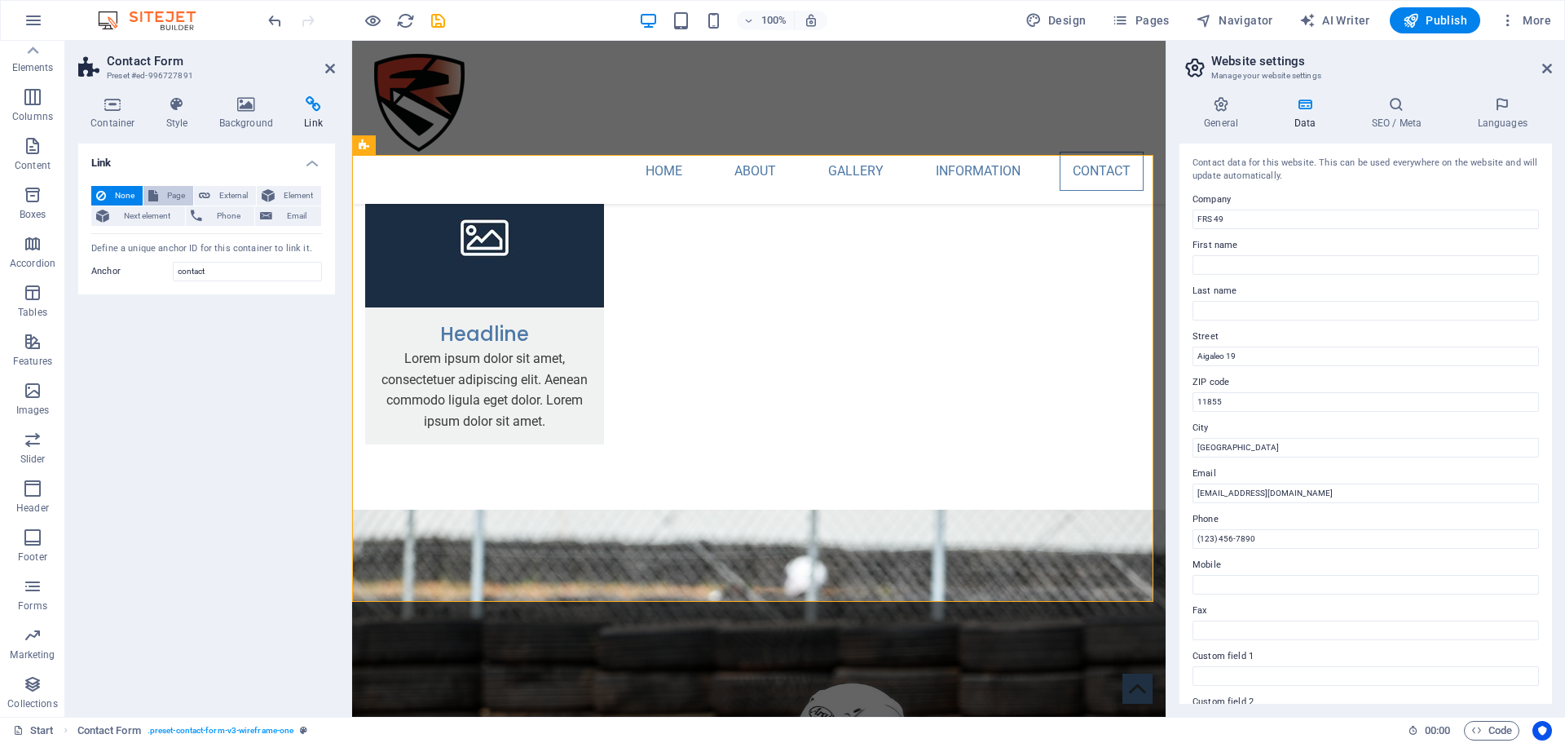
click at [174, 190] on span "Page" at bounding box center [175, 196] width 25 height 20
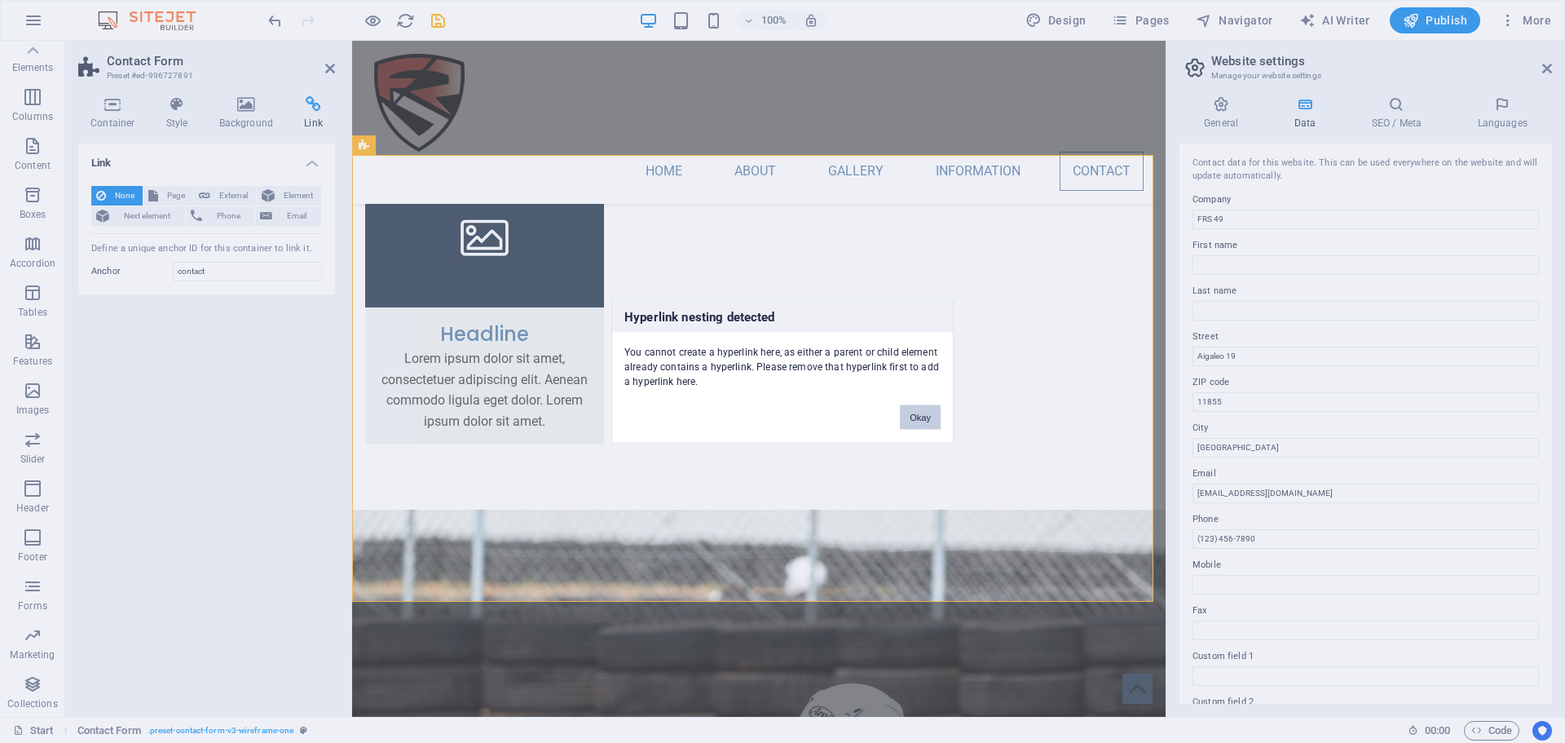
click at [932, 423] on button "Okay" at bounding box center [920, 416] width 41 height 24
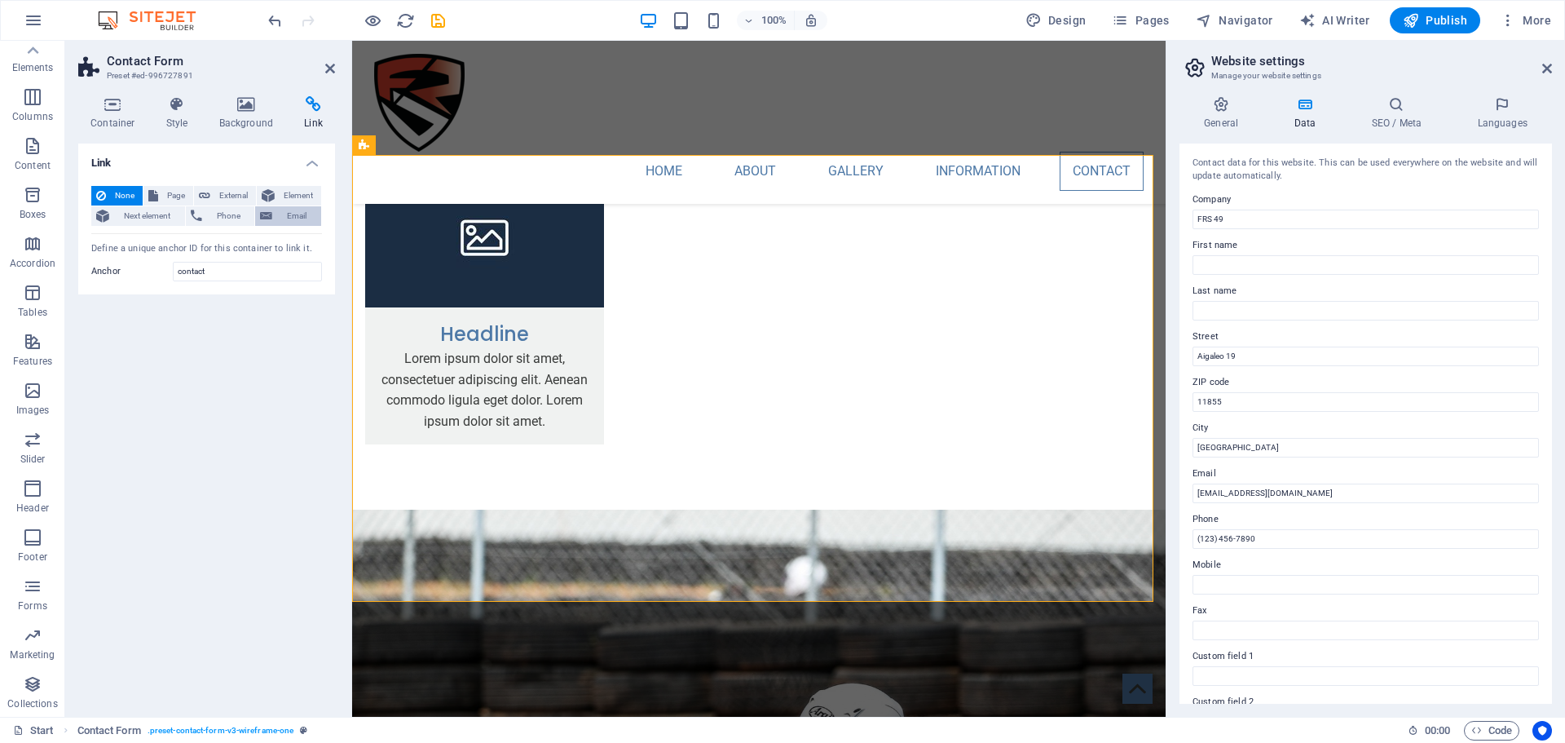
click at [292, 215] on span "Email" at bounding box center [296, 216] width 39 height 20
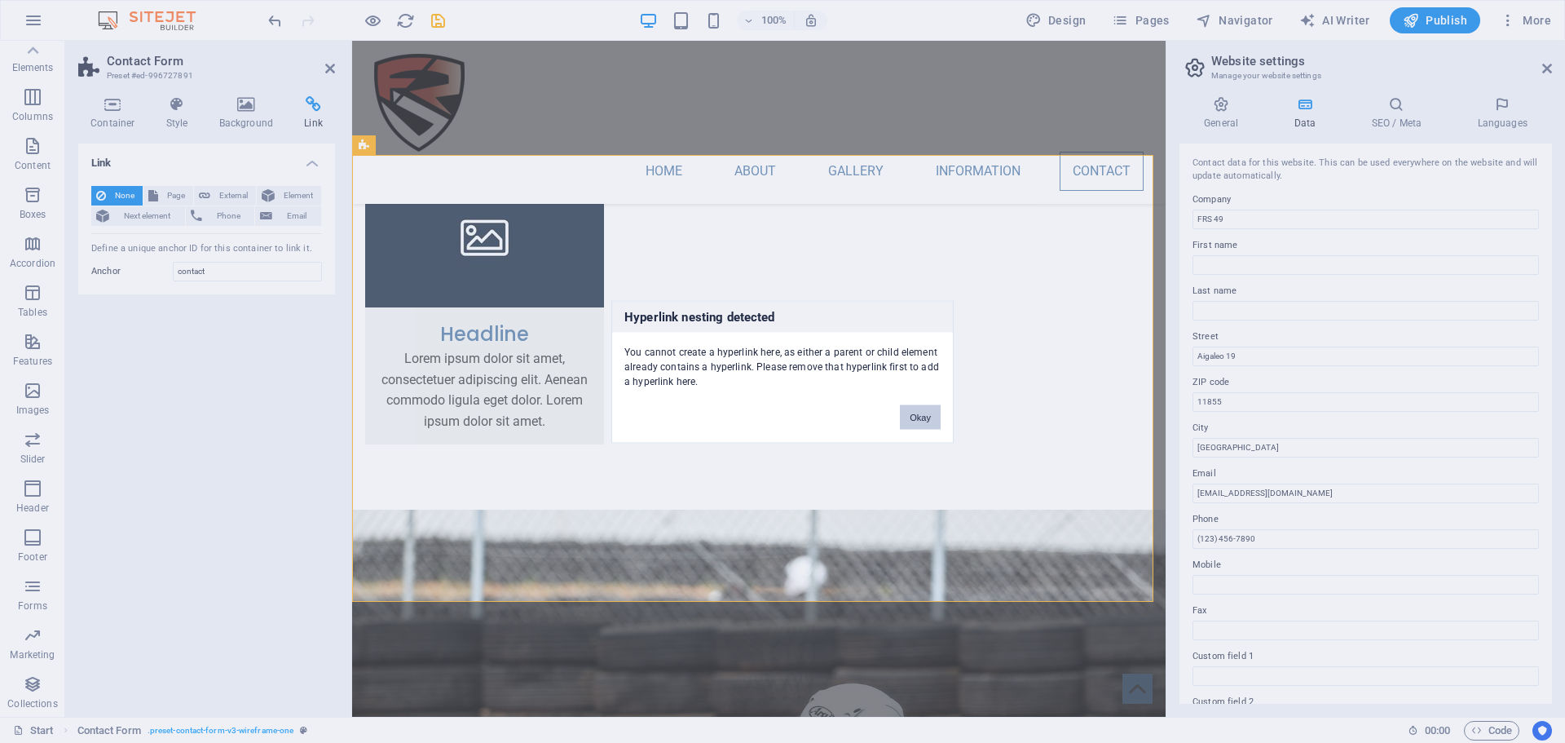
click at [929, 412] on button "Okay" at bounding box center [920, 416] width 41 height 24
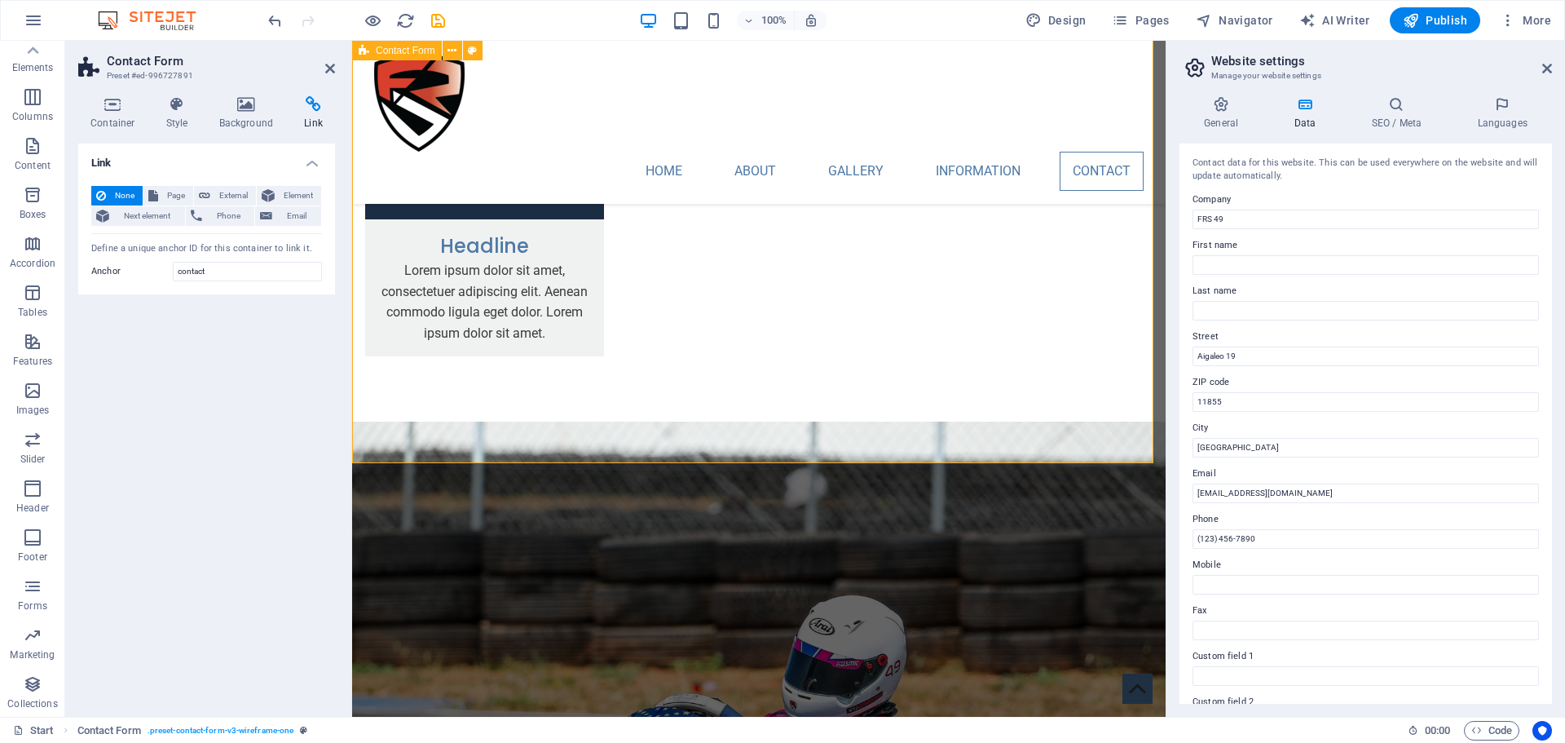
scroll to position [3288, 0]
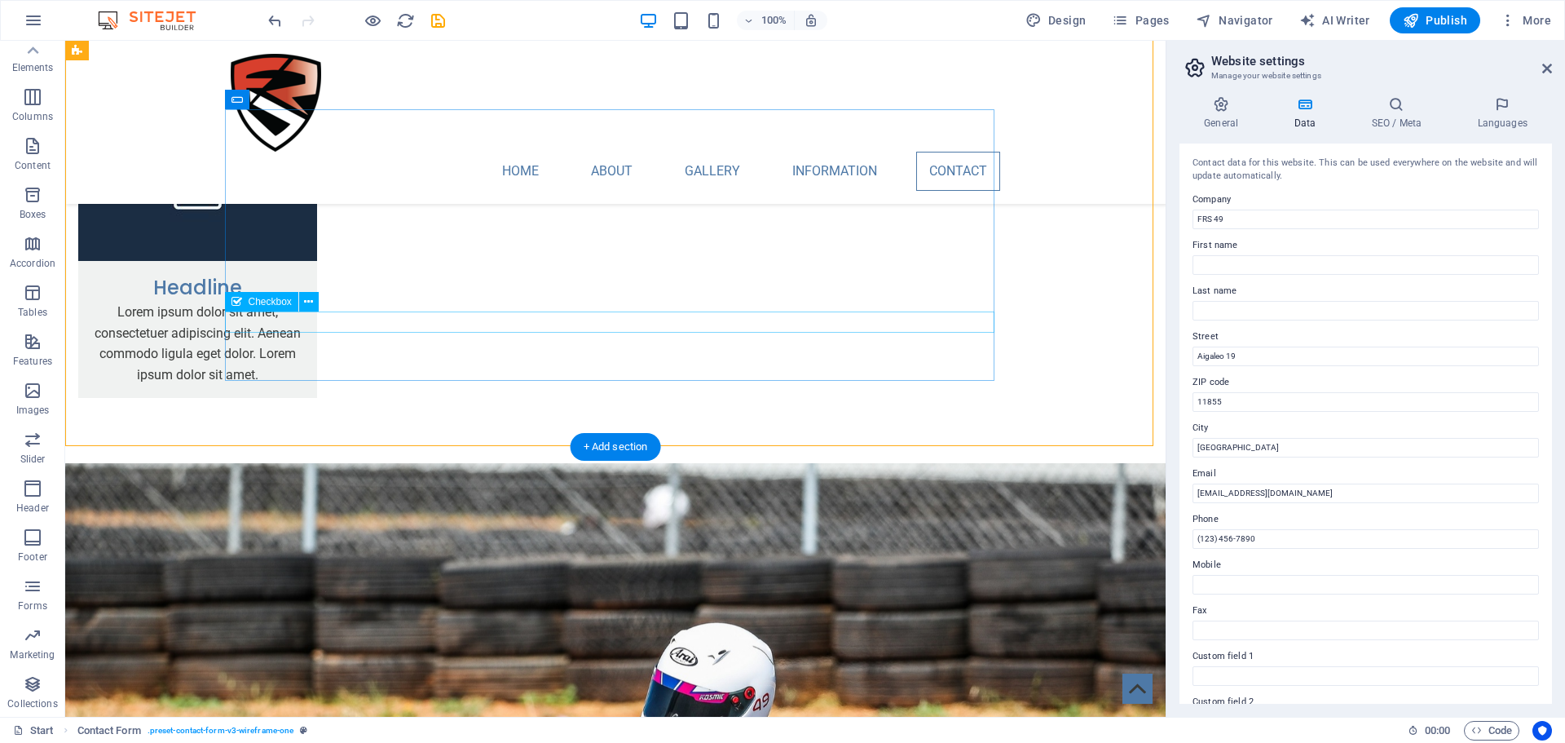
scroll to position [3044, 0]
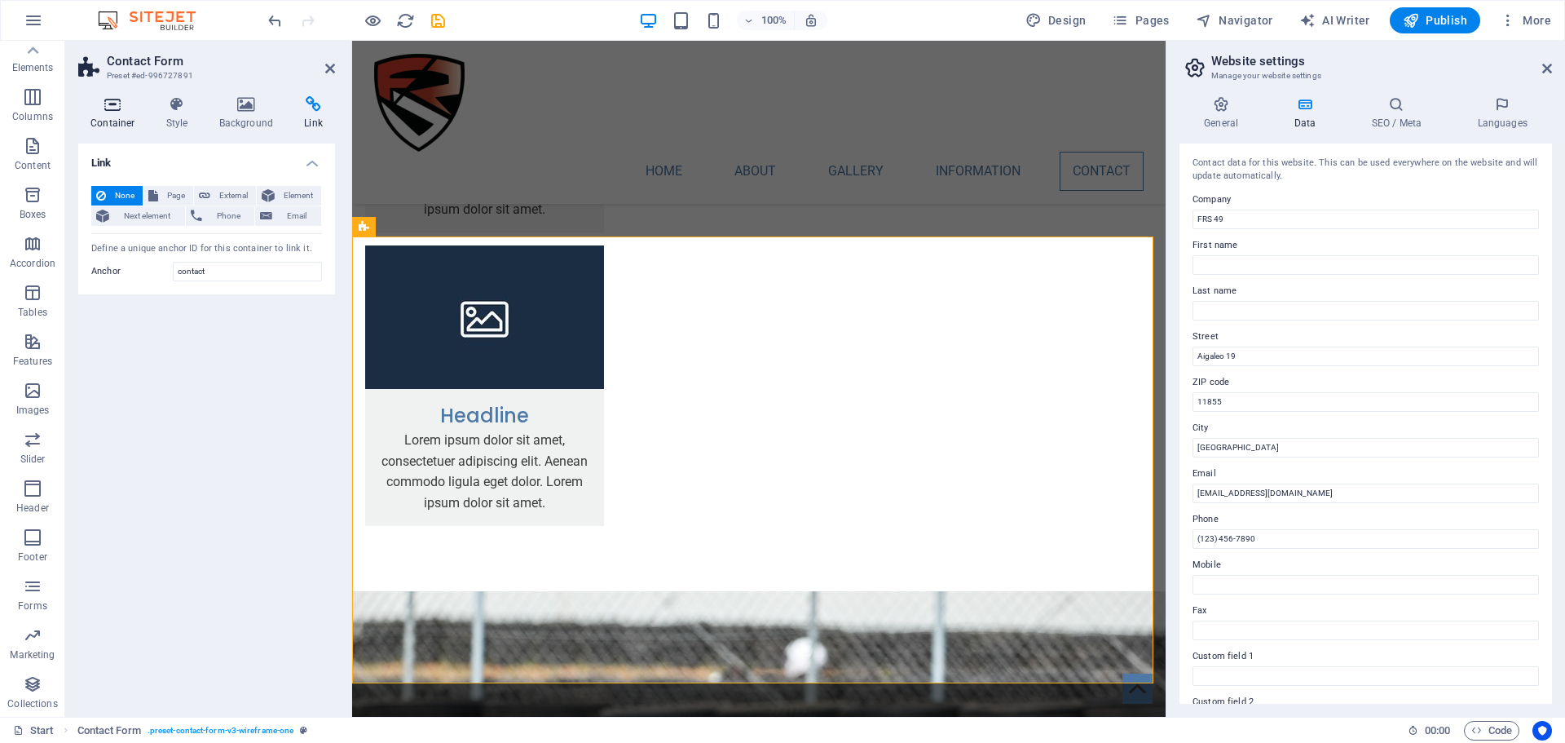
click at [117, 124] on h4 "Container" at bounding box center [116, 113] width 76 height 34
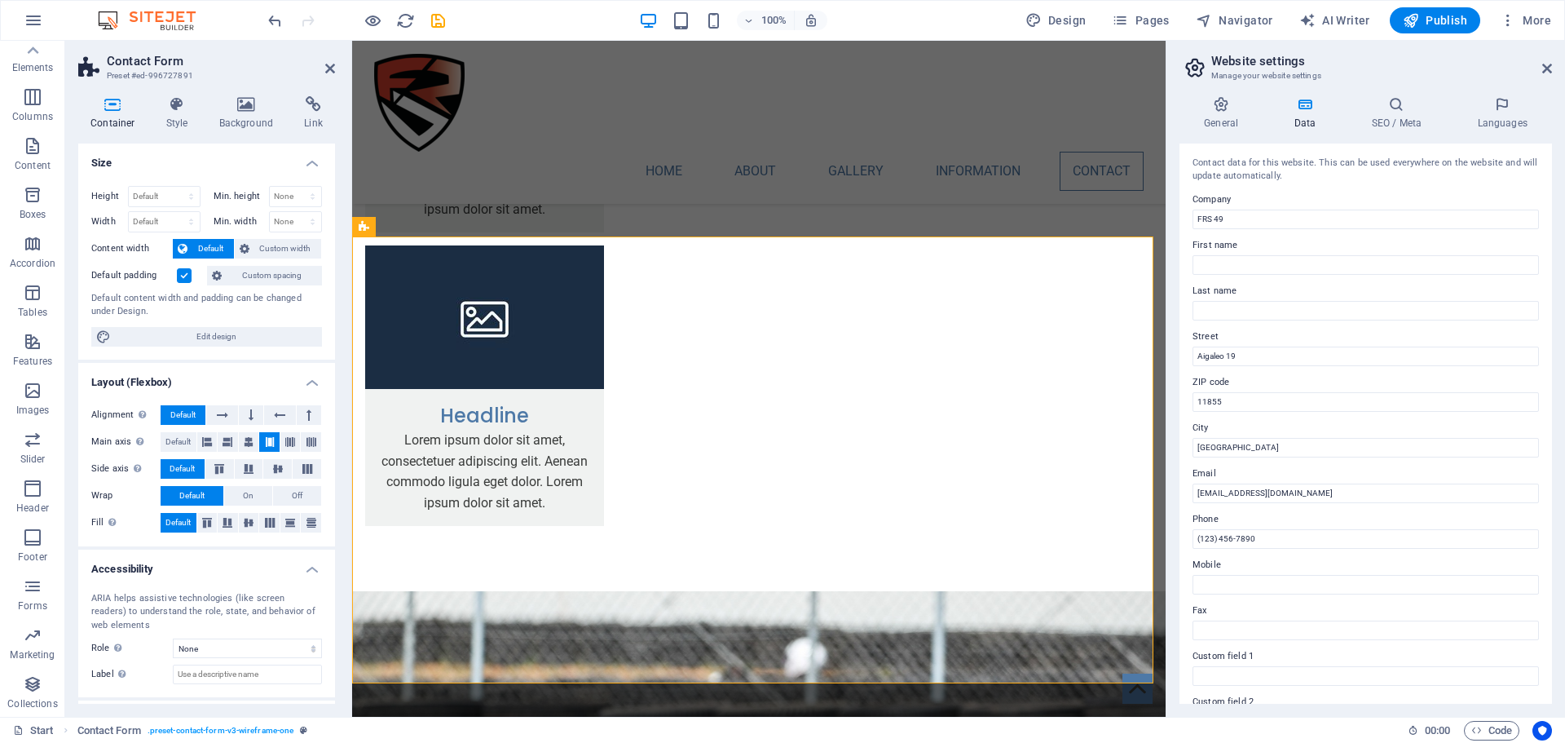
scroll to position [72, 0]
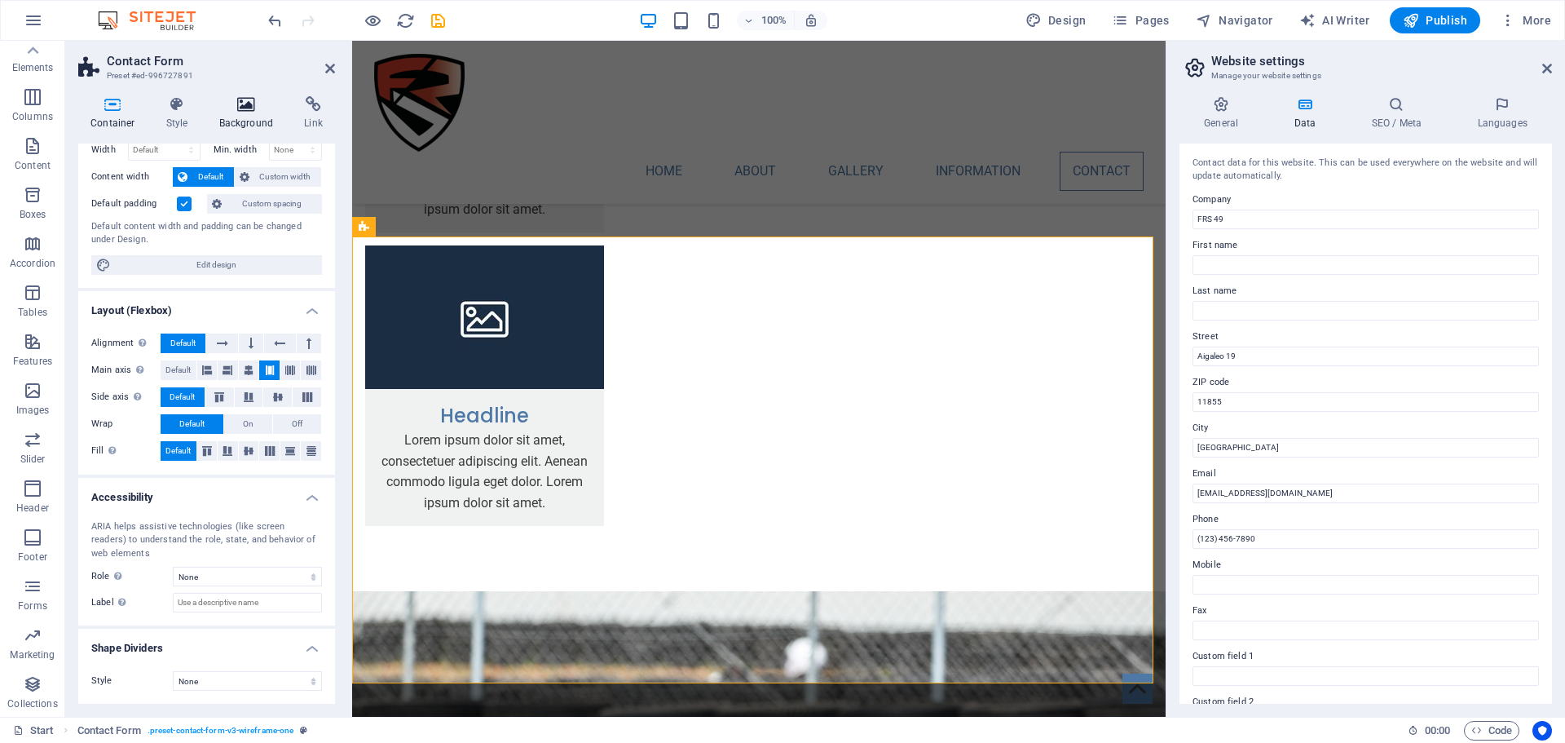
click at [260, 110] on icon at bounding box center [246, 104] width 79 height 16
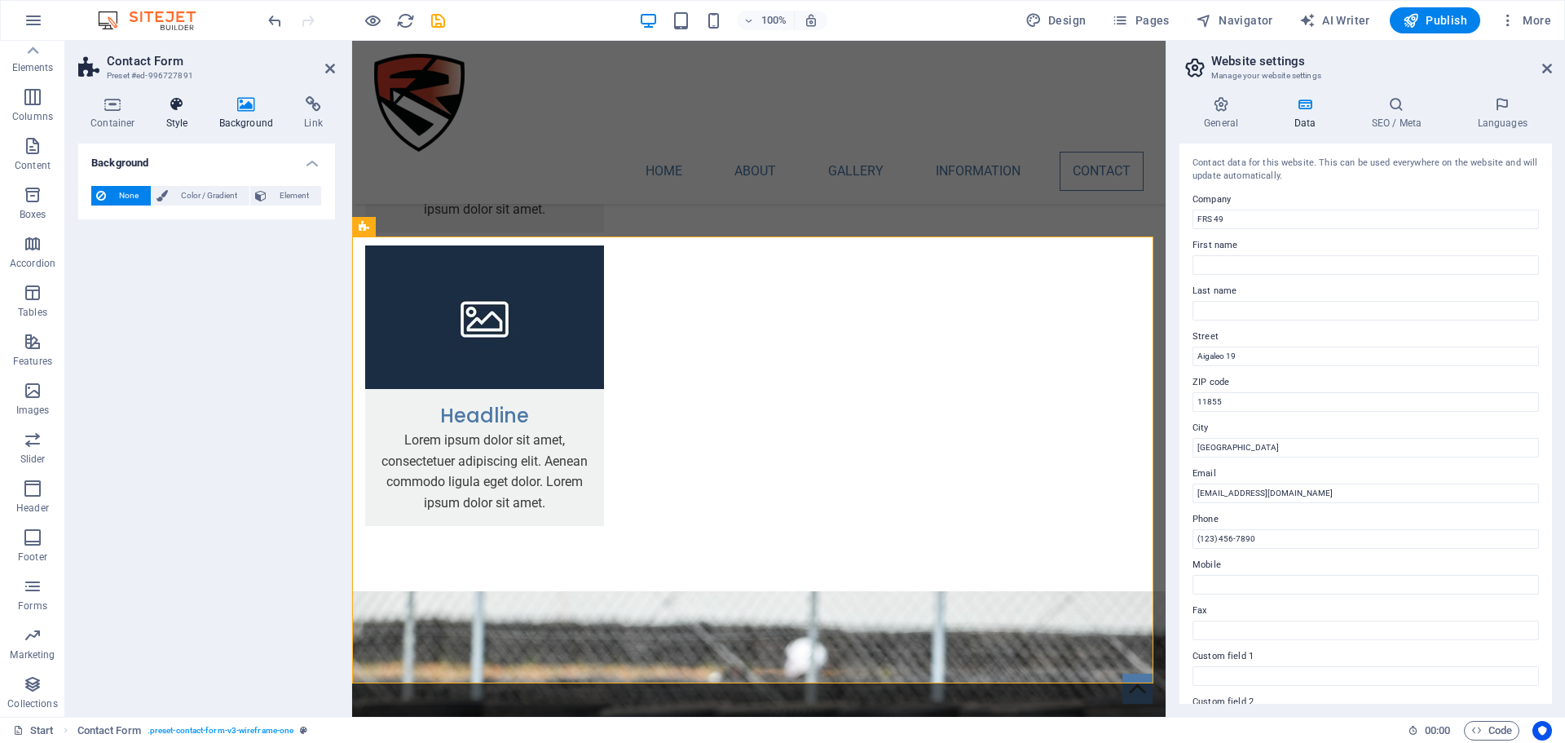
click at [167, 123] on h4 "Style" at bounding box center [180, 113] width 53 height 34
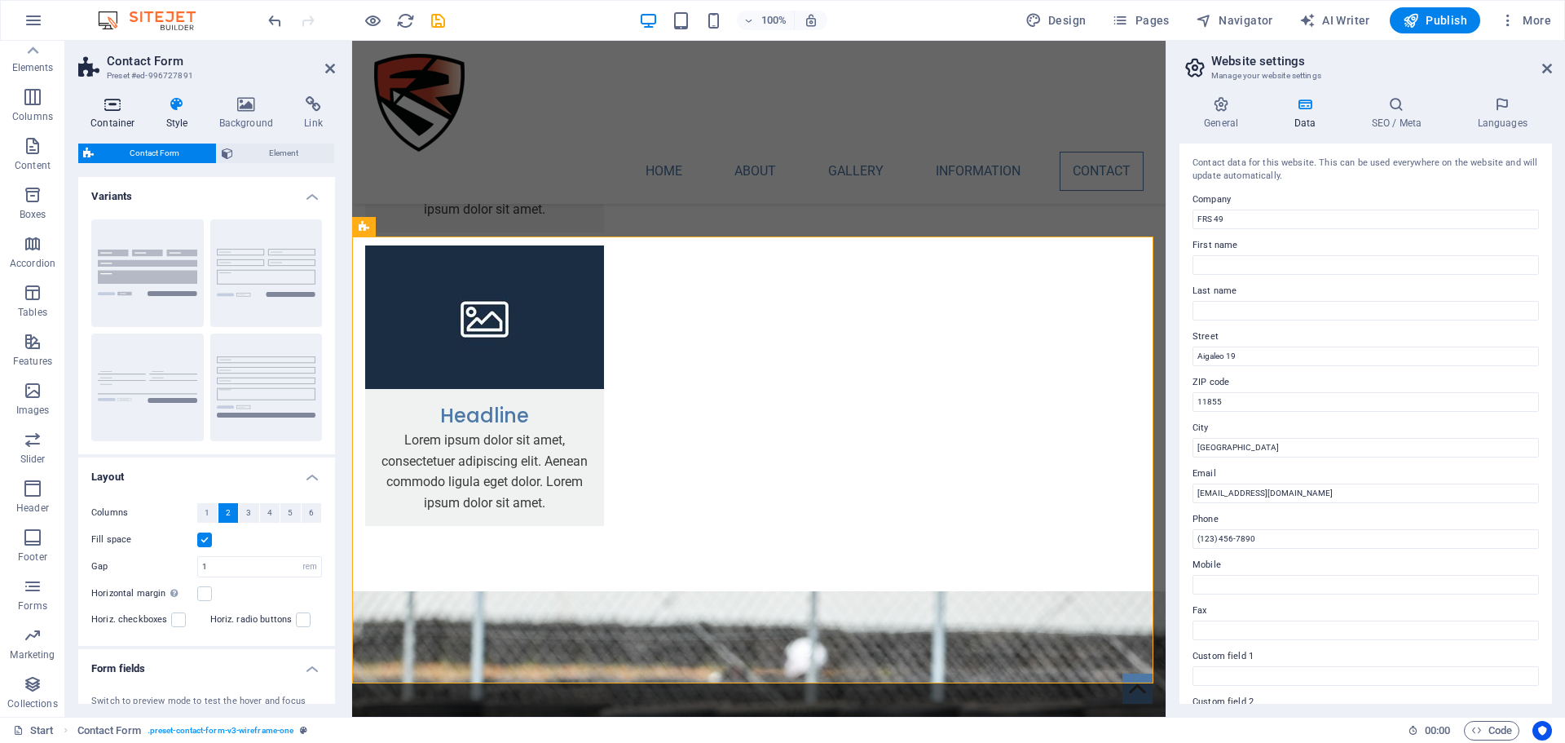
click at [109, 111] on icon at bounding box center [112, 104] width 69 height 16
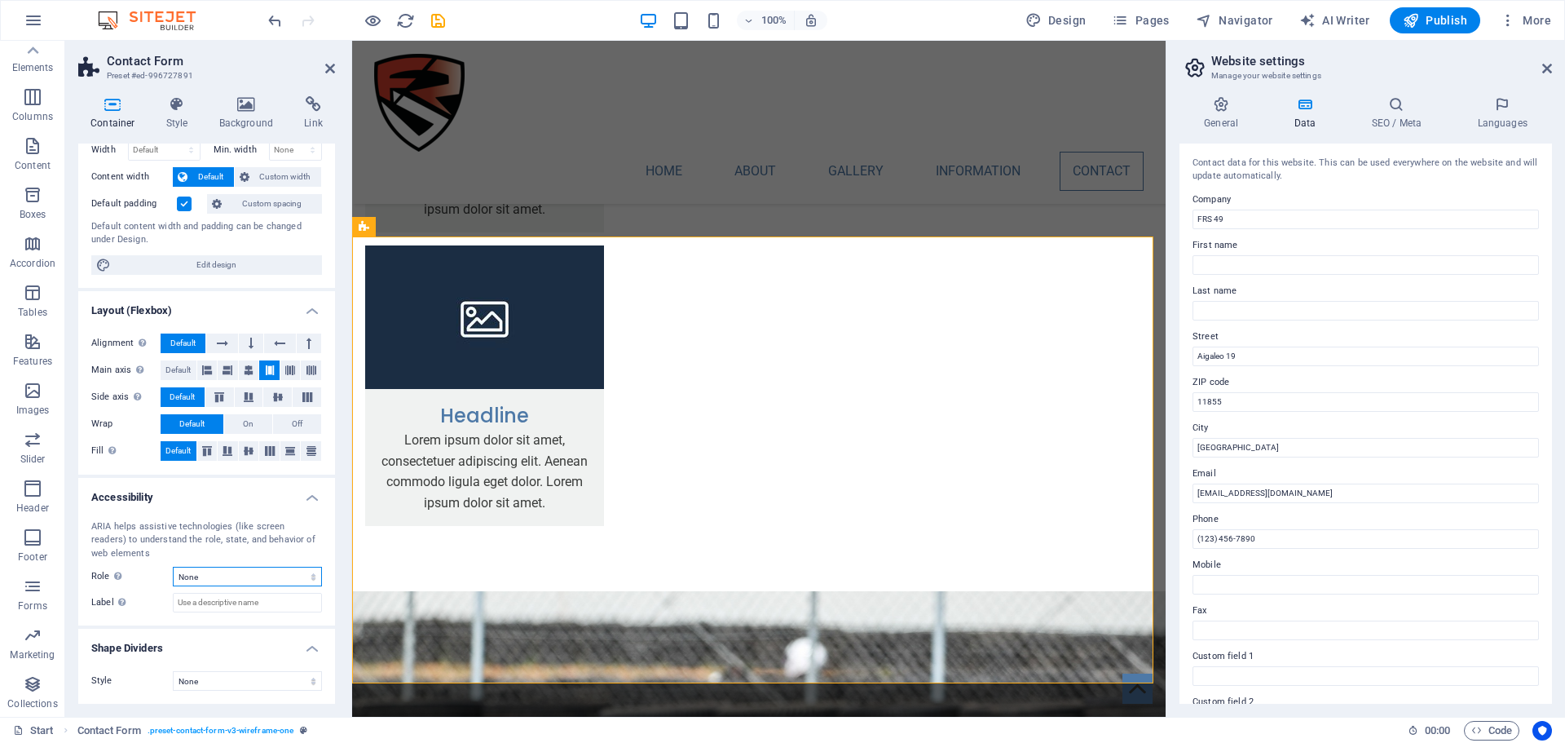
click at [222, 572] on select "None Alert Article Banner Comment Complementary Dialog Footer Header Marquee Pr…" at bounding box center [247, 577] width 149 height 20
click at [173, 567] on select "None Alert Article Banner Comment Complementary Dialog Footer Header Marquee Pr…" at bounding box center [247, 577] width 149 height 20
click at [239, 574] on select "None Alert Article Banner Comment Complementary Dialog Footer Header Marquee Pr…" at bounding box center [247, 577] width 149 height 20
select select "none"
click at [173, 567] on select "None Alert Article Banner Comment Complementary Dialog Footer Header Marquee Pr…" at bounding box center [247, 577] width 149 height 20
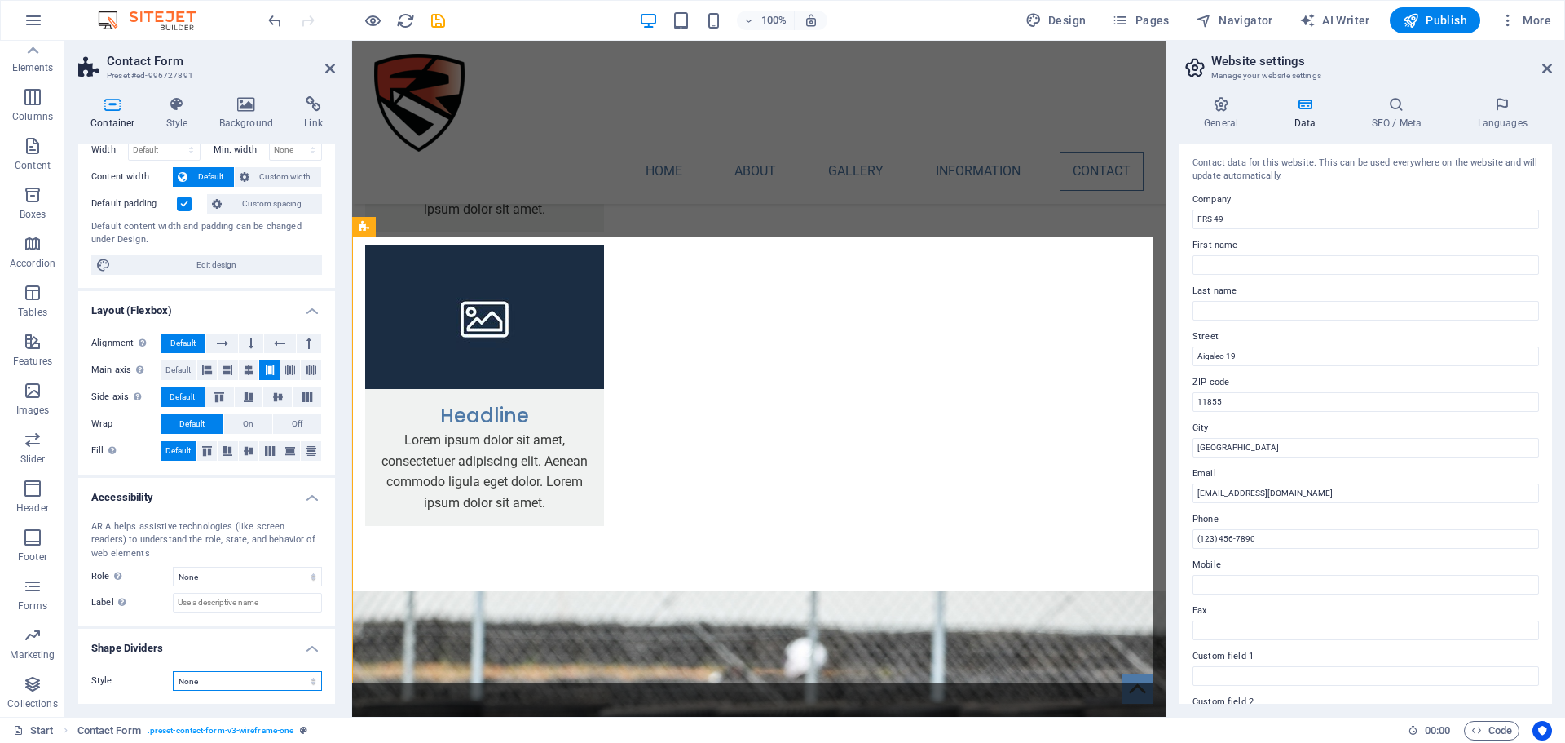
click at [202, 677] on select "None Triangle Square Diagonal Polygon 1 Polygon 2 Zigzag Multiple Zigzags Waves…" at bounding box center [247, 681] width 149 height 20
click at [203, 677] on select "None Triangle Square Diagonal Polygon 1 Polygon 2 Zigzag Multiple Zigzags Waves…" at bounding box center [247, 681] width 149 height 20
click at [37, 592] on icon "button" at bounding box center [33, 586] width 20 height 20
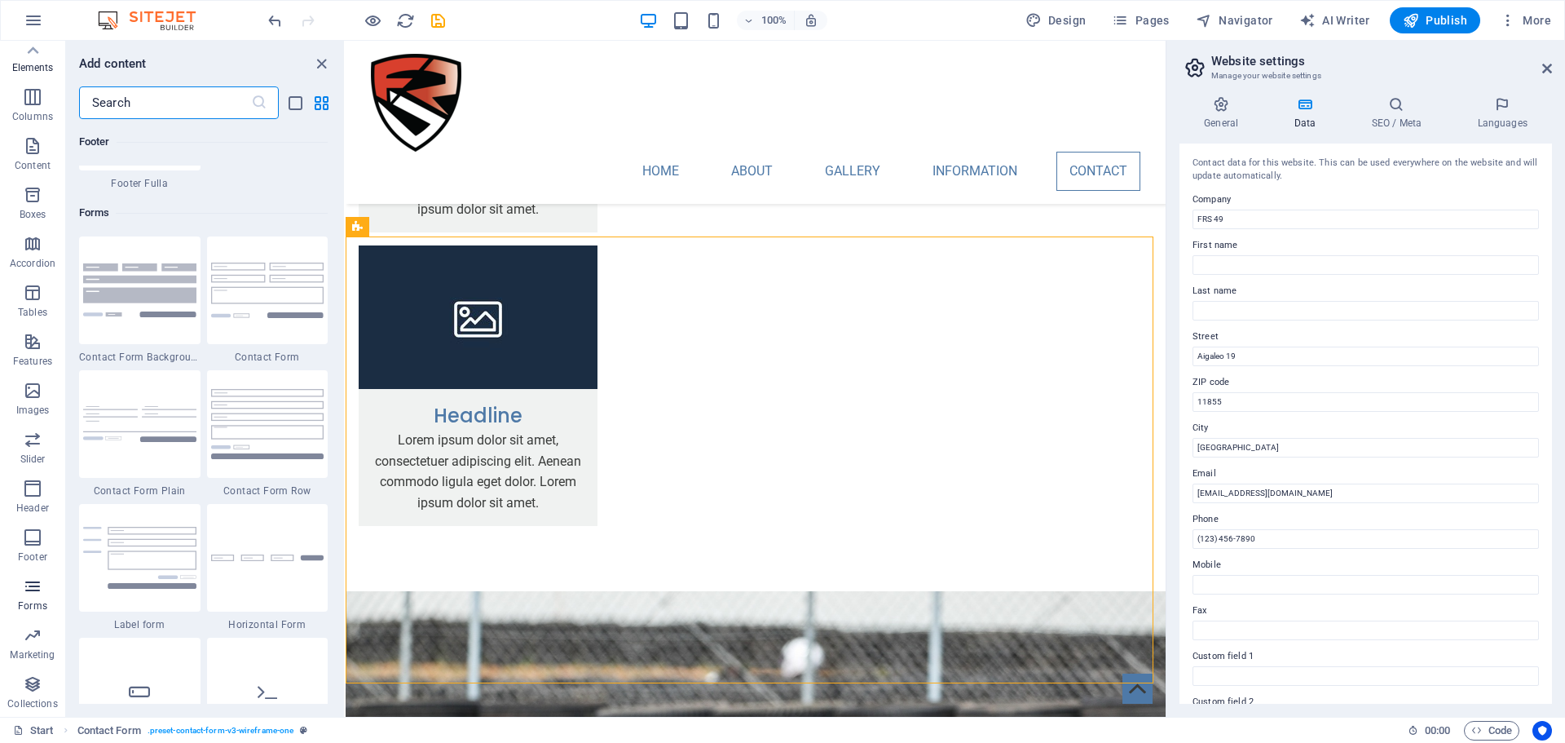
scroll to position [11901, 0]
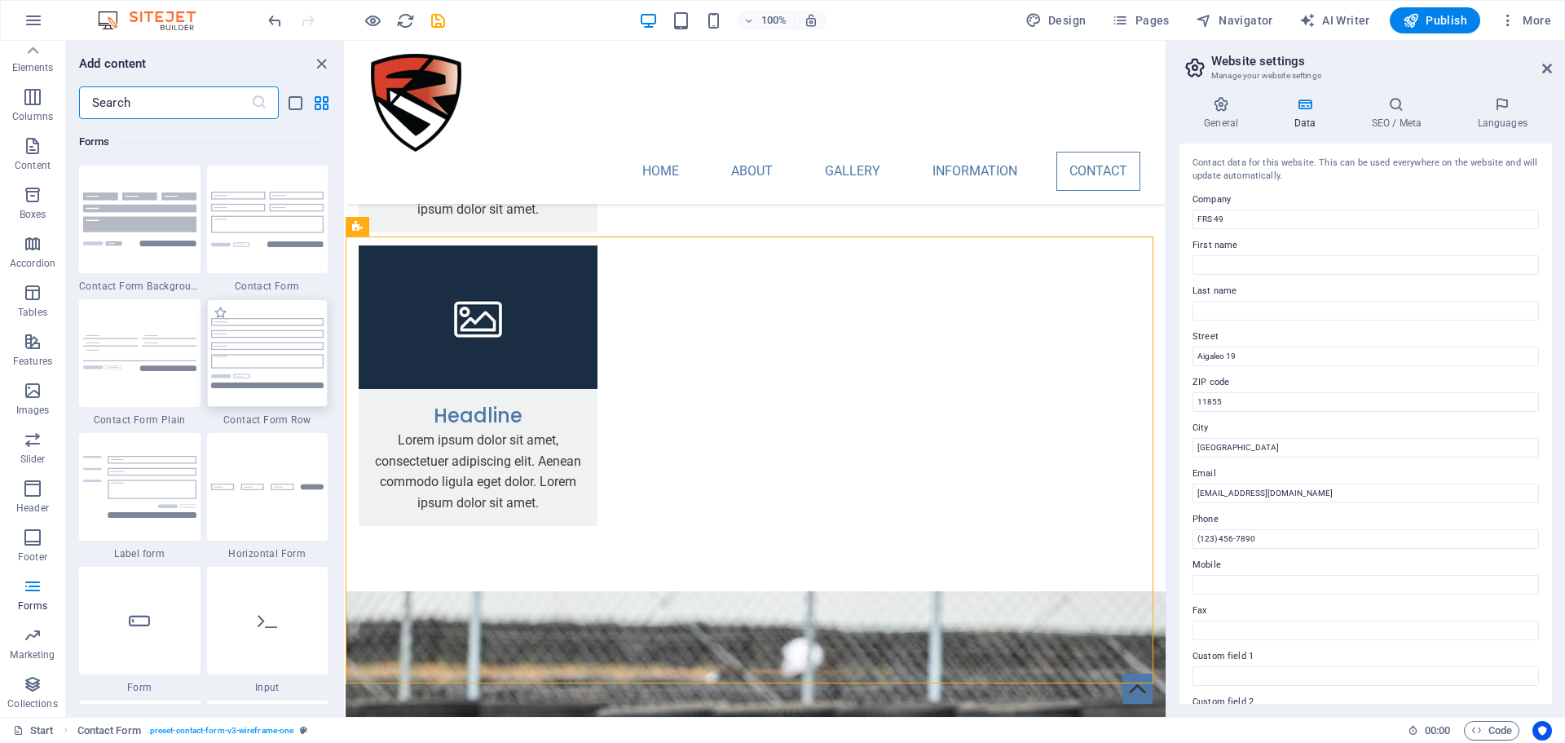
click at [289, 350] on img at bounding box center [267, 352] width 113 height 69
click at [346, 350] on div "Drag here to replace the existing content. Press “Ctrl” if you want to create a…" at bounding box center [756, 379] width 820 height 676
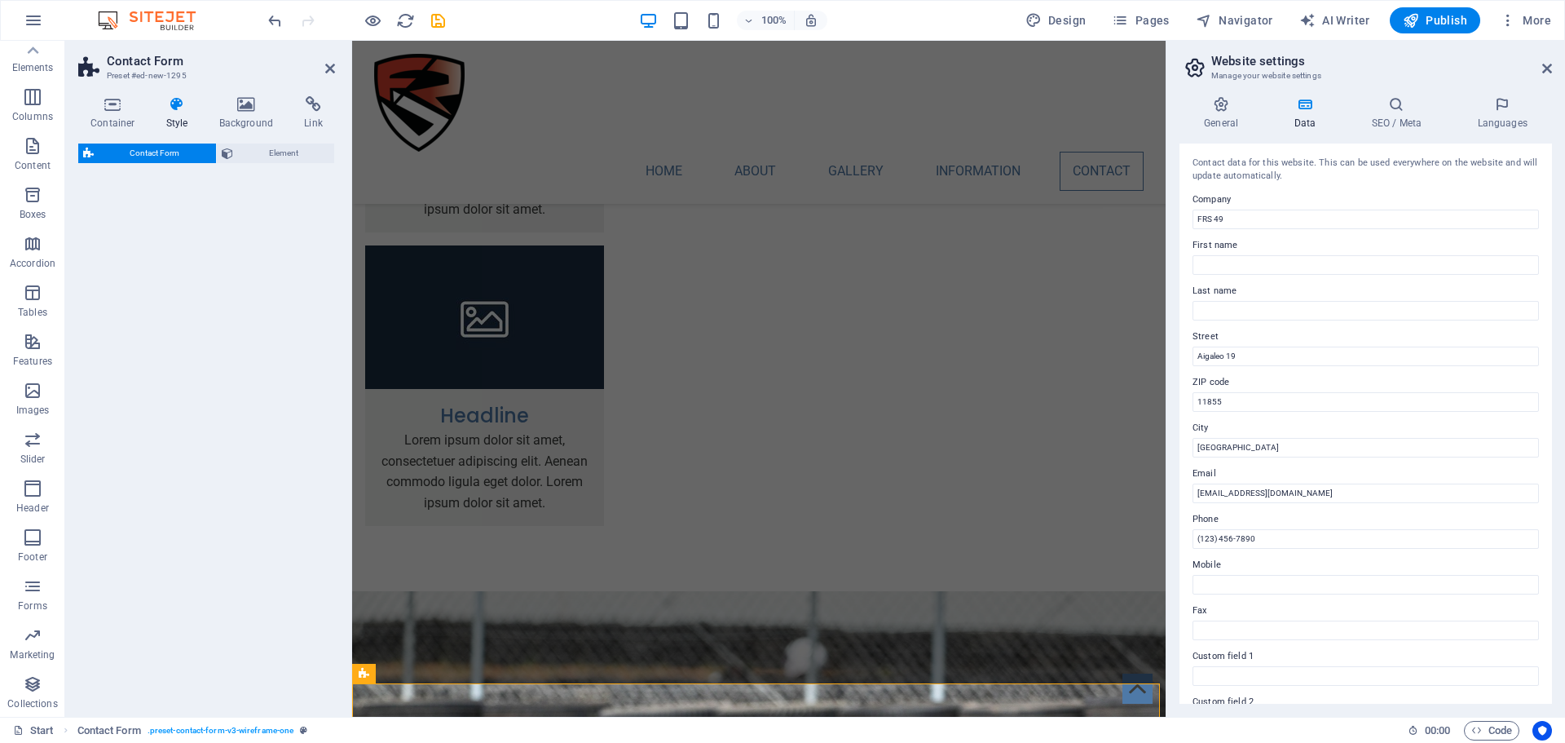
select select "rem"
select select "preset-contact-form-v3-row"
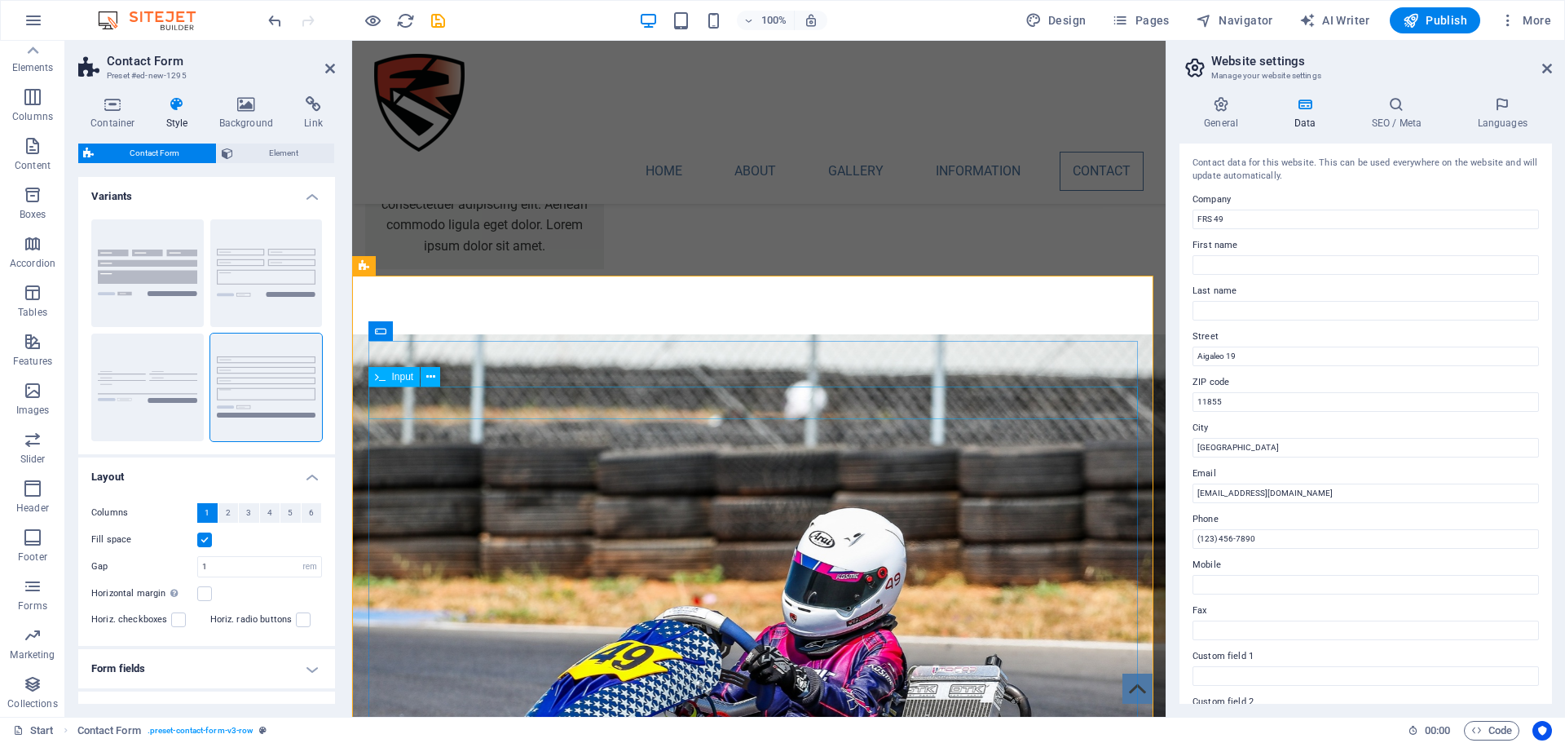
scroll to position [3125, 0]
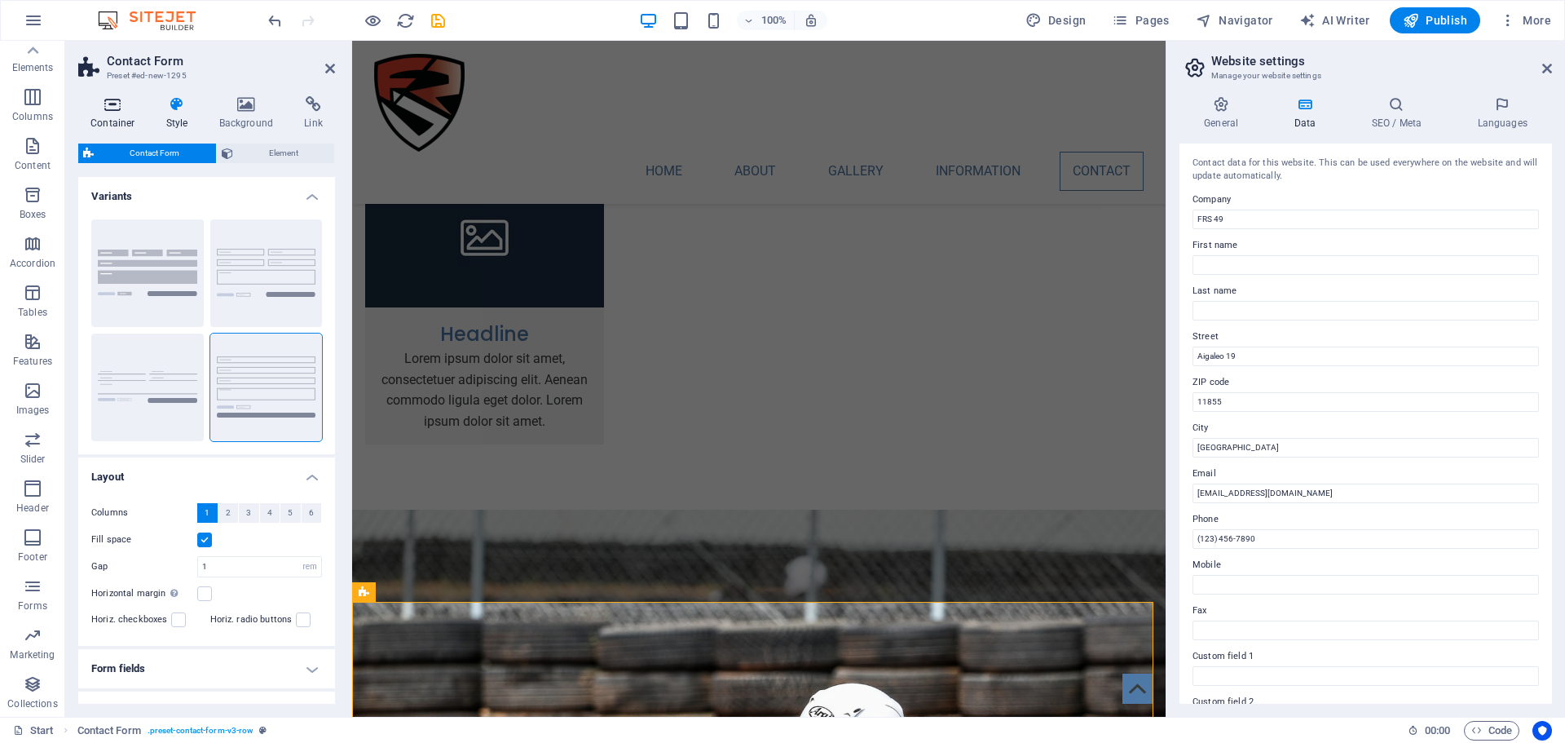
click at [107, 109] on icon at bounding box center [112, 104] width 69 height 16
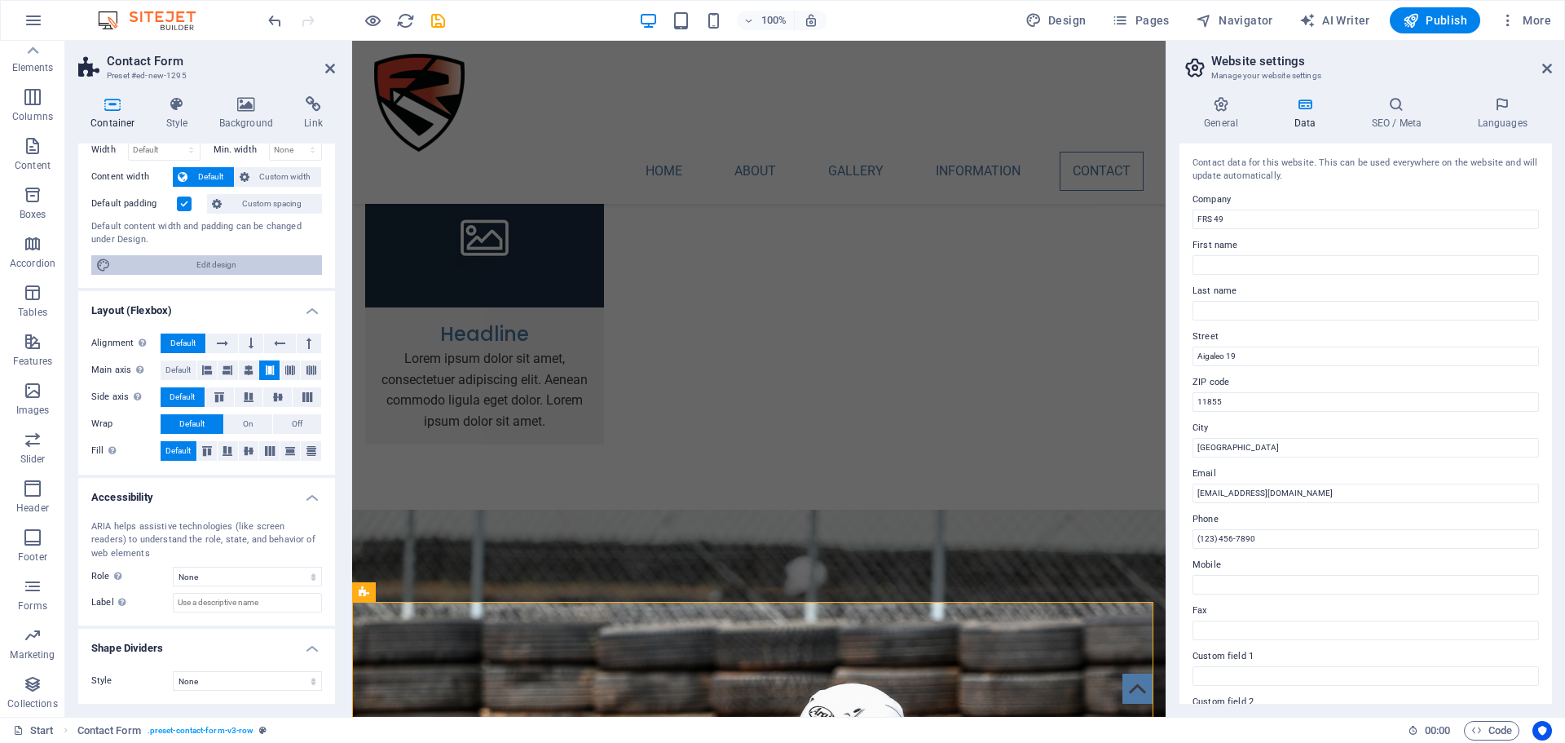
scroll to position [0, 0]
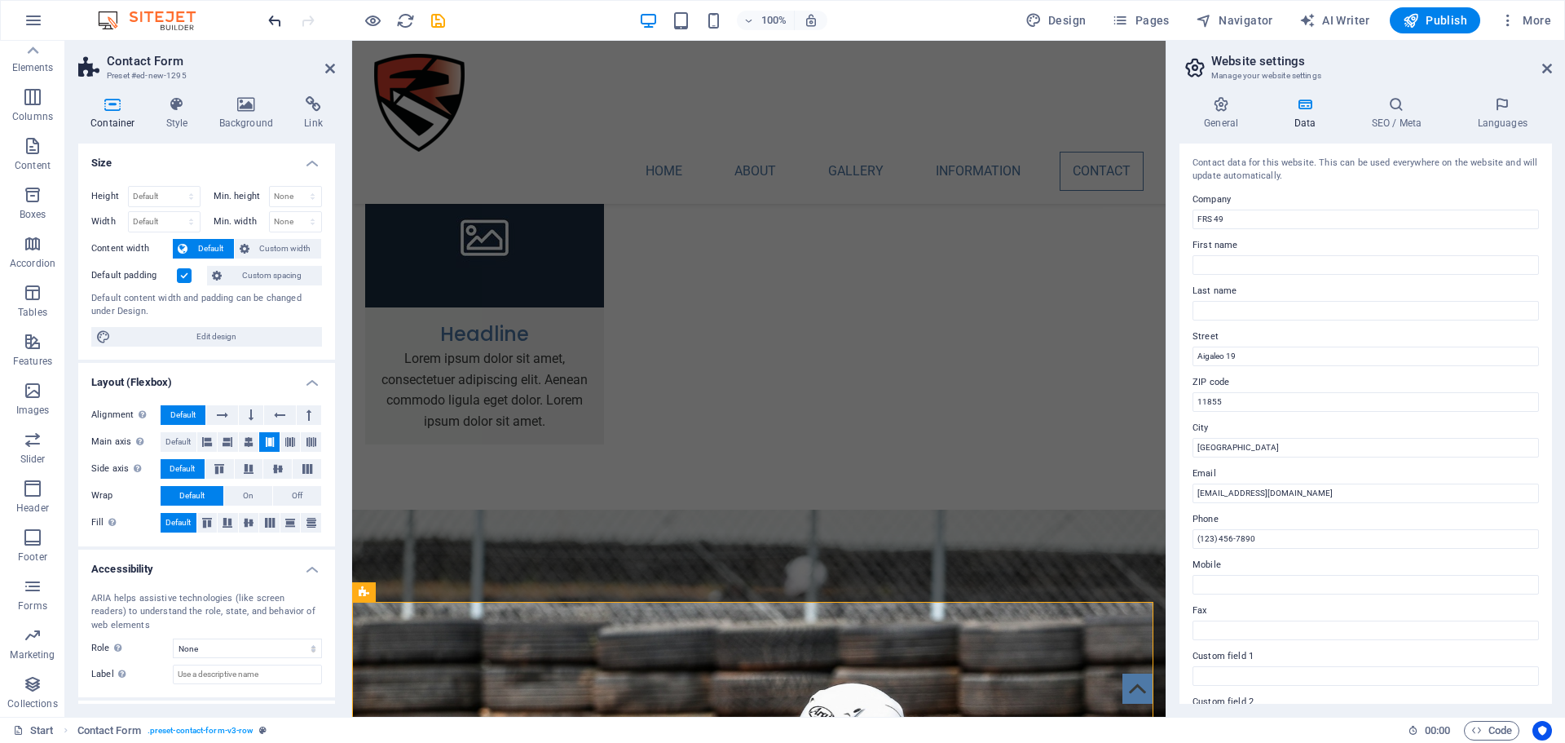
click at [270, 29] on icon "undo" at bounding box center [275, 20] width 19 height 19
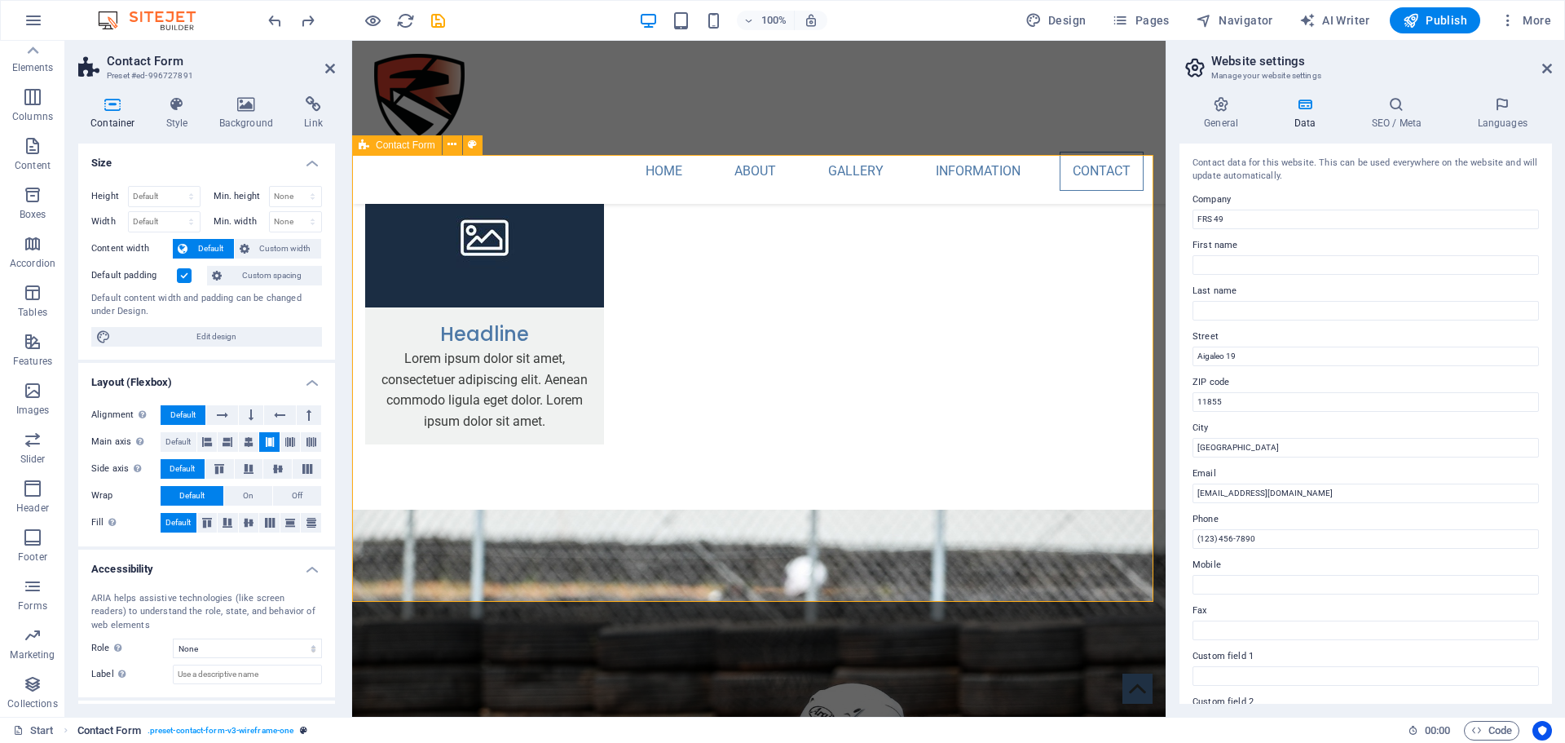
click at [196, 727] on span ". preset-contact-form-v3-wireframe-one" at bounding box center [221, 731] width 146 height 20
click at [99, 732] on span "Contact Form" at bounding box center [109, 731] width 64 height 20
click at [103, 731] on span "Contact Form" at bounding box center [109, 731] width 64 height 20
click at [304, 730] on icon "breadcrumb" at bounding box center [303, 729] width 7 height 9
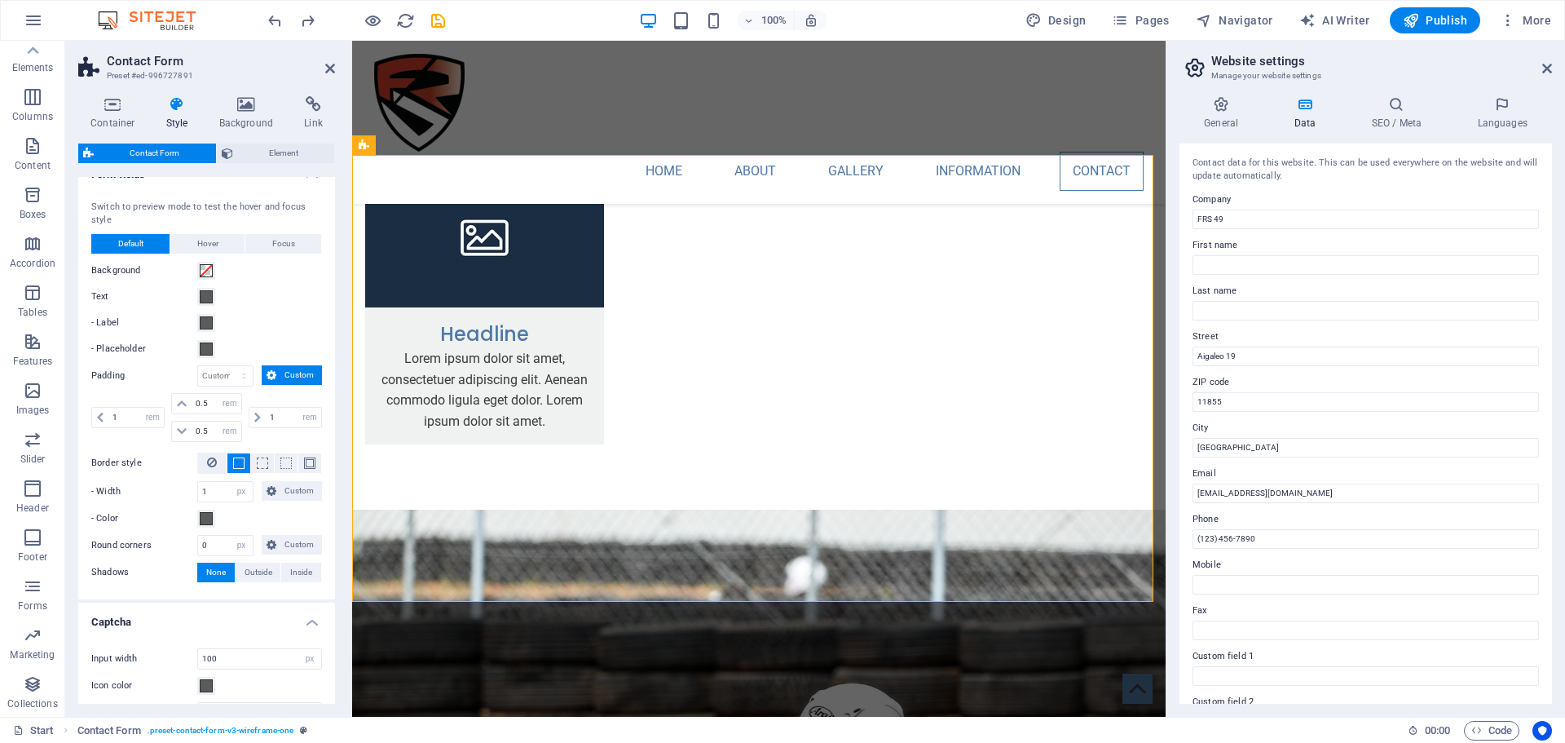
scroll to position [595, 0]
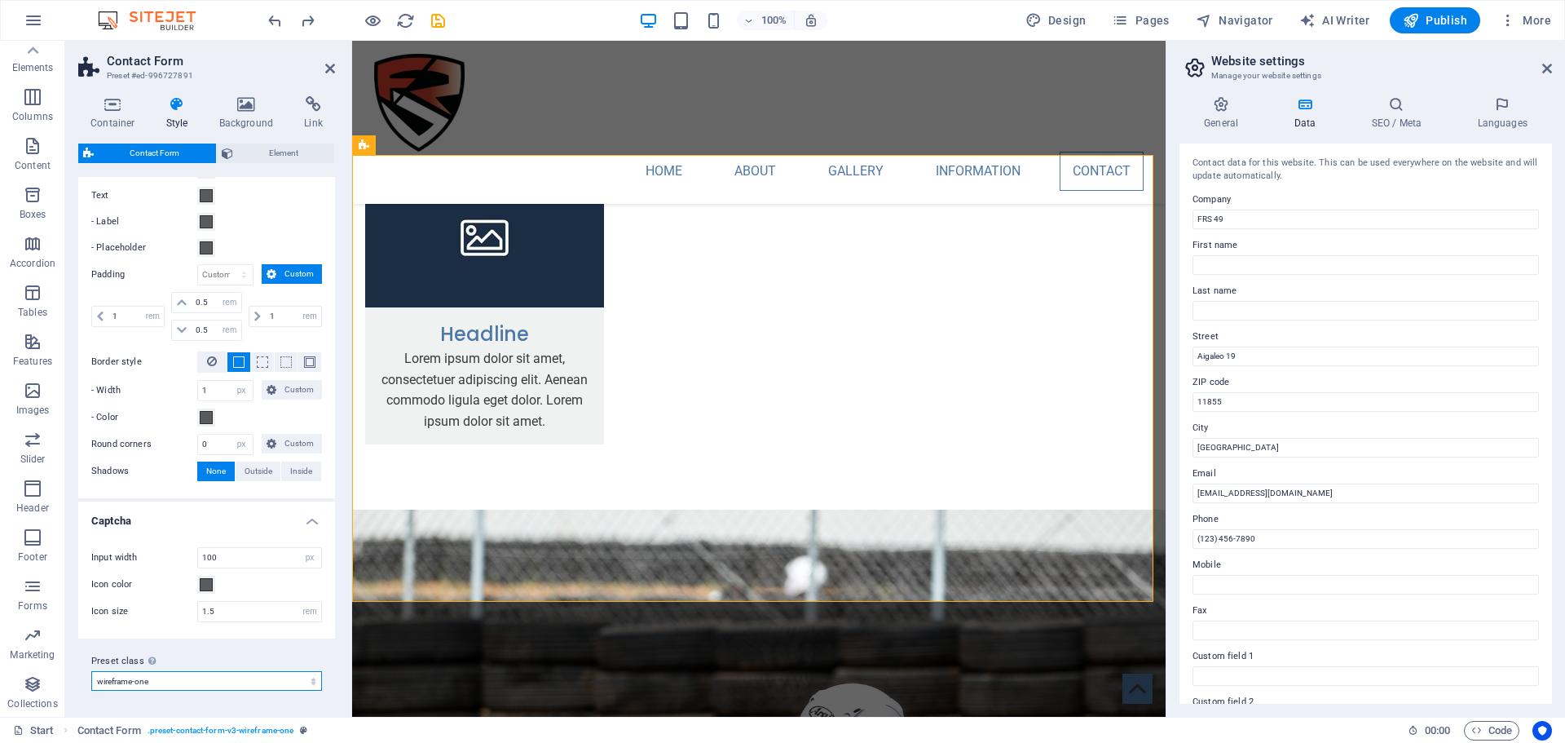
click at [306, 679] on select "wireframe-one Add preset class" at bounding box center [206, 681] width 231 height 20
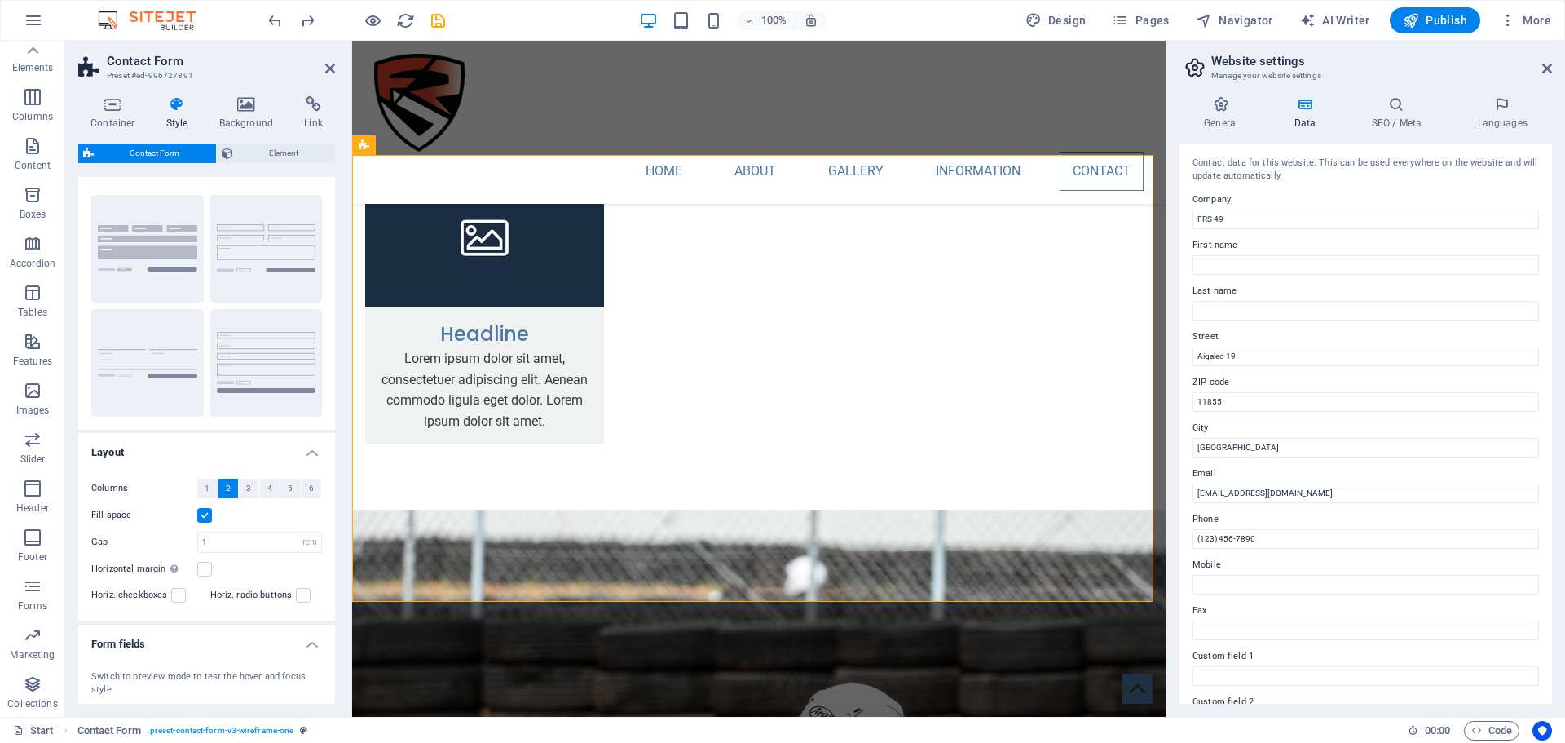
scroll to position [0, 0]
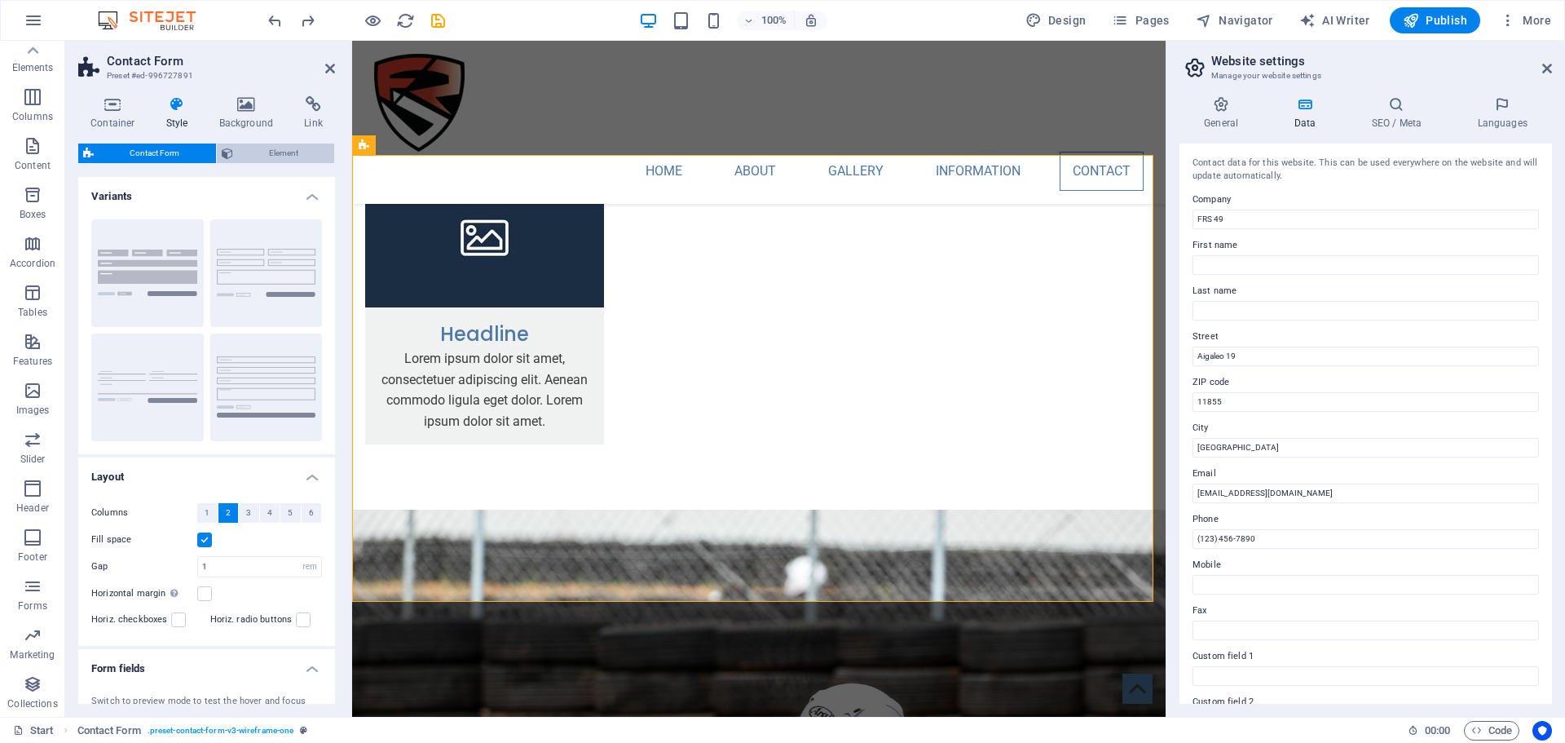
click at [290, 152] on span "Element" at bounding box center [284, 153] width 92 height 20
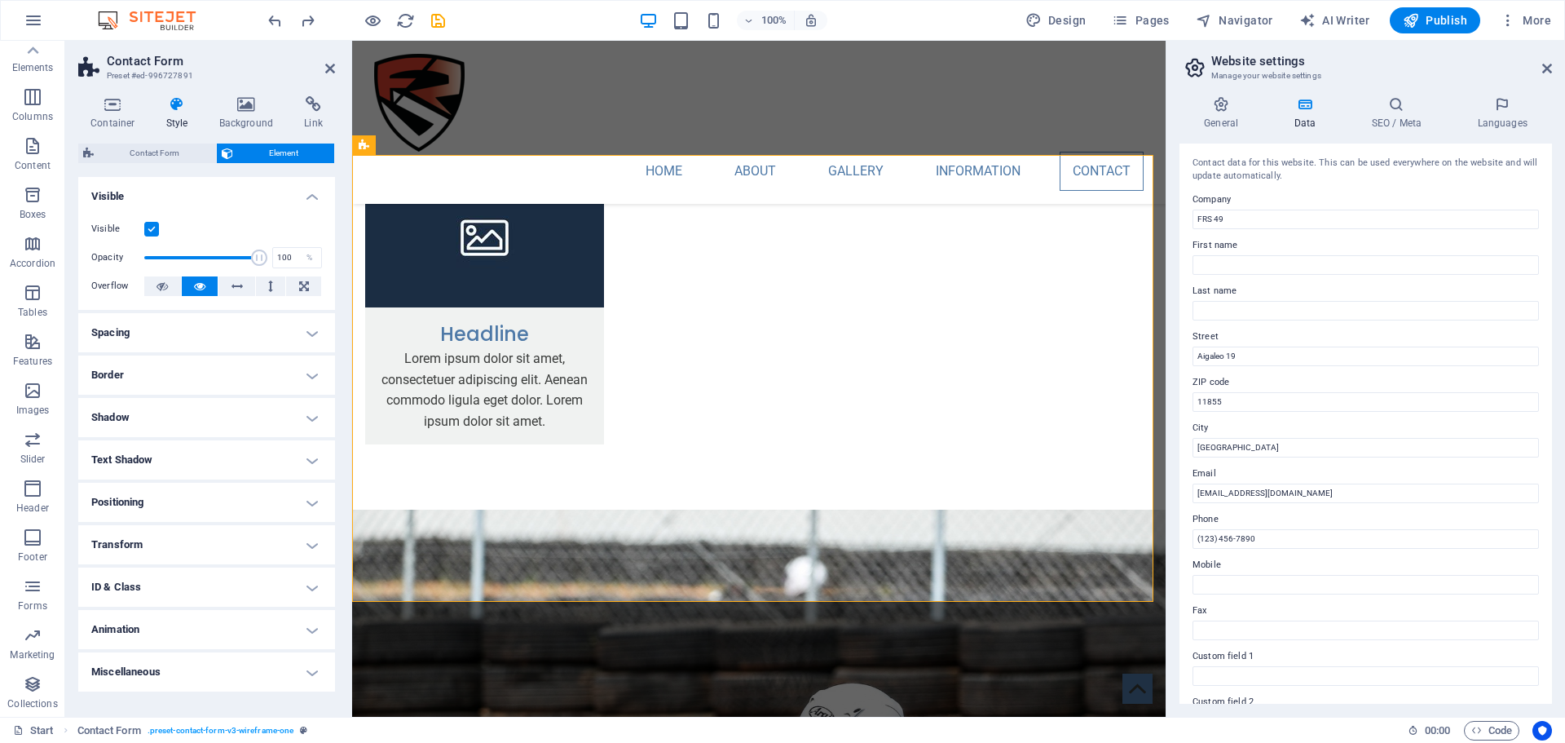
click at [308, 329] on h4 "Spacing" at bounding box center [206, 332] width 257 height 39
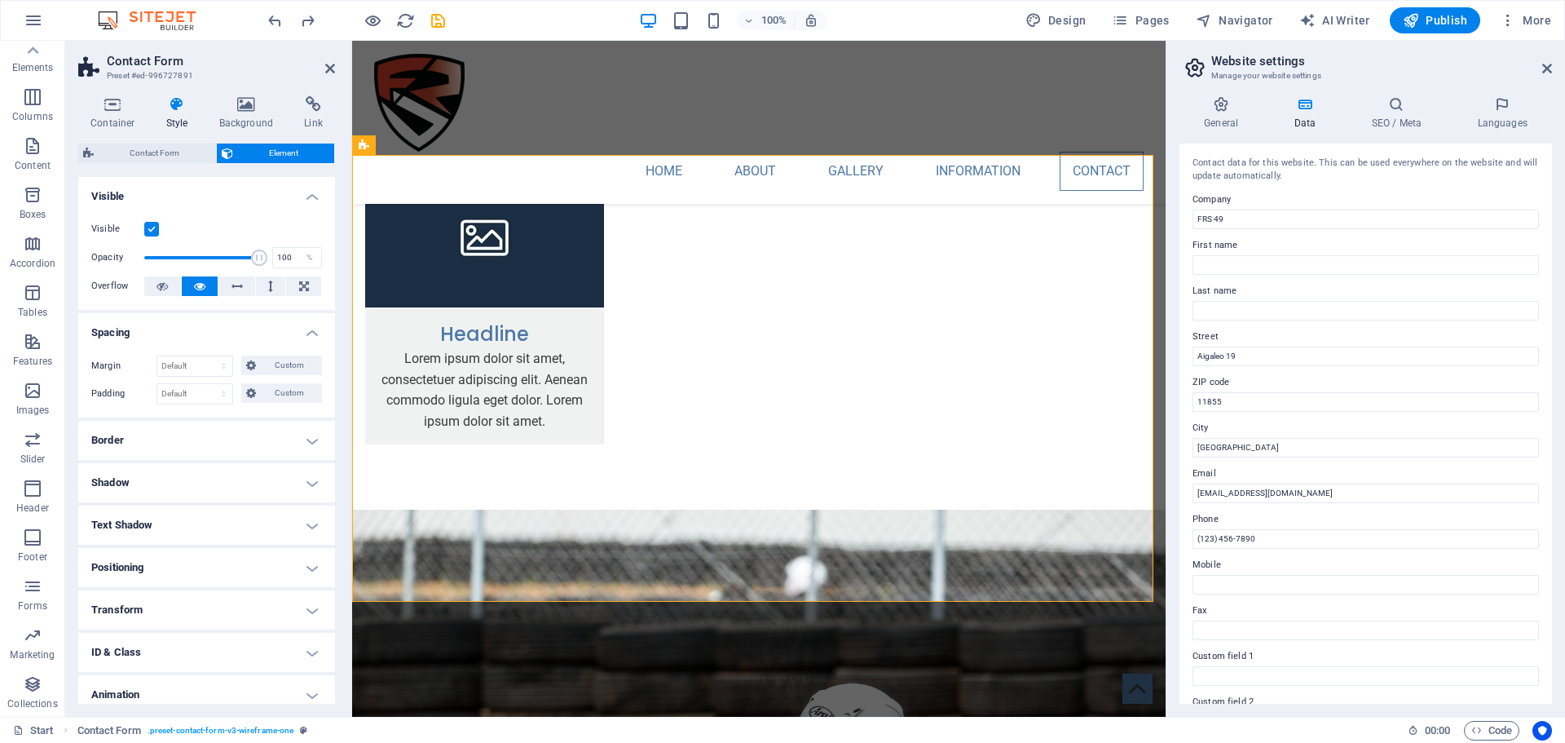
click at [308, 329] on h4 "Spacing" at bounding box center [206, 327] width 257 height 29
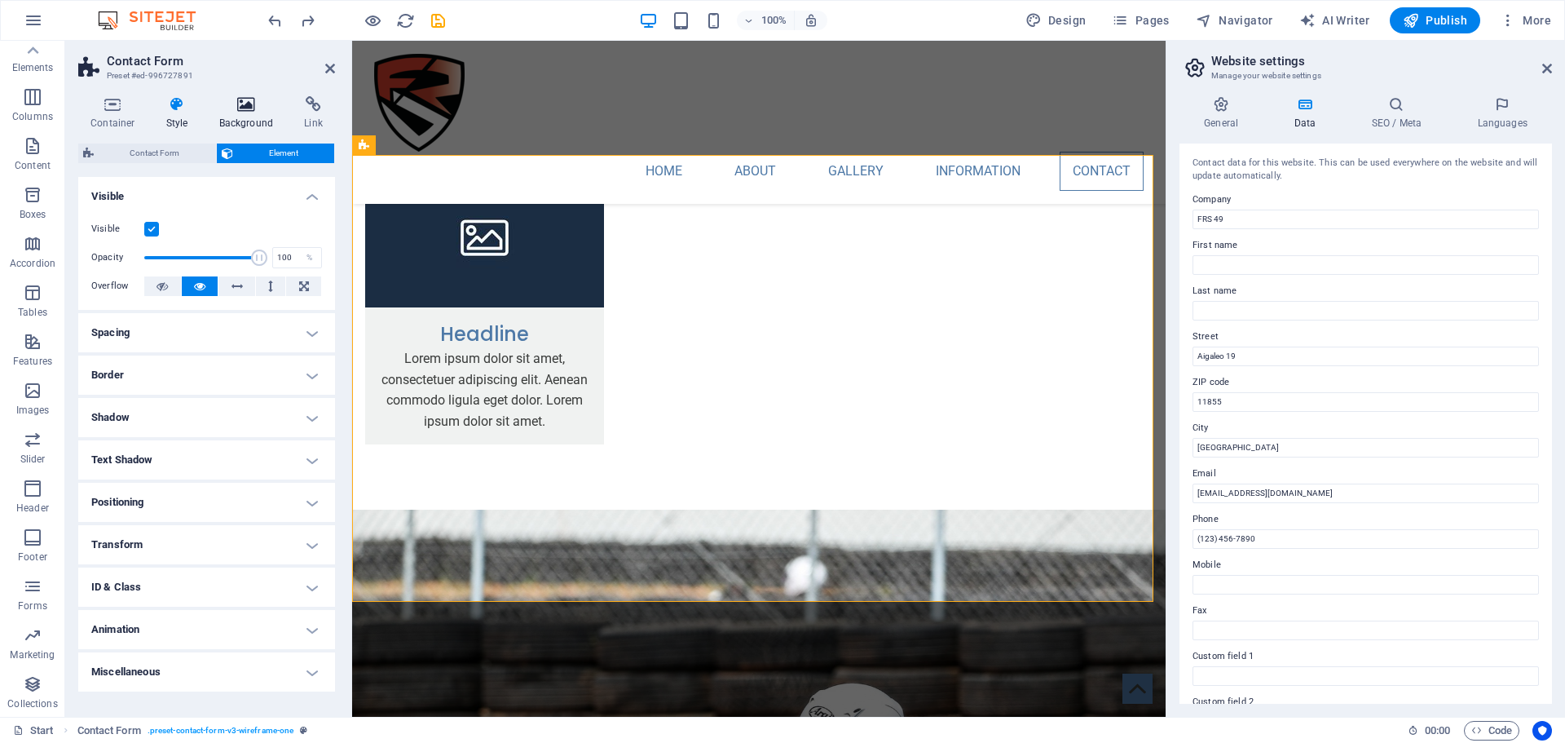
click at [262, 107] on icon at bounding box center [246, 104] width 79 height 16
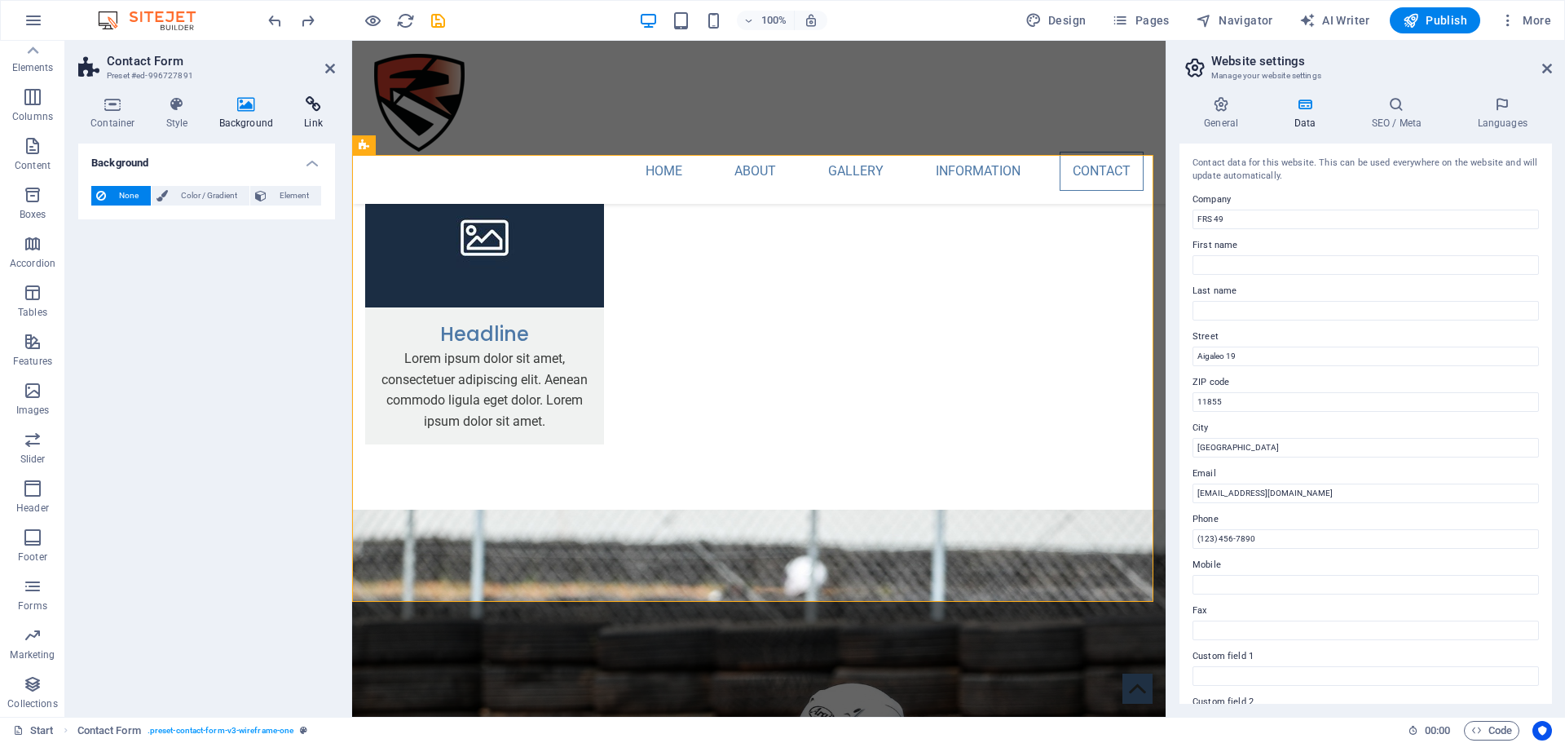
click at [292, 111] on icon at bounding box center [313, 104] width 43 height 16
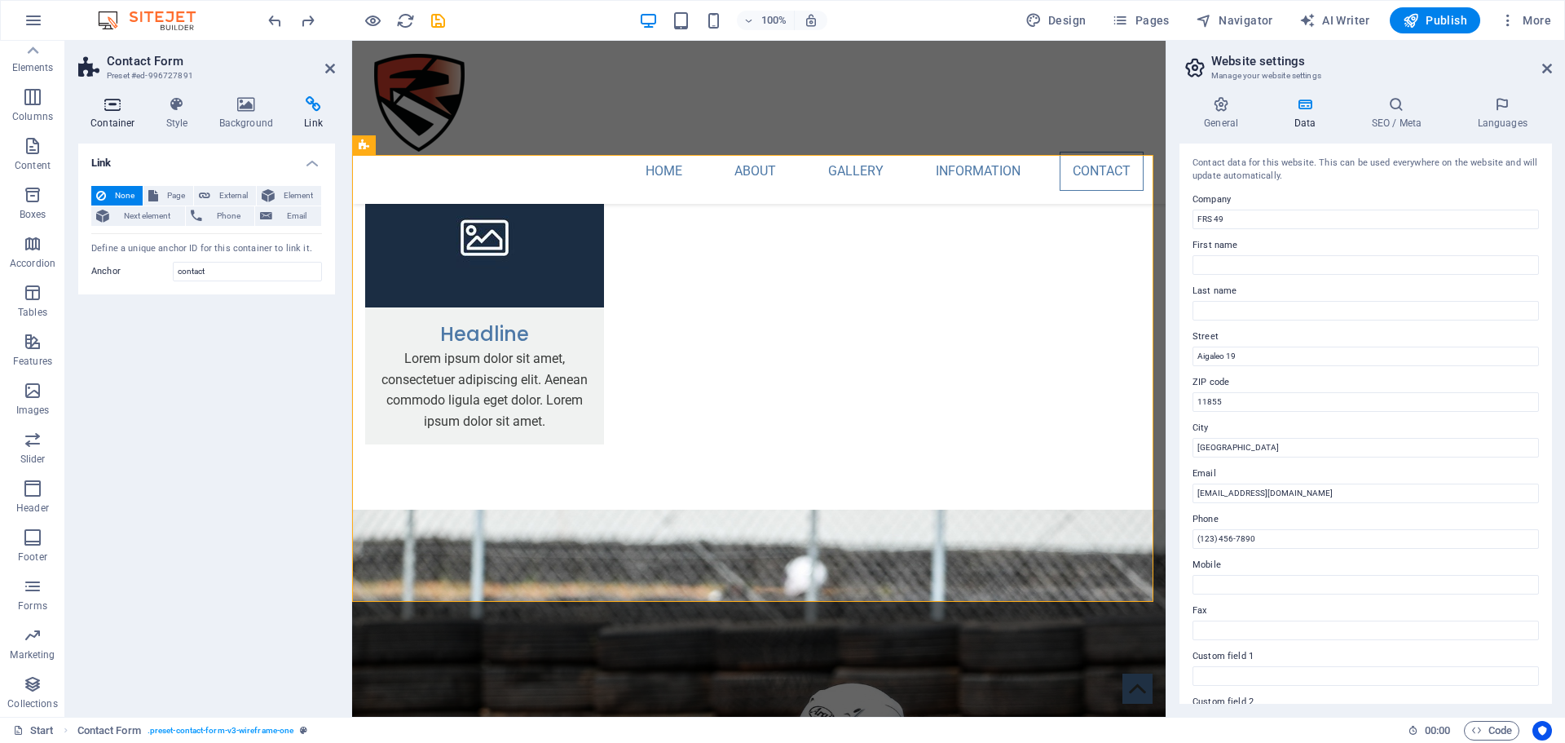
click at [125, 123] on h4 "Container" at bounding box center [116, 113] width 76 height 34
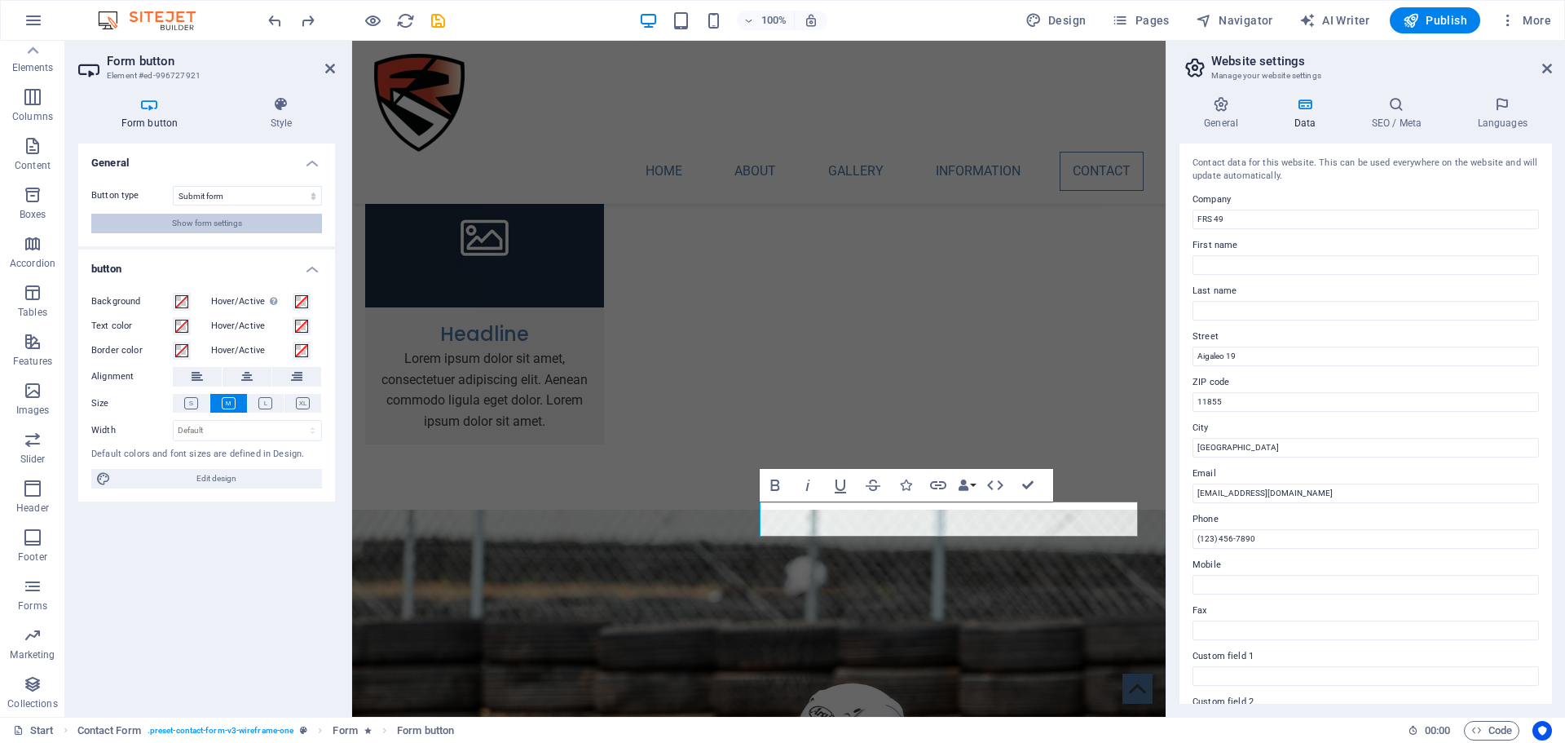
click at [181, 221] on span "Show form settings" at bounding box center [207, 224] width 70 height 20
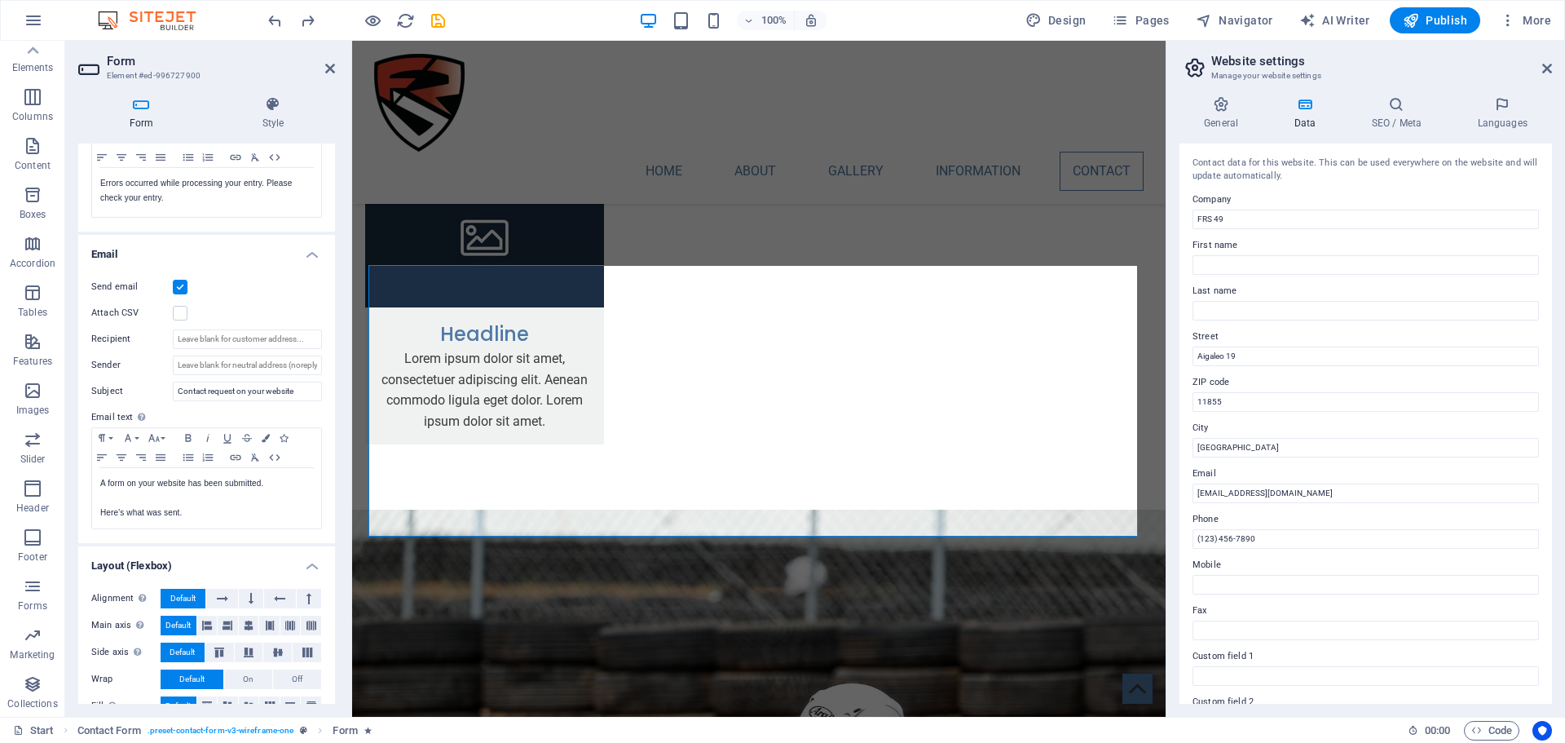
scroll to position [352, 0]
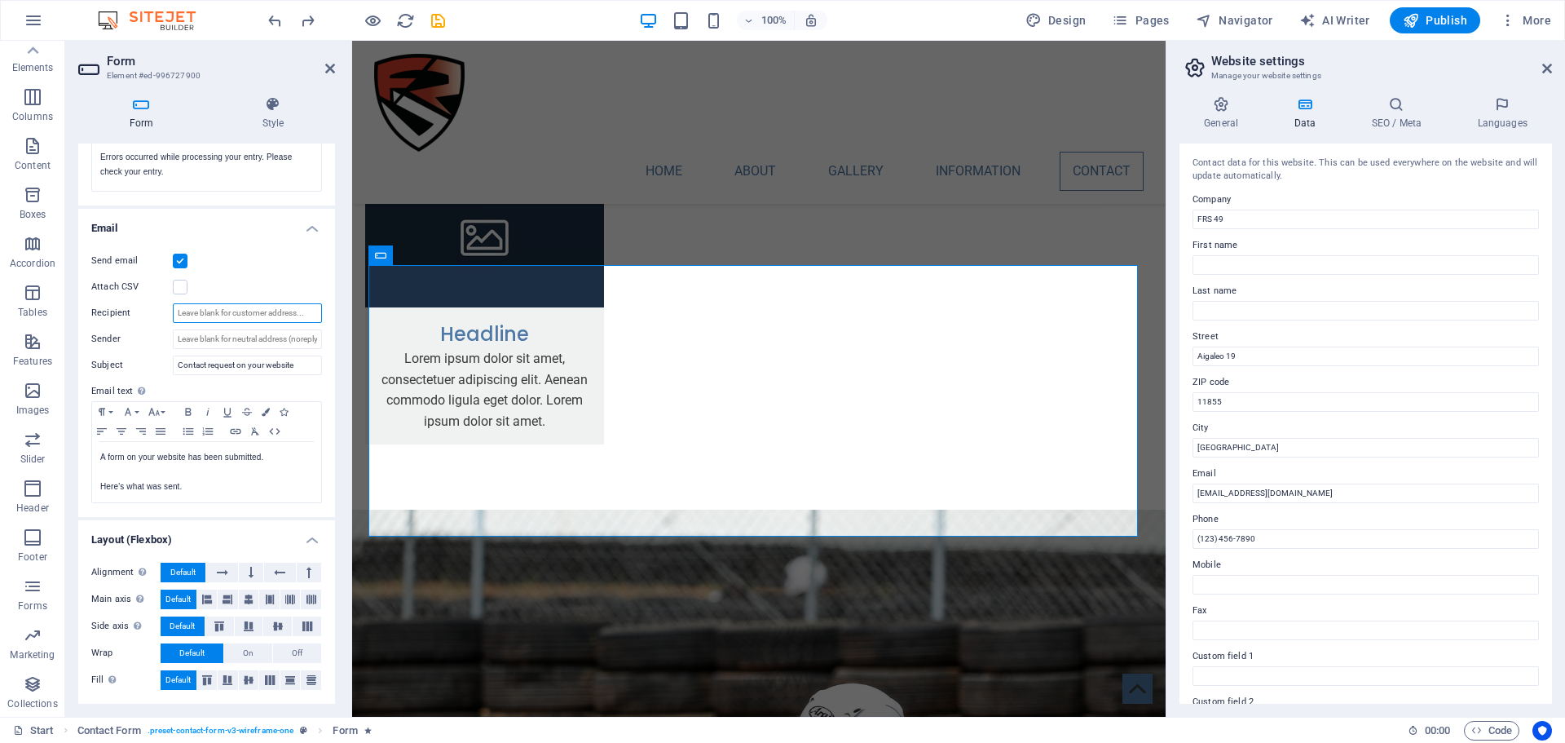
click at [229, 311] on input "Recipient" at bounding box center [247, 313] width 149 height 20
drag, startPoint x: 1647, startPoint y: 536, endPoint x: 1164, endPoint y: 481, distance: 485.7
click at [222, 315] on input "Recipient" at bounding box center [247, 313] width 149 height 20
paste input "[EMAIL_ADDRESS][DOMAIN_NAME]"
type input "[EMAIL_ADDRESS][DOMAIN_NAME]"
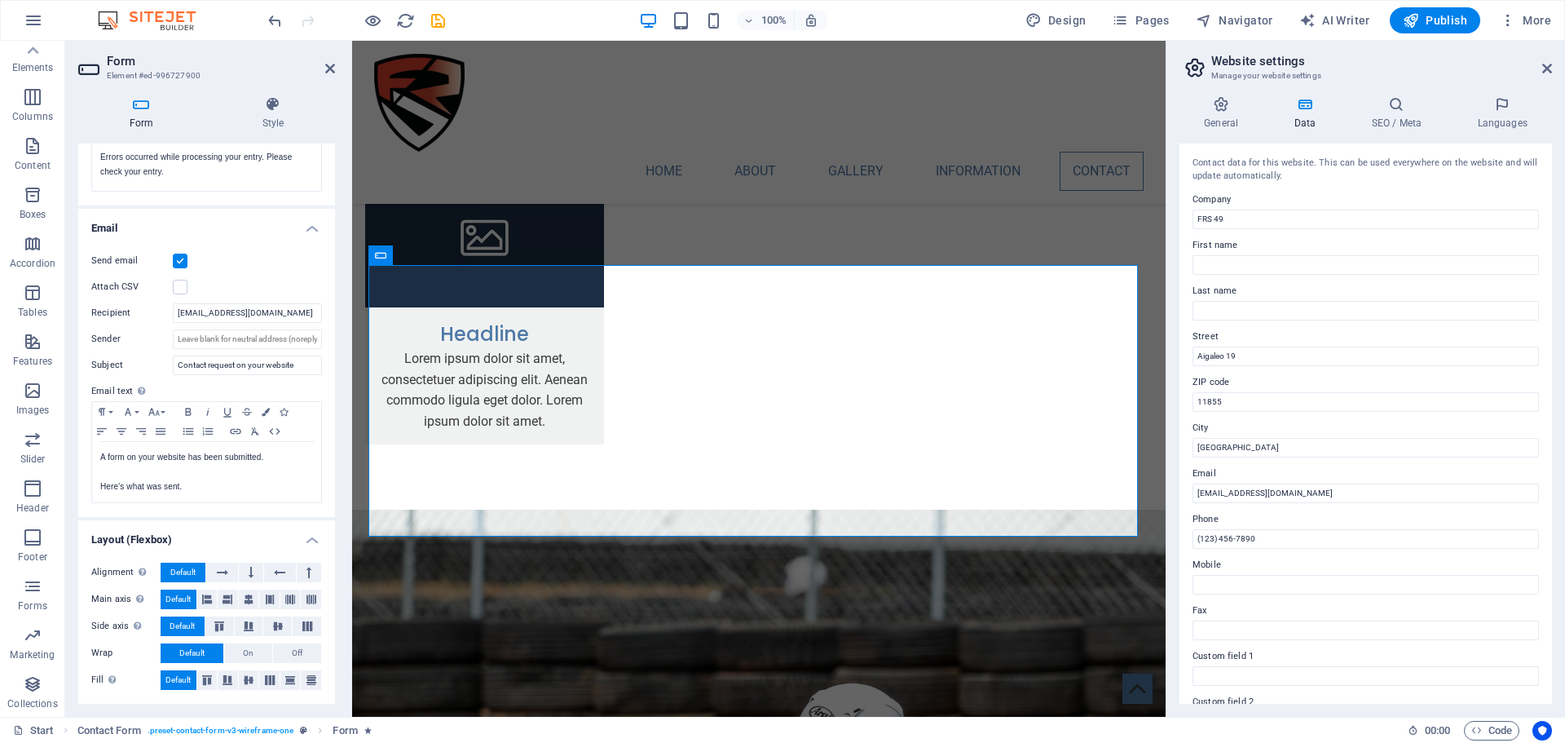
click at [249, 290] on div "Attach CSV" at bounding box center [206, 287] width 231 height 20
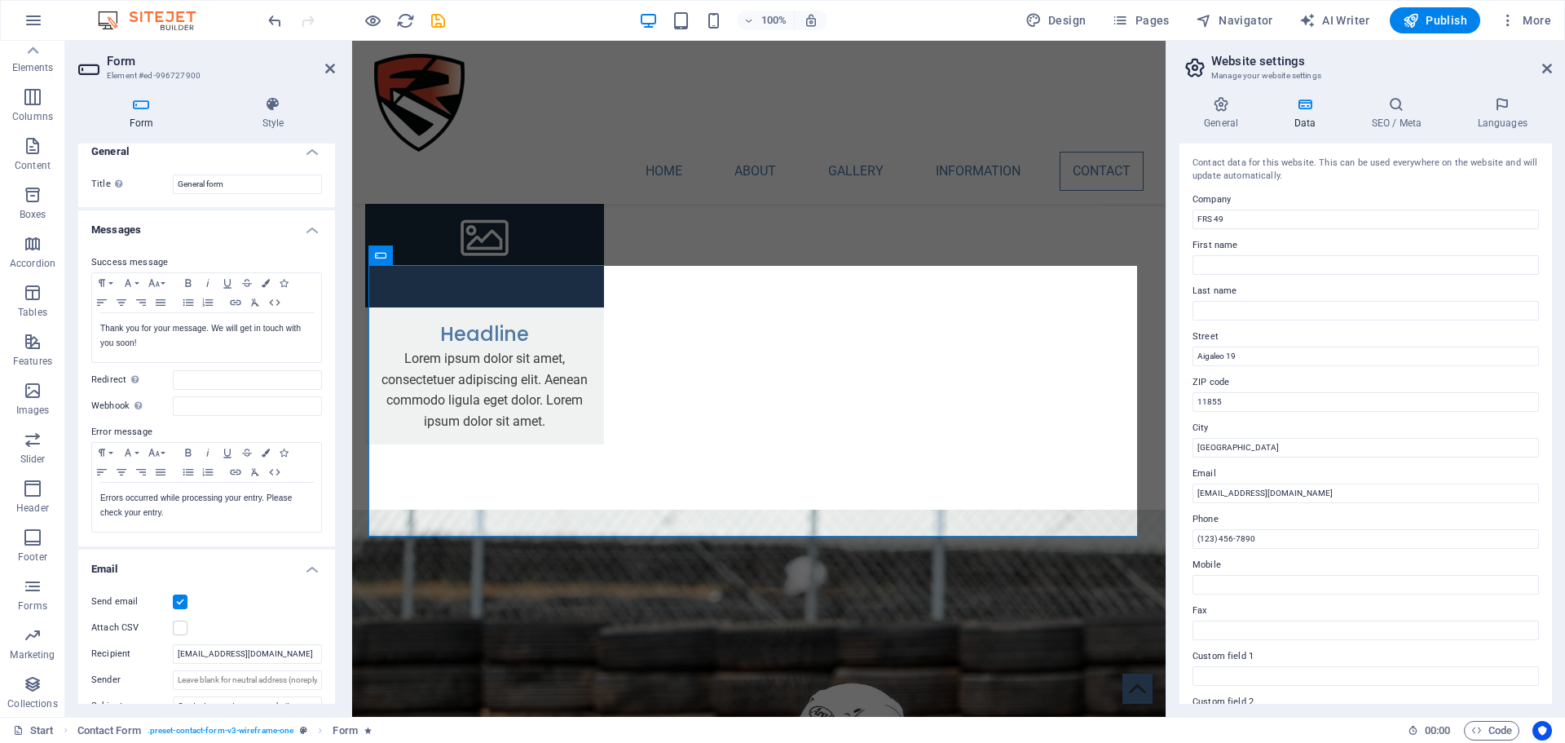
scroll to position [0, 0]
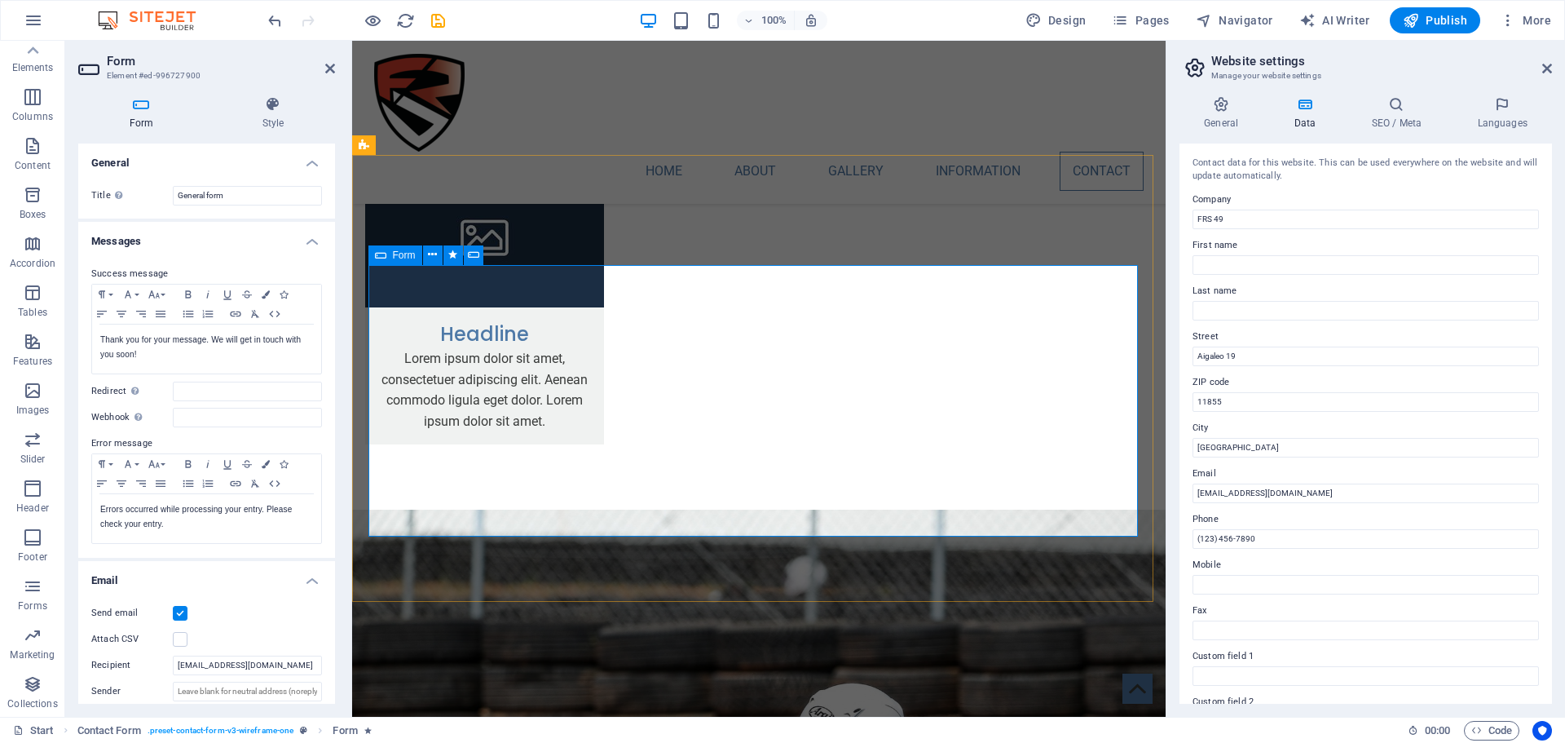
click at [399, 253] on span "Form" at bounding box center [404, 255] width 23 height 10
click at [427, 257] on button at bounding box center [433, 255] width 20 height 20
click at [461, 257] on icon at bounding box center [460, 254] width 9 height 17
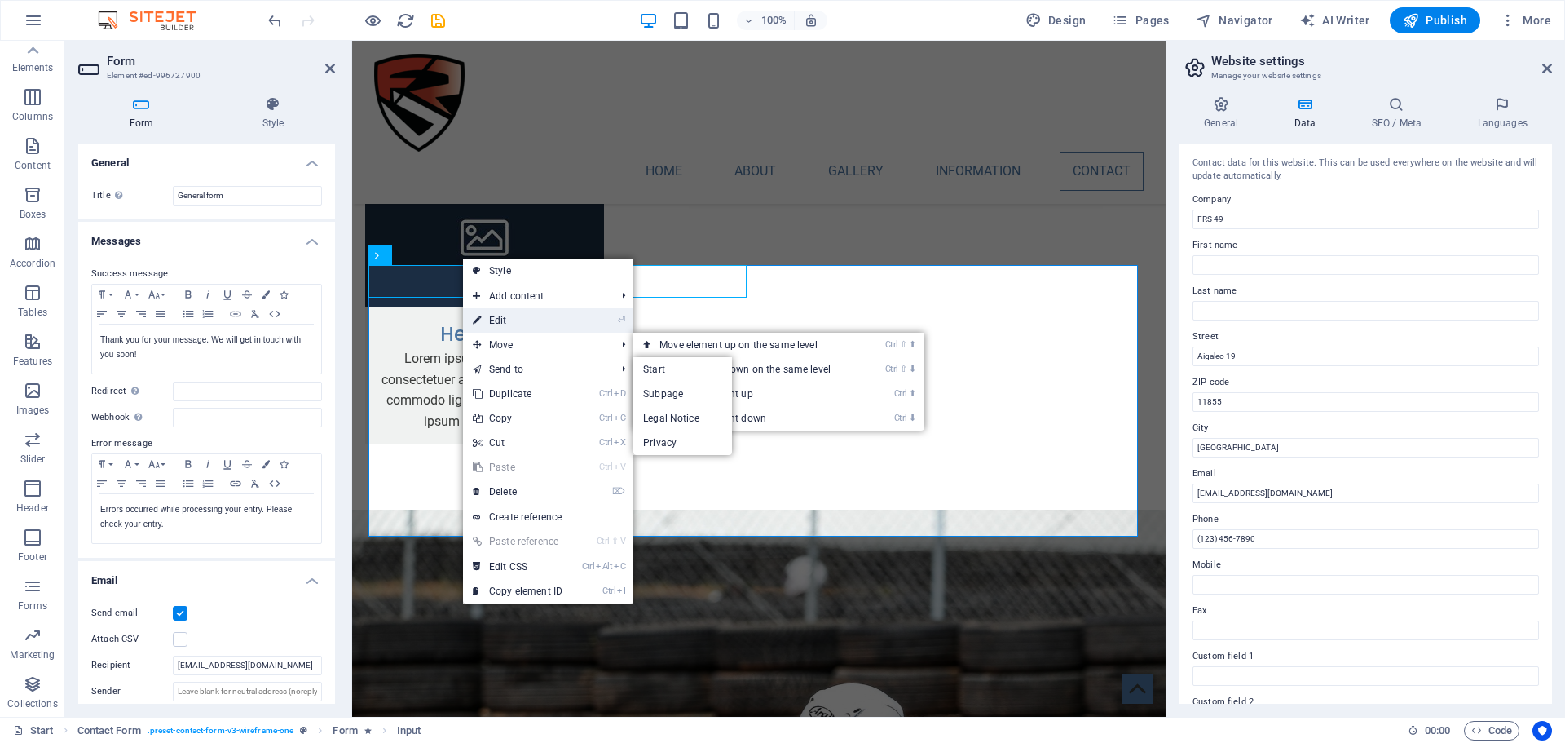
click at [492, 317] on link "⏎ Edit" at bounding box center [517, 320] width 109 height 24
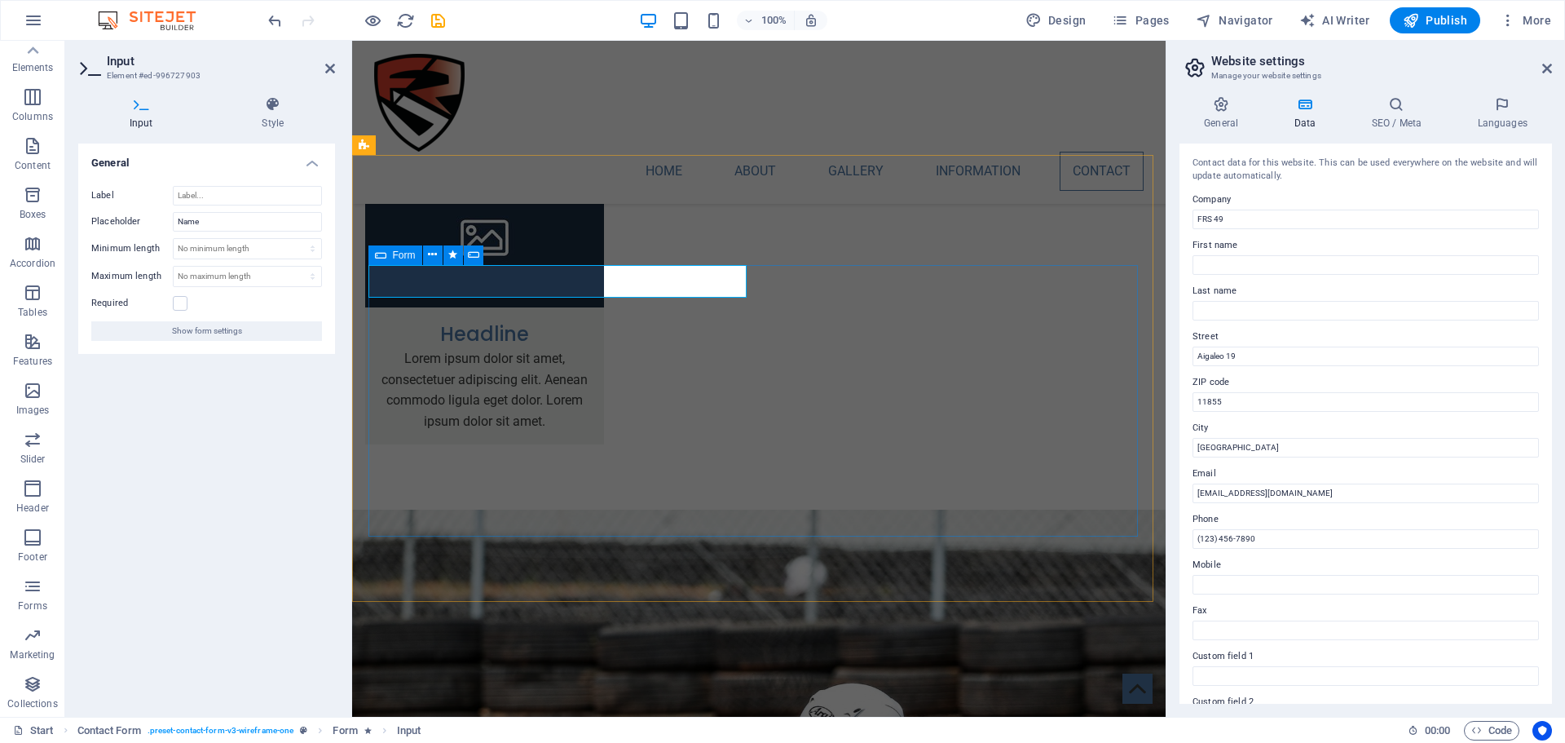
click at [381, 259] on icon at bounding box center [380, 255] width 11 height 20
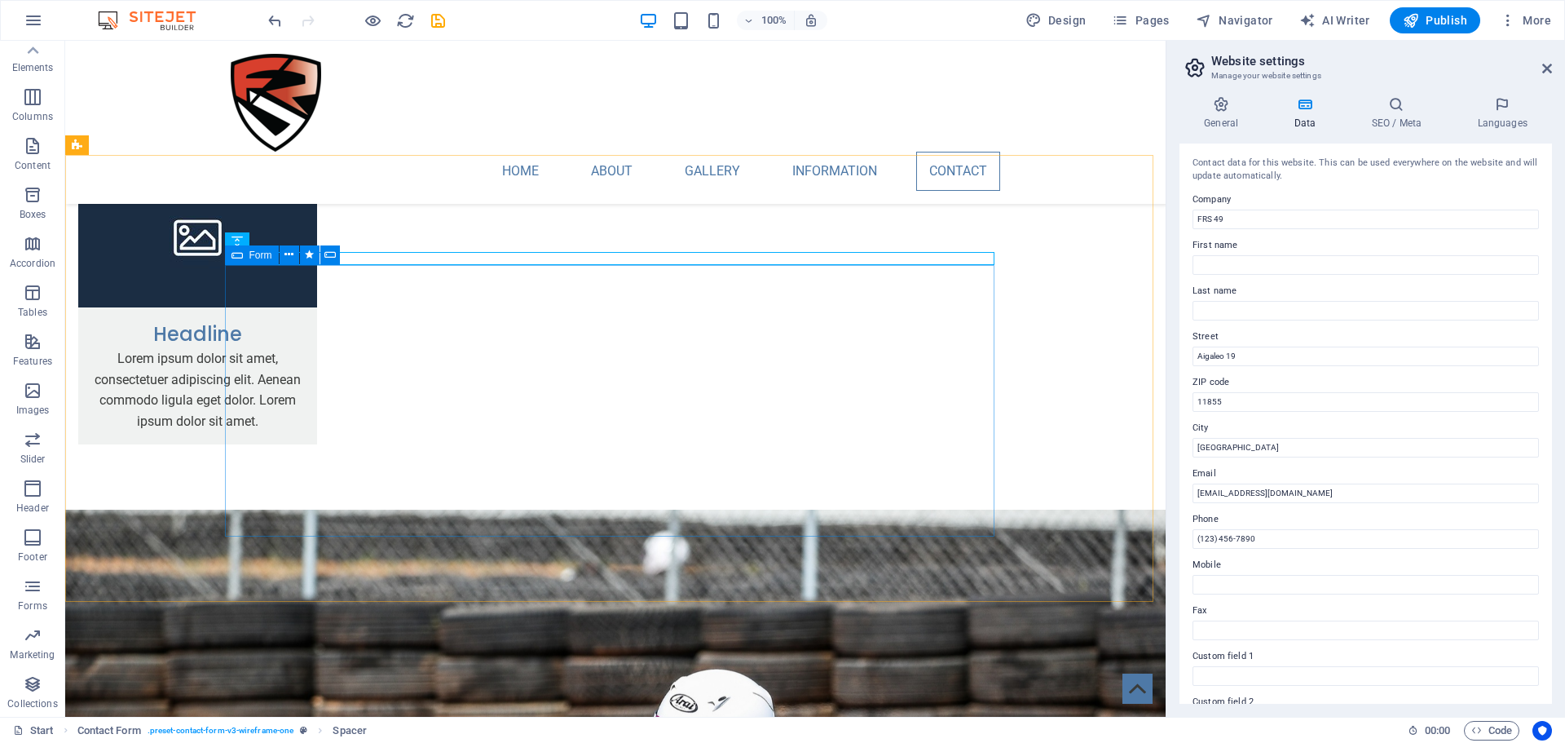
click at [252, 253] on span "Form" at bounding box center [260, 255] width 23 height 10
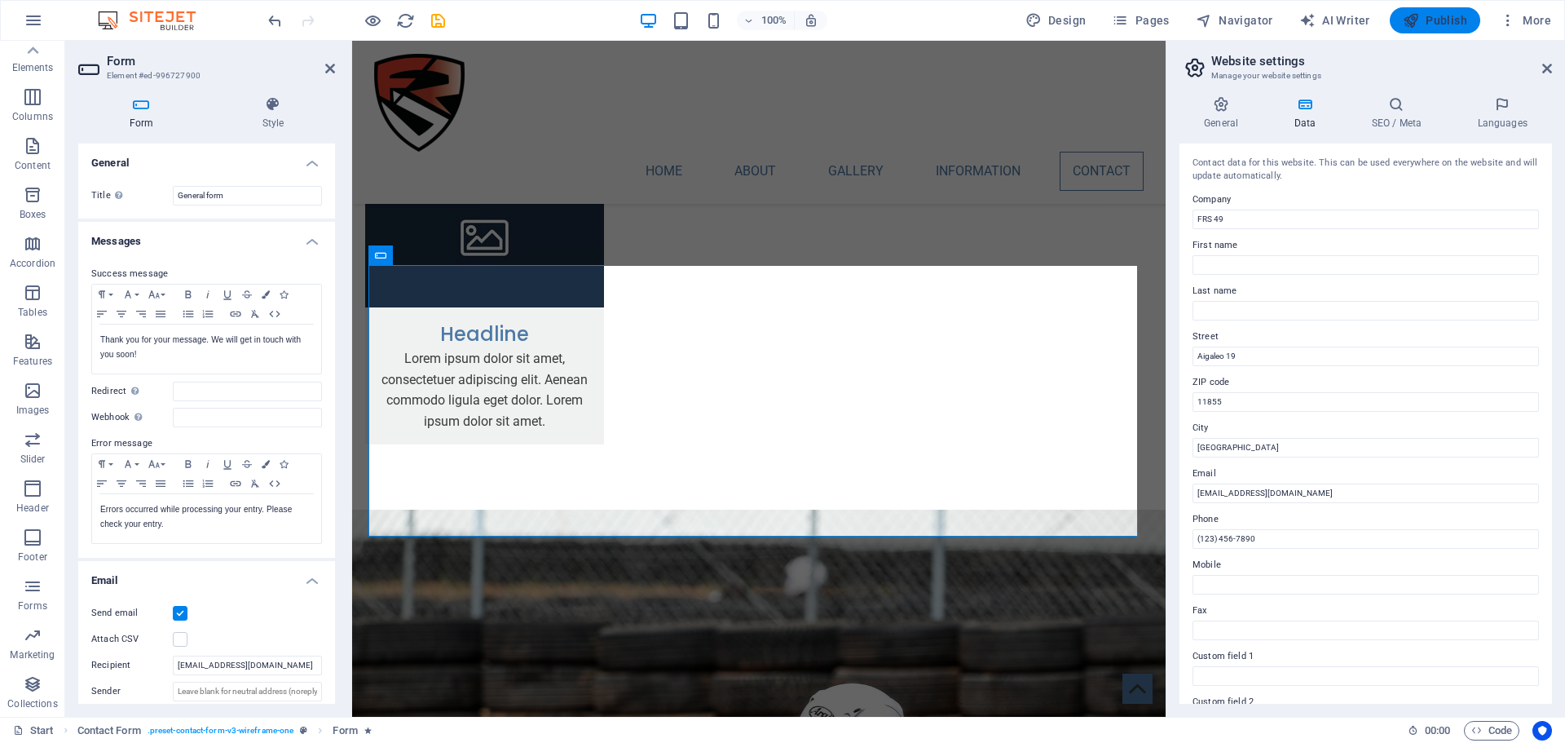
click at [1424, 20] on span "Publish" at bounding box center [1435, 20] width 64 height 16
checkbox input "false"
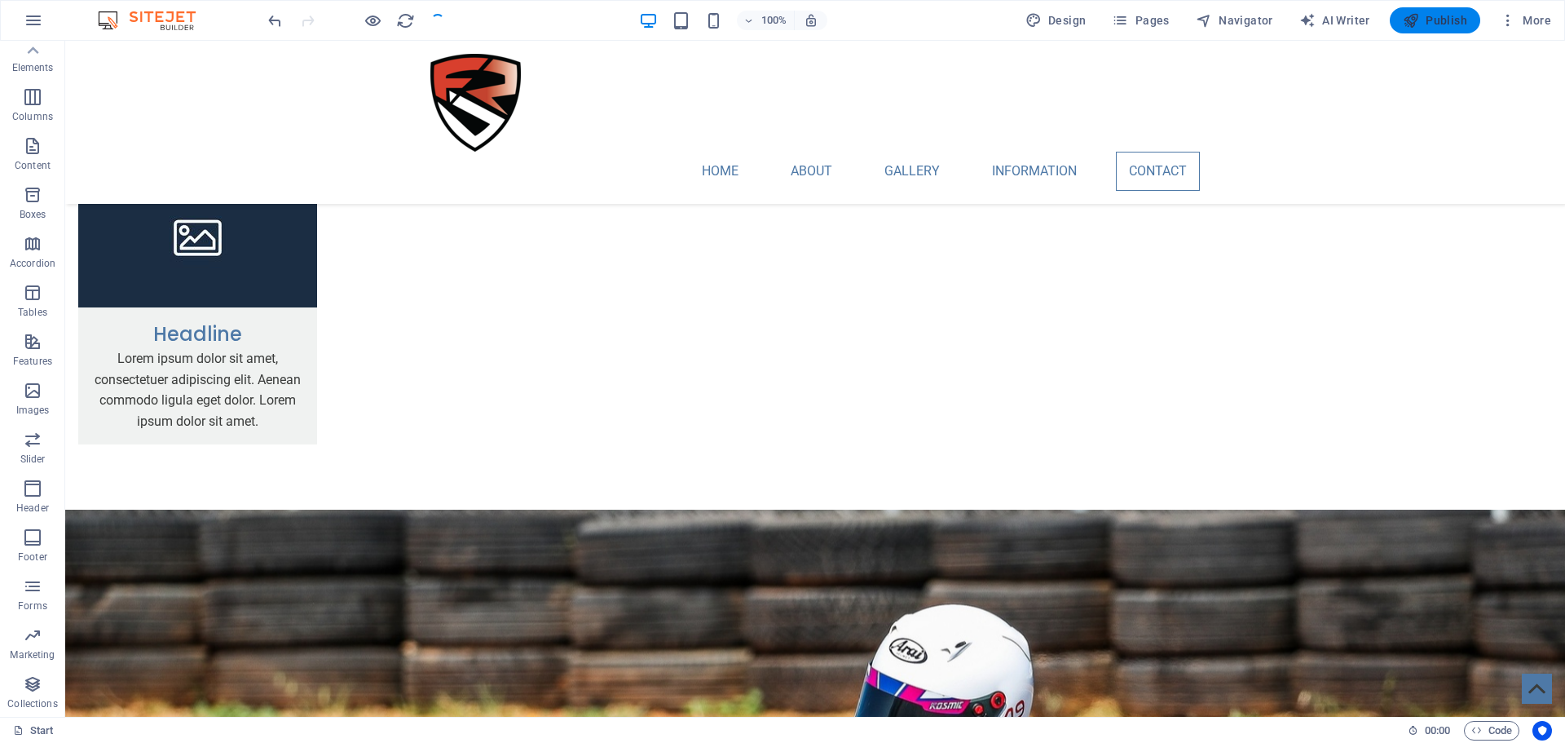
click at [1439, 16] on span "Publish" at bounding box center [1435, 20] width 64 height 16
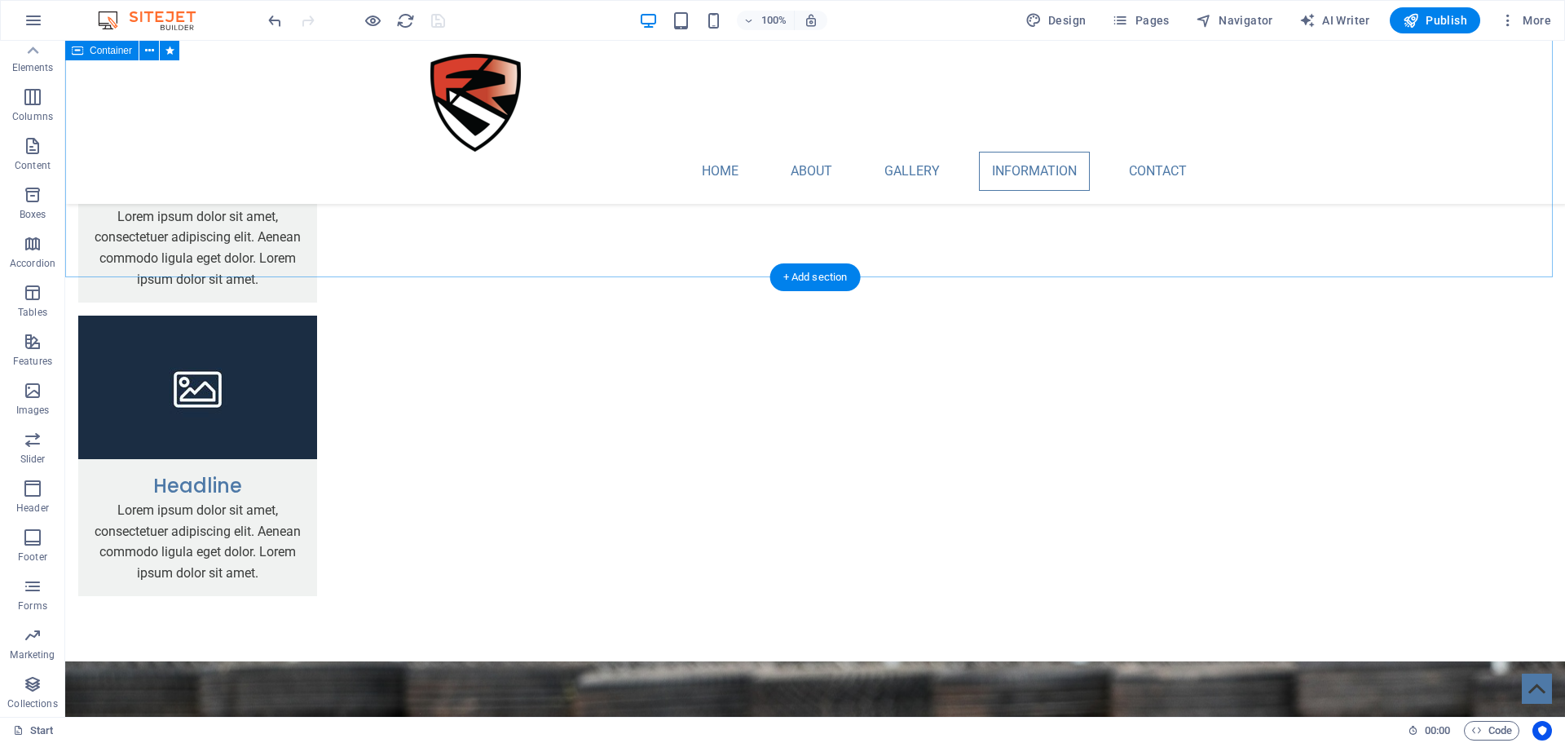
scroll to position [2962, 0]
